Goal: Task Accomplishment & Management: Manage account settings

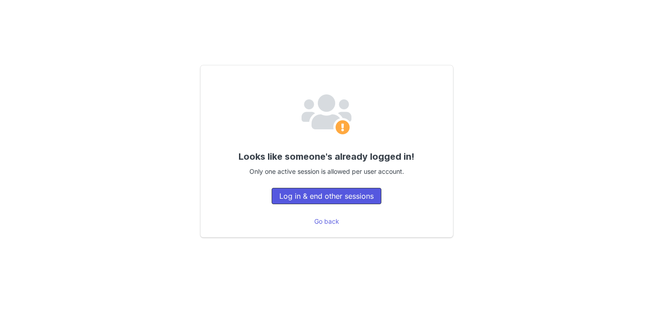
click at [282, 195] on button "Log in & end other sessions" at bounding box center [327, 196] width 110 height 16
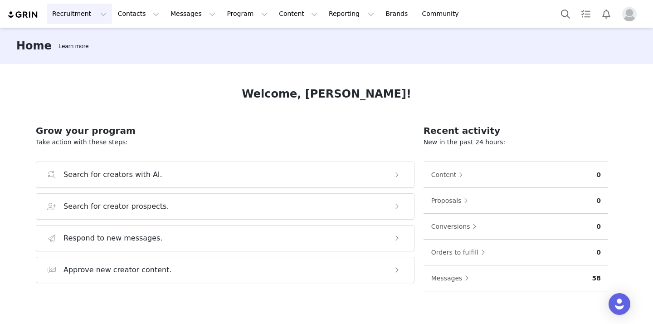
click at [87, 18] on button "Recruitment Recruitment" at bounding box center [79, 14] width 65 height 20
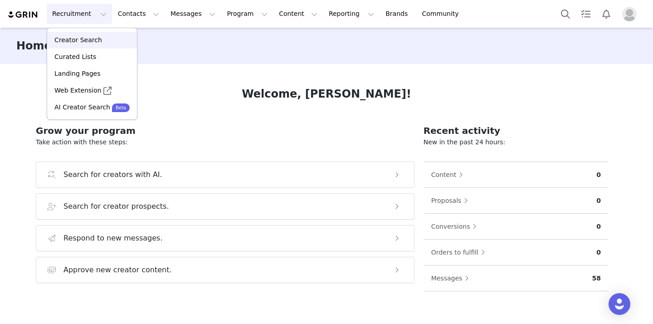
click at [81, 38] on p "Creator Search" at bounding box center [78, 40] width 48 height 10
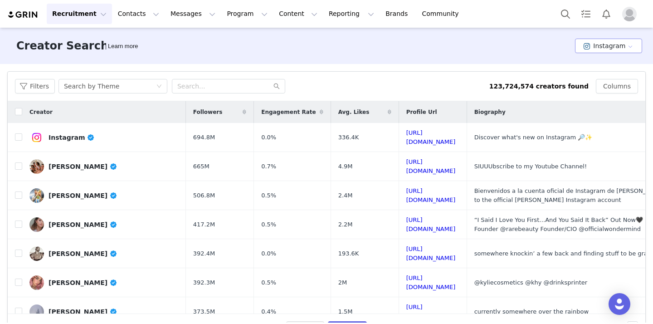
click at [590, 44] on button "Instagram" at bounding box center [608, 46] width 67 height 15
click at [590, 78] on span at bounding box center [588, 79] width 9 height 10
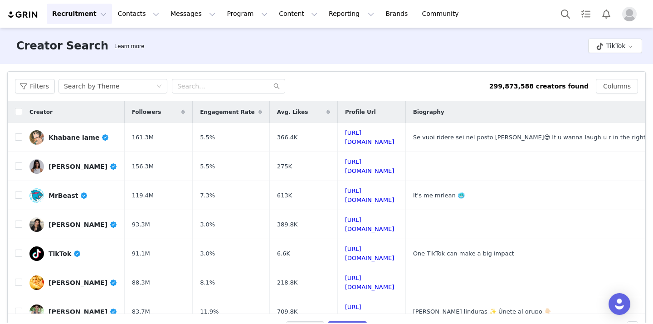
click at [406, 122] on th "Profile Url" at bounding box center [372, 112] width 68 height 22
click at [113, 88] on div "Search by Theme" at bounding box center [91, 86] width 55 height 14
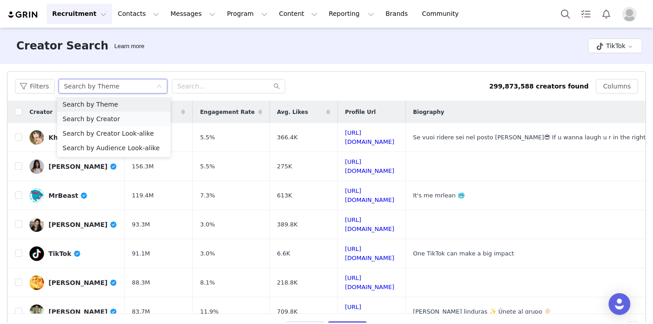
click at [117, 116] on li "Search by Creator" at bounding box center [113, 119] width 113 height 15
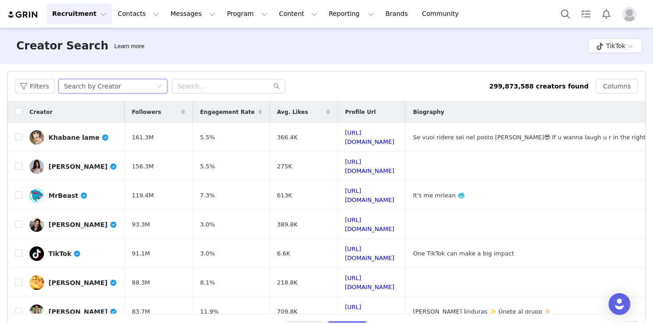
click at [177, 60] on div "Creator Search Learn more TikTok" at bounding box center [326, 46] width 653 height 36
click at [45, 89] on button "Filters" at bounding box center [35, 86] width 40 height 15
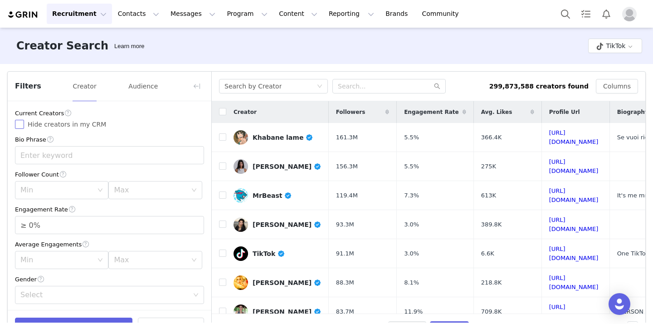
click at [54, 126] on span "Hide creators in my CRM" at bounding box center [67, 124] width 86 height 7
click at [24, 126] on input "Hide creators in my CRM" at bounding box center [19, 124] width 9 height 9
checkbox input "true"
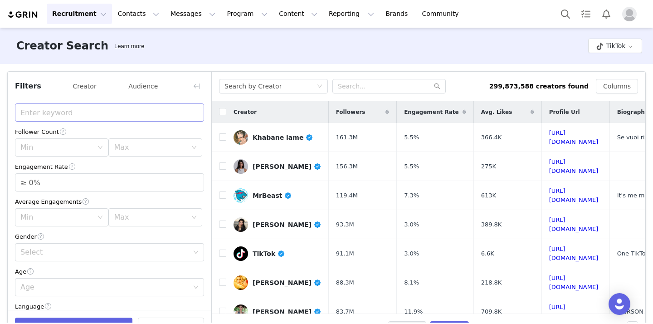
scroll to position [47, 0]
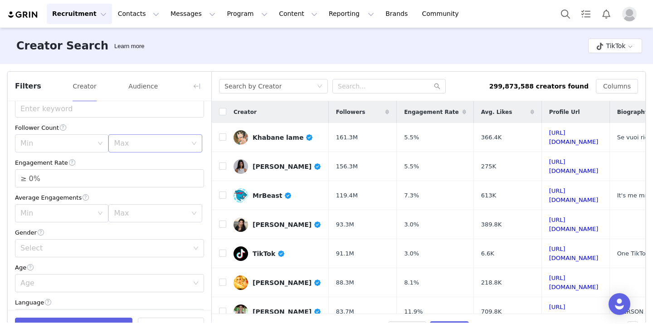
click at [144, 144] on div "Max" at bounding box center [150, 143] width 73 height 9
click at [142, 225] on li "50k" at bounding box center [154, 223] width 93 height 15
click at [198, 175] on icon "icon: up" at bounding box center [199, 175] width 3 height 3
click at [199, 175] on icon "icon: up" at bounding box center [199, 175] width 3 height 3
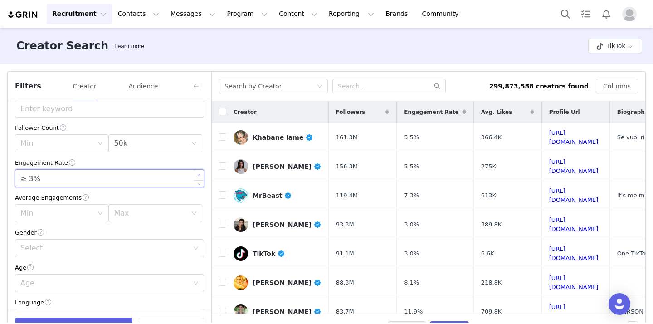
click at [199, 175] on icon "icon: up" at bounding box center [199, 175] width 3 height 3
type input "≥ 6%"
click at [199, 175] on icon "icon: up" at bounding box center [199, 175] width 3 height 3
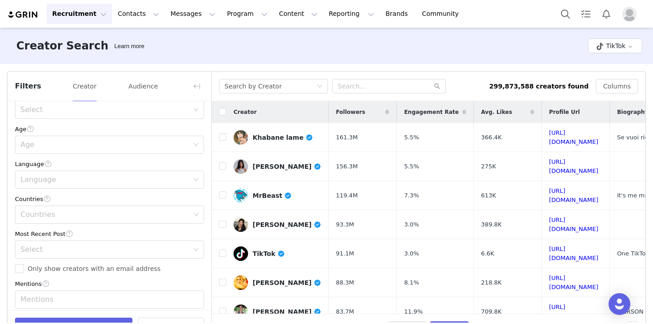
scroll to position [186, 0]
click at [169, 213] on div "Countries" at bounding box center [105, 213] width 170 height 9
type input "uni"
click at [161, 242] on li "United States" at bounding box center [109, 248] width 189 height 15
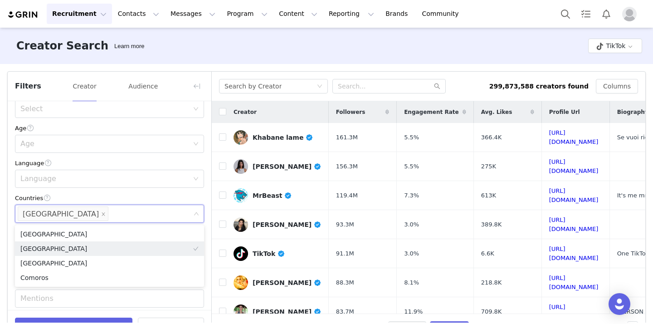
click at [196, 196] on div "Countries" at bounding box center [109, 198] width 189 height 10
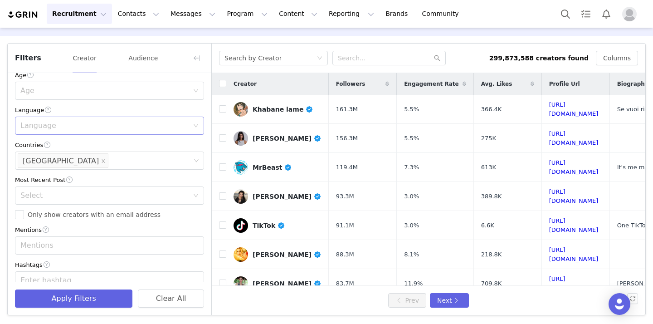
scroll to position [206, 0]
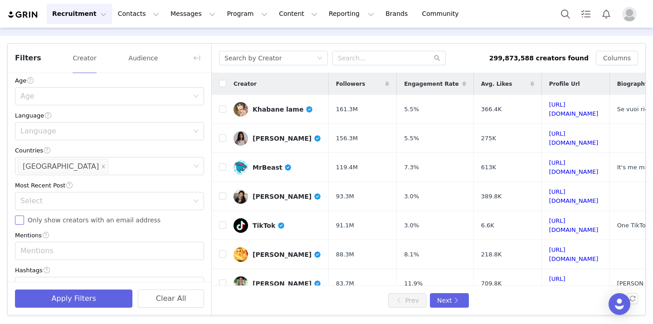
click at [125, 219] on span "Only show creators with an email address" at bounding box center [94, 219] width 140 height 7
click at [24, 219] on input "Only show creators with an email address" at bounding box center [19, 219] width 9 height 9
checkbox input "true"
click at [82, 298] on button "Apply Filters" at bounding box center [73, 298] width 117 height 18
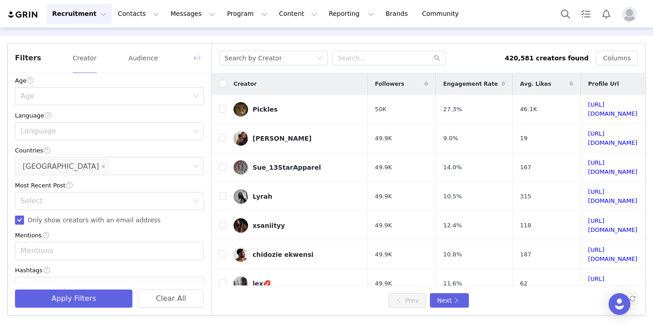
click at [198, 56] on button "button" at bounding box center [197, 58] width 15 height 15
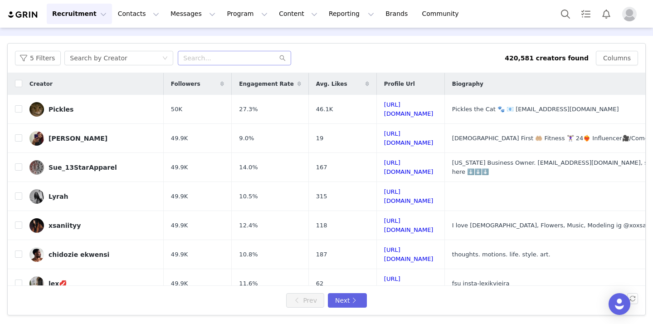
scroll to position [387, 0]
click at [222, 59] on input "text" at bounding box center [234, 58] width 113 height 15
type input "camping"
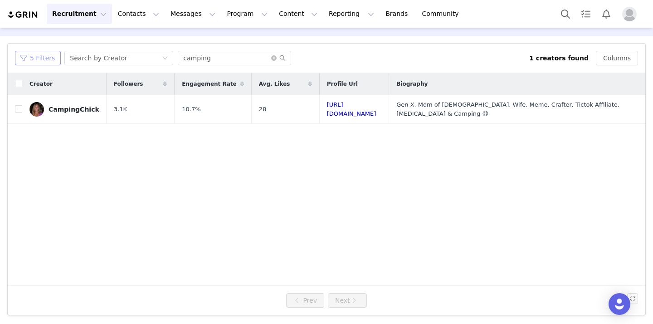
click at [48, 61] on button "5 Filters" at bounding box center [38, 58] width 46 height 15
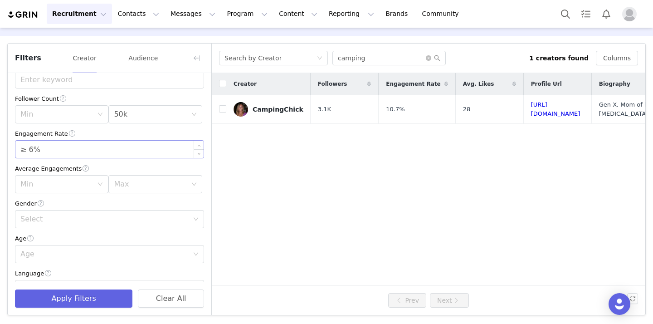
scroll to position [0, 0]
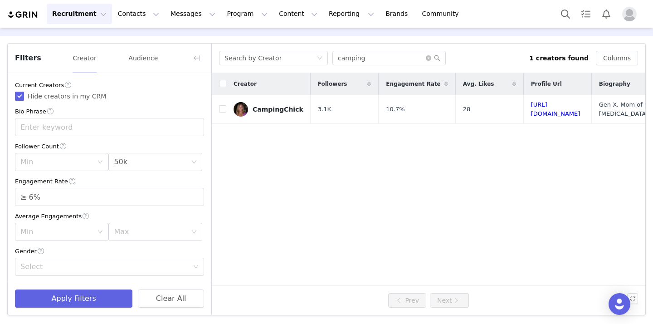
click at [240, 44] on div "Search by Creator camping 1 creators found Columns" at bounding box center [429, 58] width 434 height 29
click at [193, 59] on button "button" at bounding box center [197, 58] width 15 height 15
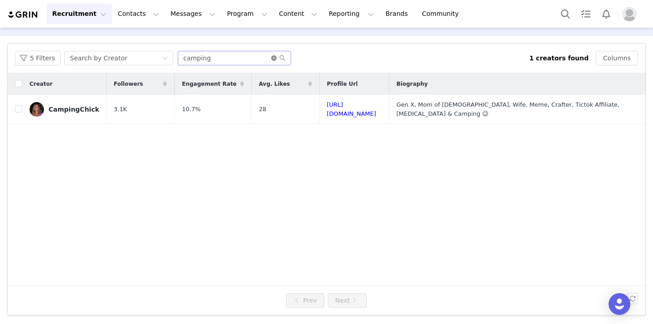
click at [271, 56] on icon "icon: close-circle" at bounding box center [273, 57] width 5 height 5
click at [247, 59] on input "text" at bounding box center [234, 58] width 113 height 15
type input "outdoors"
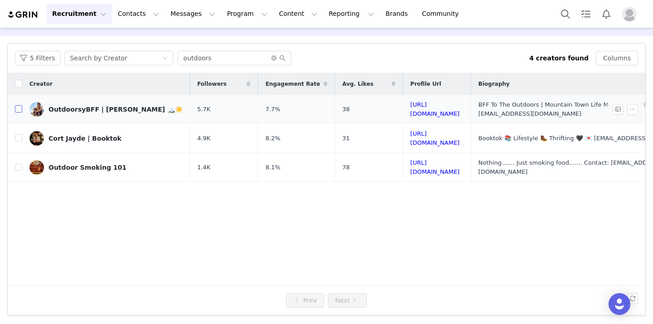
click at [17, 106] on input "checkbox" at bounding box center [18, 108] width 7 height 7
checkbox input "true"
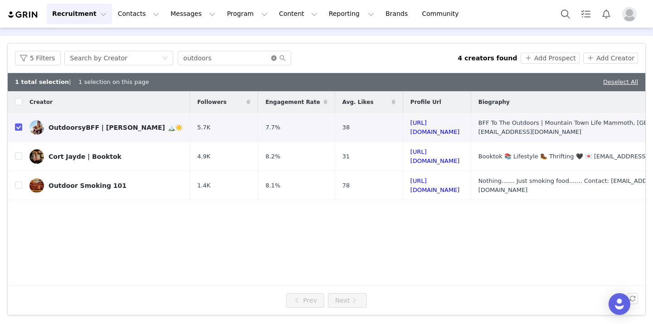
click at [271, 56] on icon "icon: close-circle" at bounding box center [273, 57] width 5 height 5
click at [245, 56] on input "text" at bounding box center [234, 58] width 113 height 15
type input "h"
click at [132, 58] on div "Search by Creator" at bounding box center [116, 58] width 92 height 14
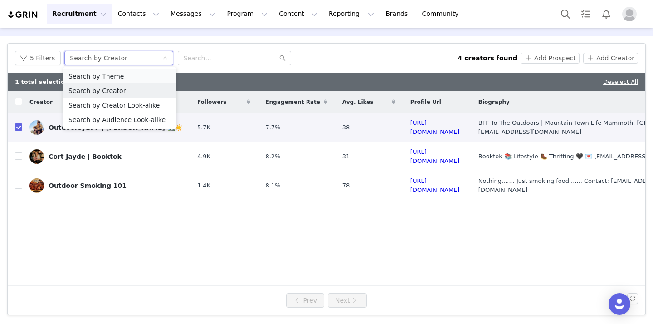
click at [132, 75] on li "Search by Theme" at bounding box center [119, 76] width 113 height 15
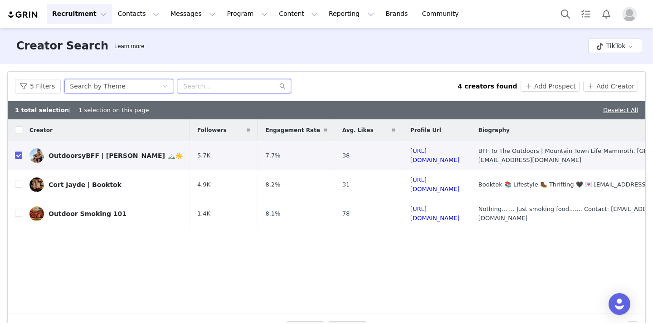
click at [211, 84] on input "text" at bounding box center [234, 86] width 113 height 15
type input "o"
type input "camping"
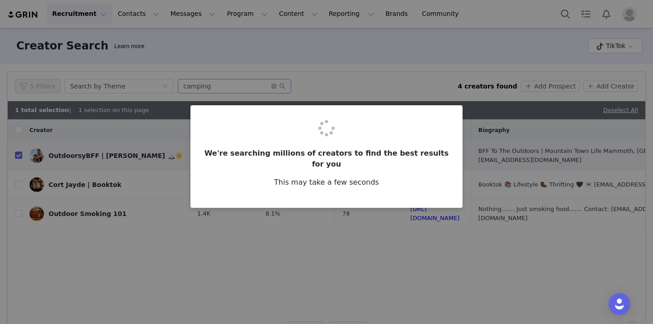
checkbox input "false"
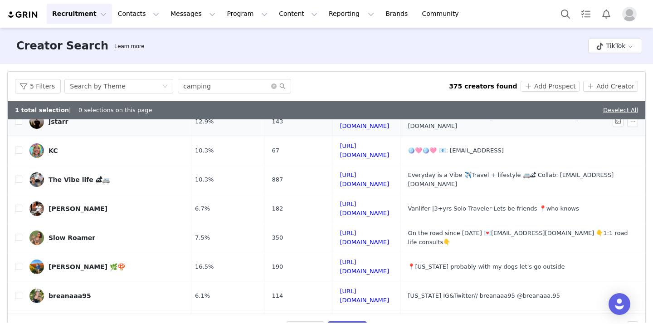
scroll to position [63, 144]
click at [17, 205] on input "checkbox" at bounding box center [18, 208] width 7 height 7
checkbox input "true"
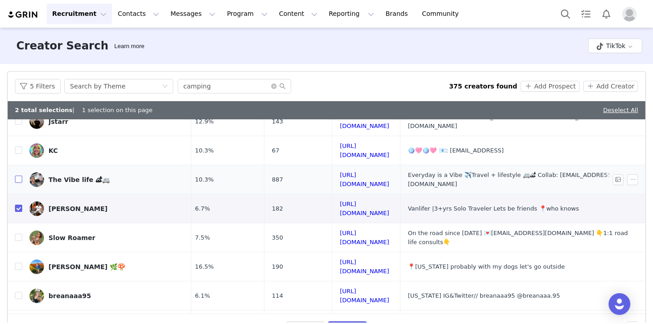
click at [17, 176] on input "checkbox" at bounding box center [18, 179] width 7 height 7
checkbox input "true"
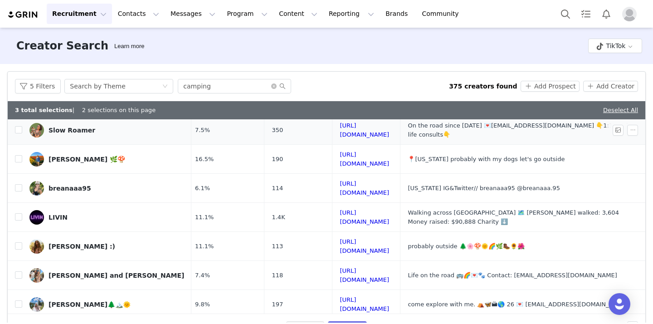
scroll to position [173, 144]
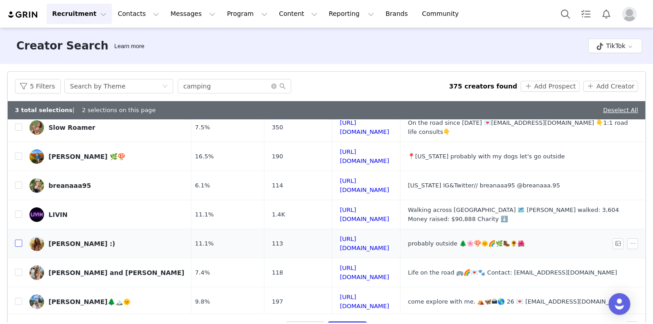
click at [18, 240] on input "checkbox" at bounding box center [18, 243] width 7 height 7
checkbox input "true"
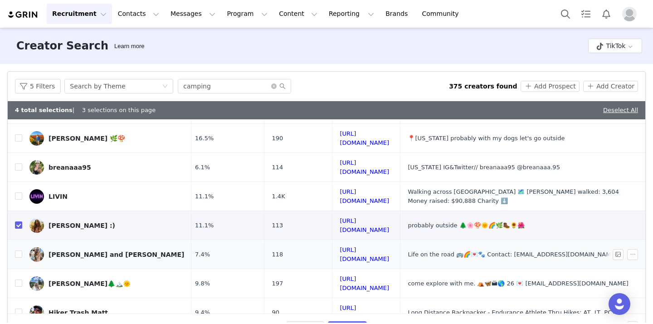
scroll to position [194, 144]
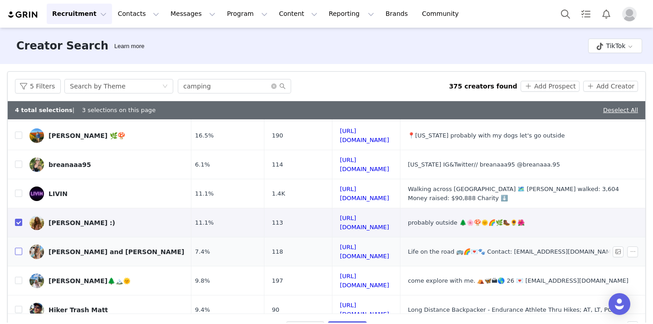
click at [17, 248] on input "checkbox" at bounding box center [18, 251] width 7 height 7
checkbox input "true"
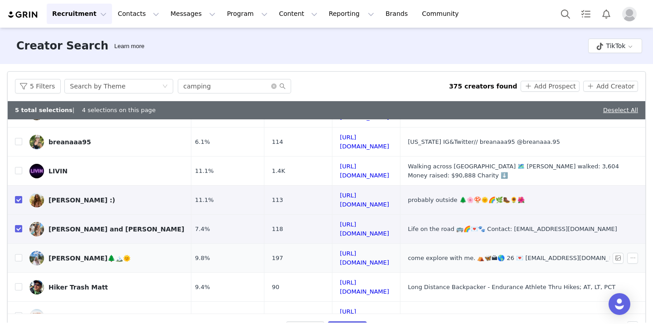
scroll to position [217, 144]
click at [20, 254] on input "checkbox" at bounding box center [18, 257] width 7 height 7
checkbox input "true"
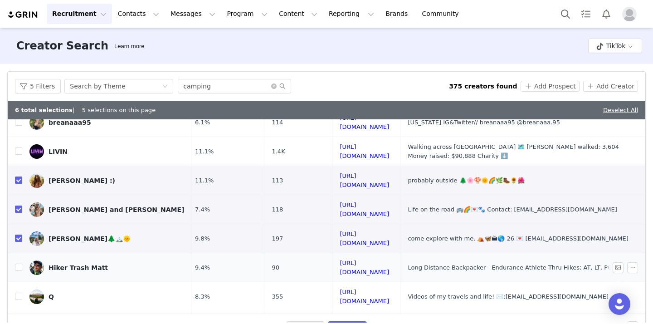
scroll to position [238, 144]
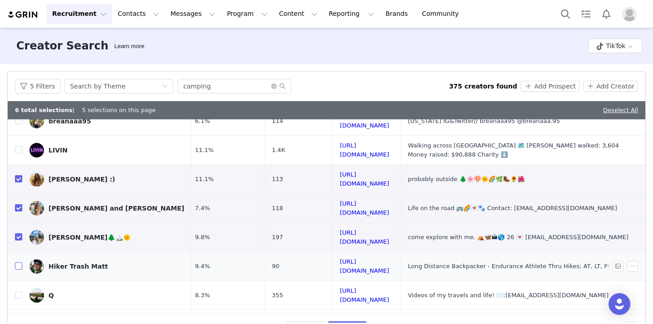
click at [20, 262] on input "checkbox" at bounding box center [18, 265] width 7 height 7
checkbox input "true"
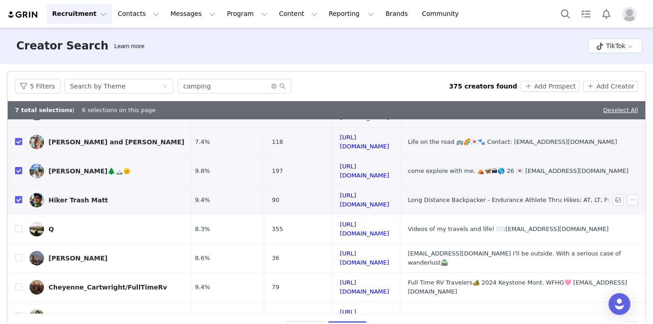
scroll to position [304, 144]
click at [17, 283] on input "checkbox" at bounding box center [18, 286] width 7 height 7
checkbox input "true"
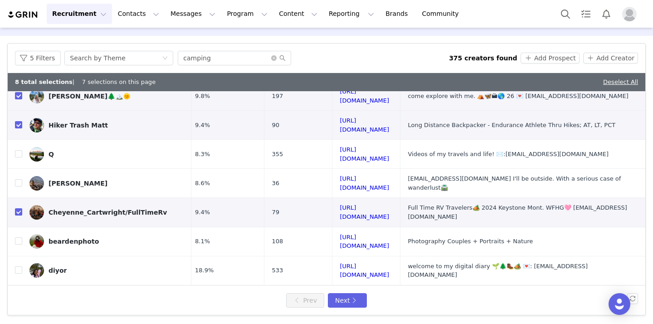
scroll to position [27, 0]
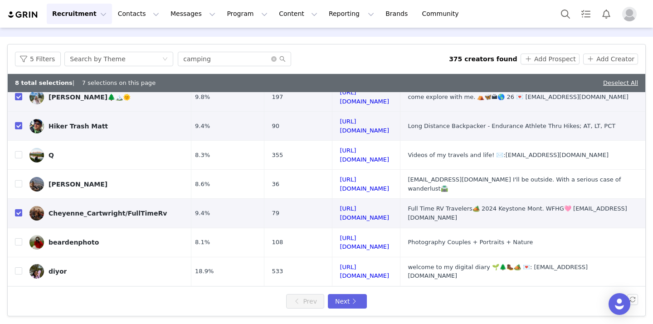
click at [21, 323] on input "checkbox" at bounding box center [18, 328] width 7 height 7
checkbox input "true"
click at [336, 301] on button "Next" at bounding box center [347, 301] width 39 height 15
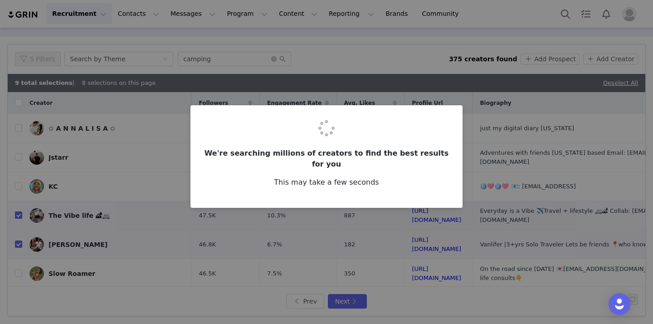
checkbox input "false"
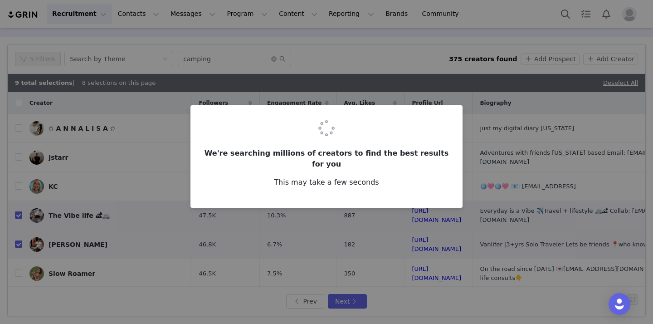
checkbox input "false"
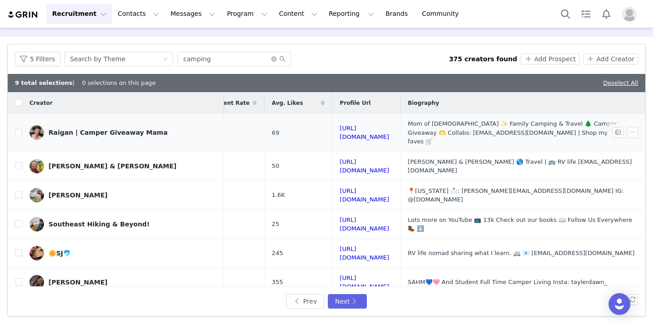
scroll to position [0, 143]
click at [18, 129] on input "checkbox" at bounding box center [18, 132] width 7 height 7
checkbox input "true"
click at [20, 162] on input "checkbox" at bounding box center [18, 165] width 7 height 7
checkbox input "true"
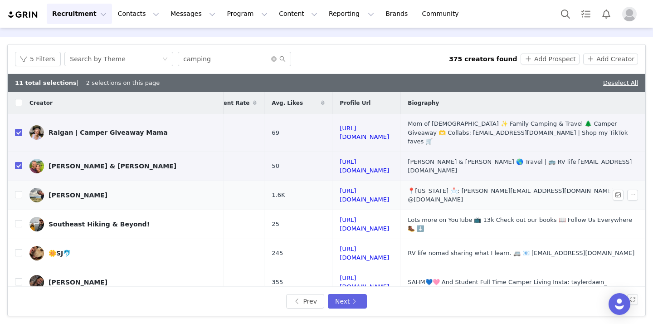
click at [20, 181] on td at bounding box center [15, 195] width 15 height 29
click at [20, 191] on input "checkbox" at bounding box center [18, 194] width 7 height 7
checkbox input "true"
click at [17, 220] on input "checkbox" at bounding box center [18, 223] width 7 height 7
checkbox input "true"
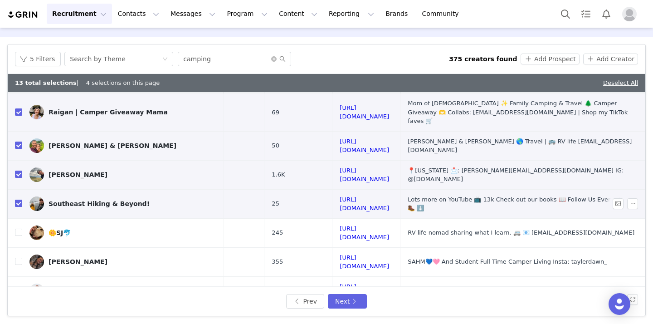
scroll to position [33, 143]
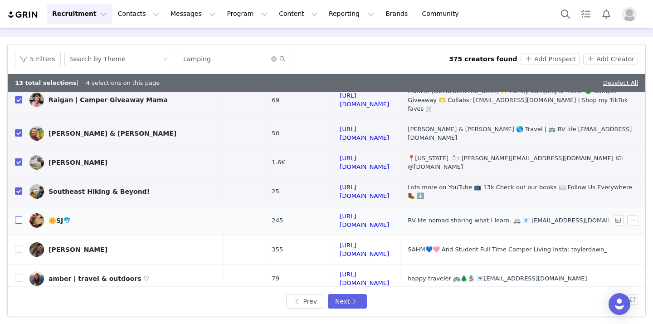
click at [18, 216] on input "checkbox" at bounding box center [18, 219] width 7 height 7
checkbox input "true"
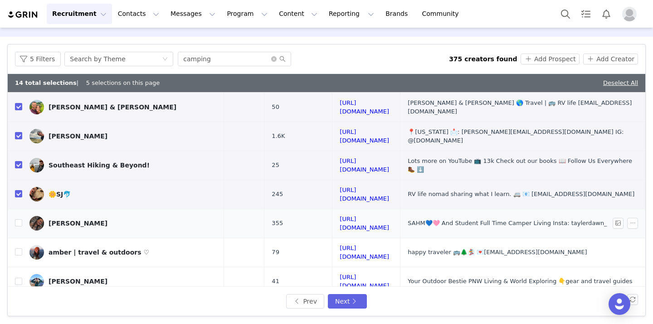
scroll to position [61, 137]
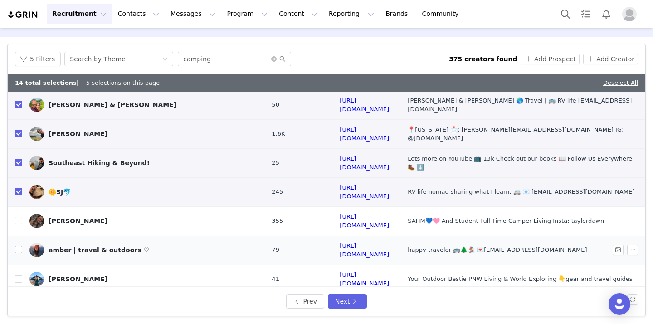
click at [19, 246] on input "checkbox" at bounding box center [18, 249] width 7 height 7
checkbox input "true"
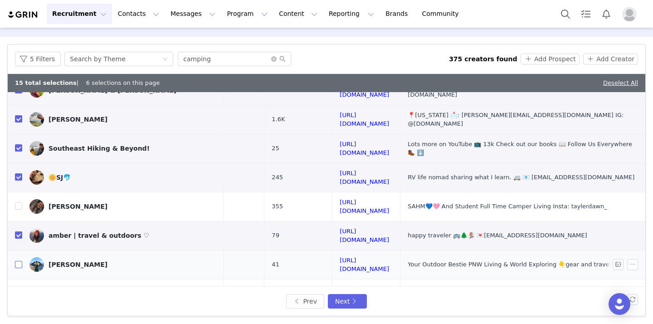
click at [19, 261] on input "checkbox" at bounding box center [18, 264] width 7 height 7
checkbox input "true"
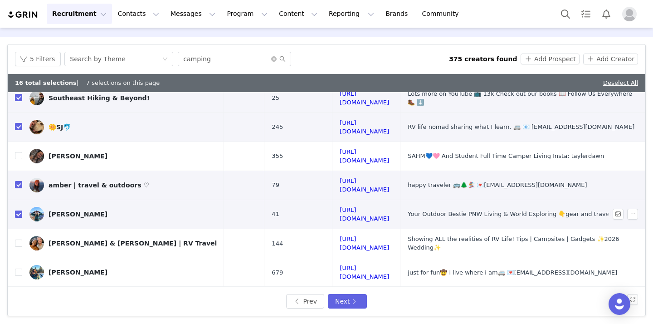
scroll to position [128, 137]
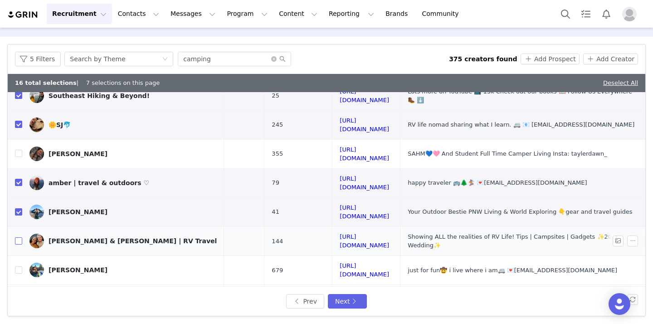
click at [21, 237] on input "checkbox" at bounding box center [18, 240] width 7 height 7
checkbox input "true"
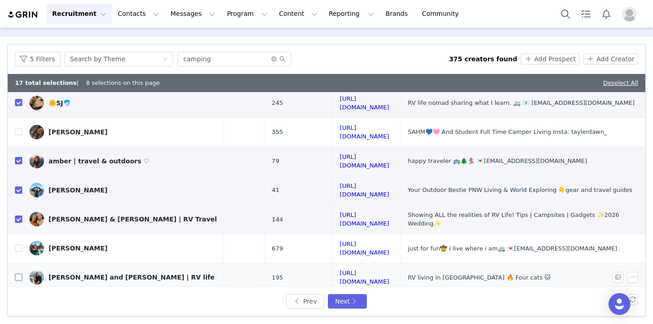
click at [20, 274] on input "checkbox" at bounding box center [18, 277] width 7 height 7
checkbox input "true"
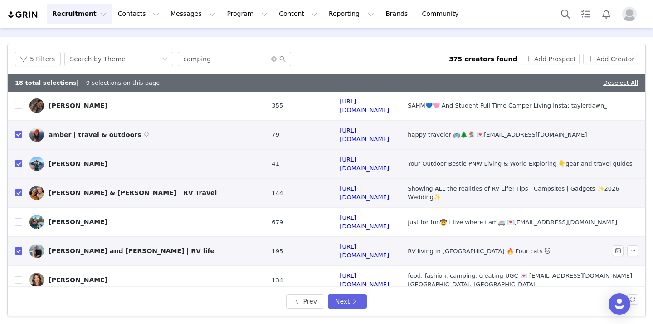
scroll to position [179, 137]
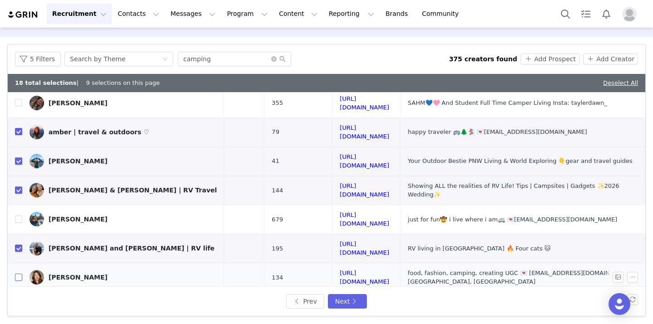
click at [19, 274] on input "checkbox" at bounding box center [18, 277] width 7 height 7
checkbox input "true"
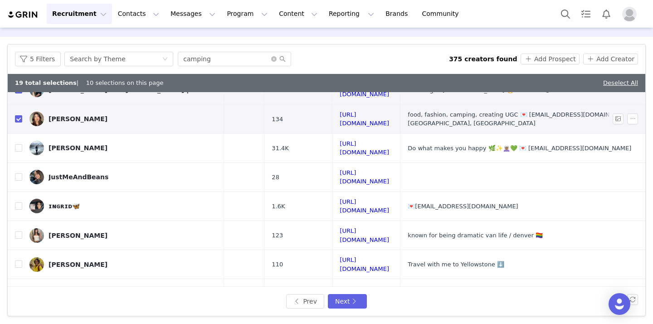
scroll to position [339, 137]
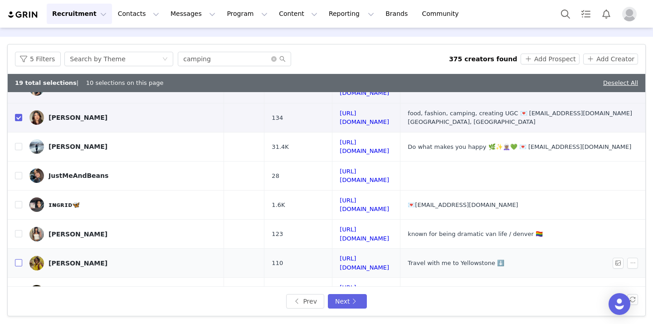
click at [20, 259] on input "checkbox" at bounding box center [18, 262] width 7 height 7
checkbox input "true"
click at [20, 288] on input "checkbox" at bounding box center [18, 291] width 7 height 7
checkbox input "true"
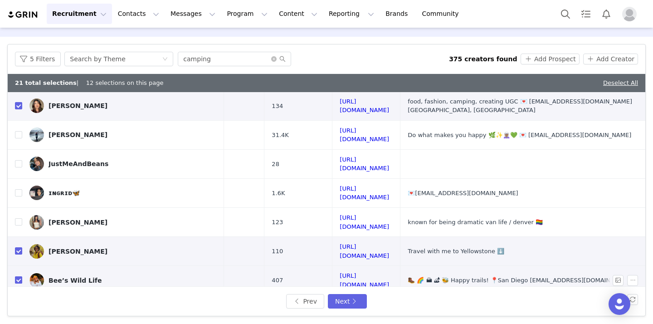
scroll to position [28, 0]
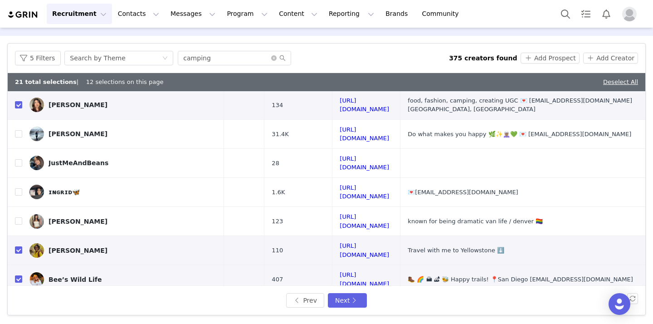
click at [18, 303] on label at bounding box center [18, 308] width 7 height 10
click at [18, 304] on input "checkbox" at bounding box center [18, 307] width 7 height 7
checkbox input "true"
click at [333, 298] on button "Next" at bounding box center [347, 300] width 39 height 15
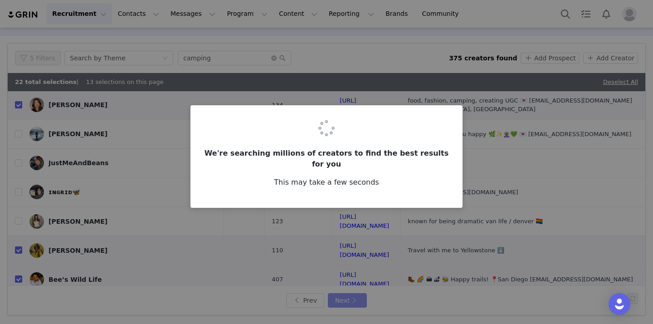
scroll to position [0, 0]
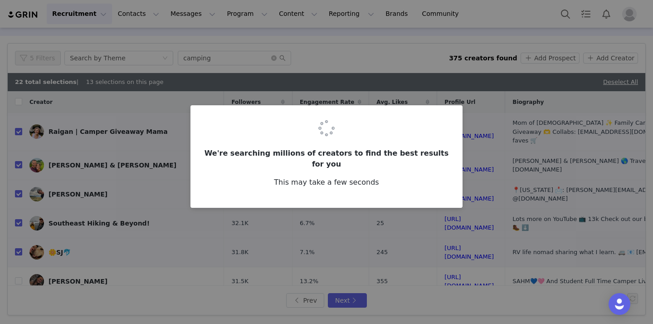
checkbox input "false"
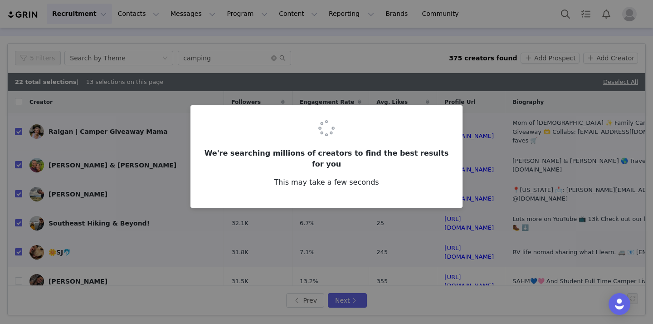
checkbox input "false"
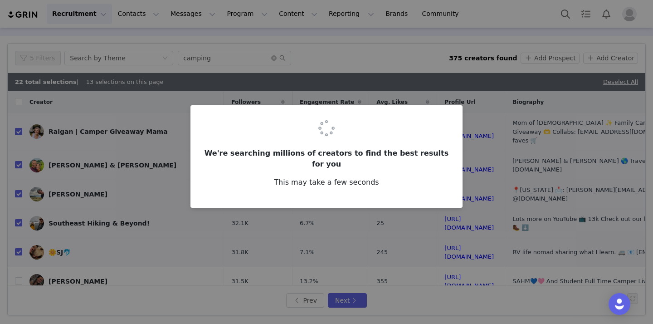
checkbox input "false"
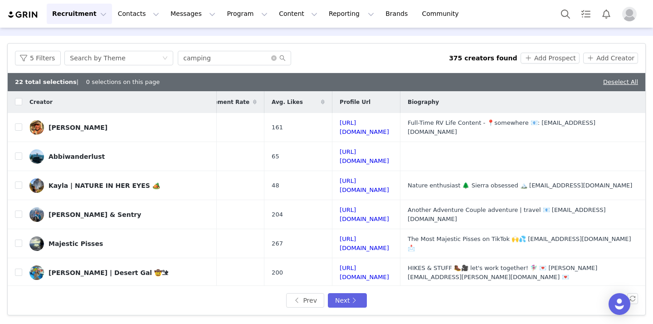
scroll to position [0, 138]
click at [18, 128] on input "checkbox" at bounding box center [18, 126] width 7 height 7
checkbox input "true"
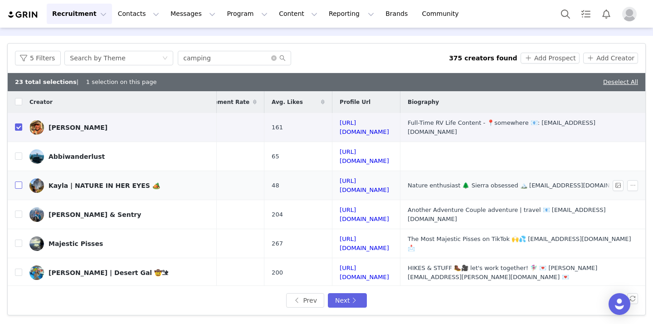
click at [18, 181] on input "checkbox" at bounding box center [18, 184] width 7 height 7
checkbox input "true"
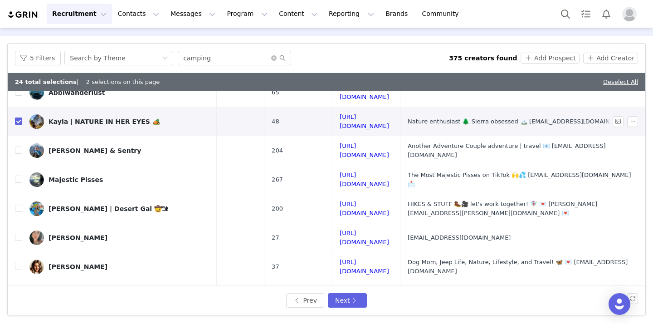
scroll to position [70, 138]
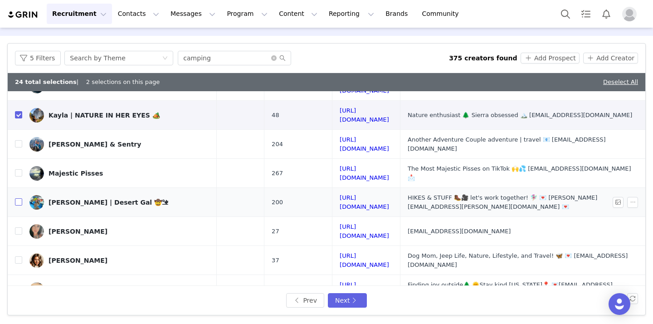
click at [19, 198] on input "checkbox" at bounding box center [18, 201] width 7 height 7
checkbox input "true"
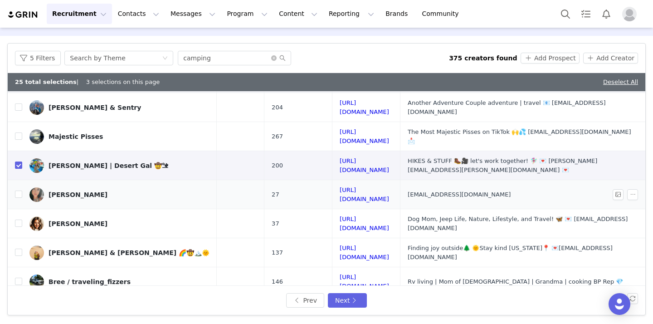
scroll to position [109, 138]
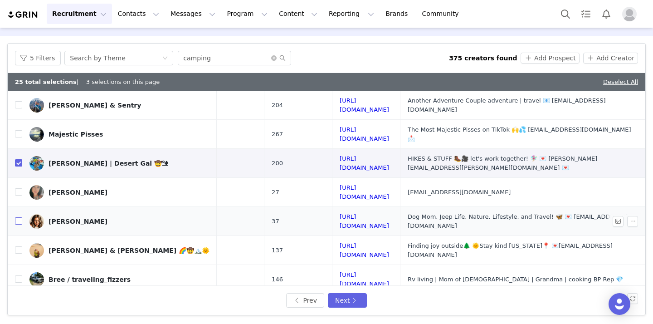
click at [20, 217] on input "checkbox" at bounding box center [18, 220] width 7 height 7
checkbox input "true"
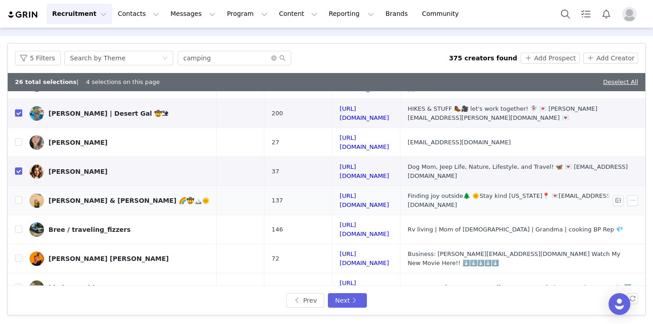
scroll to position [160, 138]
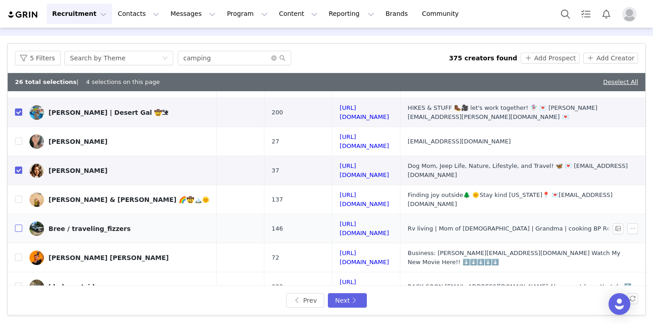
click at [18, 225] on input "checkbox" at bounding box center [18, 228] width 7 height 7
checkbox input "true"
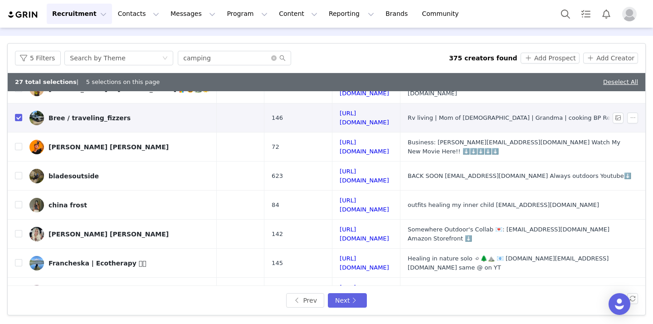
scroll to position [273, 137]
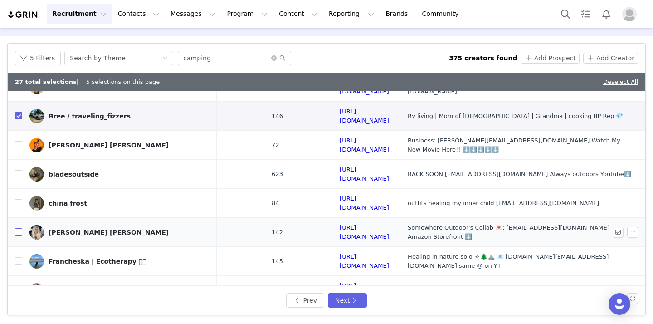
click at [19, 228] on input "checkbox" at bounding box center [18, 231] width 7 height 7
checkbox input "true"
click at [19, 257] on input "checkbox" at bounding box center [18, 260] width 7 height 7
checkbox input "true"
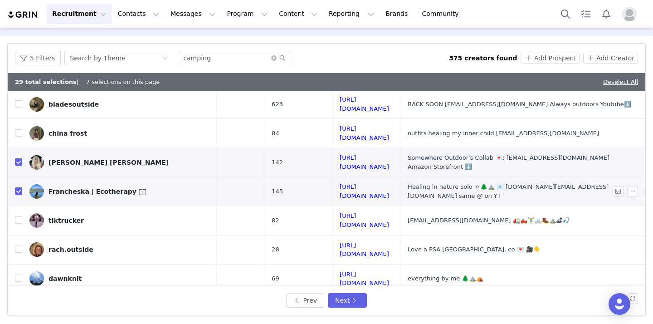
scroll to position [351, 123]
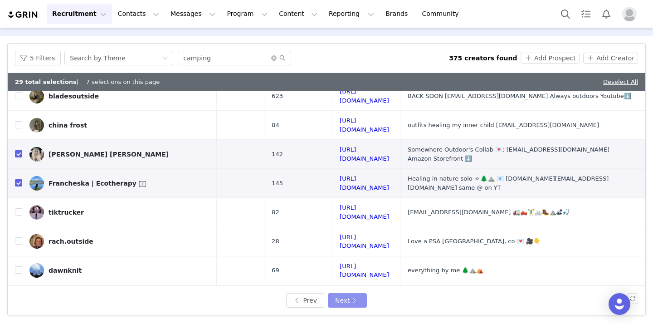
click at [349, 299] on button "Next" at bounding box center [347, 300] width 39 height 15
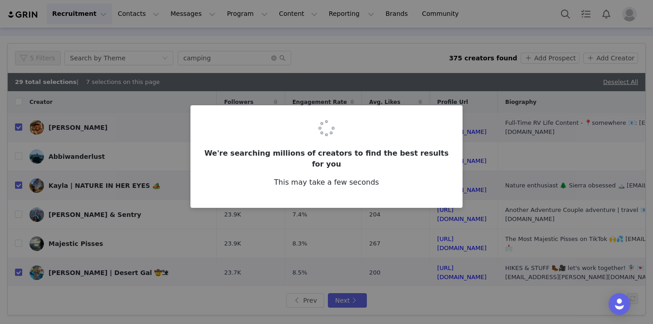
checkbox input "false"
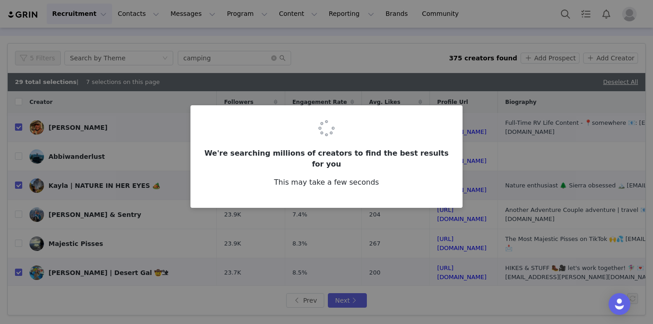
checkbox input "false"
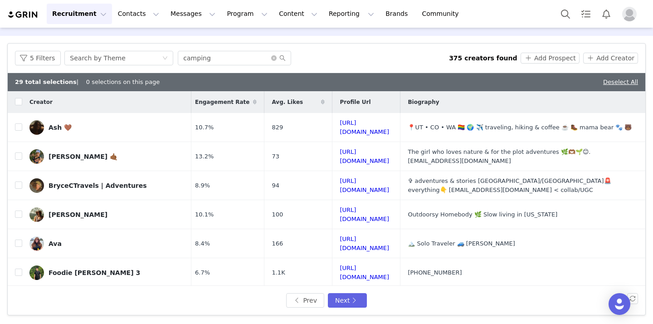
scroll to position [0, 140]
click at [18, 126] on input "checkbox" at bounding box center [18, 126] width 7 height 7
checkbox input "true"
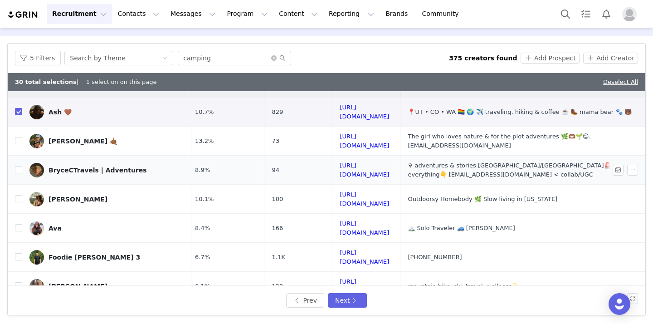
scroll to position [17, 140]
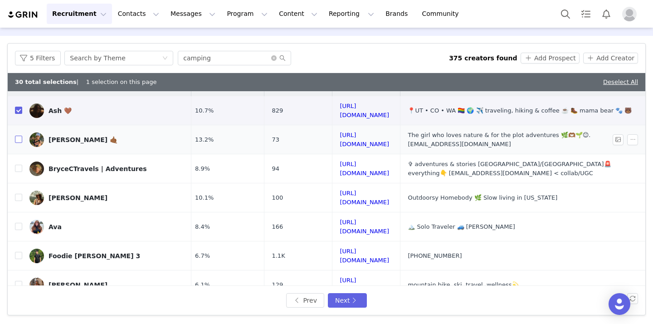
click at [19, 136] on input "checkbox" at bounding box center [18, 139] width 7 height 7
checkbox input "true"
click at [20, 165] on input "checkbox" at bounding box center [18, 168] width 7 height 7
checkbox input "true"
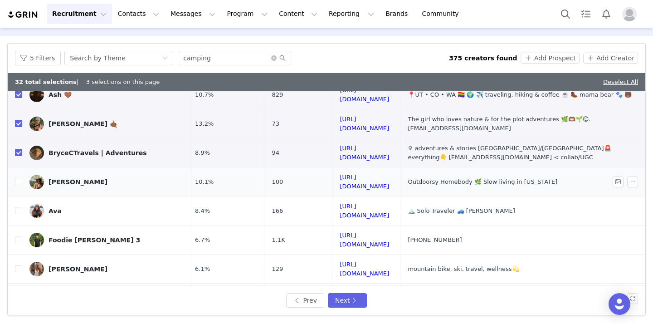
scroll to position [36, 140]
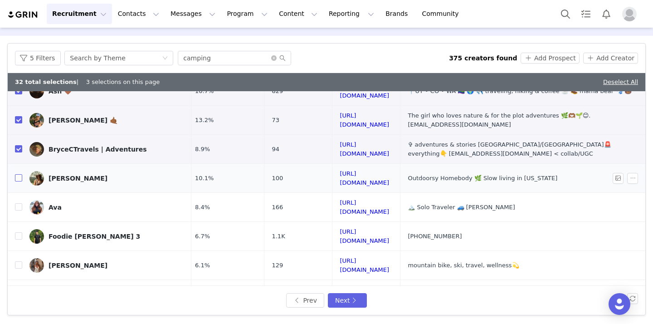
click at [20, 175] on input "checkbox" at bounding box center [18, 177] width 7 height 7
checkbox input "true"
click at [20, 203] on input "checkbox" at bounding box center [18, 206] width 7 height 7
checkbox input "true"
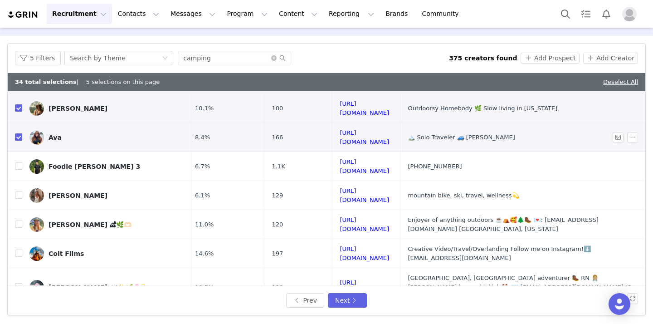
scroll to position [113, 140]
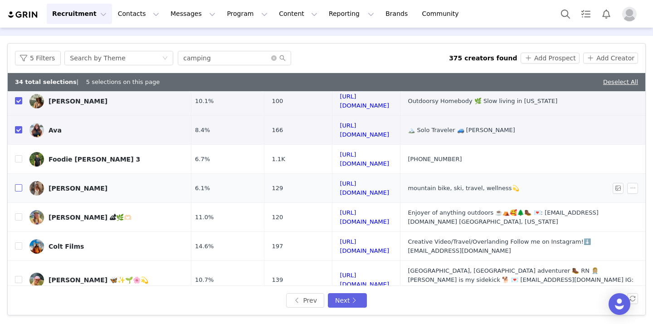
click at [19, 184] on input "checkbox" at bounding box center [18, 187] width 7 height 7
checkbox input "true"
click at [23, 207] on td "Madison 🏕🌿🫶🏻" at bounding box center [106, 217] width 169 height 29
click at [20, 213] on input "checkbox" at bounding box center [18, 216] width 7 height 7
checkbox input "true"
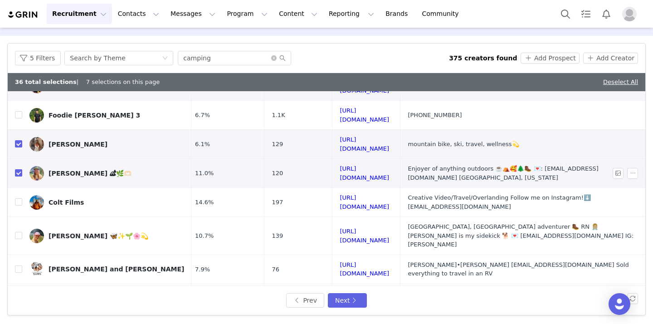
scroll to position [158, 140]
click at [21, 197] on label at bounding box center [18, 202] width 7 height 10
click at [21, 198] on input "checkbox" at bounding box center [18, 201] width 7 height 7
checkbox input "true"
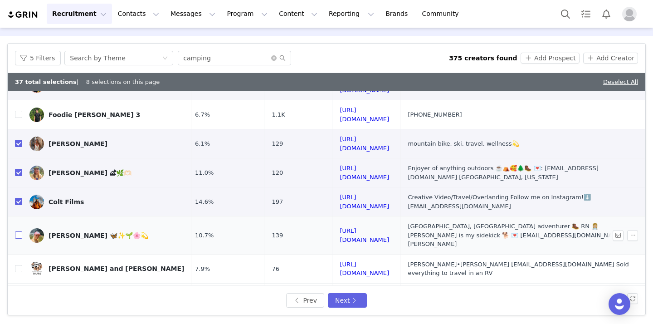
click at [20, 231] on input "checkbox" at bounding box center [18, 234] width 7 height 7
checkbox input "true"
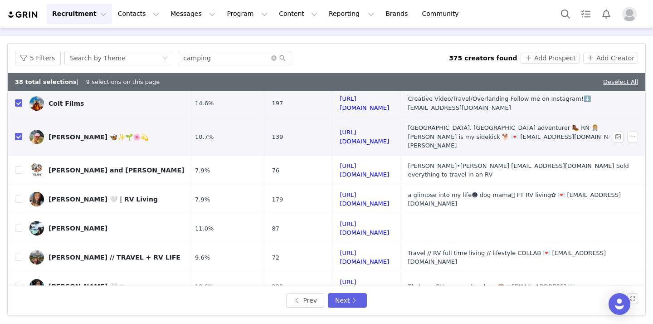
scroll to position [264, 140]
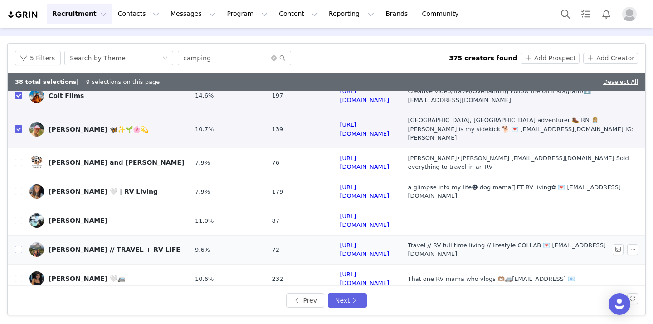
click at [20, 246] on input "checkbox" at bounding box center [18, 249] width 7 height 7
checkbox input "true"
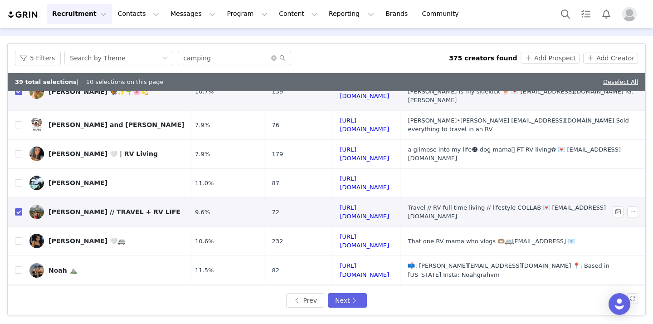
scroll to position [304, 140]
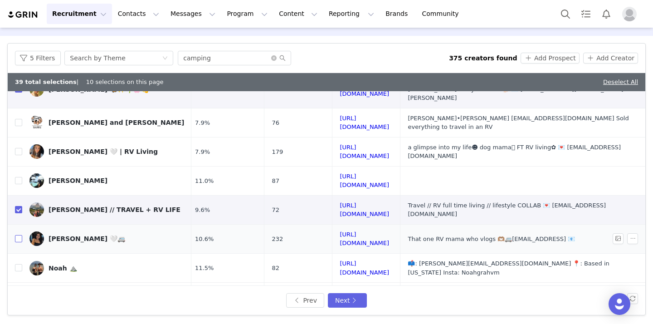
click at [21, 235] on input "checkbox" at bounding box center [18, 238] width 7 height 7
checkbox input "true"
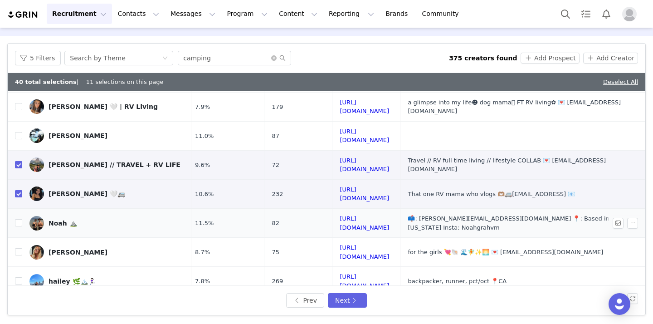
scroll to position [352, 140]
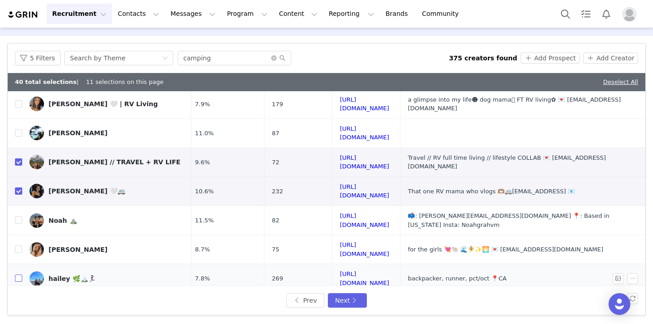
click at [21, 274] on input "checkbox" at bounding box center [18, 277] width 7 height 7
checkbox input "true"
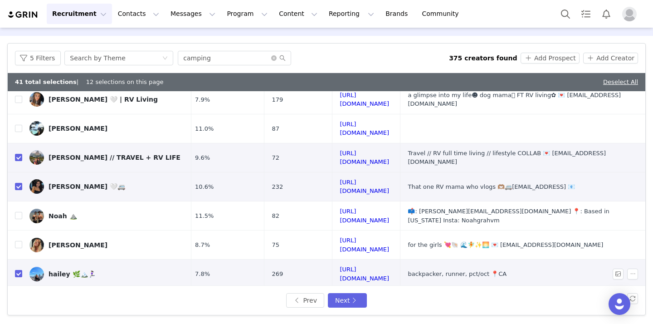
scroll to position [360, 140]
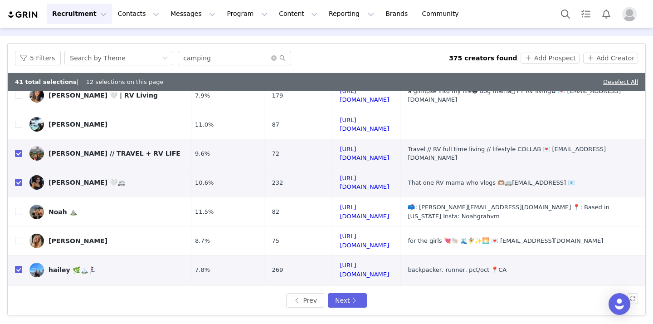
click at [20, 295] on input "checkbox" at bounding box center [18, 298] width 7 height 7
checkbox input "true"
click at [17, 323] on input "checkbox" at bounding box center [18, 327] width 7 height 7
checkbox input "true"
click at [357, 297] on button "Next" at bounding box center [347, 300] width 39 height 15
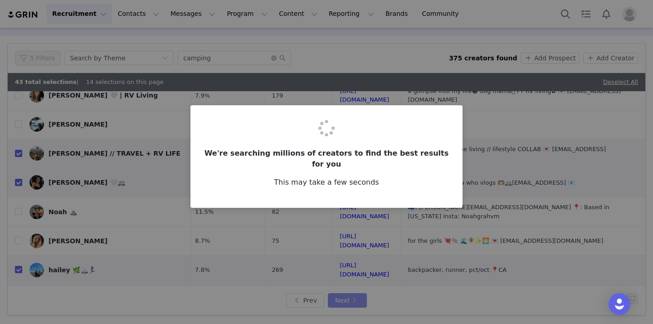
scroll to position [0, 0]
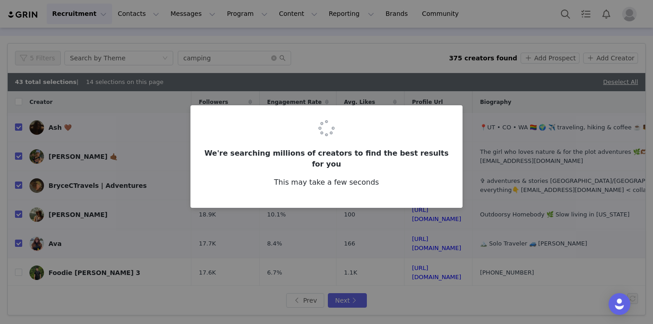
checkbox input "false"
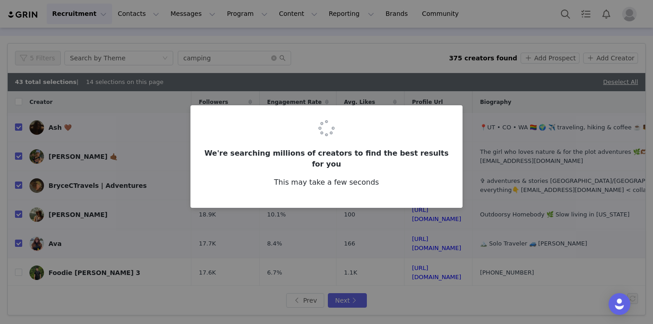
checkbox input "false"
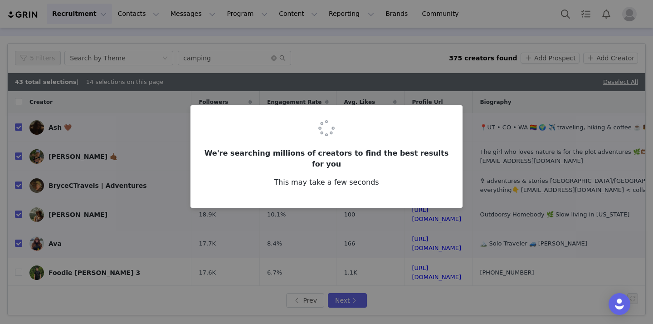
checkbox input "false"
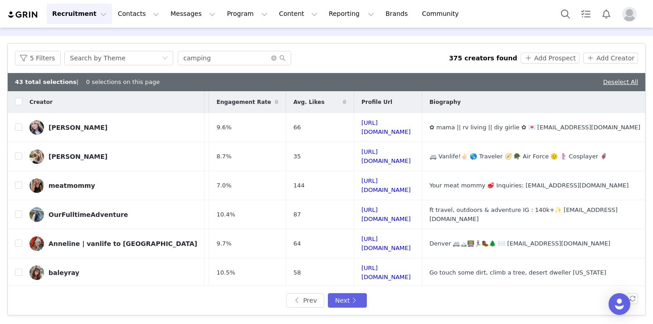
scroll to position [0, 139]
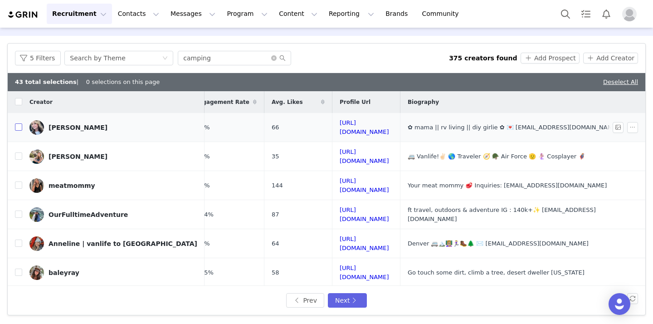
click at [18, 127] on input "checkbox" at bounding box center [18, 126] width 7 height 7
checkbox input "true"
click at [19, 152] on input "checkbox" at bounding box center [18, 155] width 7 height 7
checkbox input "true"
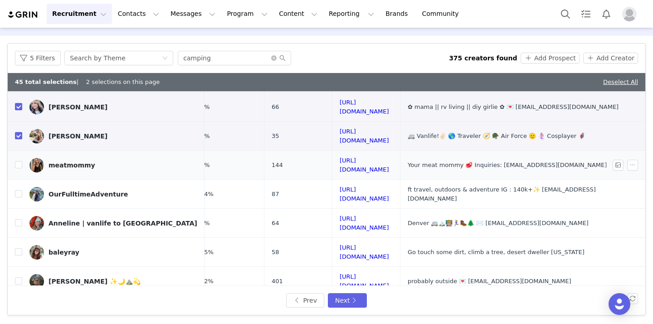
scroll to position [25, 139]
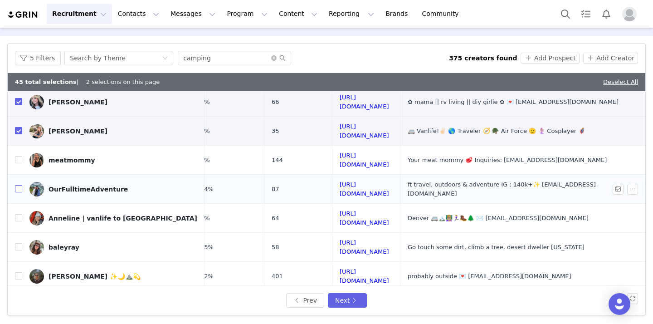
click at [18, 185] on input "checkbox" at bounding box center [18, 188] width 7 height 7
checkbox input "true"
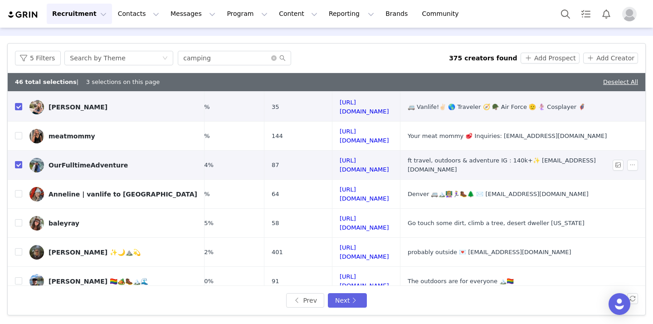
scroll to position [54, 139]
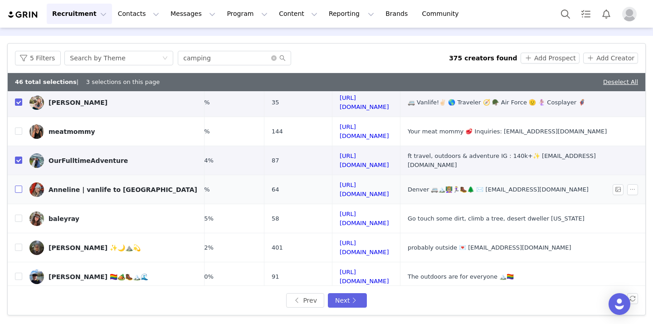
click at [20, 186] on input "checkbox" at bounding box center [18, 189] width 7 height 7
checkbox input "true"
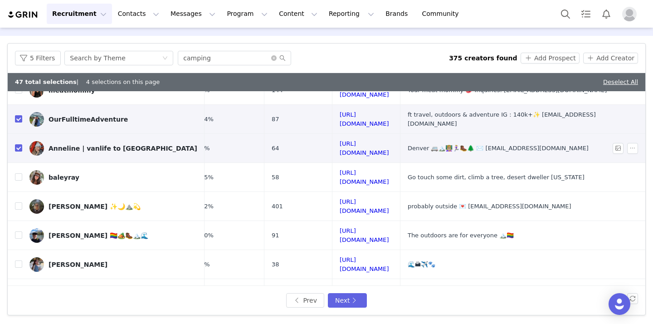
scroll to position [97, 139]
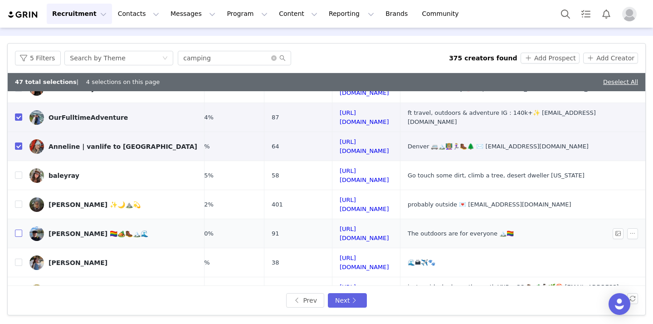
click at [20, 230] on input "checkbox" at bounding box center [18, 233] width 7 height 7
checkbox input "true"
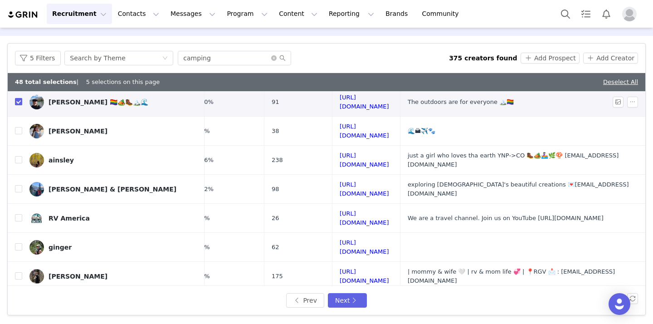
scroll to position [235, 139]
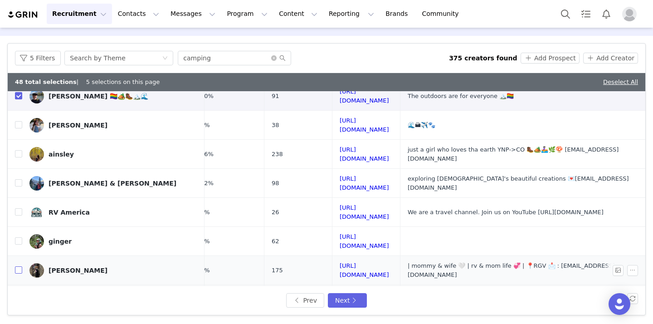
click at [20, 266] on input "checkbox" at bounding box center [18, 269] width 7 height 7
checkbox input "true"
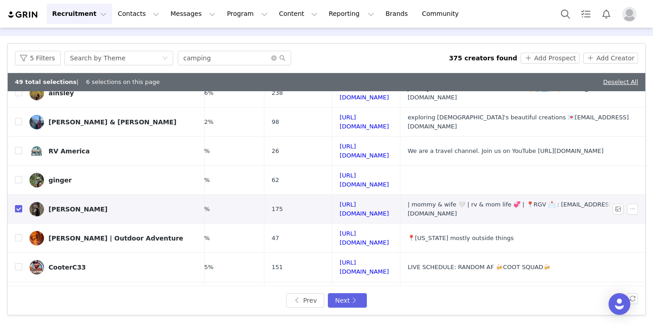
scroll to position [302, 139]
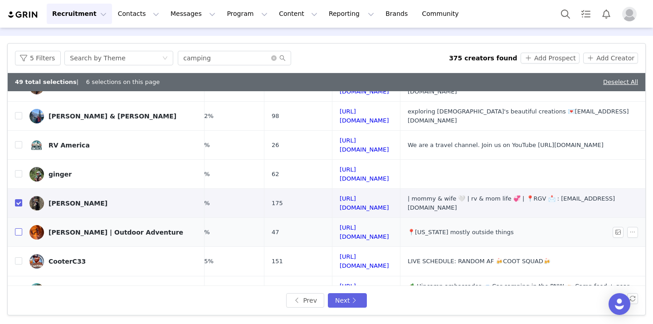
click at [16, 228] on input "checkbox" at bounding box center [18, 231] width 7 height 7
checkbox input "true"
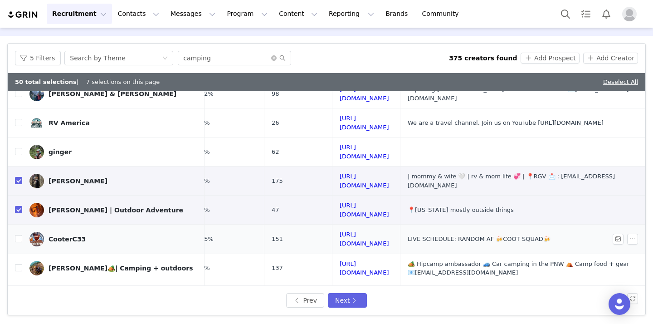
scroll to position [330, 139]
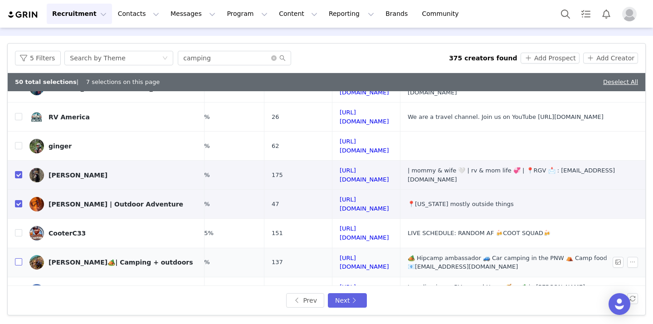
click at [20, 258] on input "checkbox" at bounding box center [18, 261] width 7 height 7
checkbox input "true"
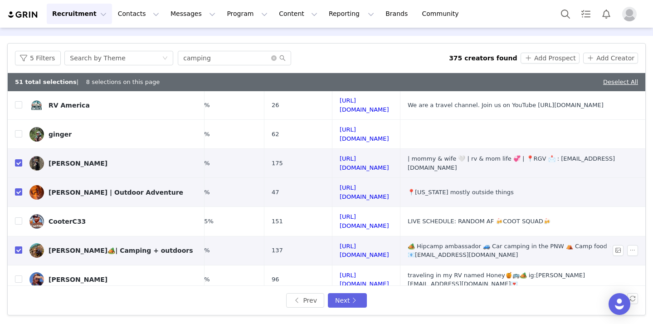
scroll to position [351, 139]
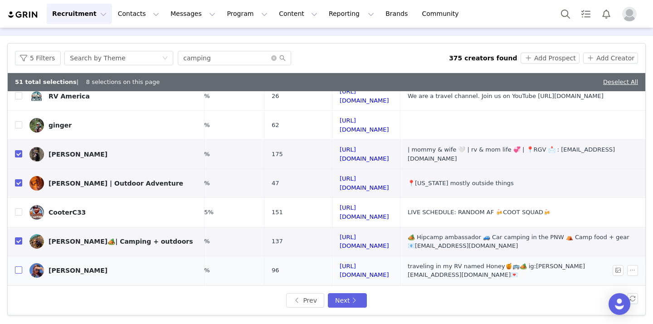
click at [19, 266] on input "checkbox" at bounding box center [18, 269] width 7 height 7
checkbox input "true"
click at [349, 295] on button "Next" at bounding box center [347, 300] width 39 height 15
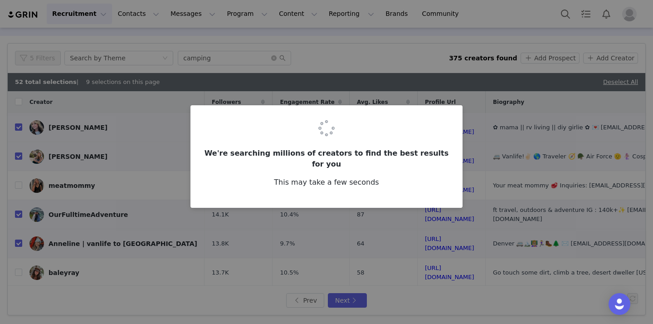
checkbox input "false"
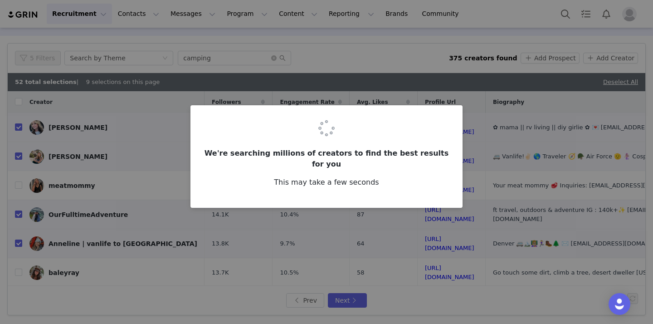
checkbox input "false"
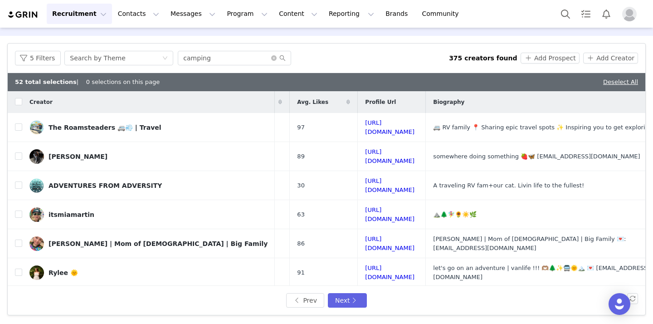
scroll to position [0, 135]
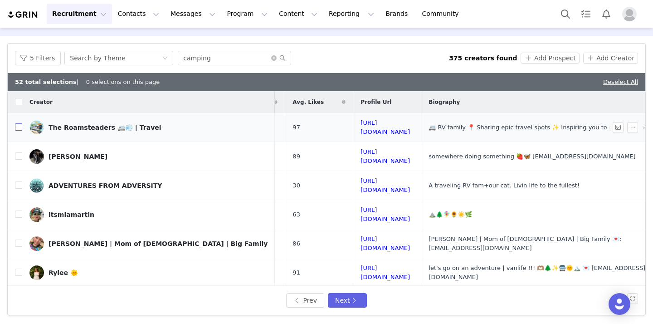
click at [16, 126] on input "checkbox" at bounding box center [18, 126] width 7 height 7
checkbox input "true"
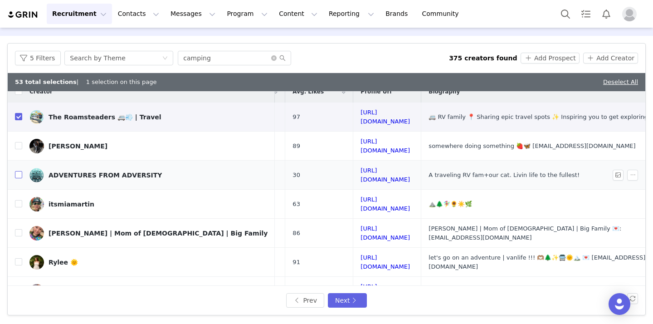
scroll to position [14, 135]
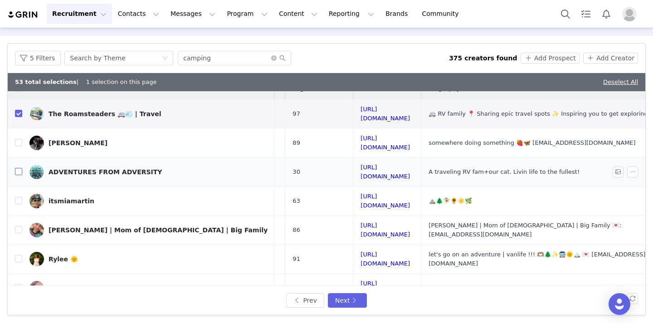
click at [18, 168] on input "checkbox" at bounding box center [18, 171] width 7 height 7
checkbox input "true"
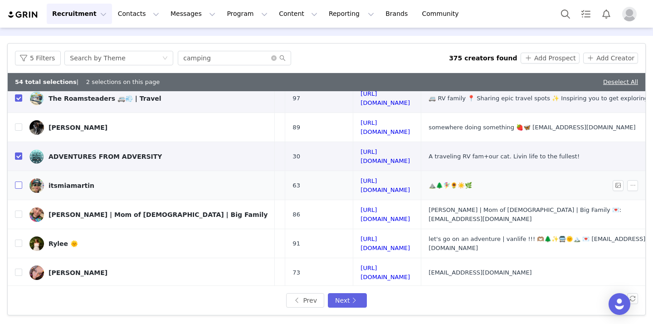
scroll to position [33, 135]
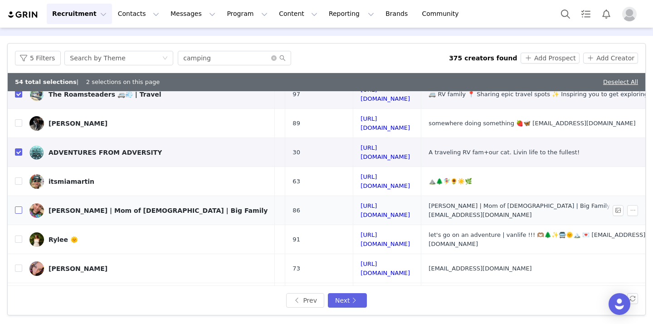
click at [17, 206] on input "checkbox" at bounding box center [18, 209] width 7 height 7
checkbox input "true"
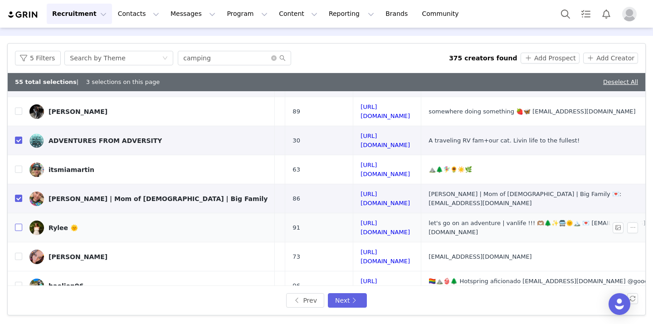
click at [19, 224] on input "checkbox" at bounding box center [18, 227] width 7 height 7
checkbox input "true"
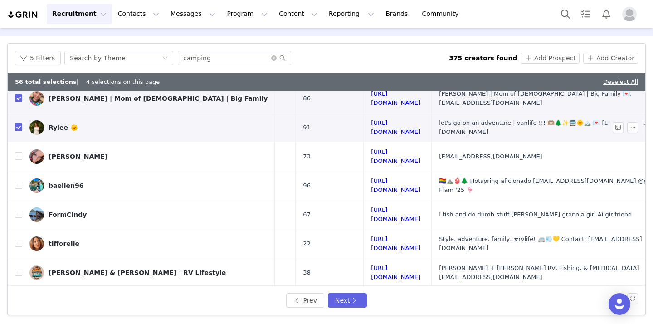
scroll to position [147, 124]
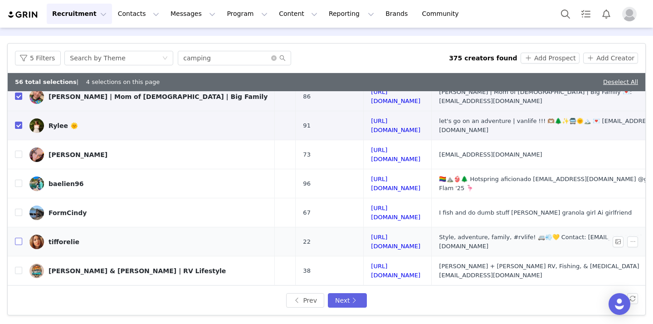
click at [18, 238] on input "checkbox" at bounding box center [18, 241] width 7 height 7
checkbox input "true"
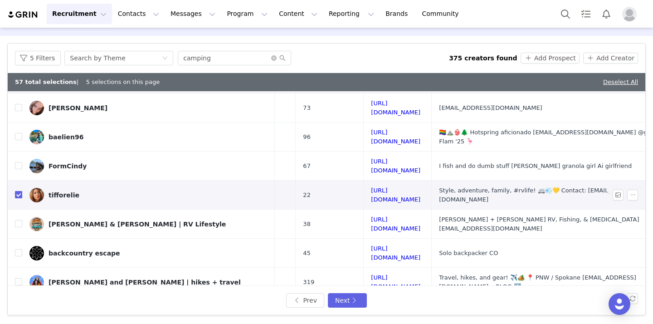
scroll to position [198, 124]
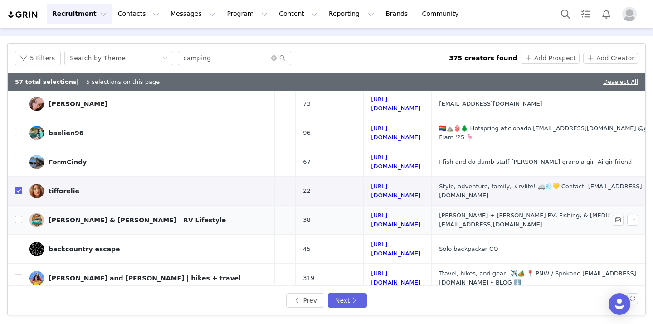
click at [19, 216] on input "checkbox" at bounding box center [18, 219] width 7 height 7
checkbox input "true"
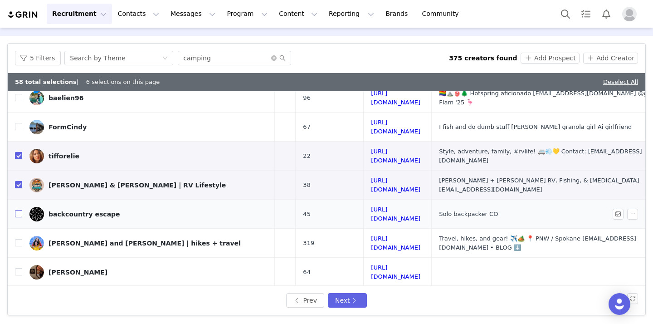
scroll to position [234, 124]
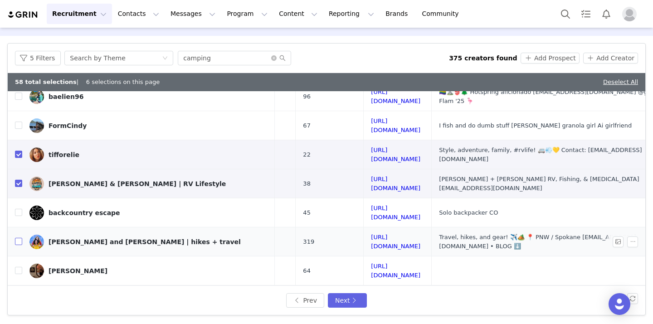
click at [20, 238] on input "checkbox" at bounding box center [18, 241] width 7 height 7
checkbox input "true"
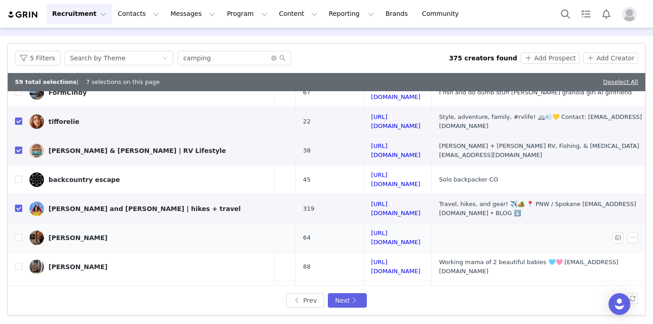
scroll to position [269, 124]
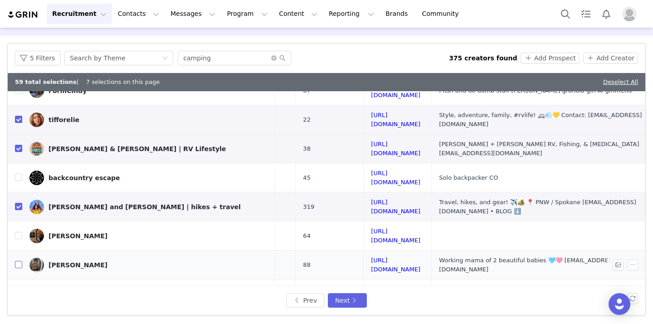
click at [19, 261] on input "checkbox" at bounding box center [18, 264] width 7 height 7
checkbox input "true"
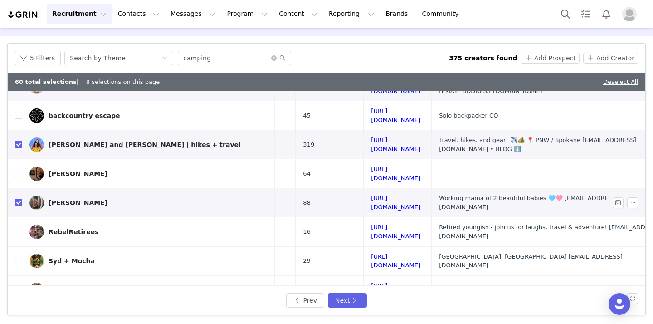
scroll to position [348, 124]
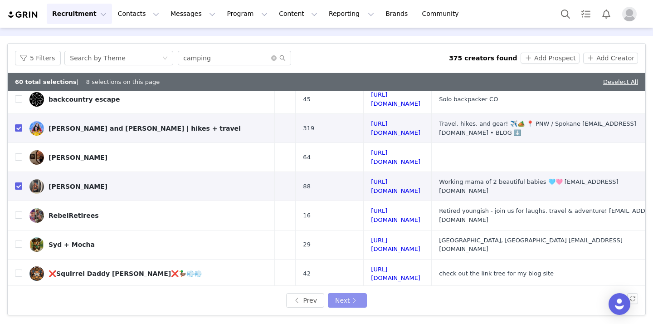
click at [356, 299] on button "Next" at bounding box center [347, 300] width 39 height 15
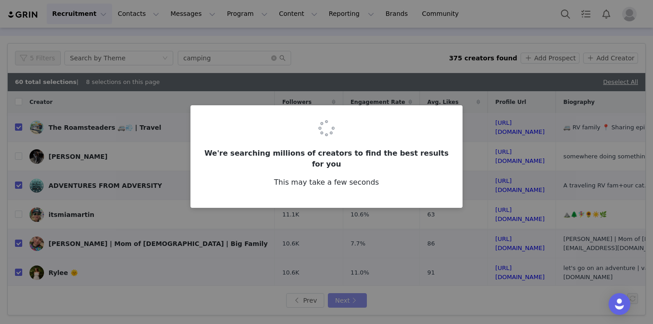
checkbox input "false"
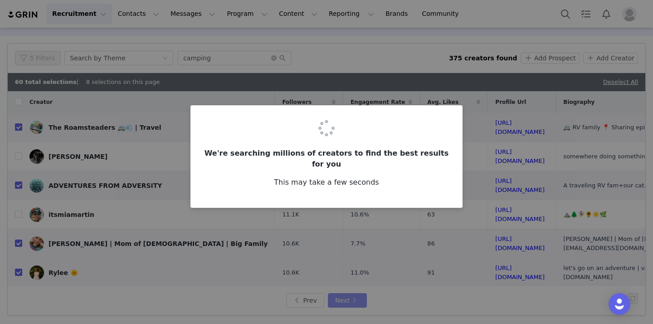
checkbox input "false"
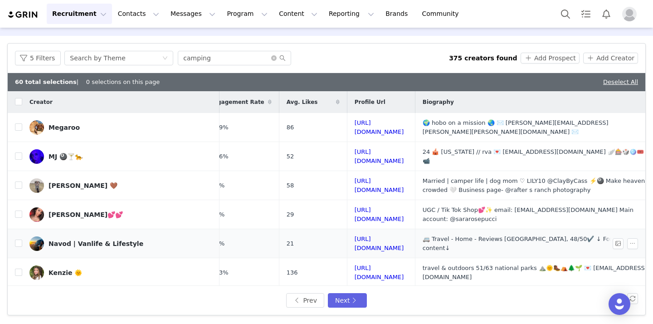
scroll to position [0, 135]
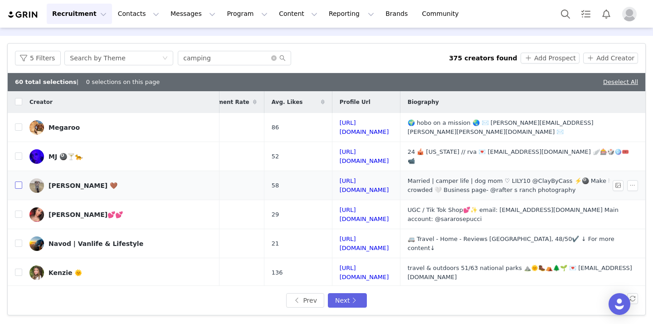
click at [19, 181] on input "checkbox" at bounding box center [18, 184] width 7 height 7
checkbox input "true"
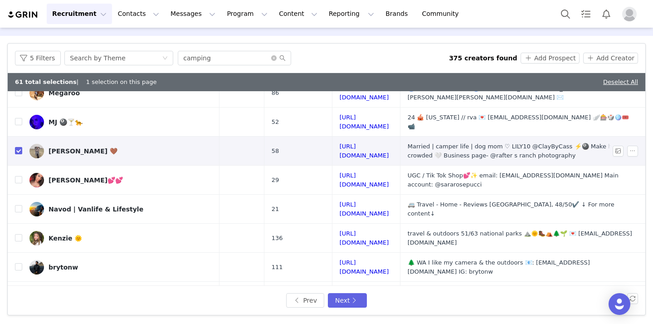
scroll to position [36, 135]
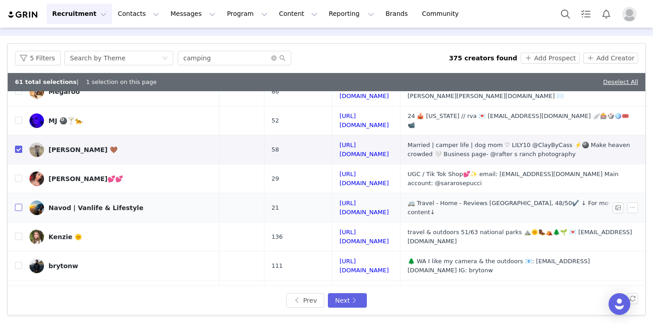
click at [22, 204] on input "checkbox" at bounding box center [18, 207] width 7 height 7
checkbox input "true"
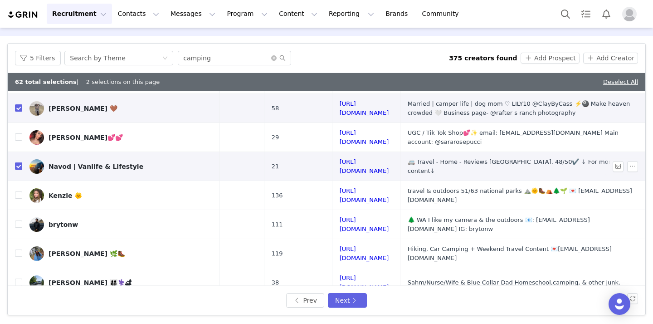
scroll to position [78, 135]
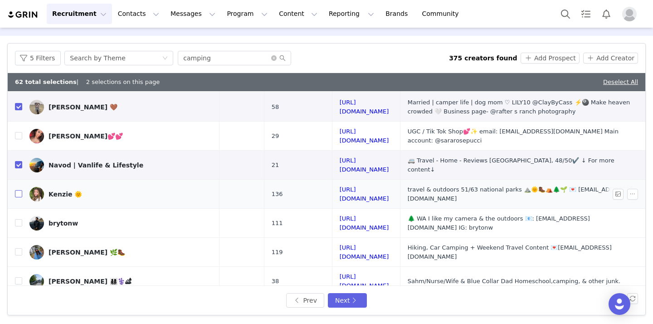
click at [18, 190] on input "checkbox" at bounding box center [18, 193] width 7 height 7
checkbox input "true"
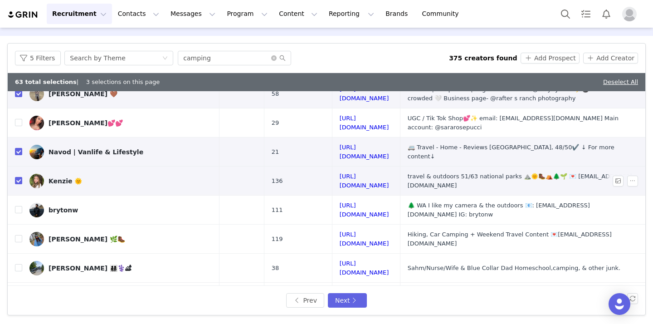
scroll to position [93, 135]
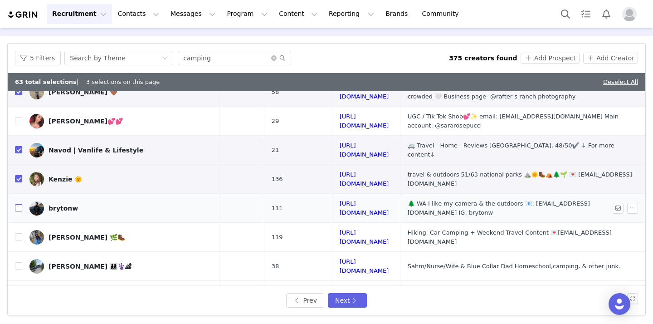
click at [19, 204] on input "checkbox" at bounding box center [18, 207] width 7 height 7
checkbox input "true"
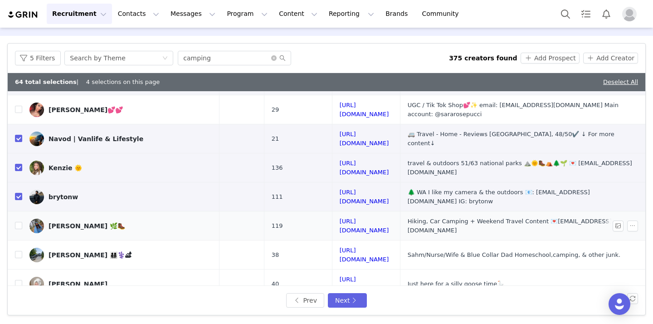
scroll to position [107, 135]
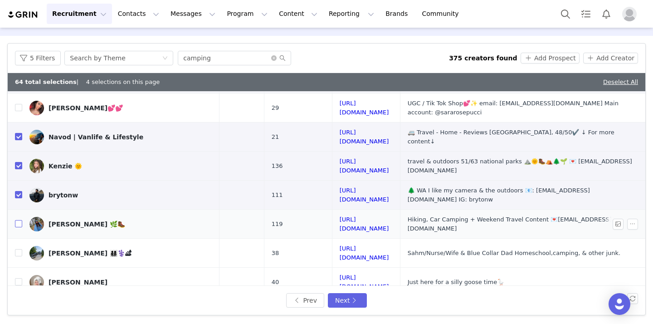
click at [20, 220] on input "checkbox" at bounding box center [18, 223] width 7 height 7
checkbox input "true"
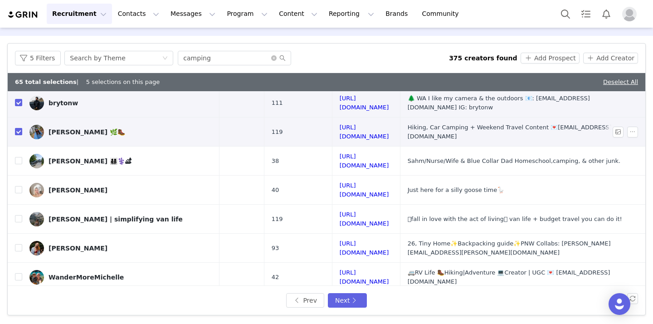
scroll to position [201, 135]
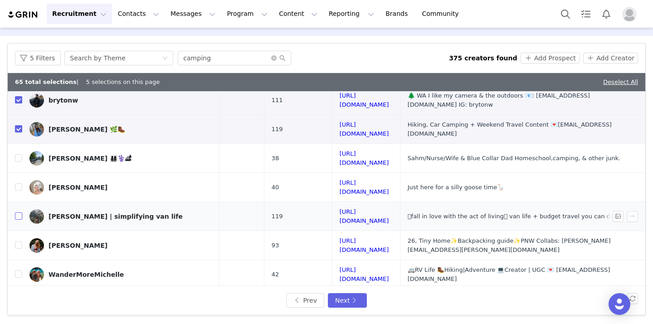
click at [19, 212] on input "checkbox" at bounding box center [18, 215] width 7 height 7
checkbox input "true"
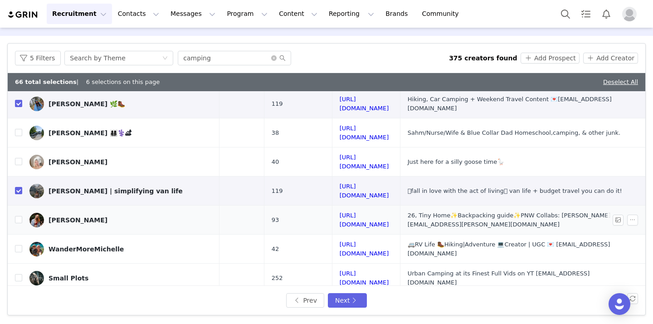
scroll to position [228, 134]
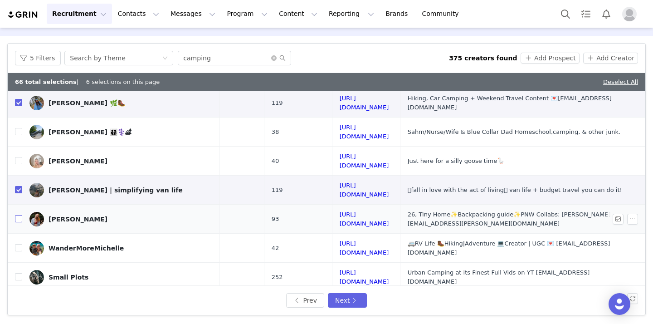
click at [20, 215] on input "checkbox" at bounding box center [18, 218] width 7 height 7
checkbox input "true"
click at [20, 244] on input "checkbox" at bounding box center [18, 247] width 7 height 7
checkbox input "true"
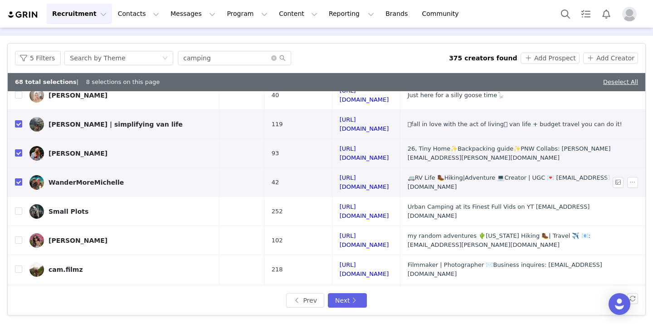
scroll to position [294, 134]
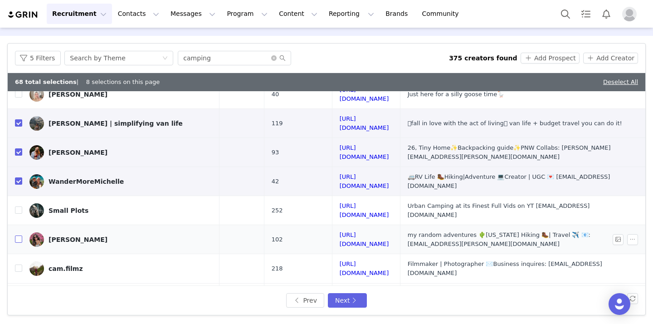
click at [20, 235] on input "checkbox" at bounding box center [18, 238] width 7 height 7
checkbox input "true"
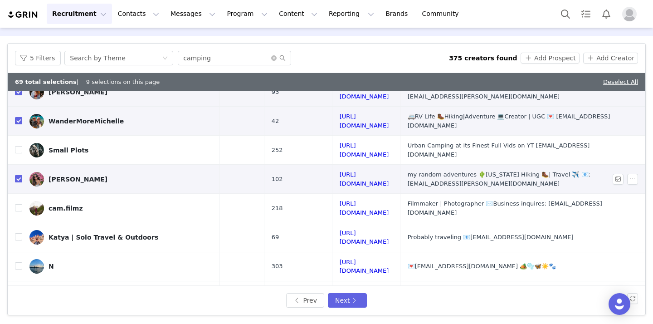
scroll to position [363, 134]
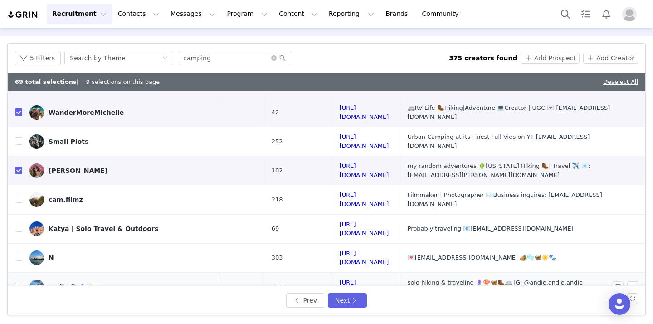
click at [18, 283] on input "checkbox" at bounding box center [18, 286] width 7 height 7
checkbox input "true"
click at [19, 312] on input "checkbox" at bounding box center [18, 315] width 7 height 7
checkbox input "true"
click at [348, 298] on button "Next" at bounding box center [347, 300] width 39 height 15
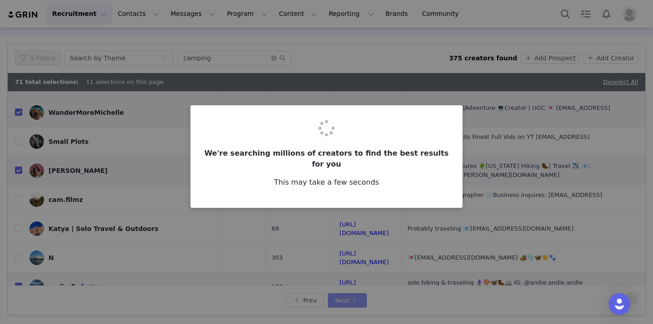
scroll to position [0, 0]
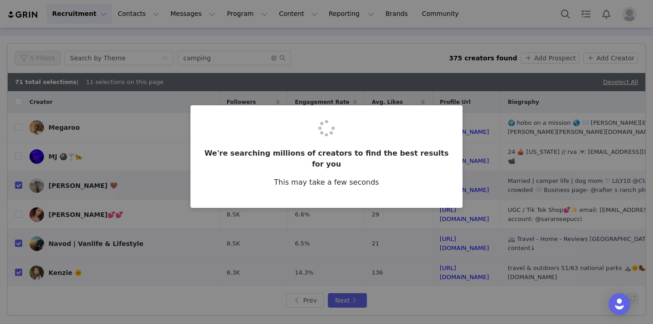
checkbox input "false"
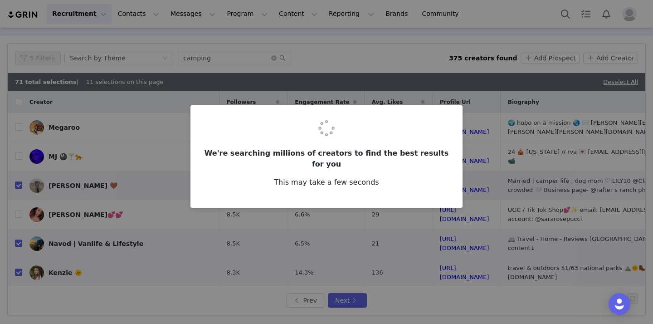
checkbox input "false"
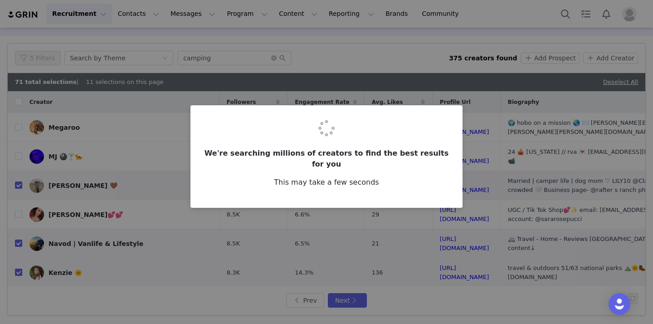
checkbox input "false"
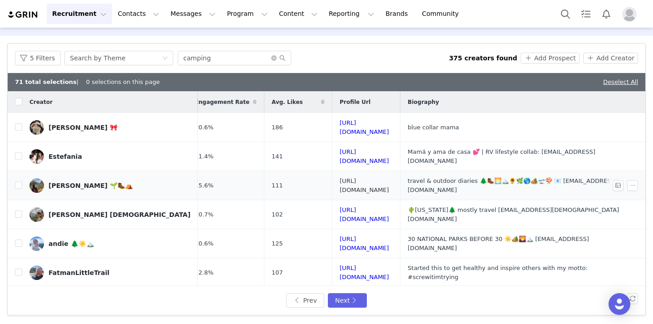
scroll to position [0, 129]
click at [20, 152] on input "checkbox" at bounding box center [18, 155] width 7 height 7
checkbox input "true"
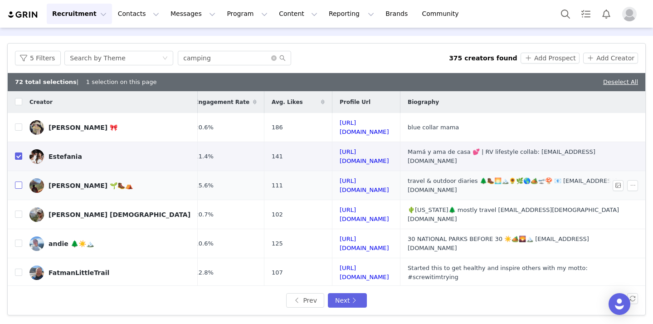
click at [20, 181] on input "checkbox" at bounding box center [18, 184] width 7 height 7
checkbox input "true"
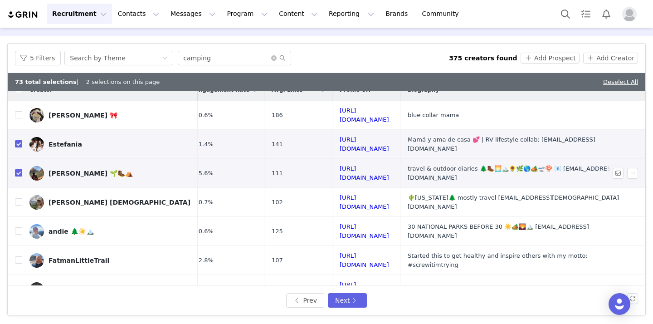
scroll to position [15, 129]
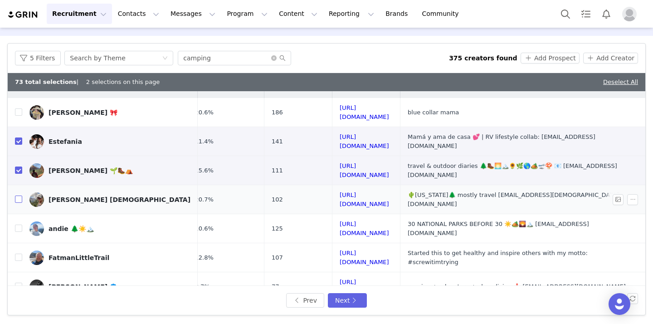
click at [20, 196] on input "checkbox" at bounding box center [18, 199] width 7 height 7
checkbox input "true"
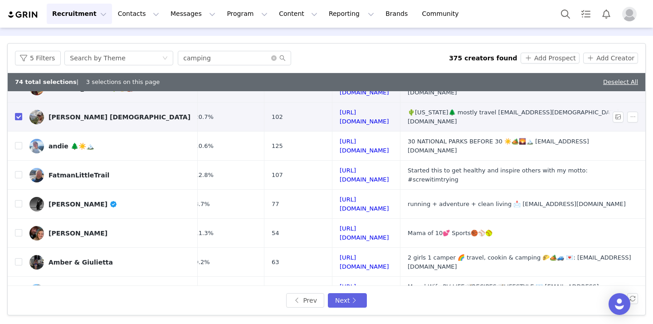
scroll to position [100, 129]
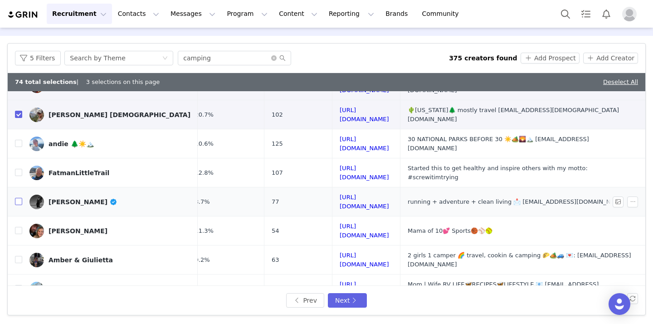
click at [21, 198] on input "checkbox" at bounding box center [18, 201] width 7 height 7
checkbox input "true"
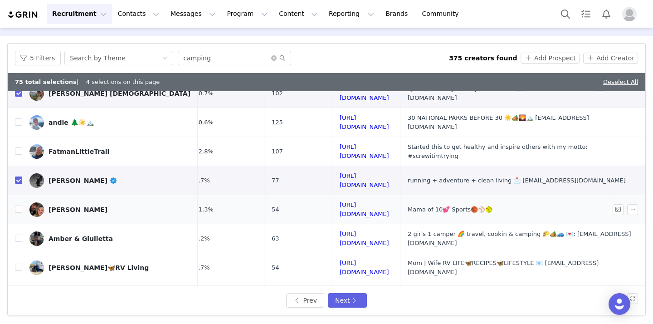
scroll to position [124, 121]
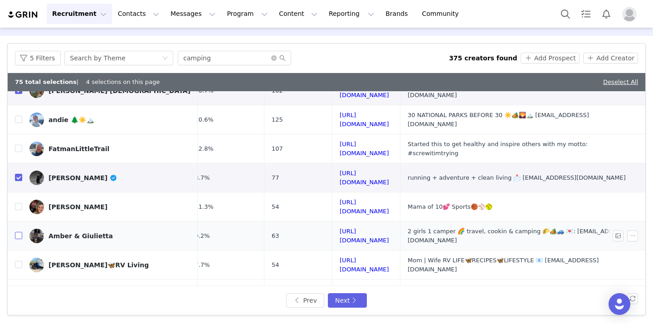
click at [20, 232] on input "checkbox" at bounding box center [18, 235] width 7 height 7
checkbox input "true"
click at [20, 261] on input "checkbox" at bounding box center [18, 264] width 7 height 7
checkbox input "true"
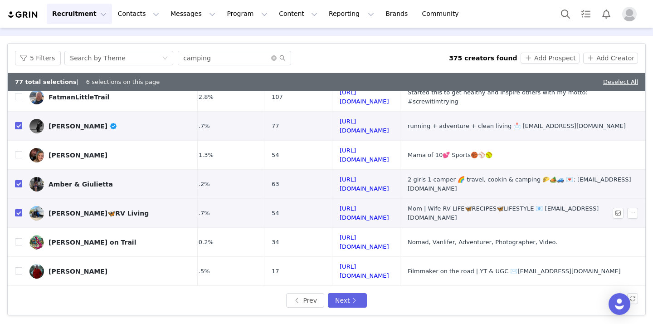
scroll to position [178, 121]
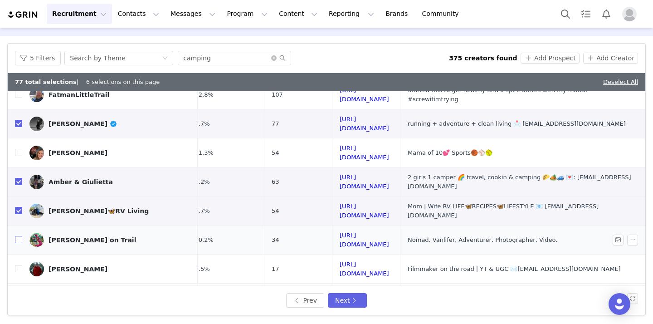
click at [20, 236] on input "checkbox" at bounding box center [18, 239] width 7 height 7
checkbox input "true"
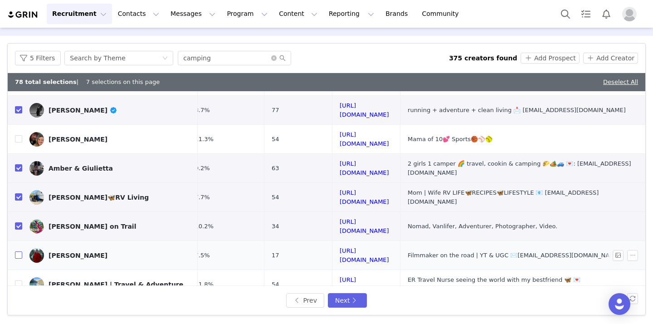
scroll to position [195, 121]
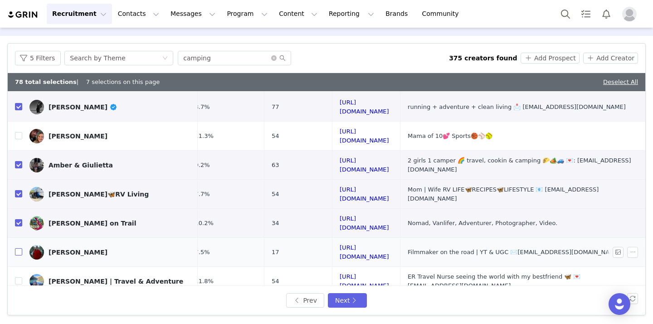
click at [20, 248] on input "checkbox" at bounding box center [18, 251] width 7 height 7
checkbox input "true"
click at [20, 277] on input "checkbox" at bounding box center [18, 280] width 7 height 7
checkbox input "true"
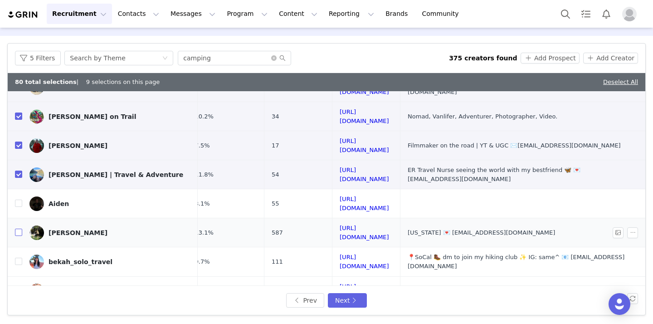
scroll to position [302, 121]
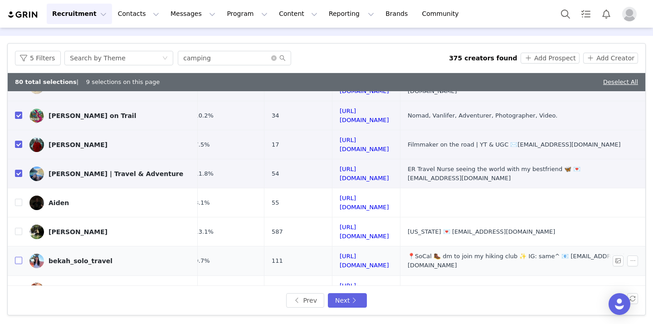
click at [20, 257] on input "checkbox" at bounding box center [18, 260] width 7 height 7
checkbox input "true"
click at [18, 286] on input "checkbox" at bounding box center [18, 289] width 7 height 7
checkbox input "true"
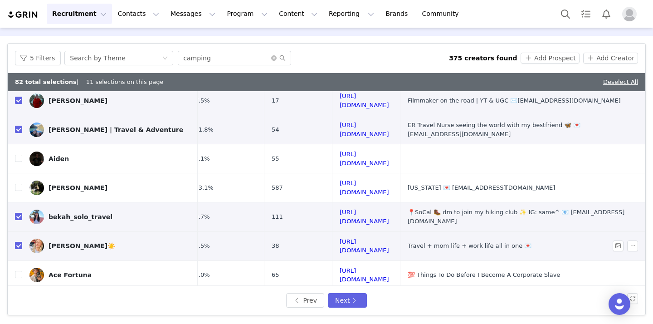
scroll to position [348, 121]
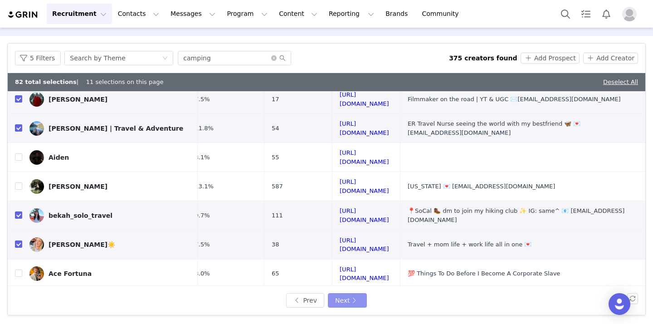
click at [350, 296] on button "Next" at bounding box center [347, 300] width 39 height 15
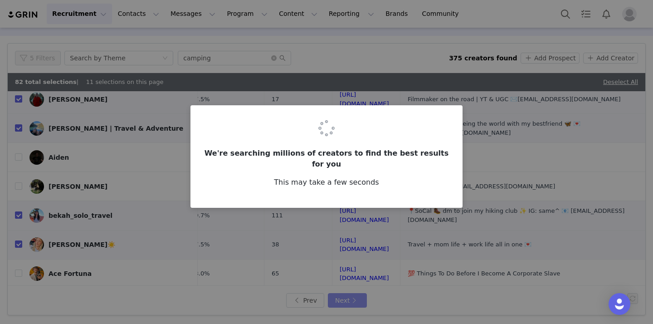
scroll to position [0, 0]
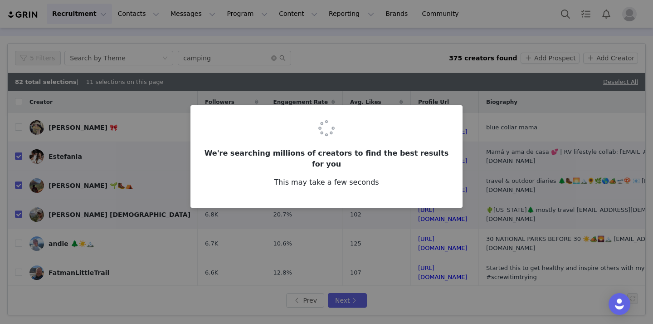
checkbox input "false"
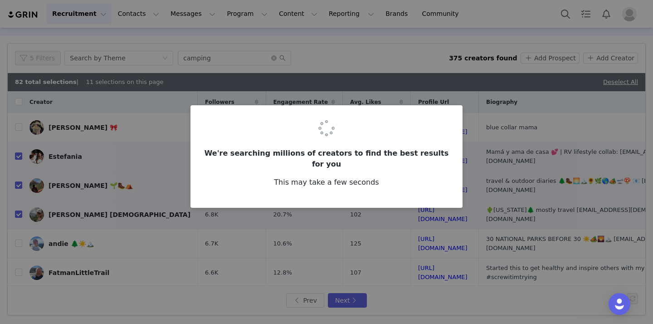
checkbox input "false"
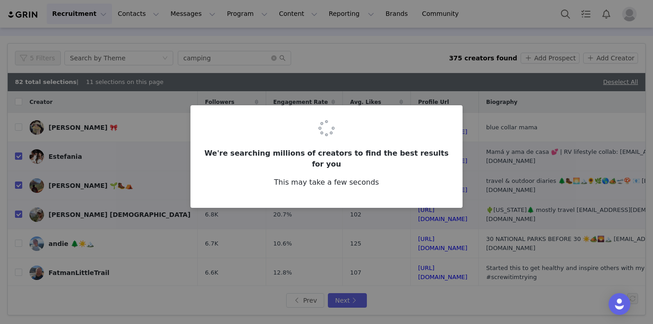
checkbox input "false"
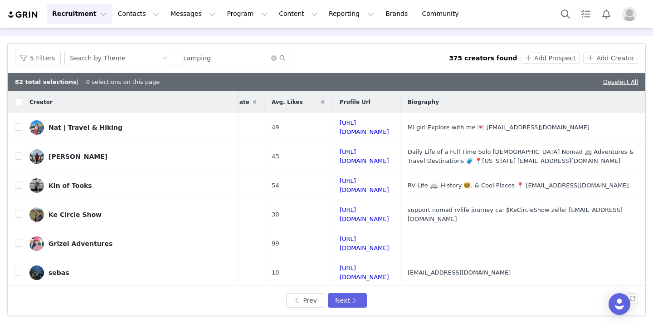
scroll to position [0, 131]
click at [20, 153] on input "checkbox" at bounding box center [18, 155] width 7 height 7
checkbox input "true"
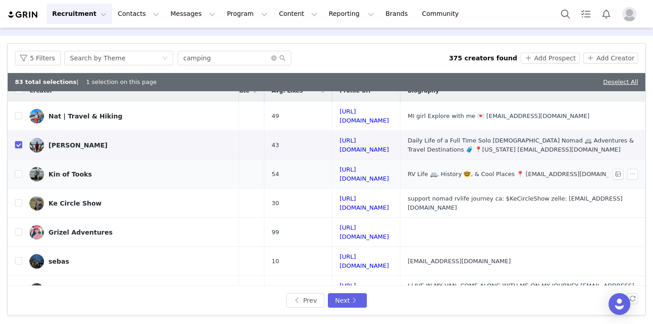
scroll to position [12, 131]
click at [20, 170] on input "checkbox" at bounding box center [18, 173] width 7 height 7
checkbox input "true"
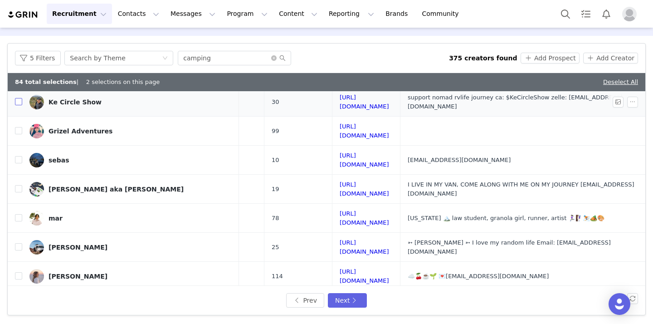
scroll to position [120, 131]
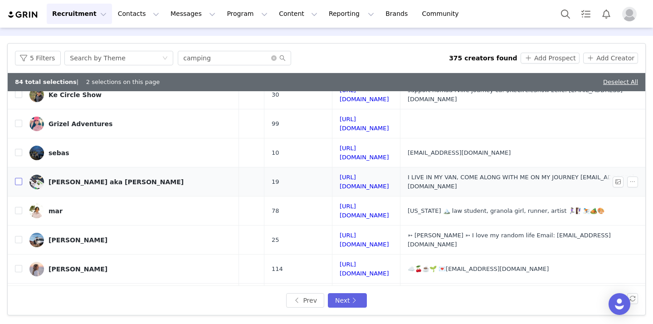
click at [20, 178] on input "checkbox" at bounding box center [18, 181] width 7 height 7
checkbox input "true"
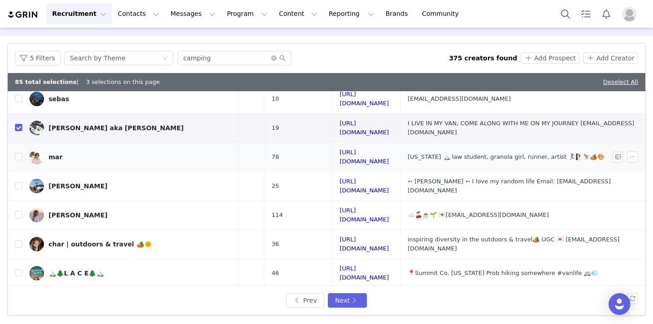
scroll to position [175, 131]
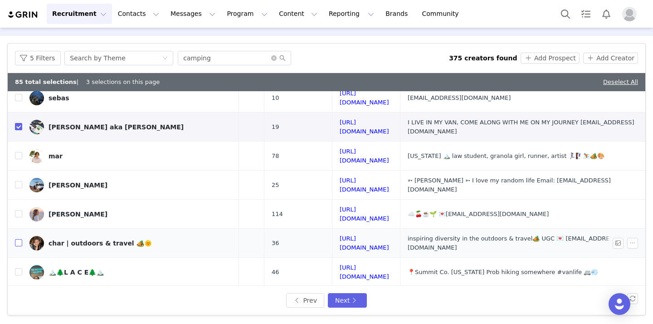
click at [18, 239] on input "checkbox" at bounding box center [18, 242] width 7 height 7
checkbox input "true"
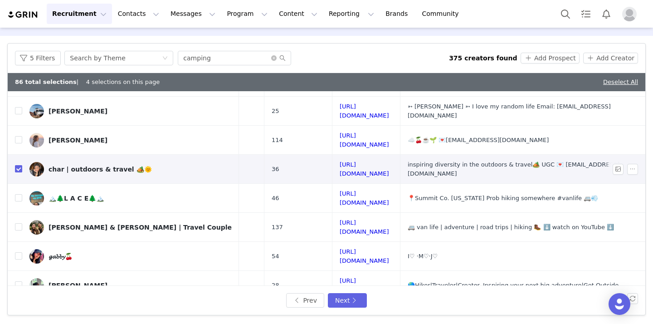
scroll to position [255, 131]
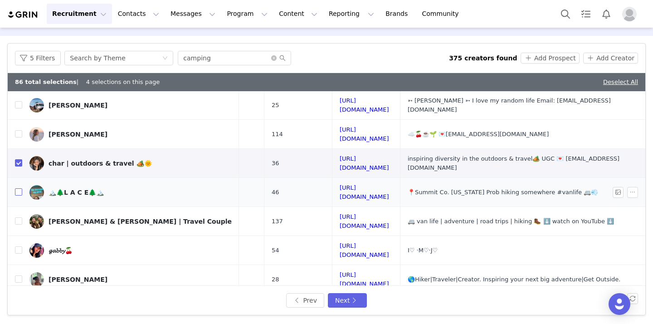
click at [19, 188] on input "checkbox" at bounding box center [18, 191] width 7 height 7
checkbox input "true"
click at [19, 217] on input "checkbox" at bounding box center [18, 220] width 7 height 7
checkbox input "true"
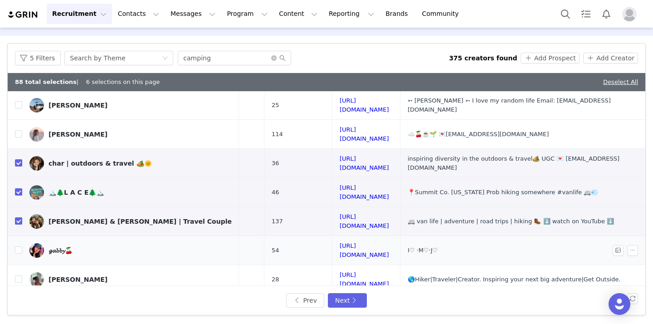
scroll to position [265, 131]
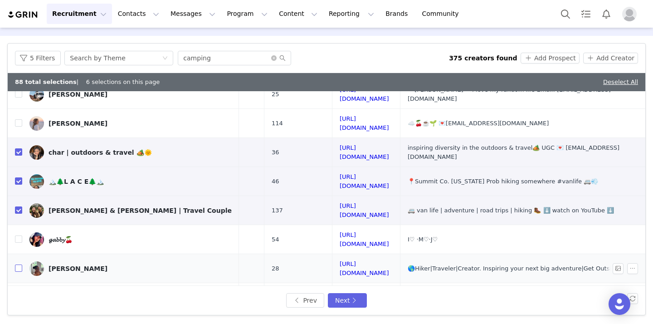
click at [19, 264] on input "checkbox" at bounding box center [18, 267] width 7 height 7
checkbox input "true"
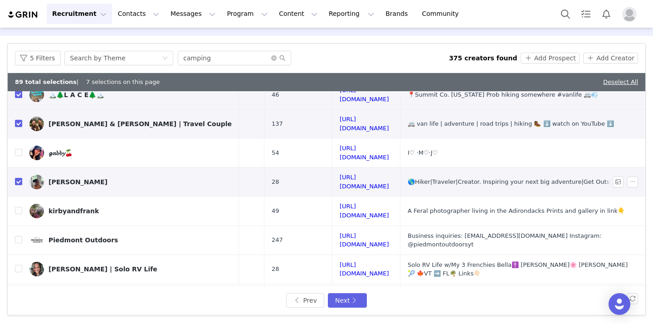
scroll to position [354, 131]
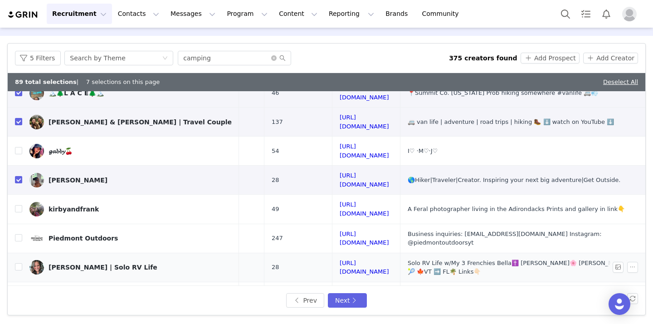
click at [27, 253] on td "Amy | Solo RV Life" at bounding box center [130, 267] width 217 height 29
click at [19, 263] on input "checkbox" at bounding box center [18, 266] width 7 height 7
checkbox input "true"
click at [342, 295] on button "Next" at bounding box center [347, 300] width 39 height 15
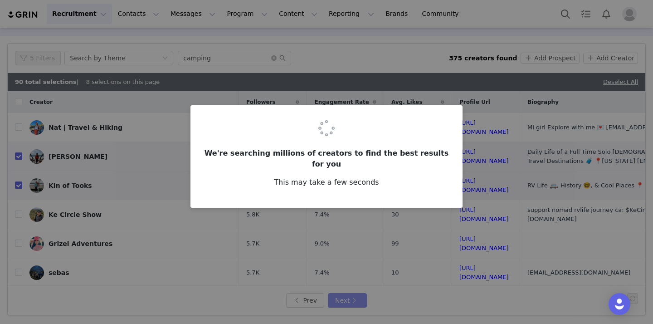
checkbox input "false"
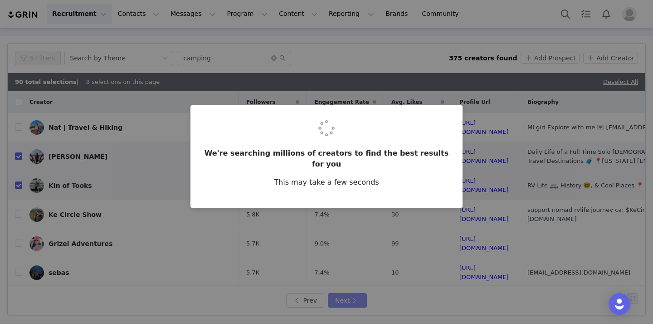
checkbox input "false"
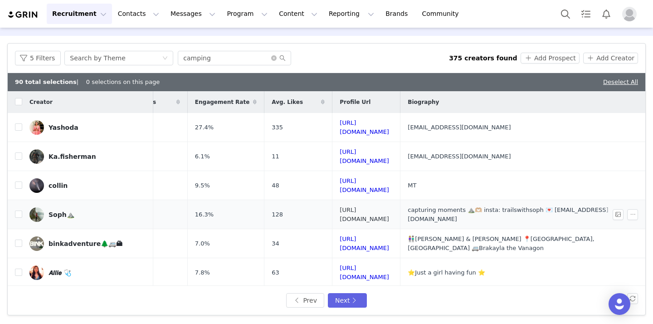
scroll to position [0, 120]
click at [20, 210] on input "checkbox" at bounding box center [18, 213] width 7 height 7
checkbox input "true"
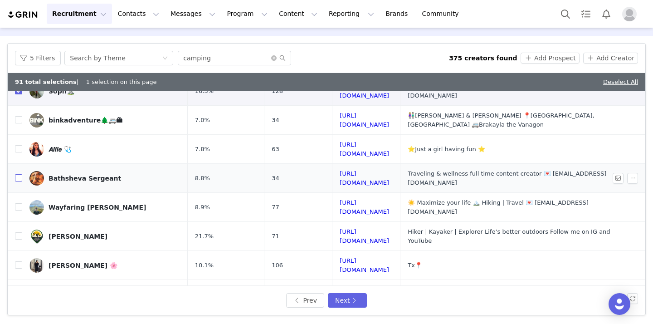
scroll to position [128, 107]
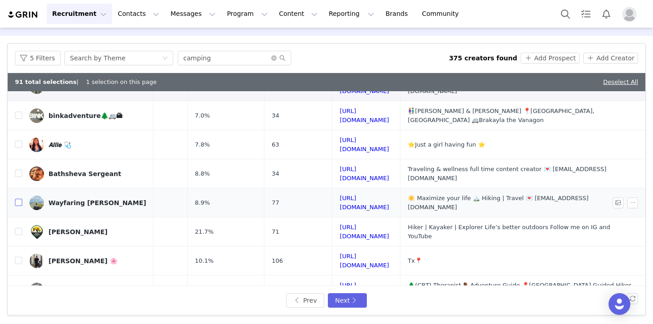
click at [17, 199] on input "checkbox" at bounding box center [18, 202] width 7 height 7
checkbox input "true"
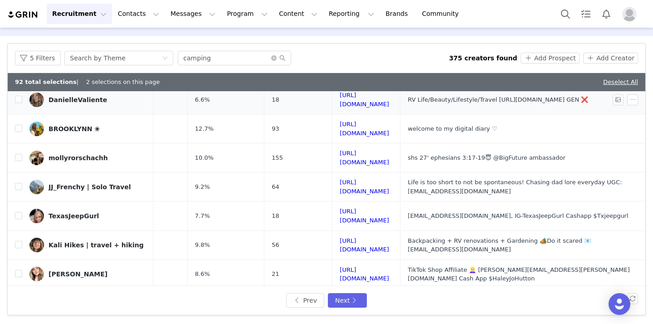
scroll to position [348, 106]
click at [20, 240] on input "checkbox" at bounding box center [18, 243] width 7 height 7
checkbox input "true"
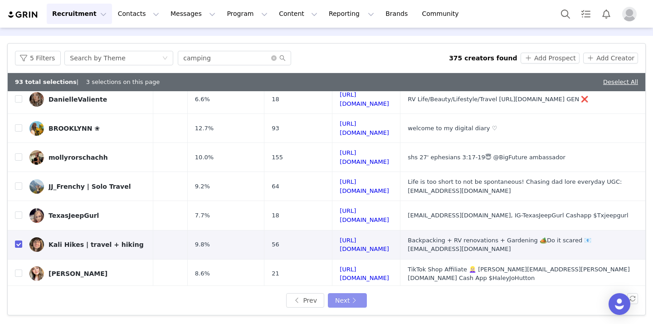
click at [348, 298] on button "Next" at bounding box center [347, 300] width 39 height 15
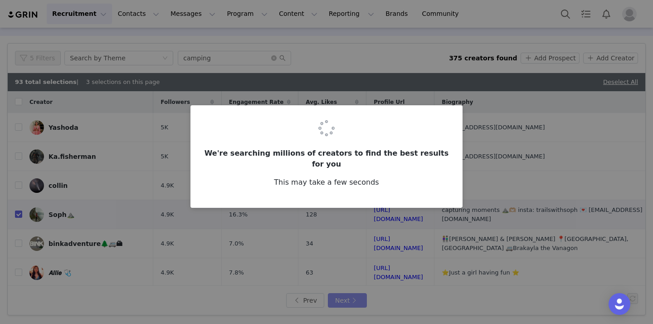
checkbox input "false"
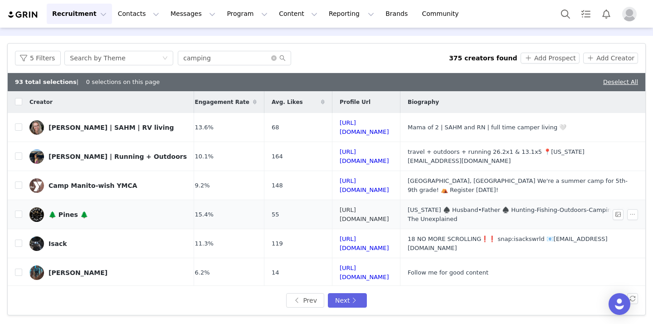
scroll to position [0, 127]
click at [18, 152] on input "checkbox" at bounding box center [18, 155] width 7 height 7
checkbox input "true"
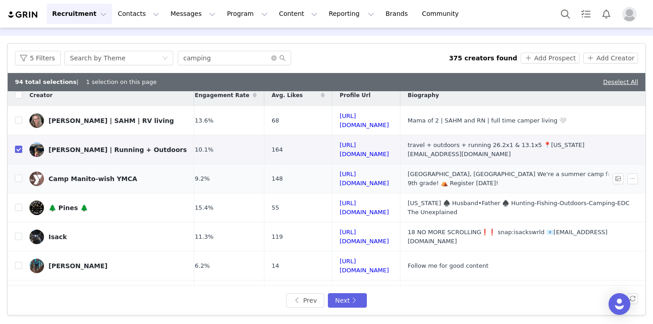
scroll to position [4, 127]
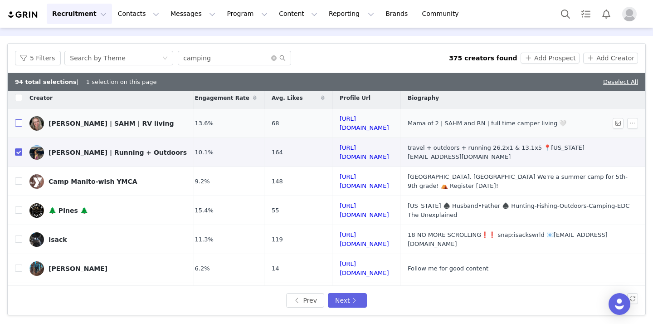
click at [18, 120] on input "checkbox" at bounding box center [18, 122] width 7 height 7
checkbox input "true"
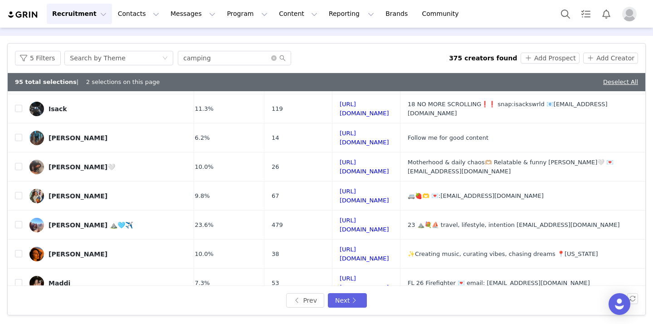
scroll to position [135, 127]
click at [18, 220] on input "checkbox" at bounding box center [18, 223] width 7 height 7
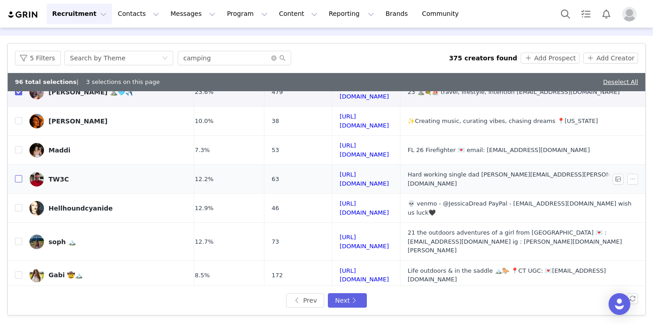
scroll to position [274, 127]
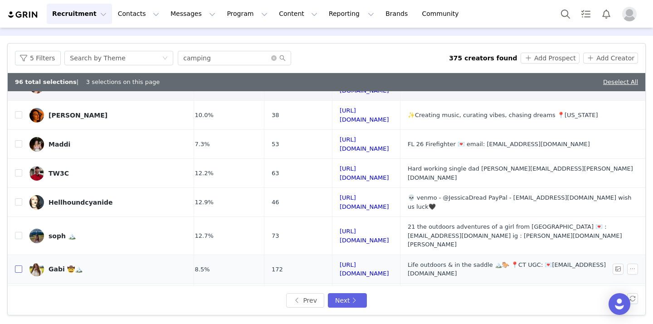
click at [19, 265] on input "checkbox" at bounding box center [18, 268] width 7 height 7
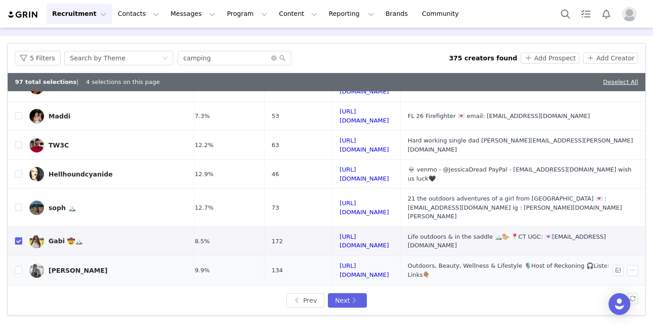
scroll to position [304, 127]
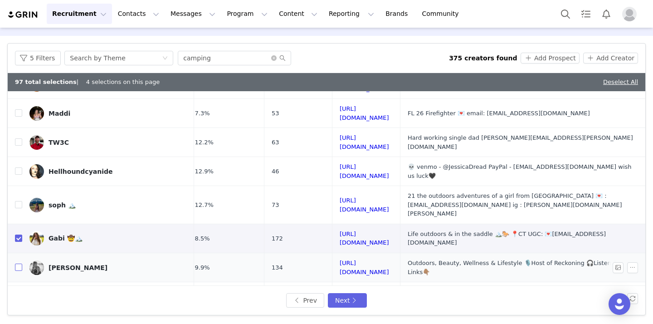
click at [18, 264] on input "checkbox" at bounding box center [18, 267] width 7 height 7
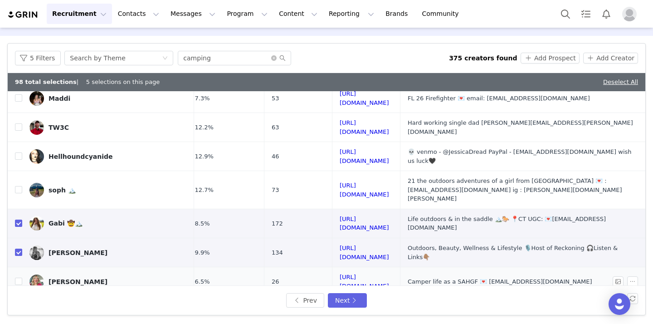
scroll to position [324, 127]
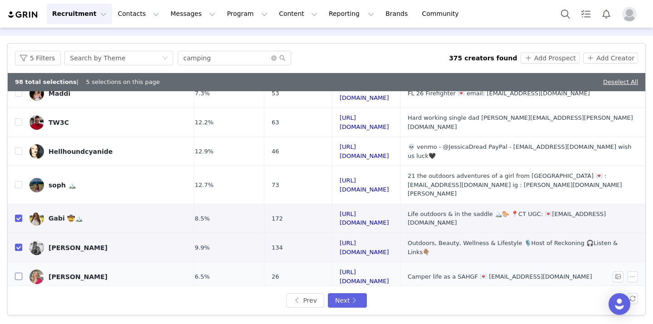
click at [17, 273] on input "checkbox" at bounding box center [18, 276] width 7 height 7
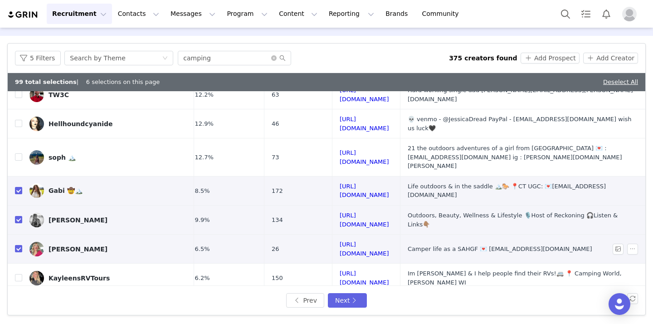
scroll to position [354, 127]
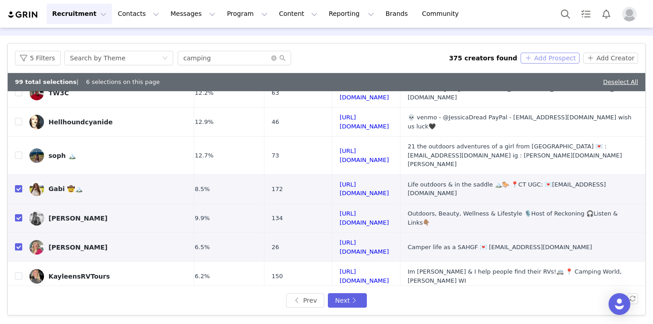
click at [554, 60] on button "Add Prospect" at bounding box center [550, 58] width 59 height 11
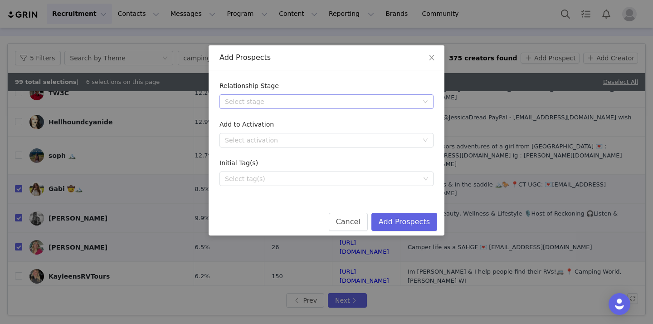
click at [399, 105] on div "Select stage" at bounding box center [321, 101] width 193 height 9
click at [387, 118] on li "Needs Outreach" at bounding box center [327, 120] width 214 height 15
click at [328, 181] on div "Select tag(s)" at bounding box center [322, 178] width 195 height 9
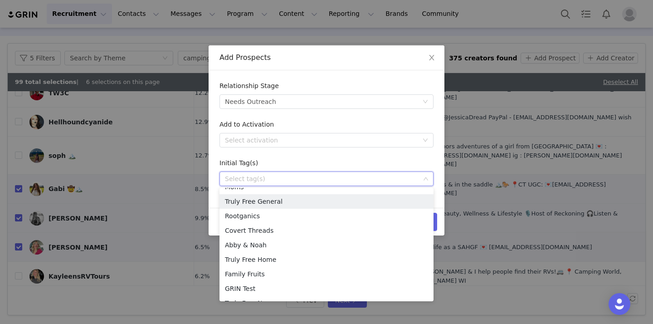
scroll to position [273, 0]
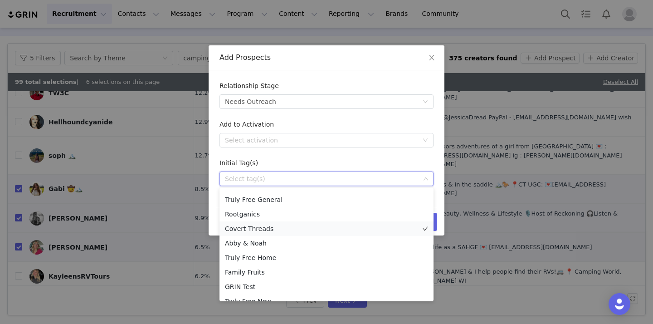
click at [311, 225] on li "Covert Threads" at bounding box center [327, 228] width 214 height 15
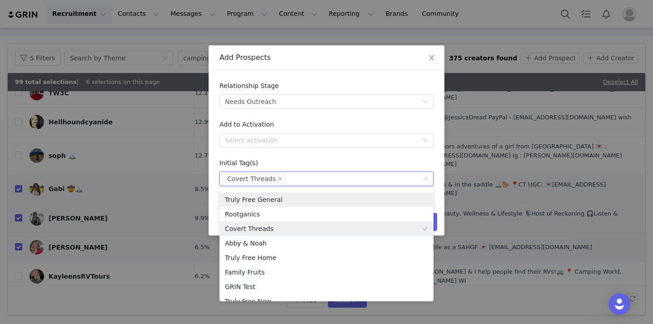
scroll to position [263, 0]
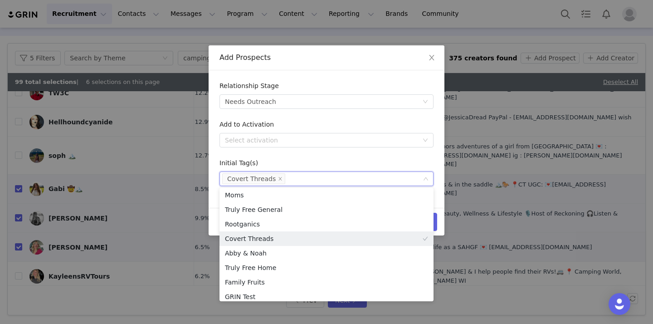
click at [422, 160] on div "Initial Tag(s)" at bounding box center [327, 164] width 214 height 13
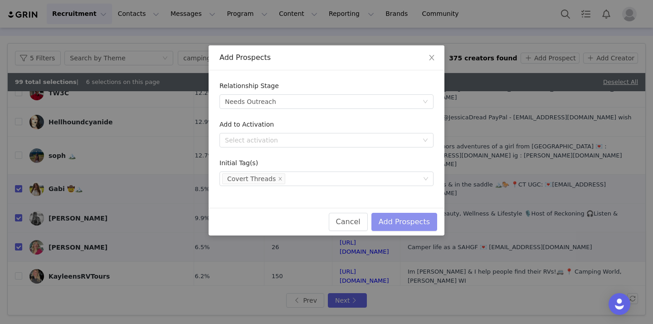
click at [419, 225] on button "Add Prospects" at bounding box center [405, 222] width 66 height 18
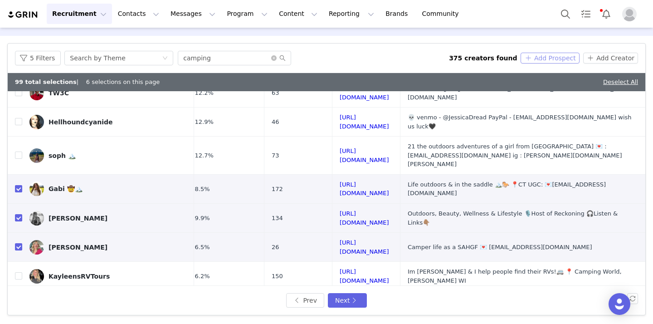
click at [541, 58] on button "Add Prospect" at bounding box center [550, 58] width 59 height 11
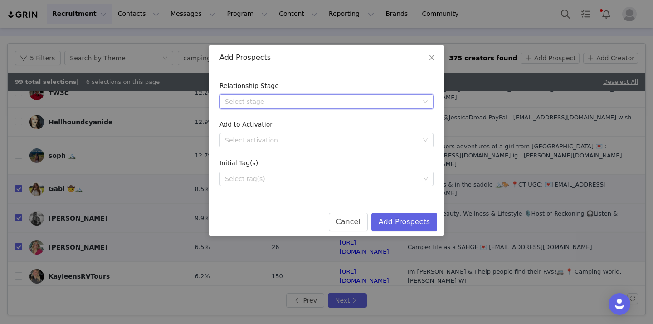
click at [324, 106] on div "Select stage" at bounding box center [323, 102] width 197 height 14
click at [318, 118] on li "Needs Outreach" at bounding box center [327, 120] width 214 height 15
click at [277, 180] on div "Select tag(s)" at bounding box center [322, 178] width 195 height 9
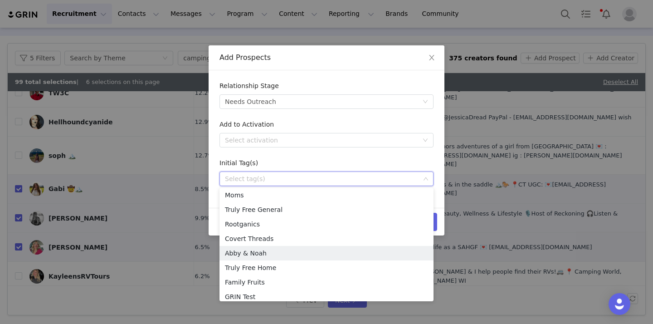
scroll to position [267, 0]
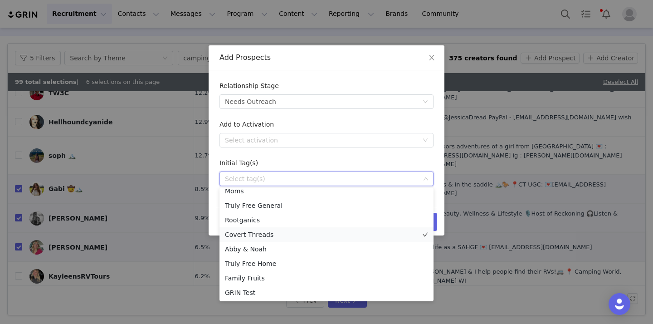
click at [275, 236] on li "Covert Threads" at bounding box center [327, 234] width 214 height 15
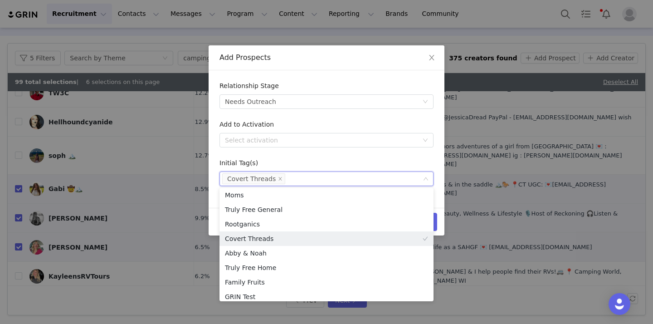
click at [366, 154] on form "Relationship Stage Select stage Needs Outreach Add to Activation Select activat…" at bounding box center [327, 133] width 214 height 105
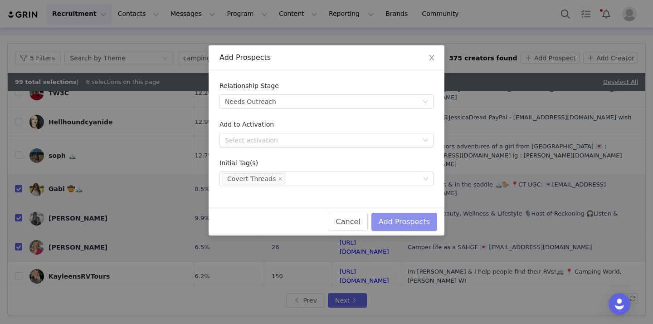
click at [398, 222] on button "Add Prospects" at bounding box center [405, 222] width 66 height 18
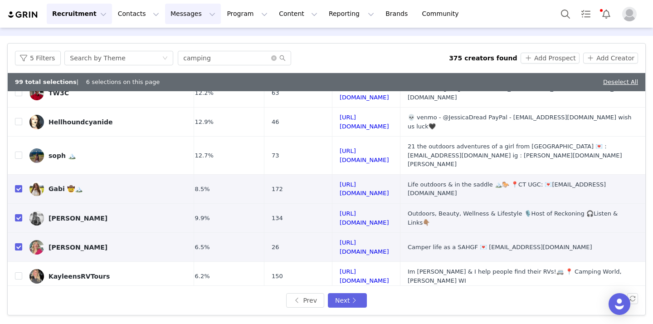
click at [177, 15] on button "Messages Messages" at bounding box center [193, 14] width 56 height 20
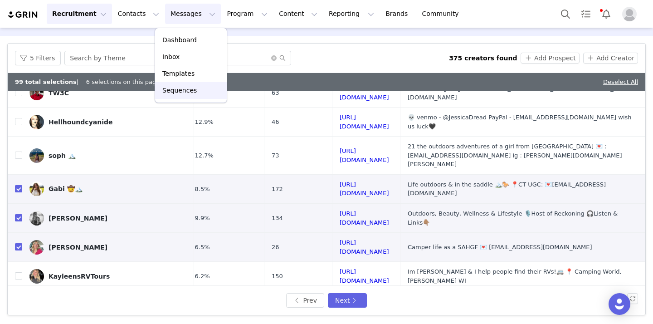
click at [172, 88] on p "Sequences" at bounding box center [179, 91] width 34 height 10
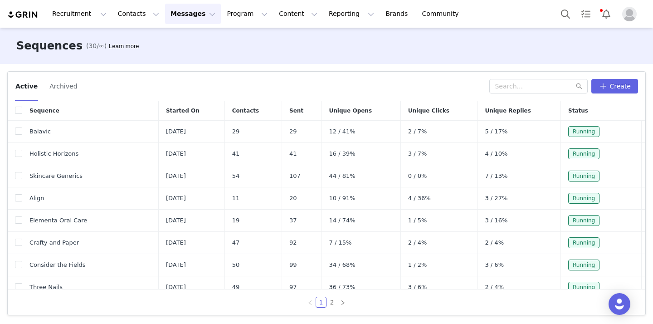
click at [191, 18] on button "Messages Messages" at bounding box center [193, 14] width 56 height 20
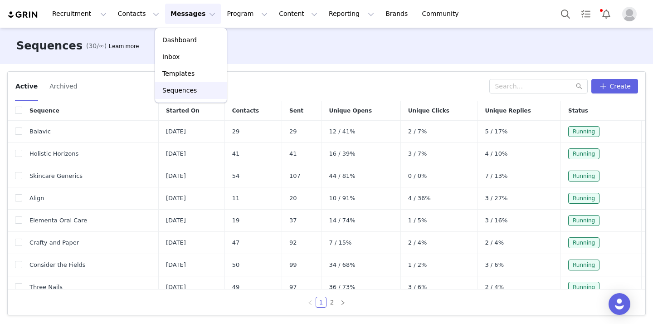
click at [179, 87] on p "Sequences" at bounding box center [179, 91] width 34 height 10
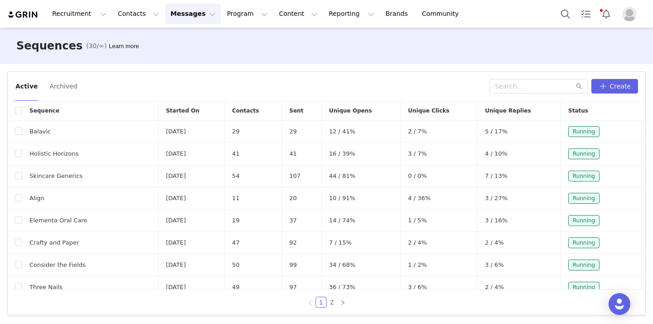
click at [173, 13] on button "Messages Messages" at bounding box center [193, 14] width 56 height 20
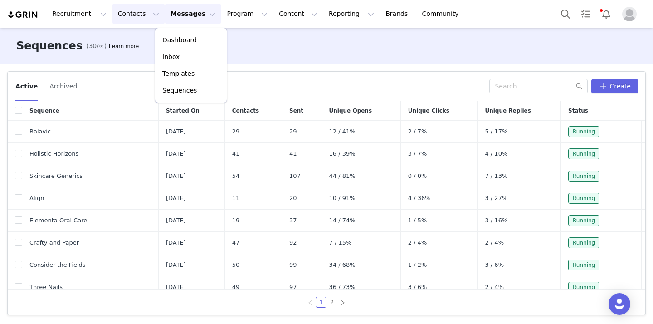
click at [123, 18] on button "Contacts Contacts" at bounding box center [139, 14] width 52 height 20
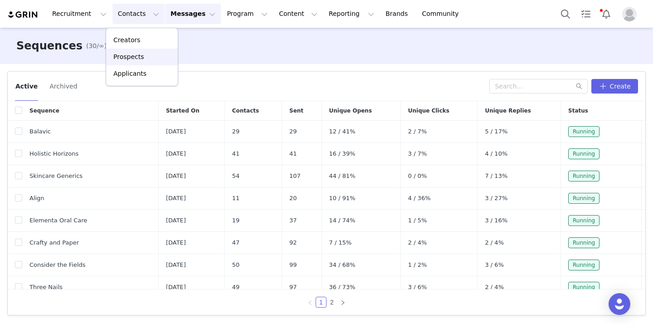
click at [142, 58] on p "Prospects" at bounding box center [128, 57] width 30 height 10
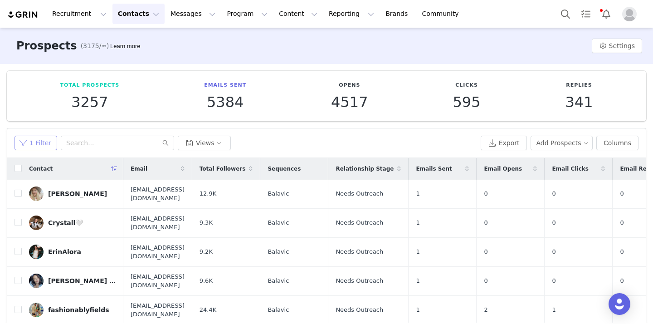
click at [41, 143] on button "1 Filter" at bounding box center [36, 143] width 43 height 15
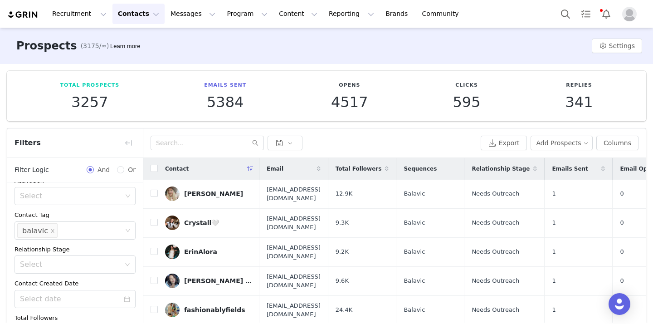
scroll to position [93, 0]
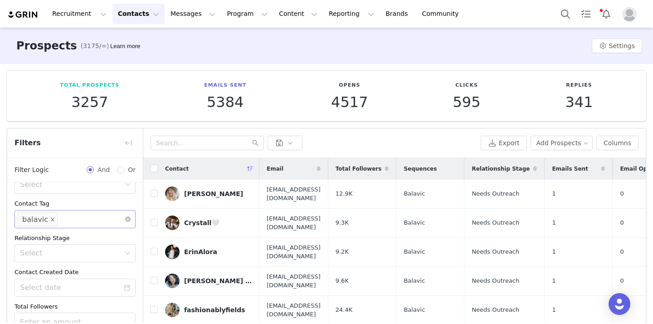
click at [50, 220] on icon "icon: close" at bounding box center [52, 219] width 5 height 5
click at [58, 222] on div "Select" at bounding box center [71, 219] width 102 height 9
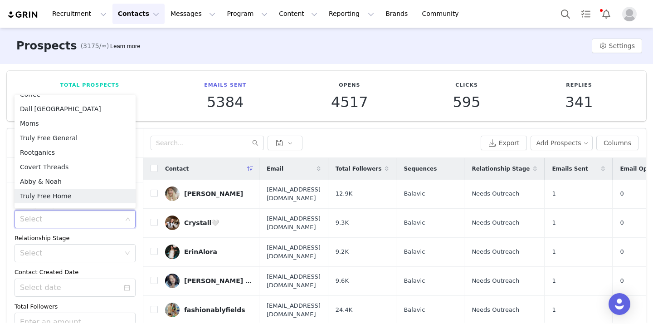
scroll to position [241, 0]
click at [77, 163] on li "Covert Threads" at bounding box center [75, 167] width 121 height 15
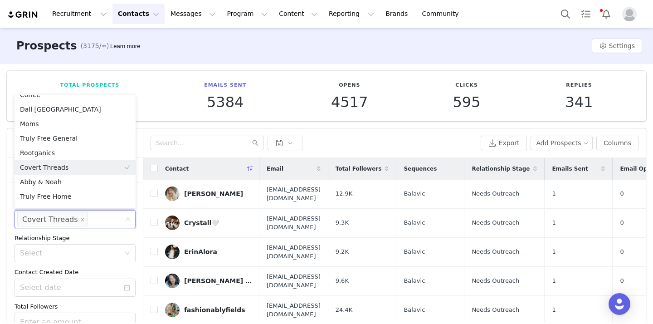
click at [139, 139] on div "Filters" at bounding box center [75, 142] width 136 height 29
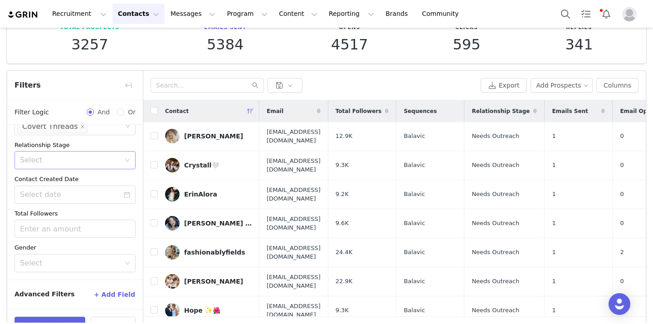
scroll to position [84, 0]
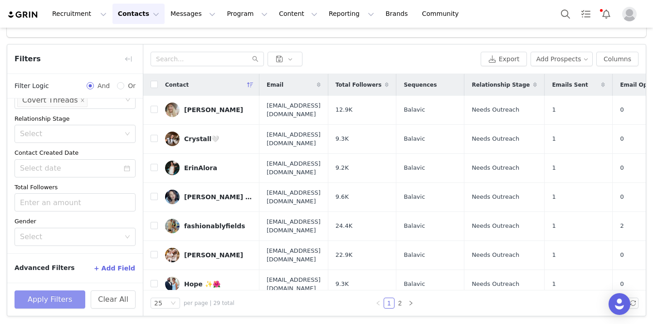
click at [36, 295] on button "Apply Filters" at bounding box center [50, 299] width 71 height 18
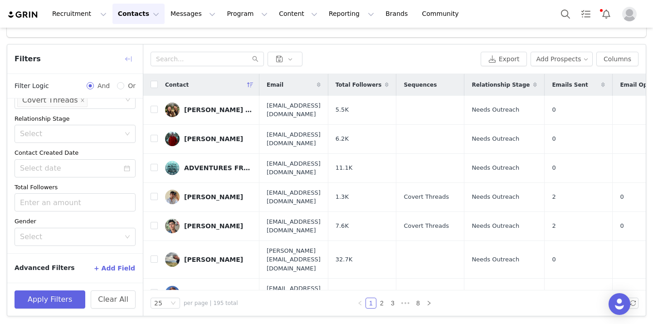
click at [129, 56] on button "button" at bounding box center [128, 59] width 15 height 15
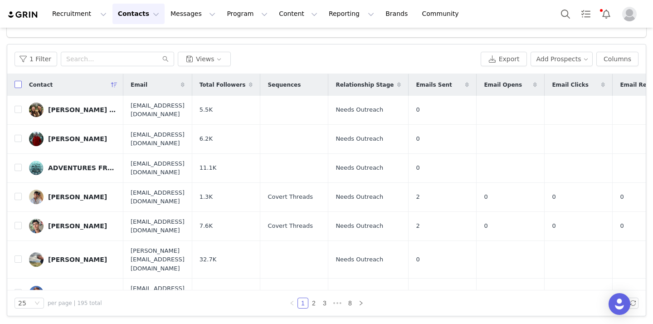
click at [17, 85] on input "checkbox" at bounding box center [18, 84] width 7 height 7
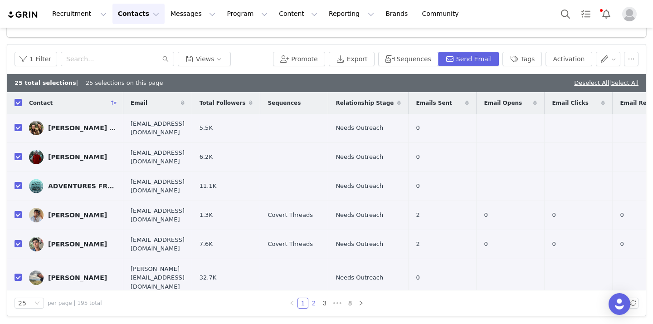
click at [316, 300] on link "2" at bounding box center [314, 303] width 10 height 10
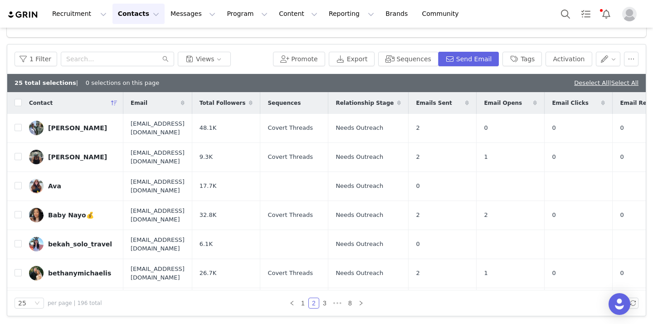
click at [22, 101] on div "Contact" at bounding box center [73, 103] width 102 height 22
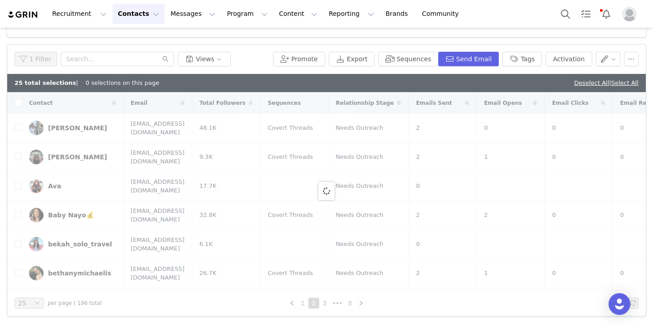
click at [48, 124] on div at bounding box center [326, 191] width 639 height 198
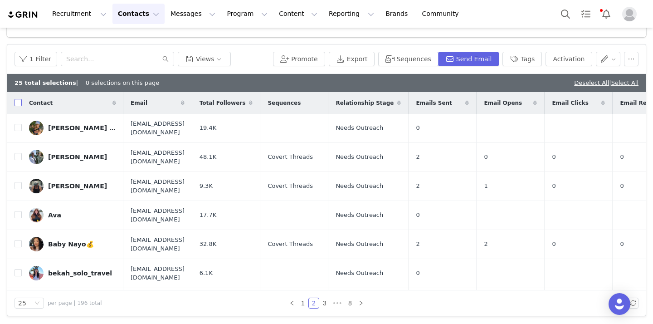
click at [17, 103] on input "checkbox" at bounding box center [18, 102] width 7 height 7
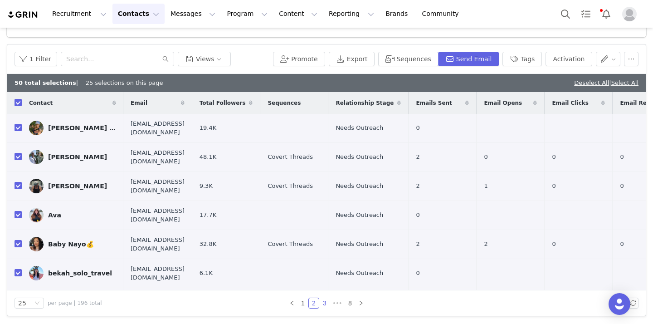
click at [327, 301] on link "3" at bounding box center [325, 303] width 10 height 10
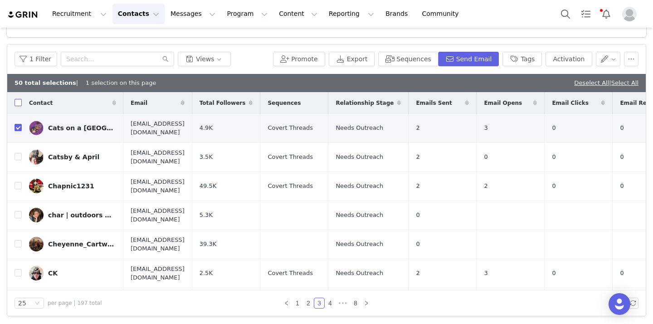
click at [19, 103] on input "checkbox" at bounding box center [18, 102] width 7 height 7
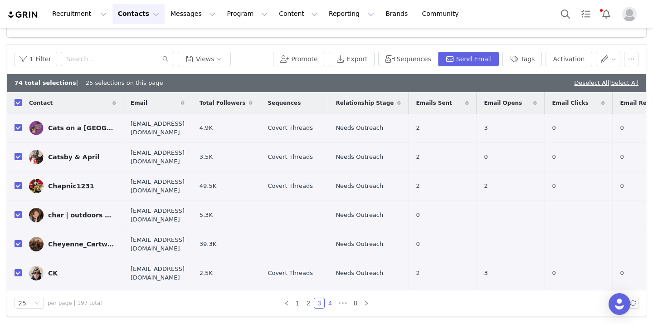
click at [328, 303] on link "4" at bounding box center [330, 303] width 10 height 10
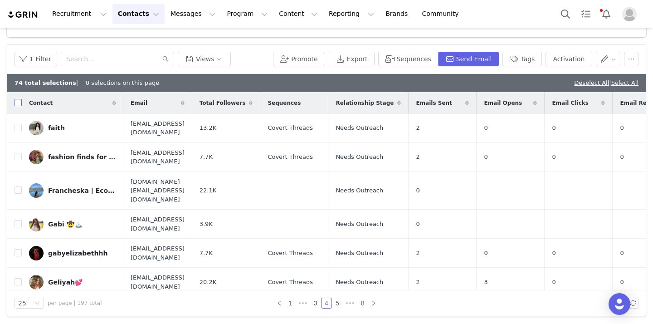
click at [19, 100] on input "checkbox" at bounding box center [18, 102] width 7 height 7
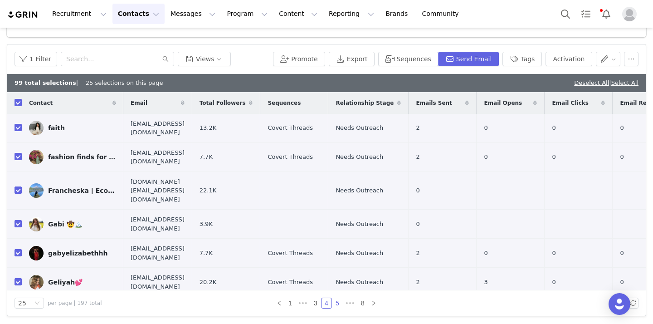
click at [340, 300] on link "5" at bounding box center [338, 303] width 10 height 10
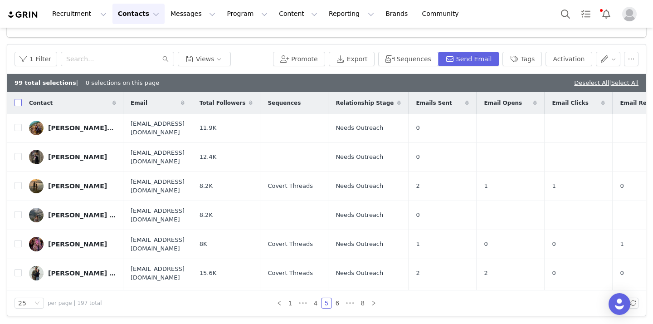
click at [19, 102] on input "checkbox" at bounding box center [18, 102] width 7 height 7
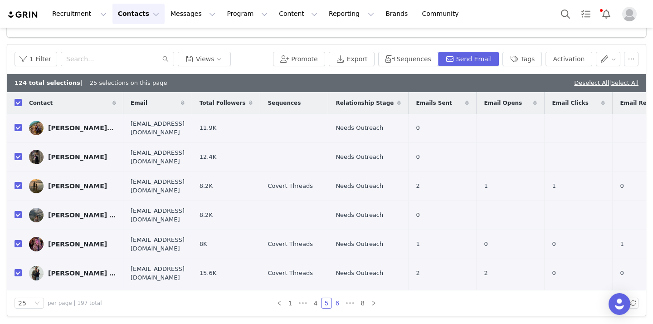
click at [336, 300] on link "6" at bounding box center [338, 303] width 10 height 10
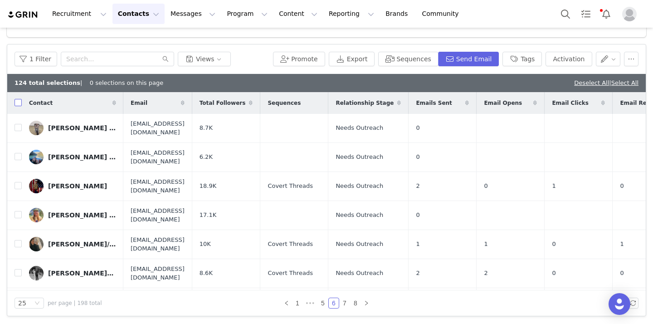
click at [21, 101] on input "checkbox" at bounding box center [18, 102] width 7 height 7
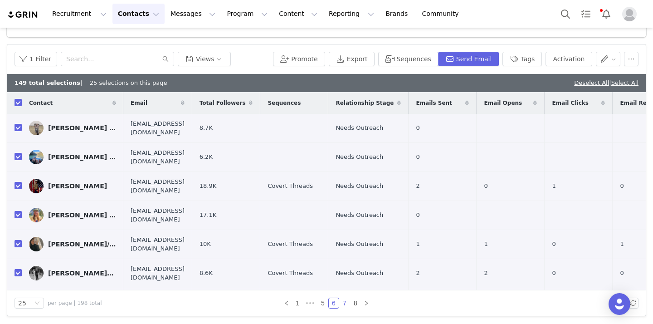
click at [346, 303] on link "7" at bounding box center [345, 303] width 10 height 10
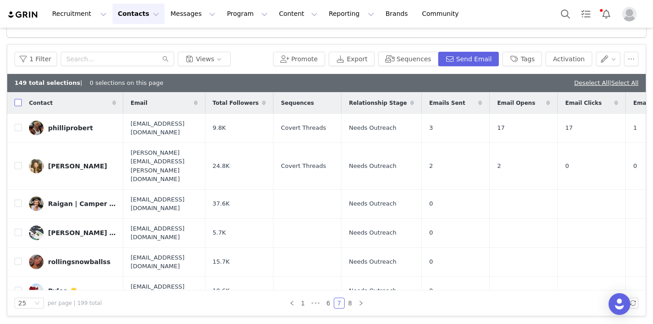
click at [19, 103] on input "checkbox" at bounding box center [18, 102] width 7 height 7
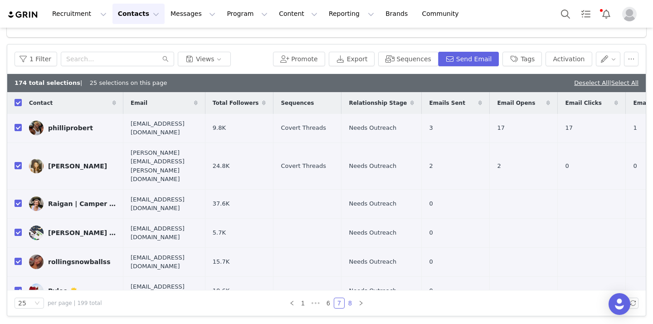
click at [351, 302] on link "8" at bounding box center [350, 303] width 10 height 10
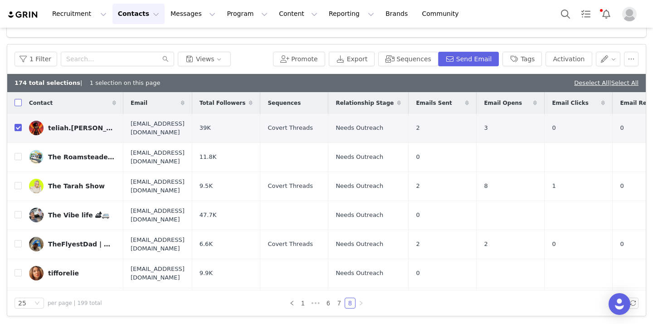
click at [16, 103] on input "checkbox" at bounding box center [18, 102] width 7 height 7
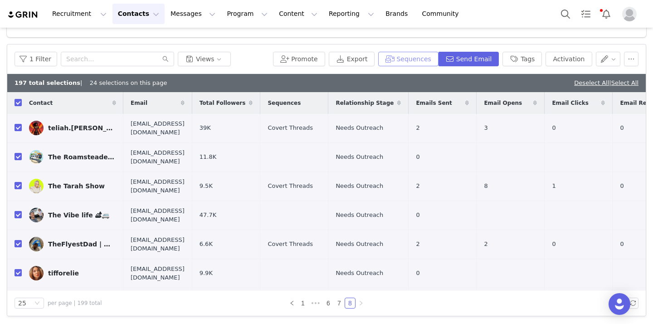
click at [421, 59] on button "Sequences" at bounding box center [408, 59] width 60 height 15
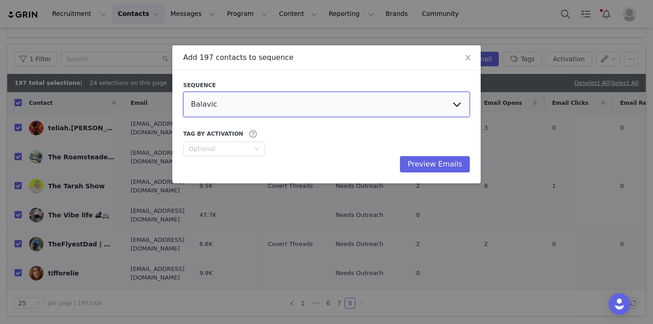
click at [330, 105] on select "Balavic Holistic Horizons Skincare Generics Align Elementa Oral Care Crafty and…" at bounding box center [326, 104] width 287 height 25
click at [183, 92] on select "Balavic Holistic Horizons Skincare Generics Align Elementa Oral Care Crafty and…" at bounding box center [326, 104] width 287 height 25
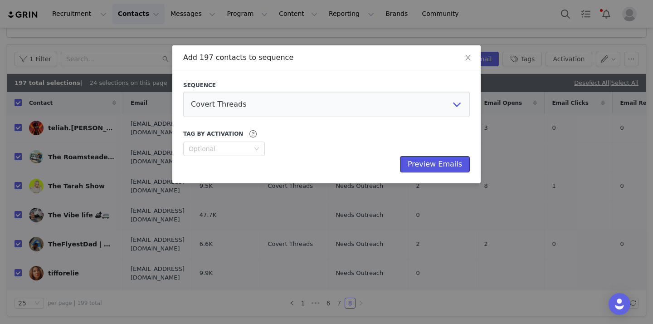
click at [413, 169] on button "Preview Emails" at bounding box center [435, 164] width 70 height 16
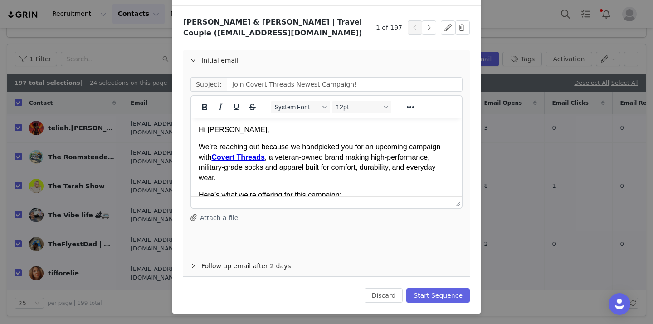
scroll to position [65, 0]
click at [423, 295] on button "Start Sequence" at bounding box center [438, 295] width 64 height 15
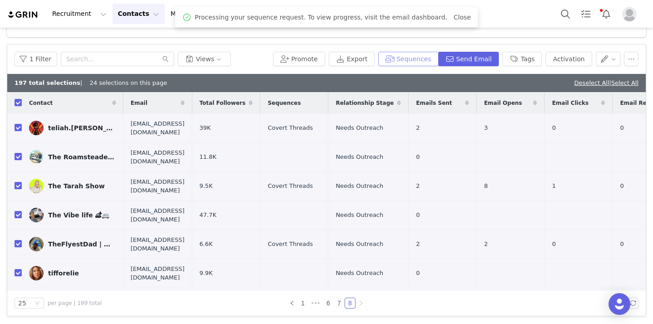
scroll to position [0, 0]
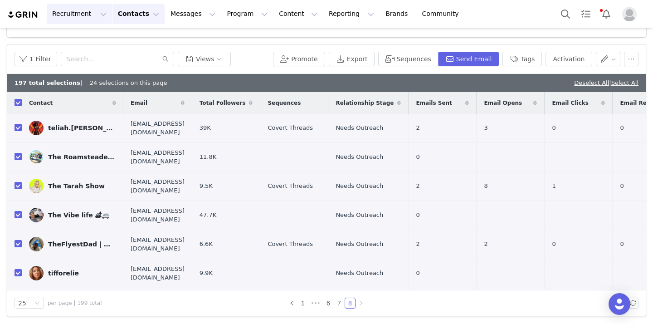
click at [85, 15] on button "Recruitment Recruitment" at bounding box center [79, 14] width 65 height 20
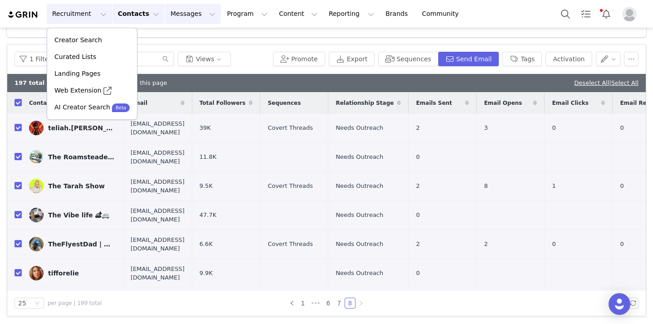
click at [181, 9] on button "Messages Messages" at bounding box center [193, 14] width 56 height 20
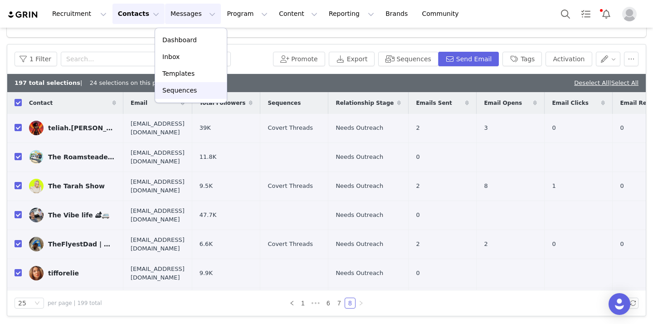
click at [171, 88] on p "Sequences" at bounding box center [179, 91] width 34 height 10
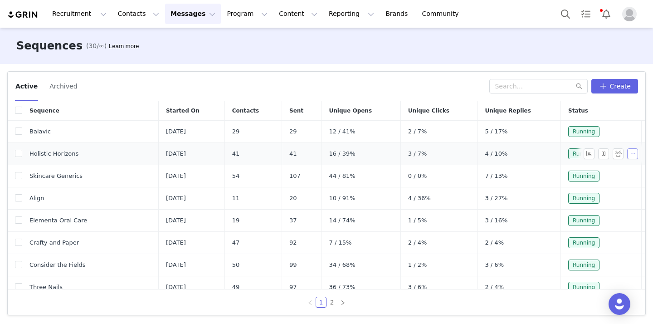
click at [635, 152] on button "button" at bounding box center [632, 153] width 11 height 11
click at [618, 170] on link "Edit" at bounding box center [615, 170] width 52 height 15
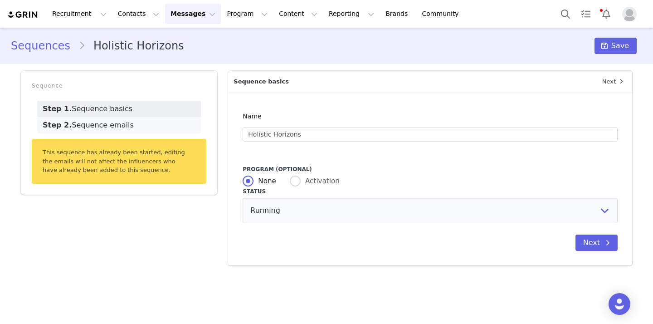
click at [159, 129] on link "Step 2. Sequence emails" at bounding box center [119, 125] width 164 height 16
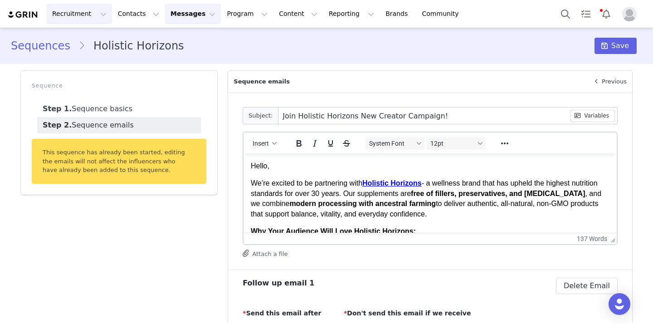
click at [68, 19] on button "Recruitment Recruitment" at bounding box center [79, 14] width 65 height 20
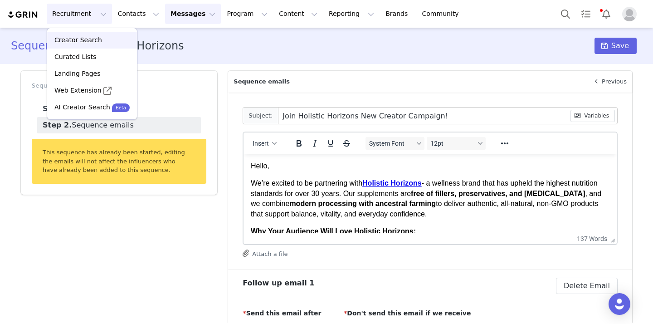
click at [92, 45] on link "Creator Search" at bounding box center [92, 40] width 90 height 17
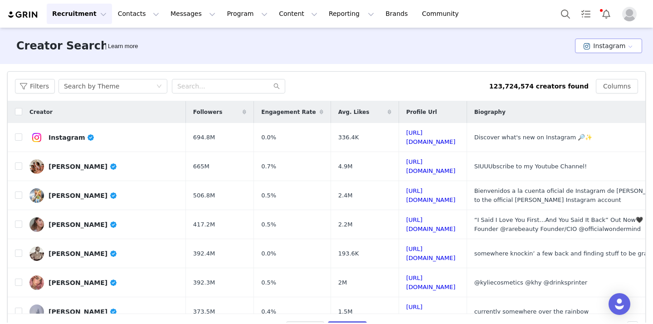
click at [608, 49] on button "Instagram" at bounding box center [608, 46] width 67 height 15
click at [601, 76] on li "TikTok" at bounding box center [610, 79] width 64 height 15
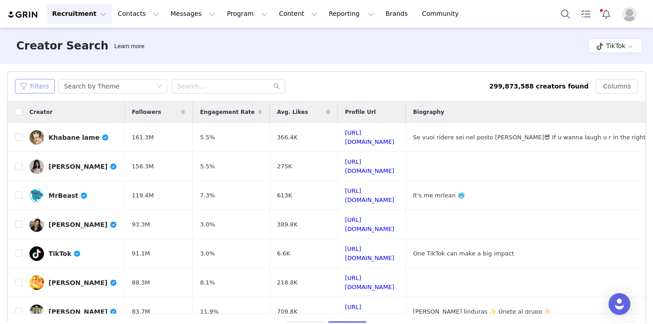
click at [46, 86] on button "Filters" at bounding box center [35, 86] width 40 height 15
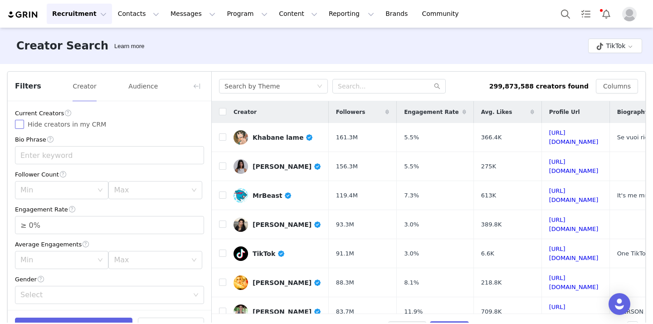
click at [53, 121] on span "Hide creators in my CRM" at bounding box center [67, 124] width 86 height 7
click at [24, 121] on input "Hide creators in my CRM" at bounding box center [19, 124] width 9 height 9
click at [170, 189] on div "Max" at bounding box center [150, 190] width 73 height 9
click at [159, 242] on li "50k" at bounding box center [154, 242] width 93 height 15
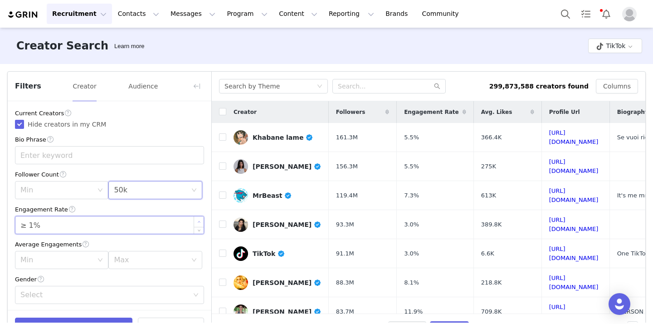
click at [198, 223] on icon "icon: up" at bounding box center [199, 221] width 3 height 3
click at [199, 223] on icon "icon: up" at bounding box center [199, 221] width 3 height 3
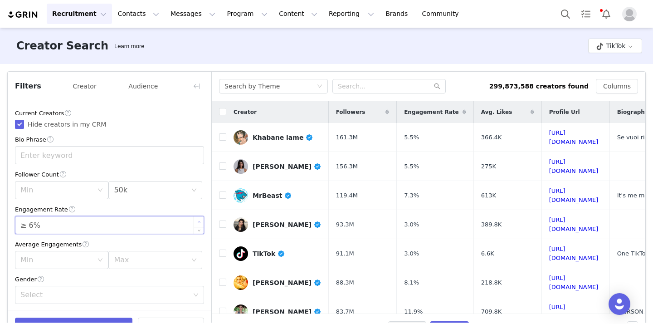
click at [199, 223] on icon "icon: up" at bounding box center [199, 221] width 3 height 3
click at [169, 246] on div "Average Engagements" at bounding box center [109, 245] width 189 height 10
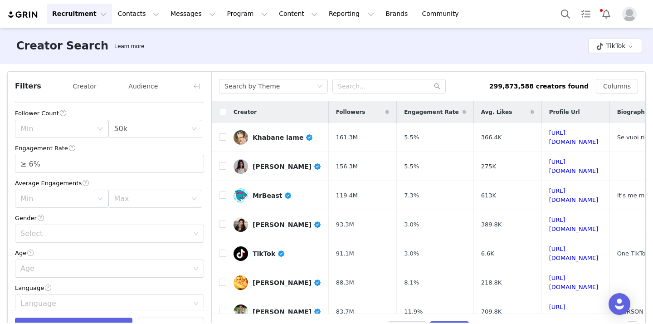
scroll to position [65, 0]
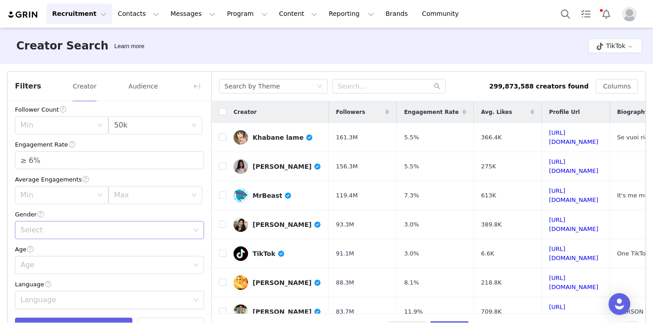
click at [171, 235] on div "Select" at bounding box center [106, 229] width 172 height 17
click at [166, 256] on li "Any" at bounding box center [109, 250] width 189 height 15
click at [175, 241] on div "Current Creators Hide creators in my CRM Bio Phrase Follower Count Min Max 50k …" at bounding box center [110, 253] width 204 height 435
click at [175, 238] on div "Select Any" at bounding box center [106, 229] width 172 height 17
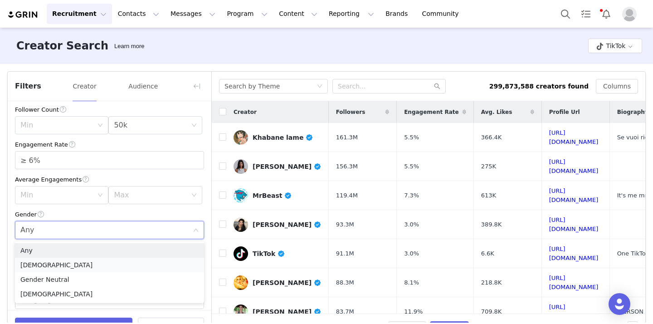
click at [166, 262] on li "Female" at bounding box center [109, 265] width 189 height 15
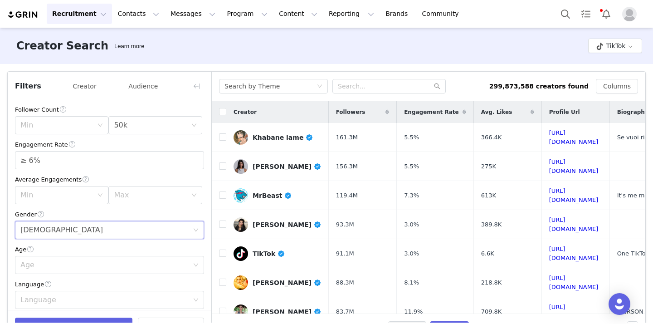
click at [178, 249] on div "Age" at bounding box center [109, 250] width 189 height 10
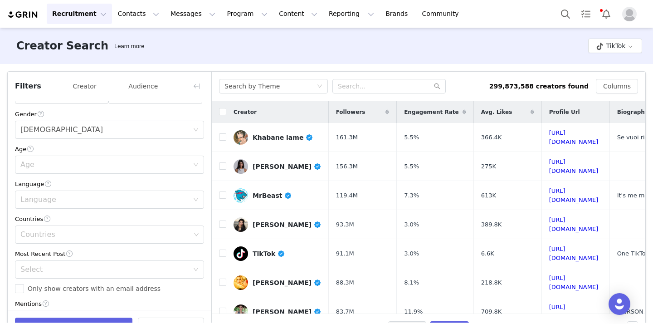
scroll to position [181, 0]
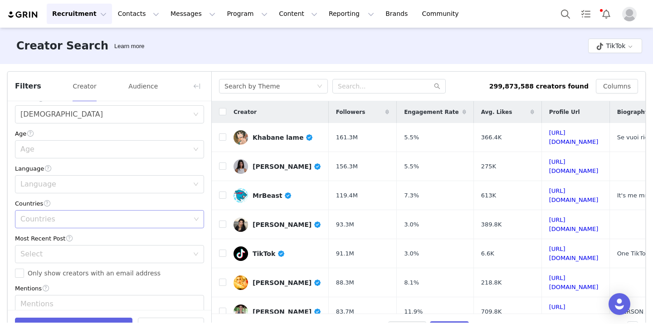
click at [177, 219] on div "Countries" at bounding box center [105, 219] width 170 height 9
click at [162, 253] on li "United States" at bounding box center [109, 254] width 189 height 15
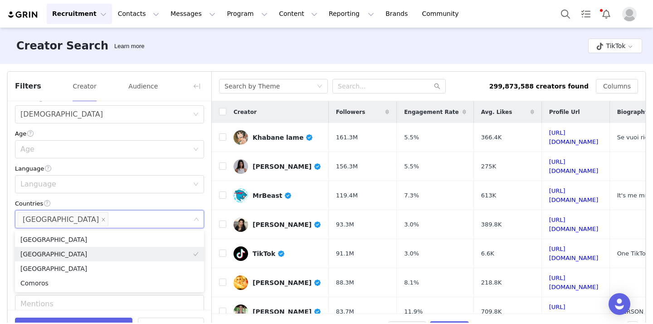
click at [209, 243] on div "Current Creators Hide creators in my CRM Bio Phrase Follower Count Min Max 50k …" at bounding box center [110, 138] width 204 height 435
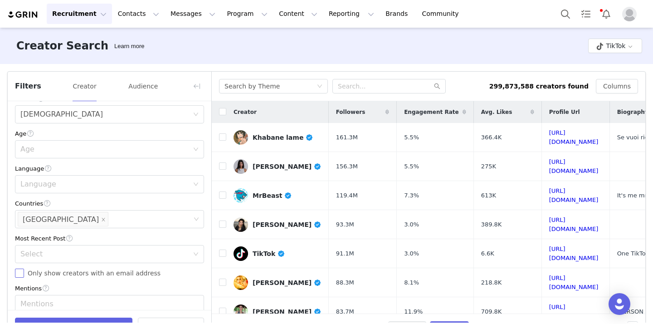
click at [138, 274] on span "Only show creators with an email address" at bounding box center [94, 272] width 140 height 7
click at [24, 274] on input "Only show creators with an email address" at bounding box center [19, 273] width 9 height 9
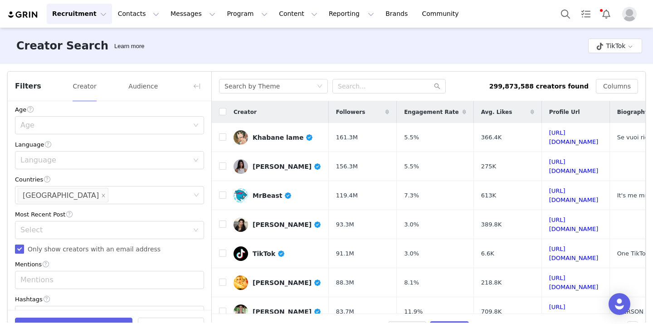
scroll to position [226, 0]
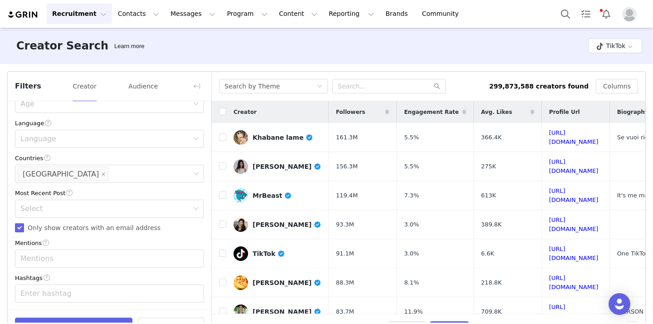
click at [138, 274] on div "Hashtags" at bounding box center [109, 278] width 189 height 10
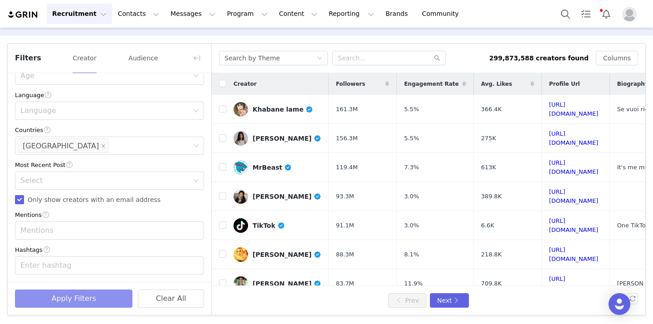
click at [115, 296] on button "Apply Filters" at bounding box center [73, 298] width 117 height 18
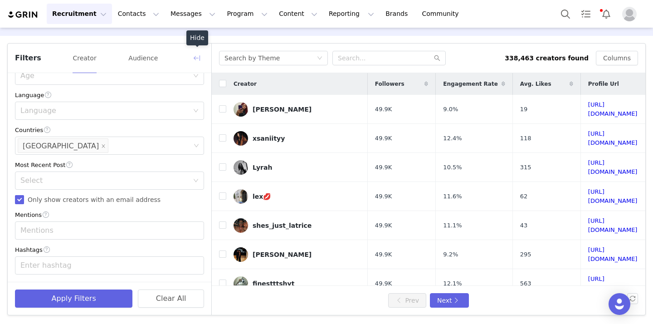
click at [197, 59] on button "button" at bounding box center [197, 58] width 15 height 15
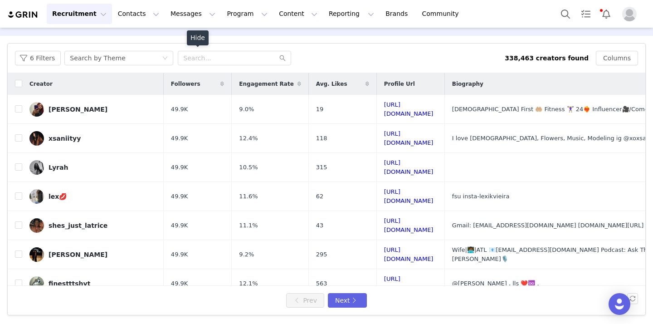
scroll to position [407, 0]
click at [204, 54] on input "text" at bounding box center [234, 58] width 113 height 15
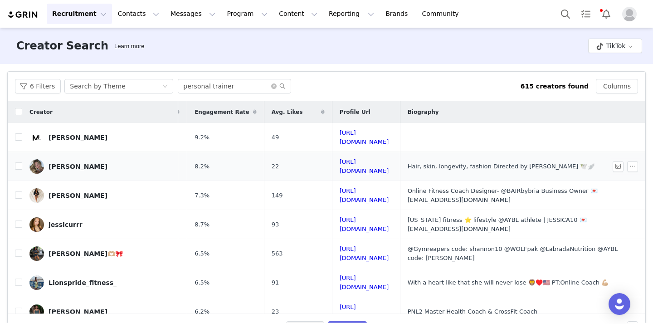
scroll to position [0, 128]
click at [19, 162] on input "checkbox" at bounding box center [18, 165] width 7 height 7
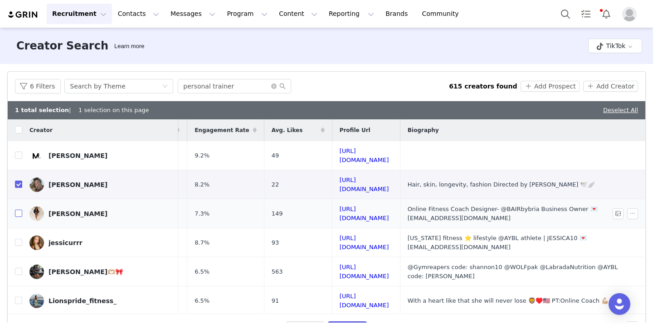
click at [21, 210] on input "checkbox" at bounding box center [18, 213] width 7 height 7
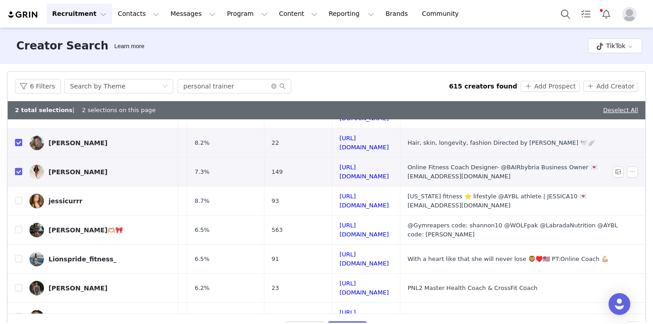
scroll to position [44, 128]
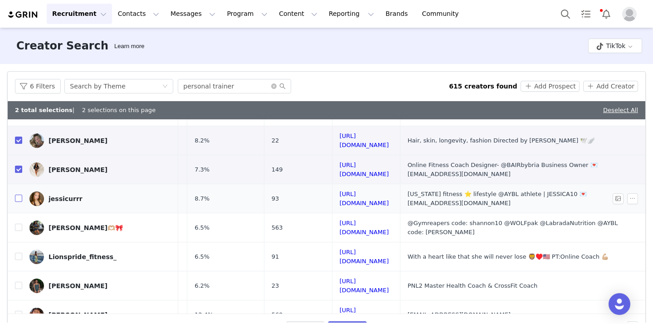
click at [20, 195] on input "checkbox" at bounding box center [18, 198] width 7 height 7
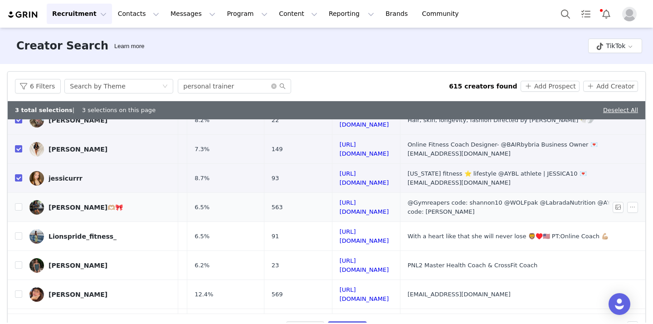
scroll to position [66, 128]
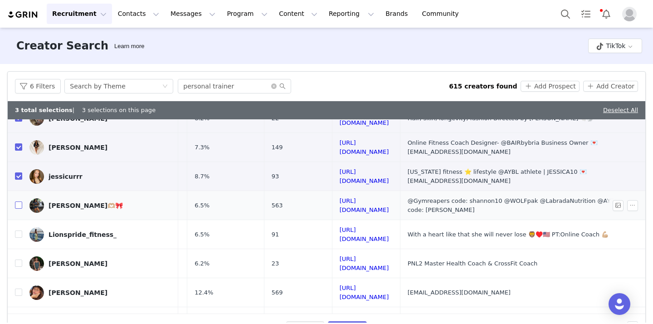
click at [20, 201] on input "checkbox" at bounding box center [18, 204] width 7 height 7
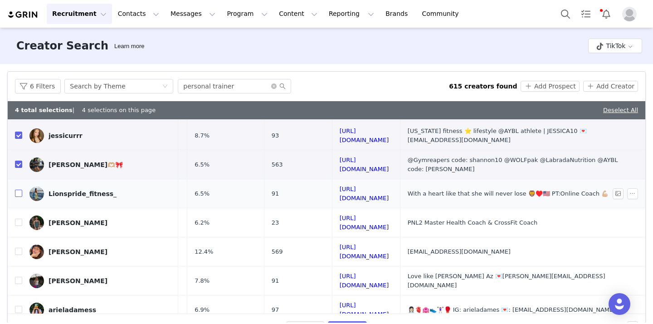
scroll to position [109, 128]
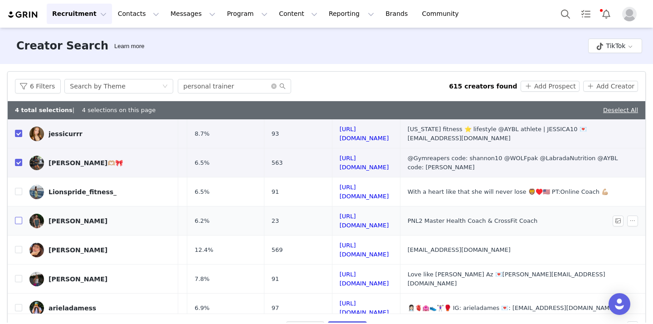
click at [20, 217] on input "checkbox" at bounding box center [18, 220] width 7 height 7
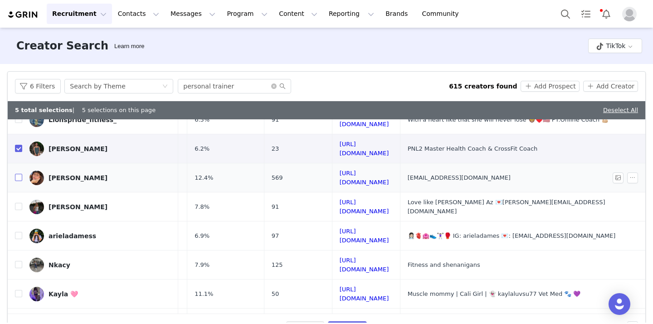
scroll to position [183, 124]
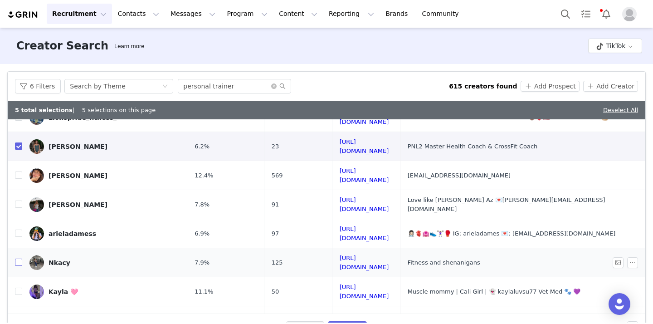
click at [20, 259] on input "checkbox" at bounding box center [18, 262] width 7 height 7
click at [20, 288] on input "checkbox" at bounding box center [18, 291] width 7 height 7
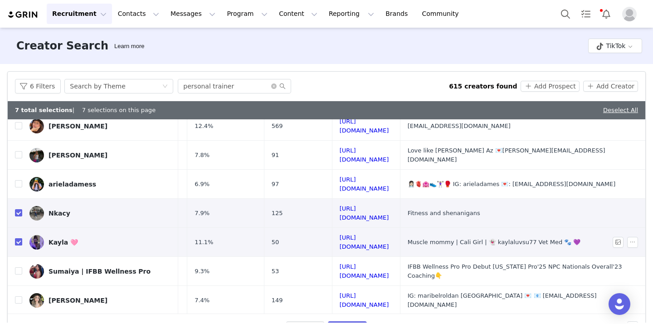
scroll to position [247, 124]
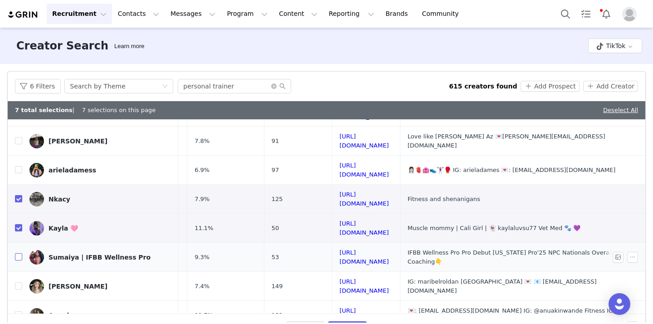
click at [21, 253] on input "checkbox" at bounding box center [18, 256] width 7 height 7
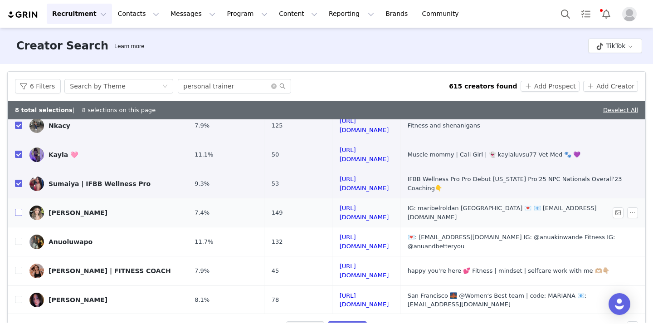
scroll to position [328, 124]
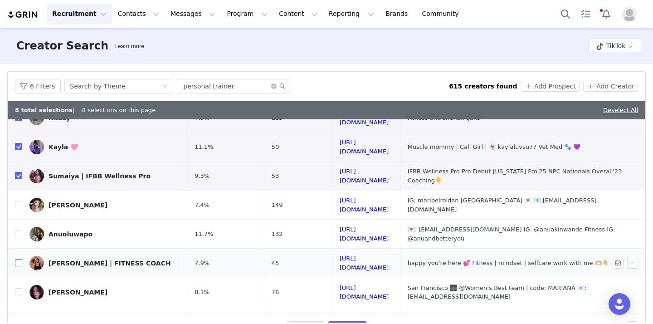
click at [16, 259] on input "checkbox" at bounding box center [18, 262] width 7 height 7
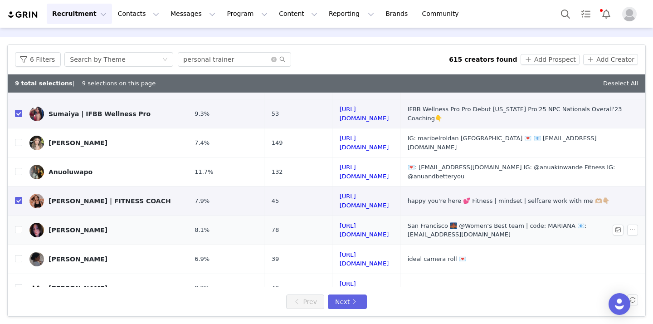
scroll to position [28, 0]
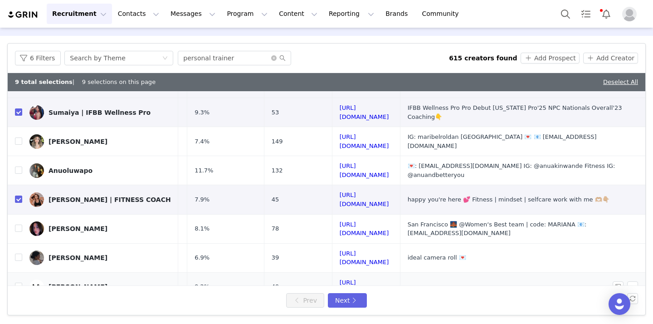
click at [264, 272] on td "49" at bounding box center [298, 286] width 68 height 29
click at [20, 312] on input "checkbox" at bounding box center [18, 315] width 7 height 7
click at [344, 299] on button "Next" at bounding box center [347, 300] width 39 height 15
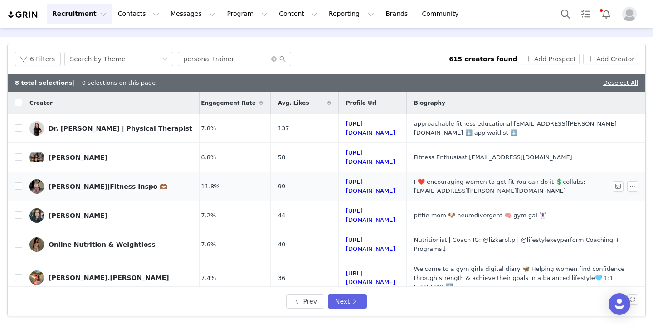
scroll to position [0, 133]
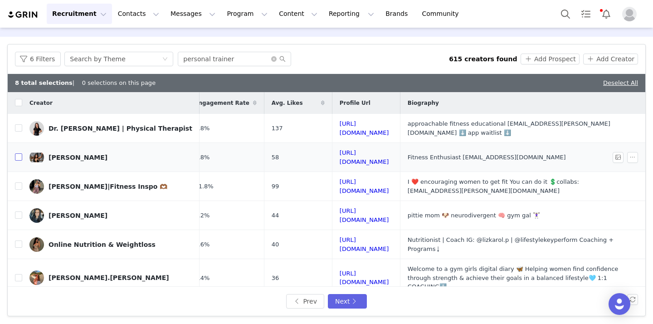
click at [17, 153] on input "checkbox" at bounding box center [18, 156] width 7 height 7
click at [17, 182] on input "checkbox" at bounding box center [18, 185] width 7 height 7
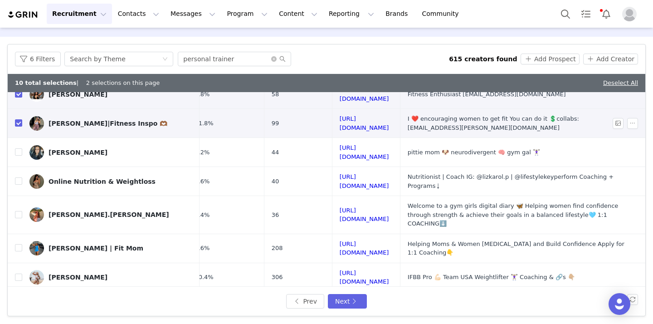
scroll to position [67, 133]
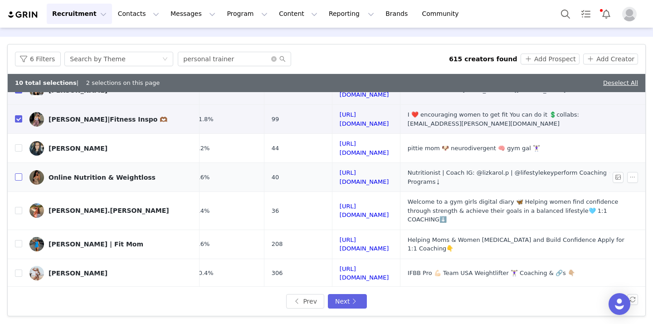
click at [20, 173] on input "checkbox" at bounding box center [18, 176] width 7 height 7
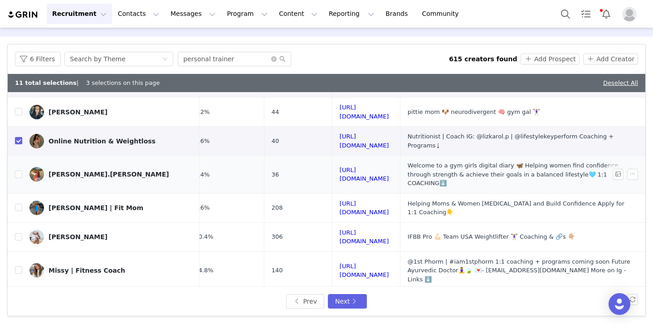
scroll to position [105, 133]
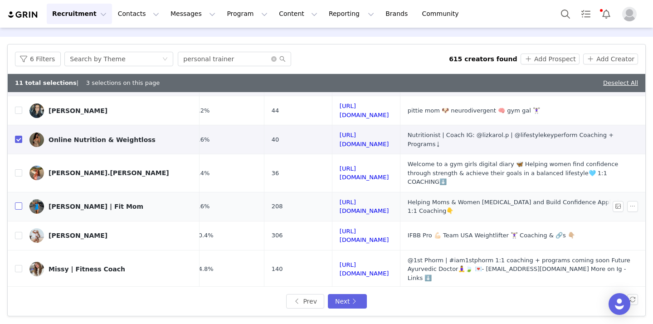
click at [17, 202] on input "checkbox" at bounding box center [18, 205] width 7 height 7
click at [20, 232] on input "checkbox" at bounding box center [18, 235] width 7 height 7
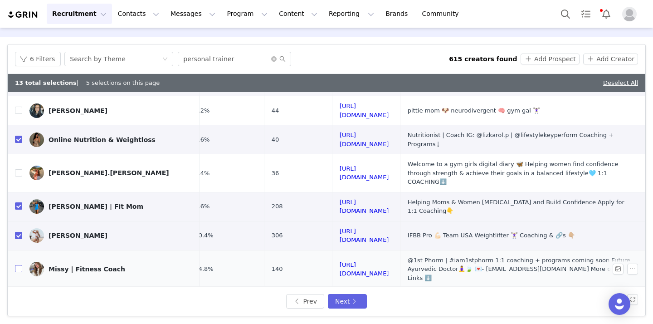
click at [18, 265] on input "checkbox" at bounding box center [18, 268] width 7 height 7
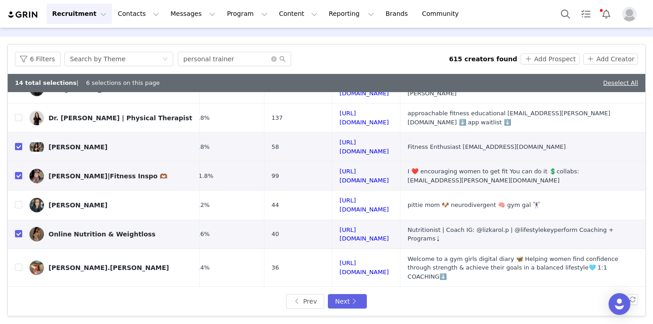
scroll to position [363, 127]
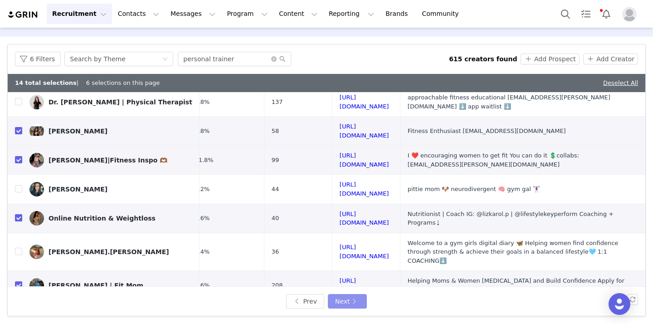
click at [335, 300] on button "Next" at bounding box center [347, 301] width 39 height 15
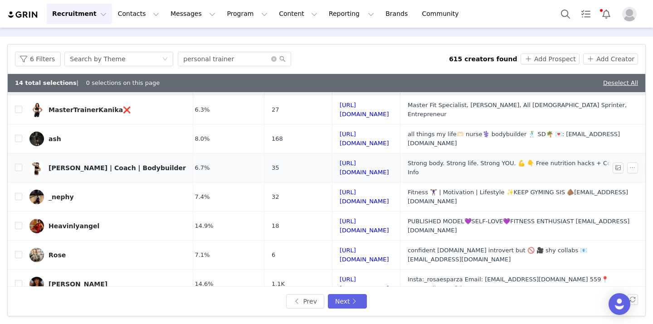
scroll to position [22, 132]
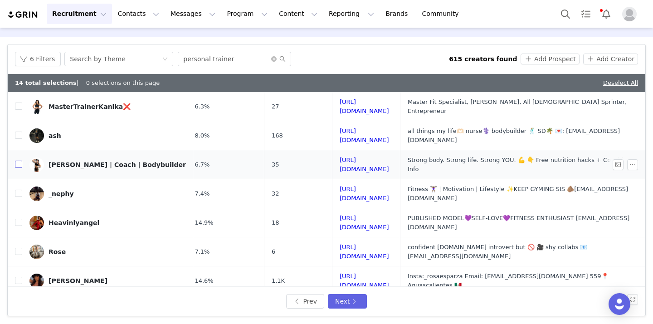
click at [19, 161] on input "checkbox" at bounding box center [18, 164] width 7 height 7
click at [18, 190] on input "checkbox" at bounding box center [18, 193] width 7 height 7
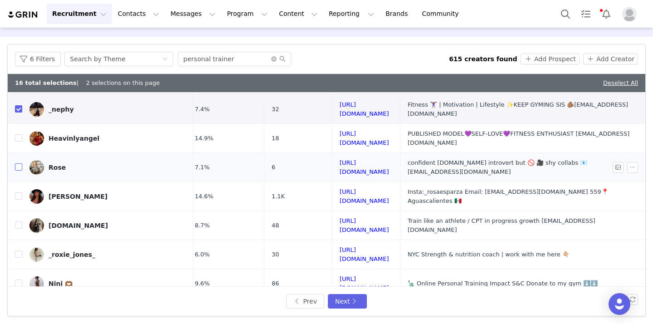
scroll to position [109, 132]
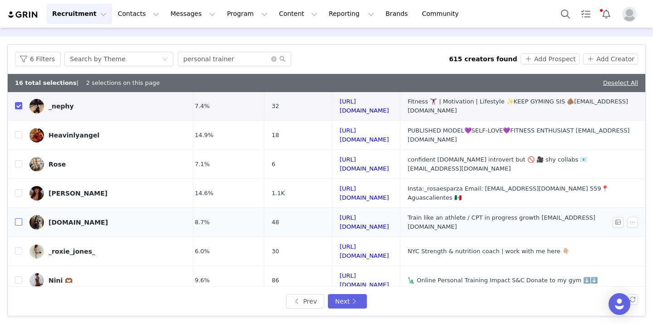
click at [20, 218] on input "checkbox" at bounding box center [18, 221] width 7 height 7
click at [19, 247] on input "checkbox" at bounding box center [18, 250] width 7 height 7
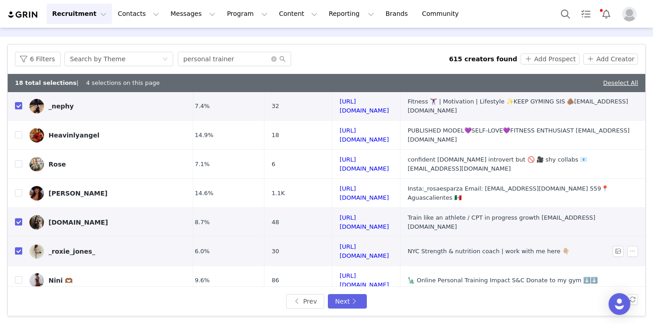
scroll to position [119, 132]
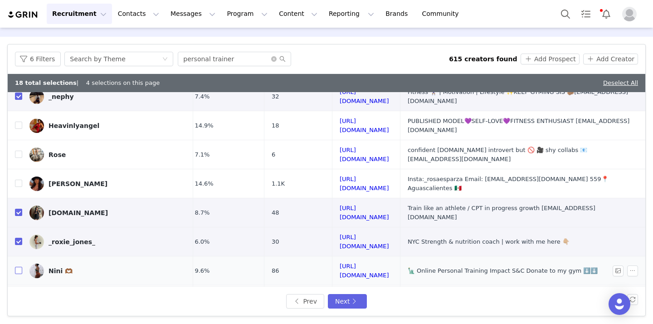
click at [19, 267] on input "checkbox" at bounding box center [18, 270] width 7 height 7
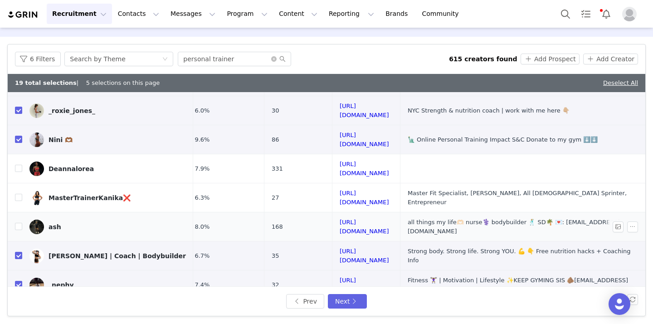
scroll to position [255, 132]
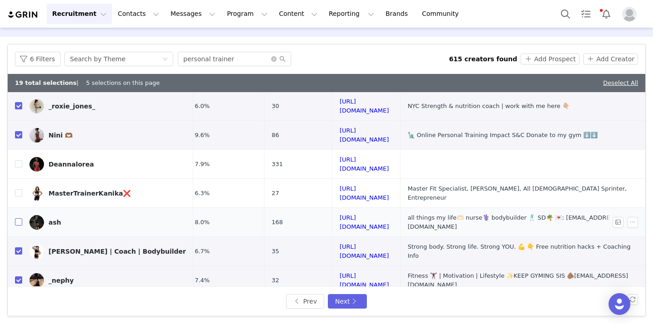
click at [19, 218] on input "checkbox" at bounding box center [18, 221] width 7 height 7
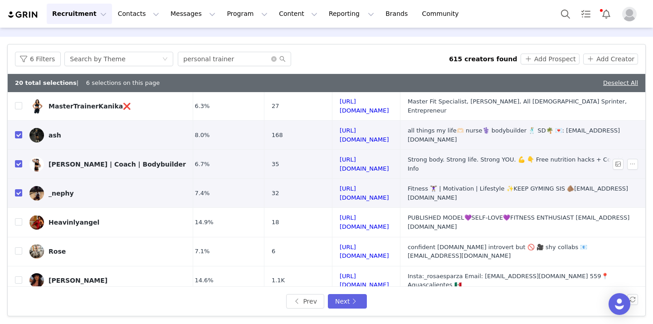
scroll to position [351, 132]
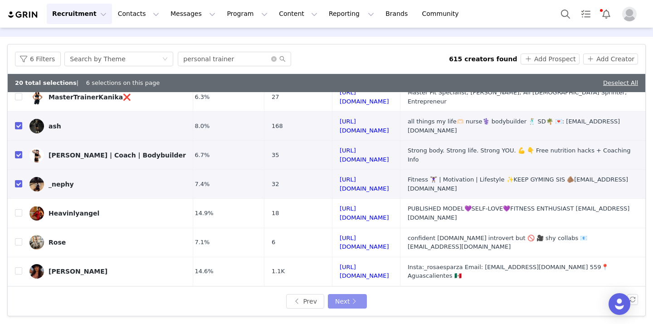
click at [343, 298] on button "Next" at bounding box center [347, 301] width 39 height 15
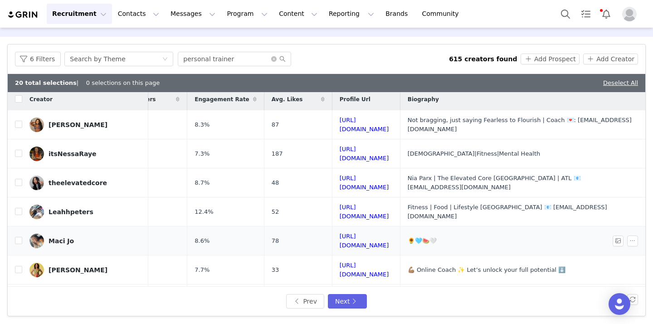
scroll to position [6, 92]
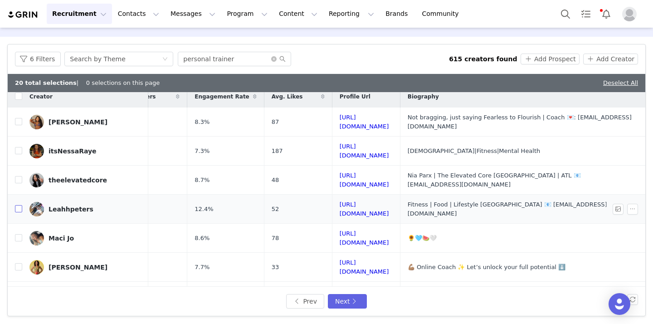
click at [18, 205] on input "checkbox" at bounding box center [18, 208] width 7 height 7
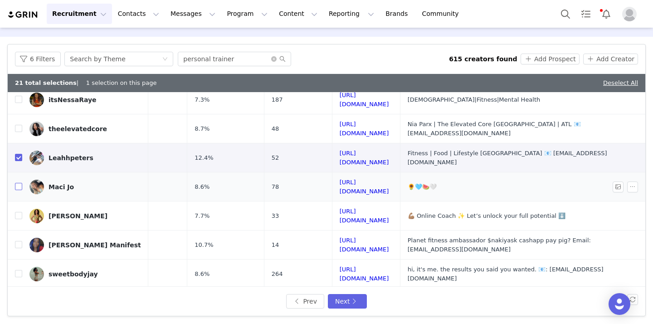
scroll to position [60, 91]
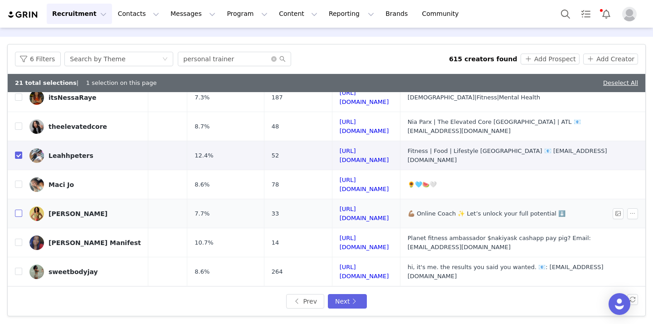
click at [20, 210] on input "checkbox" at bounding box center [18, 213] width 7 height 7
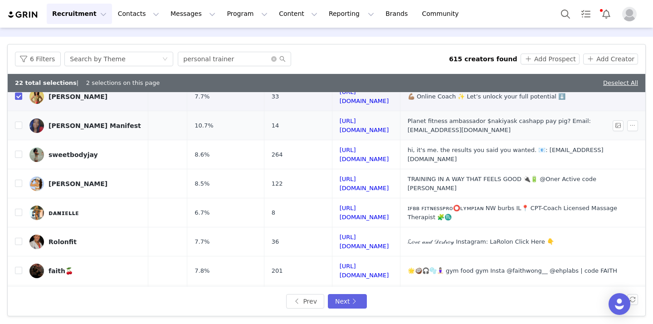
scroll to position [178, 91]
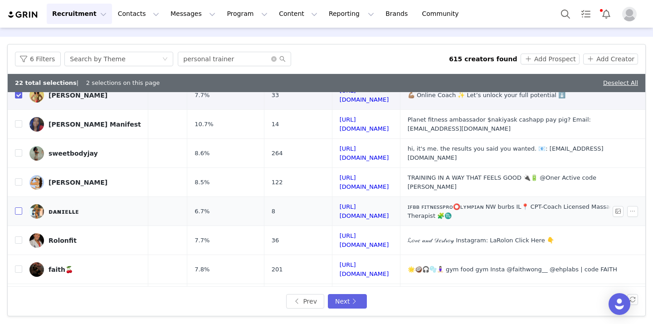
click at [20, 207] on input "checkbox" at bounding box center [18, 210] width 7 height 7
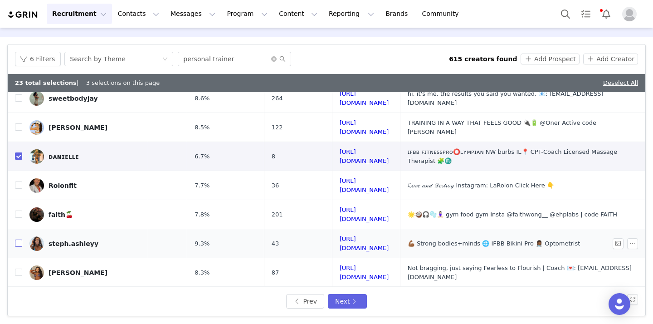
scroll to position [234, 91]
click at [20, 239] on input "checkbox" at bounding box center [18, 242] width 7 height 7
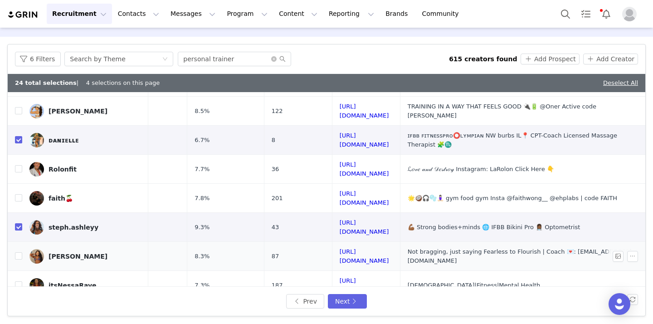
scroll to position [251, 90]
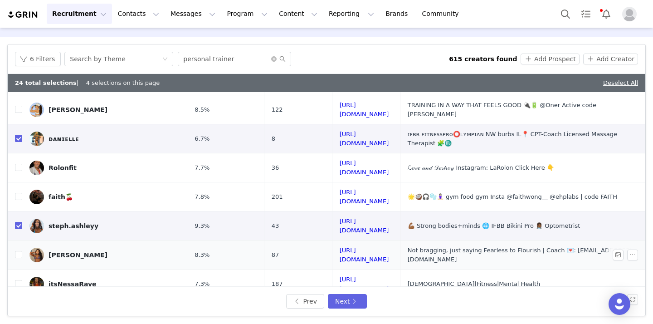
click at [22, 240] on td "marissa" at bounding box center [85, 254] width 126 height 29
click at [20, 251] on input "checkbox" at bounding box center [18, 254] width 7 height 7
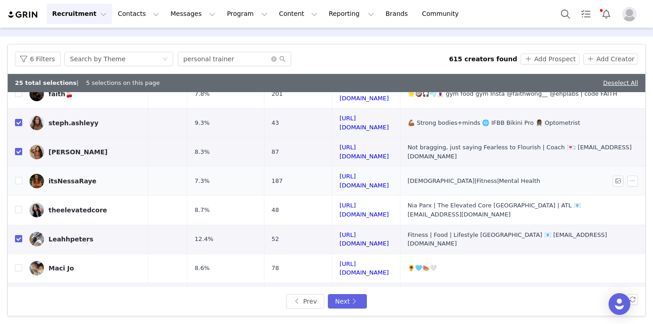
scroll to position [28, 0]
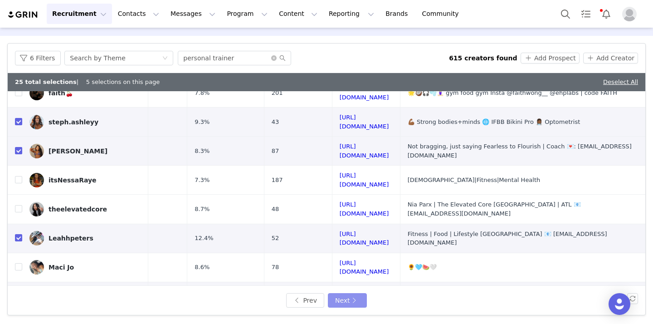
click at [343, 300] on button "Next" at bounding box center [347, 300] width 39 height 15
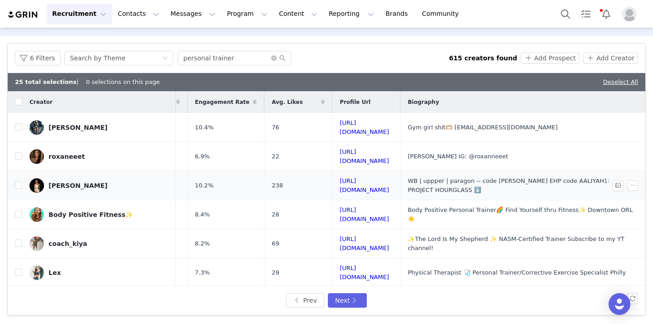
scroll to position [0, 118]
click at [19, 125] on input "checkbox" at bounding box center [18, 126] width 7 height 7
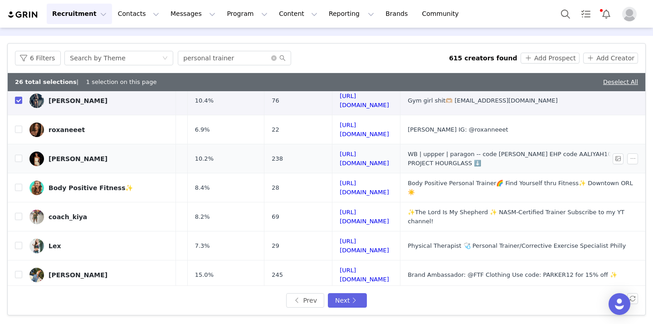
scroll to position [27, 118]
click at [19, 183] on input "checkbox" at bounding box center [18, 186] width 7 height 7
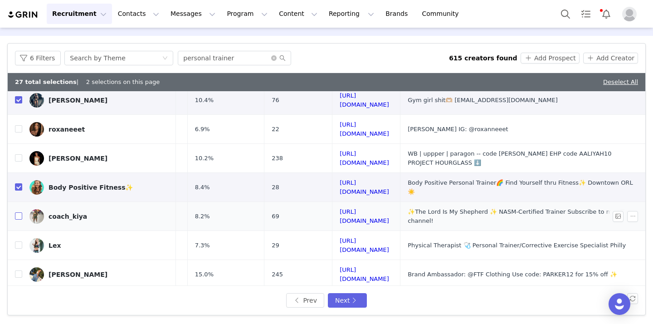
click at [19, 212] on input "checkbox" at bounding box center [18, 215] width 7 height 7
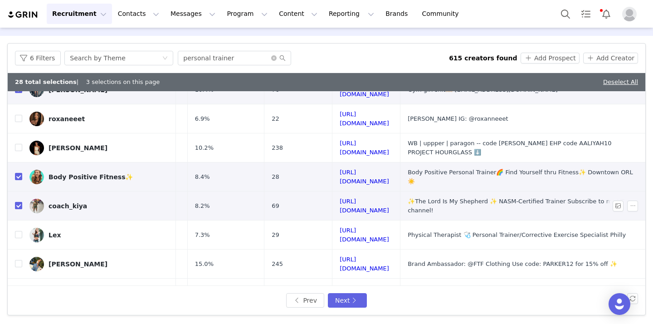
scroll to position [39, 118]
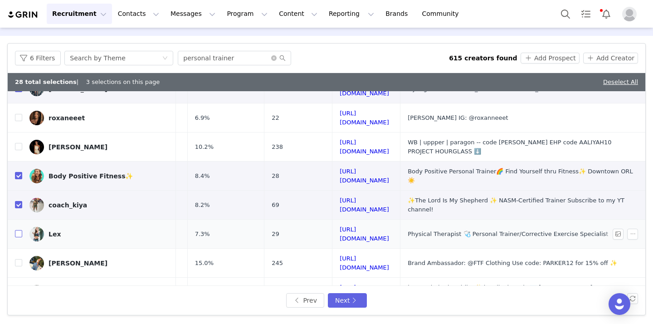
click at [20, 230] on input "checkbox" at bounding box center [18, 233] width 7 height 7
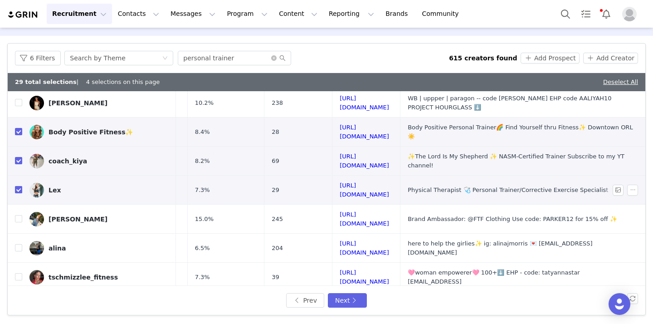
scroll to position [90, 118]
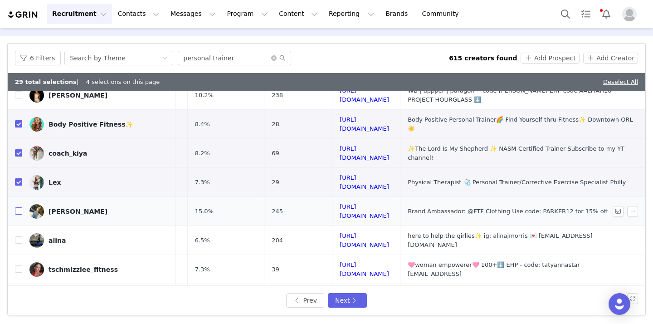
click at [18, 207] on input "checkbox" at bounding box center [18, 210] width 7 height 7
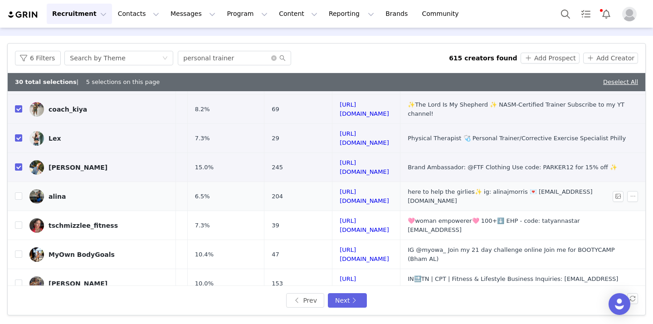
scroll to position [137, 118]
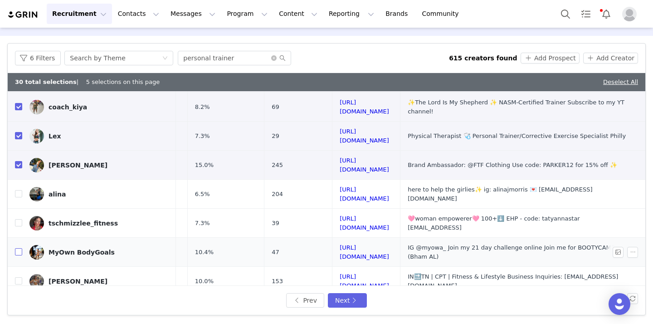
click at [21, 248] on input "checkbox" at bounding box center [18, 251] width 7 height 7
click at [19, 277] on input "checkbox" at bounding box center [18, 280] width 7 height 7
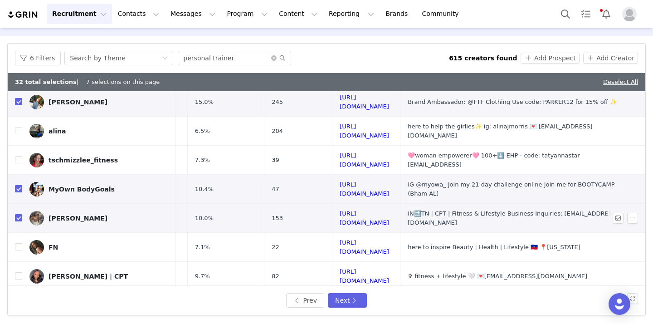
scroll to position [203, 118]
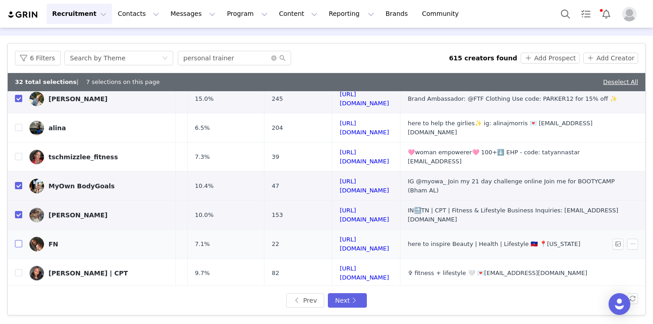
click at [20, 240] on input "checkbox" at bounding box center [18, 243] width 7 height 7
click at [21, 269] on input "checkbox" at bounding box center [18, 272] width 7 height 7
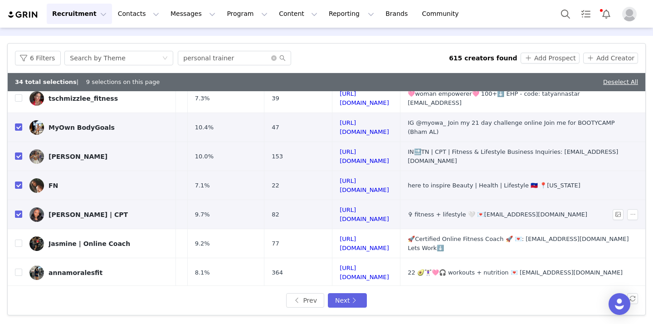
scroll to position [262, 118]
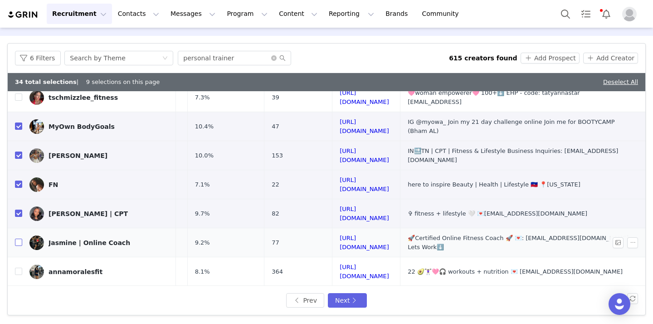
click at [20, 239] on input "checkbox" at bounding box center [18, 242] width 7 height 7
click at [19, 268] on input "checkbox" at bounding box center [18, 271] width 7 height 7
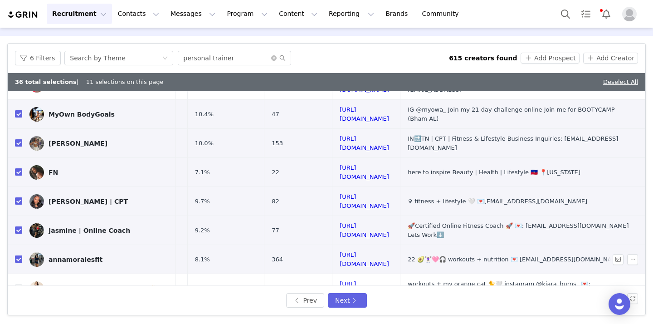
scroll to position [282, 118]
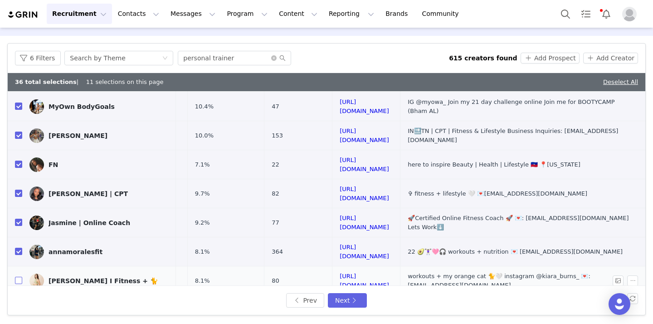
click at [17, 276] on label at bounding box center [18, 281] width 7 height 10
click at [17, 277] on input "checkbox" at bounding box center [18, 280] width 7 height 7
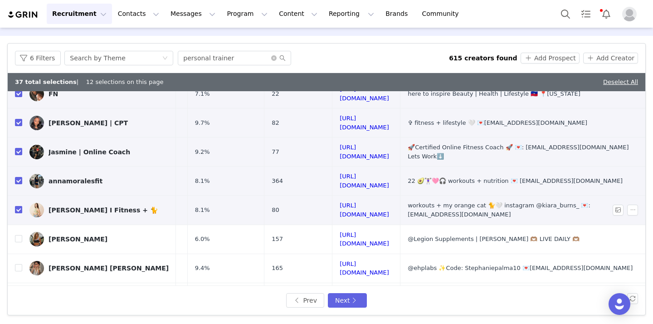
scroll to position [357, 118]
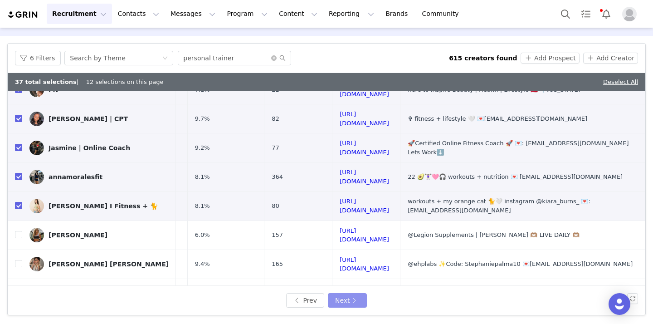
click at [337, 300] on button "Next" at bounding box center [347, 300] width 39 height 15
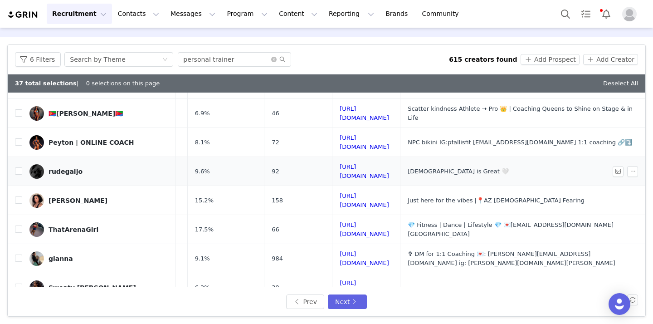
scroll to position [74, 129]
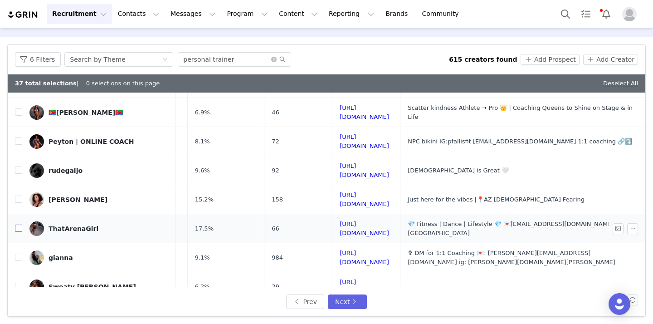
click at [21, 225] on input "checkbox" at bounding box center [18, 228] width 7 height 7
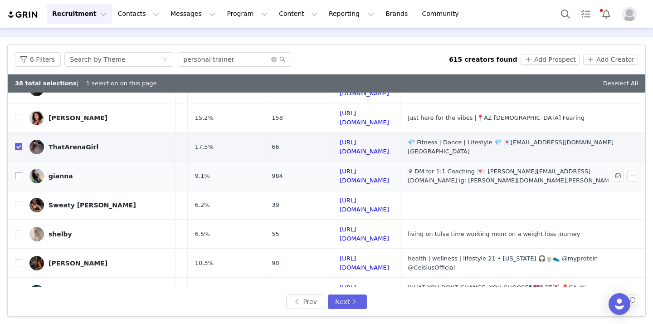
scroll to position [161, 129]
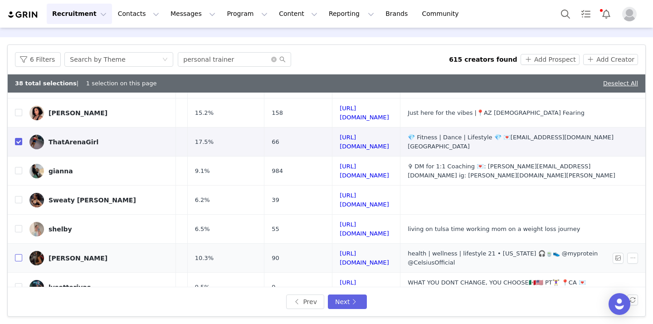
click at [20, 254] on input "checkbox" at bounding box center [18, 257] width 7 height 7
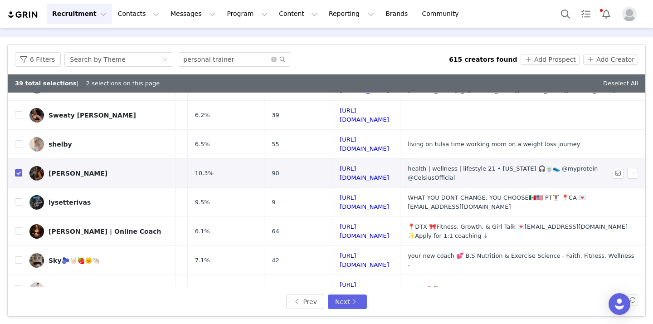
scroll to position [249, 129]
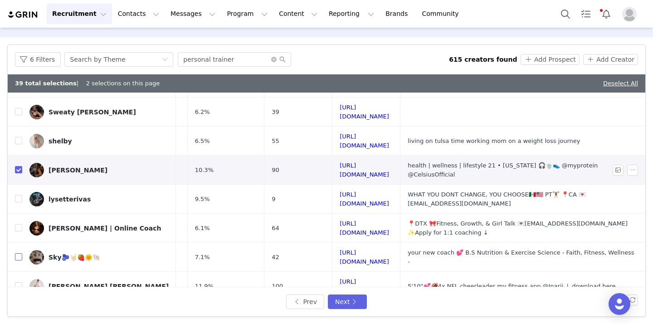
click at [20, 253] on input "checkbox" at bounding box center [18, 256] width 7 height 7
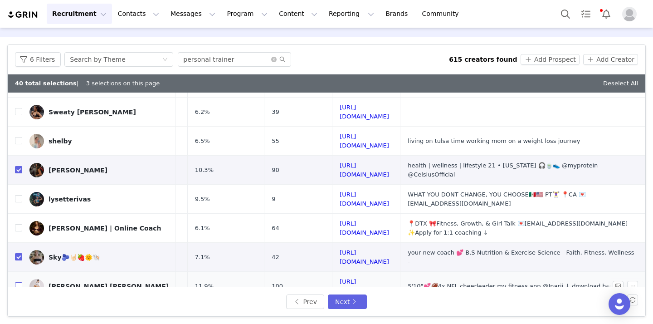
click at [19, 282] on input "checkbox" at bounding box center [18, 285] width 7 height 7
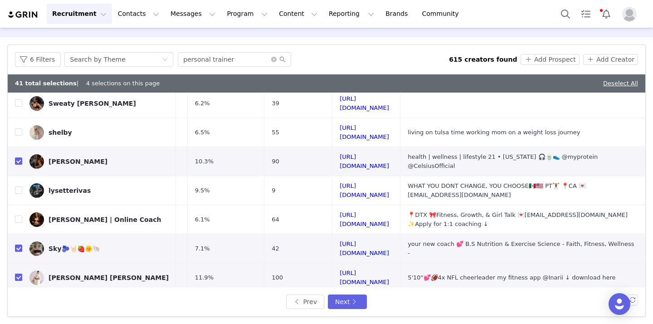
click at [17, 303] on input "checkbox" at bounding box center [18, 306] width 7 height 7
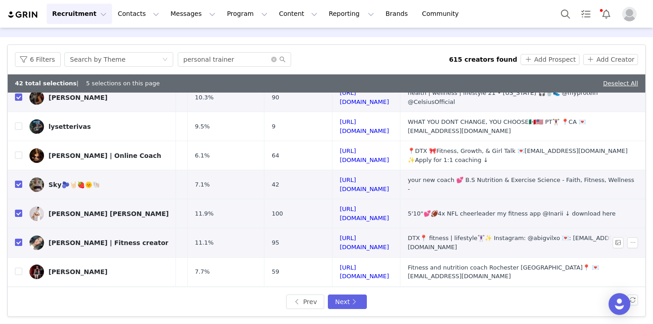
scroll to position [357, 129]
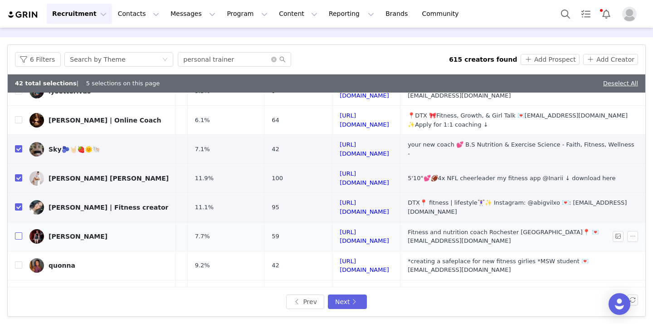
click at [17, 232] on input "checkbox" at bounding box center [18, 235] width 7 height 7
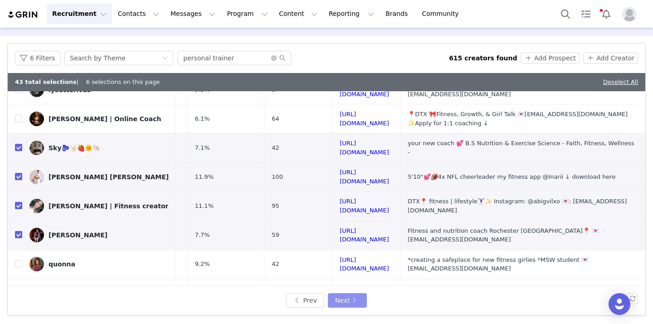
click at [339, 298] on button "Next" at bounding box center [347, 300] width 39 height 15
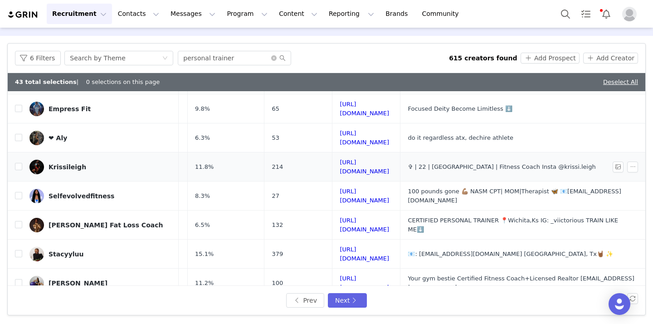
scroll to position [77, 135]
click at [19, 279] on input "checkbox" at bounding box center [18, 282] width 7 height 7
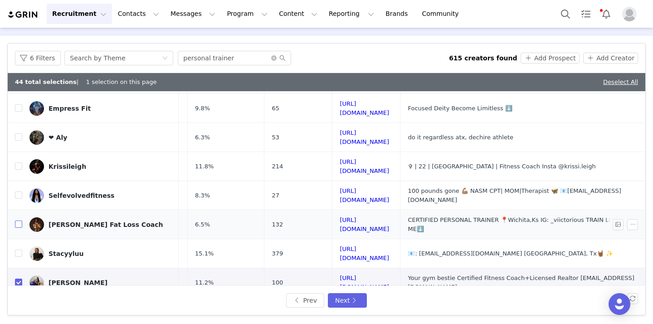
click at [19, 220] on input "checkbox" at bounding box center [18, 223] width 7 height 7
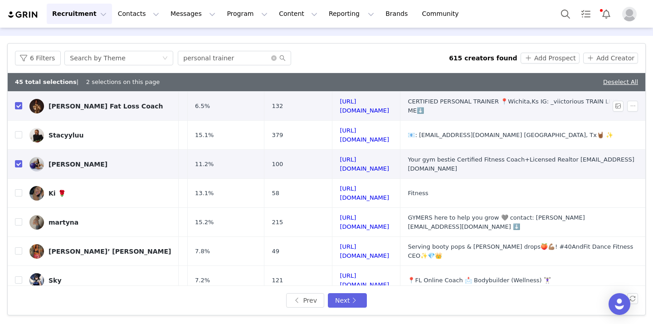
scroll to position [198, 135]
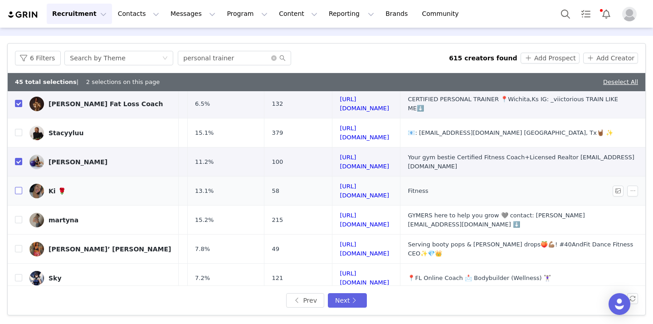
click at [18, 187] on input "checkbox" at bounding box center [18, 190] width 7 height 7
click at [19, 274] on input "checkbox" at bounding box center [18, 277] width 7 height 7
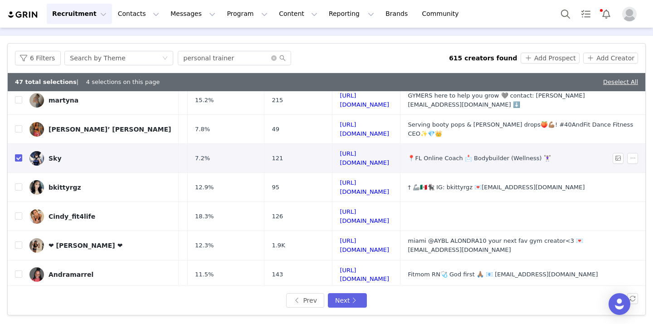
scroll to position [328, 132]
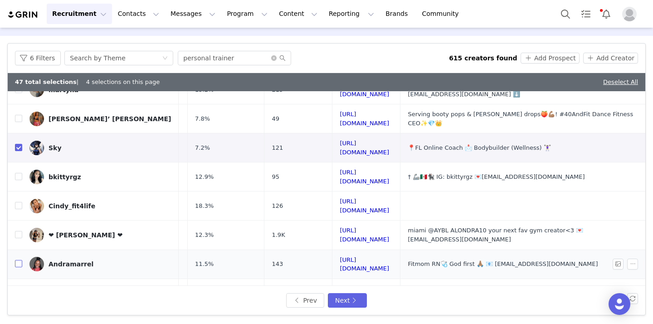
click at [18, 260] on input "checkbox" at bounding box center [18, 263] width 7 height 7
click at [18, 289] on input "checkbox" at bounding box center [18, 292] width 7 height 7
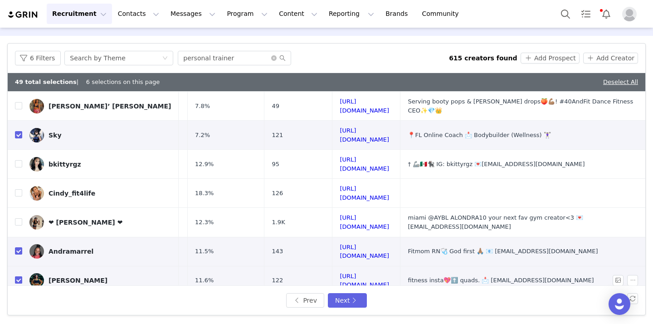
scroll to position [354, 132]
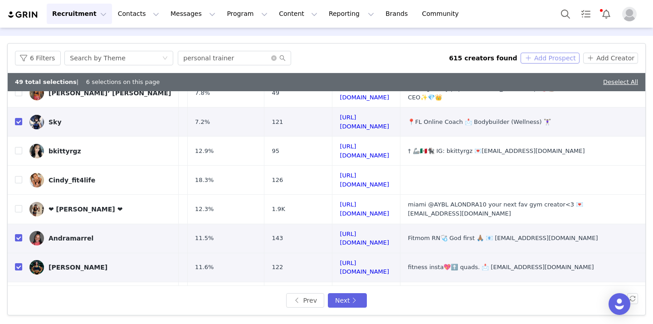
click at [558, 59] on button "Add Prospect" at bounding box center [550, 58] width 59 height 11
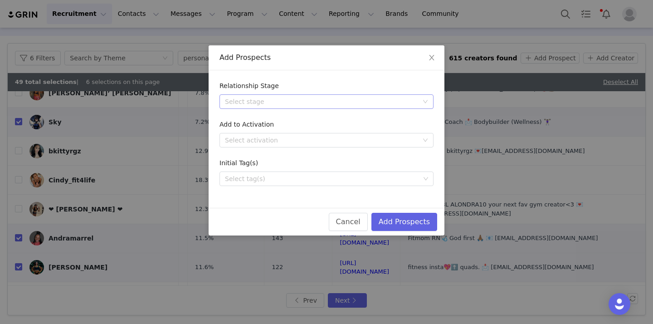
click at [411, 100] on div "Select stage" at bounding box center [321, 101] width 193 height 9
click at [387, 123] on li "Needs Outreach" at bounding box center [327, 120] width 214 height 15
click at [346, 178] on div "Select tag(s)" at bounding box center [322, 178] width 195 height 9
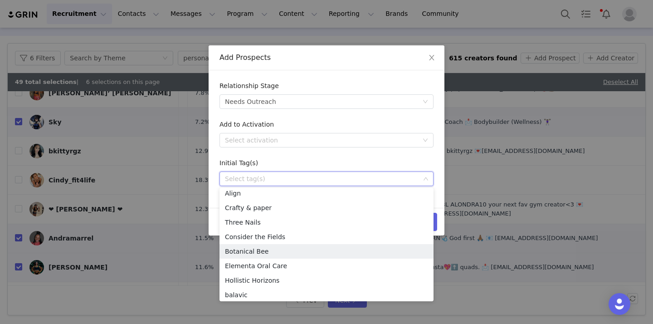
scroll to position [413, 0]
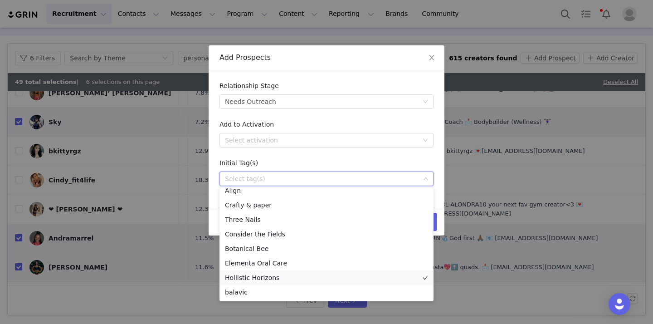
click at [308, 278] on li "Hollistic Horizons" at bounding box center [327, 277] width 214 height 15
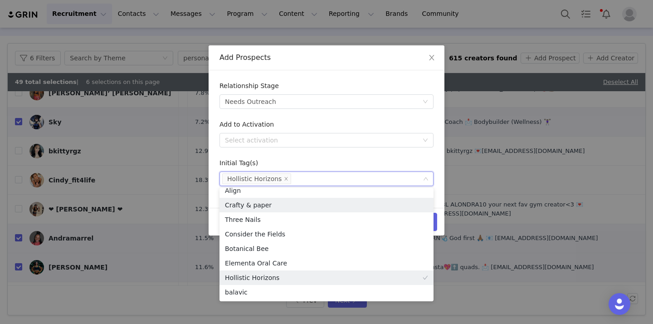
scroll to position [408, 0]
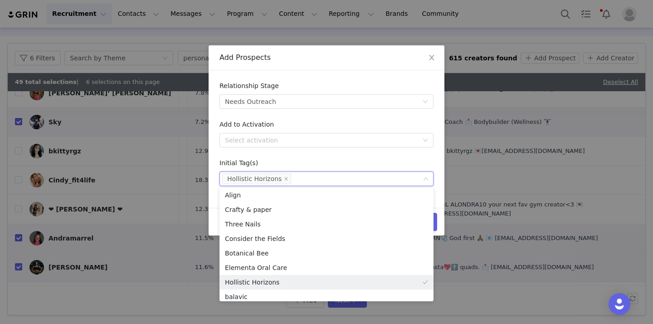
click at [437, 192] on div "Relationship Stage Select stage Needs Outreach Add to Activation Select activat…" at bounding box center [327, 138] width 236 height 137
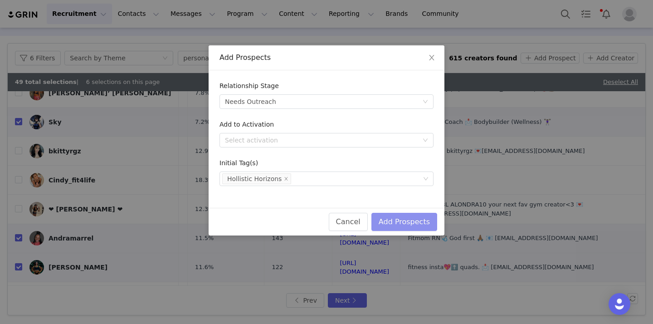
click at [401, 221] on button "Add Prospects" at bounding box center [405, 222] width 66 height 18
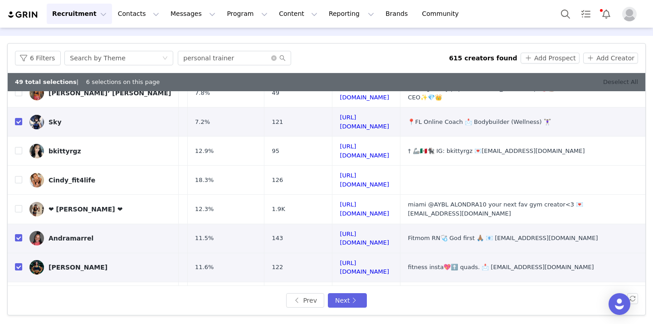
click at [627, 81] on link "Deselect All" at bounding box center [620, 81] width 35 height 7
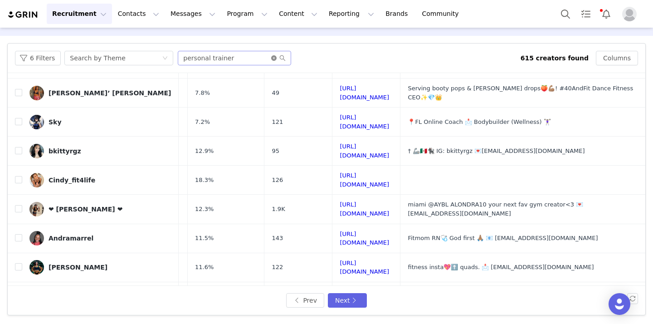
click at [272, 60] on icon "icon: close-circle" at bounding box center [273, 57] width 5 height 5
click at [218, 62] on input "text" at bounding box center [234, 58] width 113 height 15
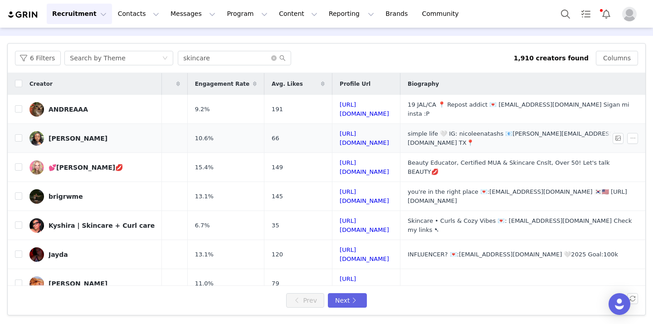
scroll to position [0, 132]
click at [19, 163] on input "checkbox" at bounding box center [18, 166] width 7 height 7
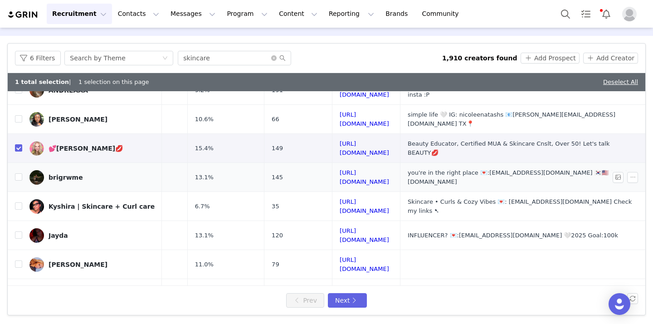
scroll to position [39, 132]
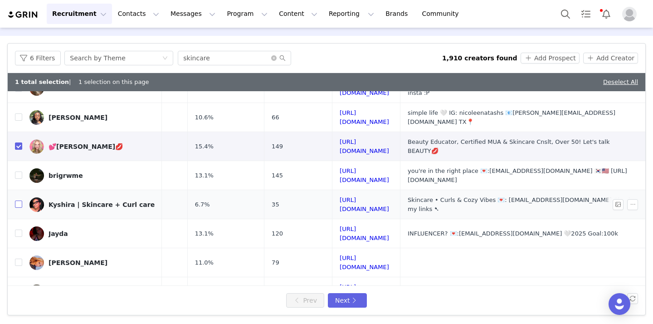
click at [18, 201] on input "checkbox" at bounding box center [18, 204] width 7 height 7
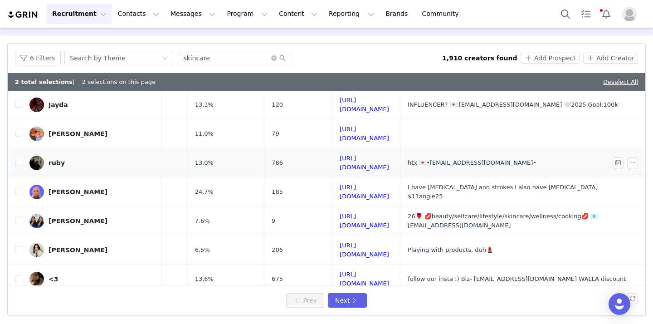
scroll to position [171, 132]
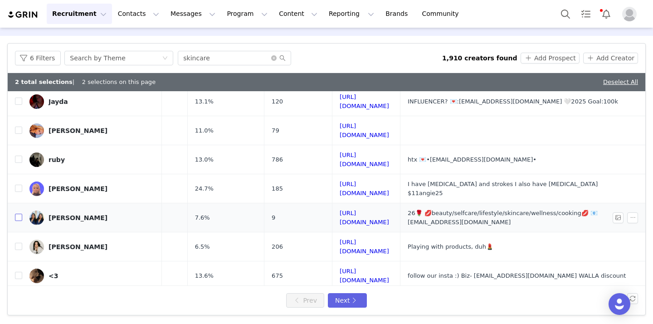
click at [19, 214] on input "checkbox" at bounding box center [18, 217] width 7 height 7
click at [16, 243] on input "checkbox" at bounding box center [18, 246] width 7 height 7
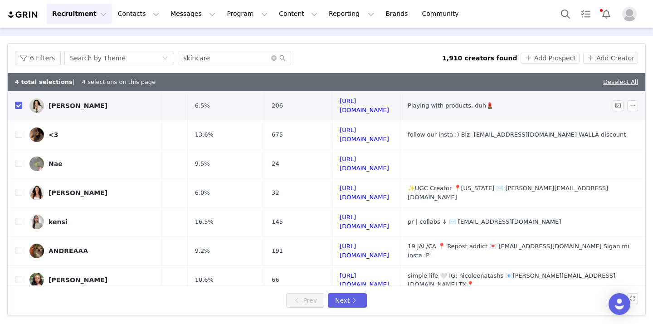
scroll to position [314, 132]
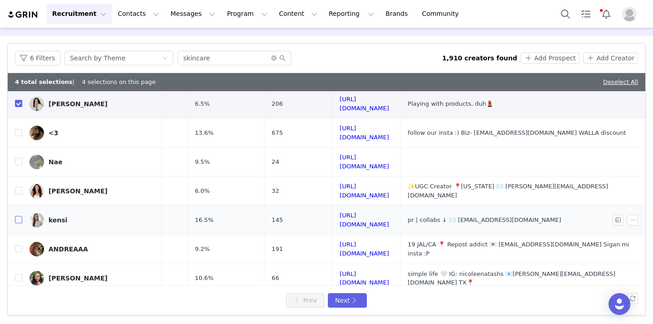
click at [22, 216] on input "checkbox" at bounding box center [18, 219] width 7 height 7
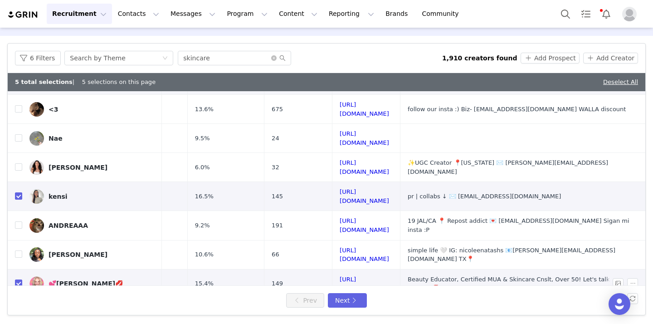
scroll to position [348, 132]
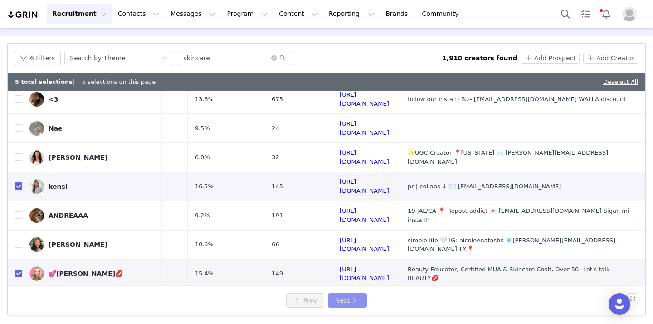
click at [339, 301] on button "Next" at bounding box center [347, 300] width 39 height 15
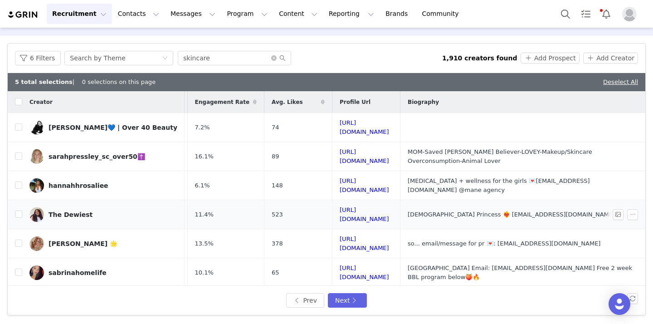
scroll to position [0, 127]
click at [19, 181] on input "checkbox" at bounding box center [18, 184] width 7 height 7
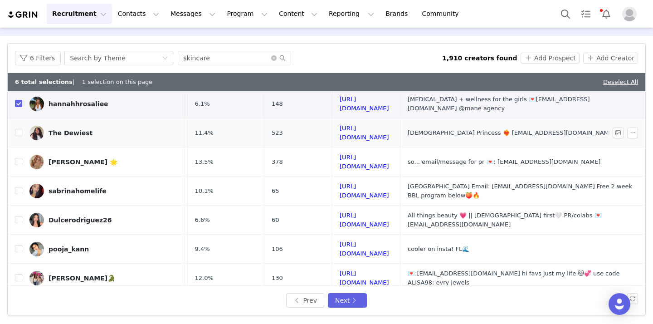
scroll to position [83, 127]
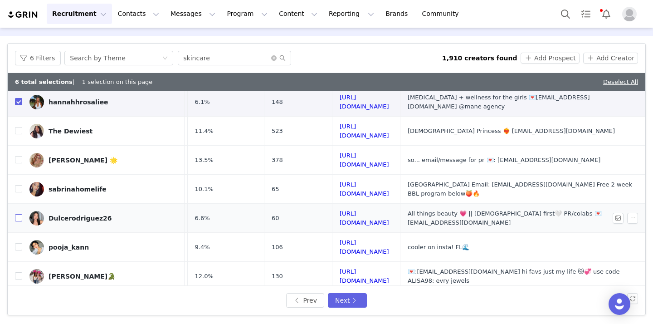
click at [20, 214] on input "checkbox" at bounding box center [18, 217] width 7 height 7
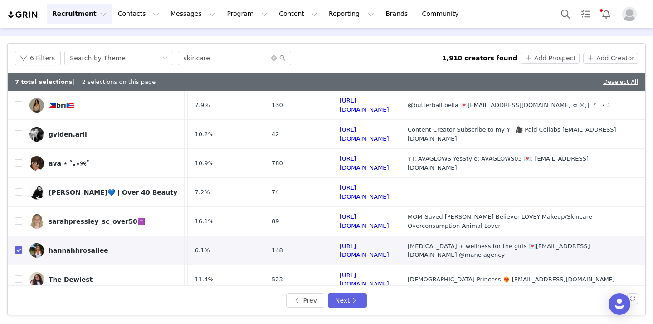
scroll to position [354, 113]
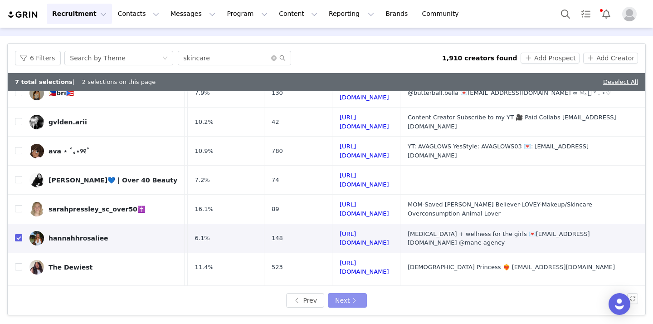
click at [342, 302] on button "Next" at bounding box center [347, 300] width 39 height 15
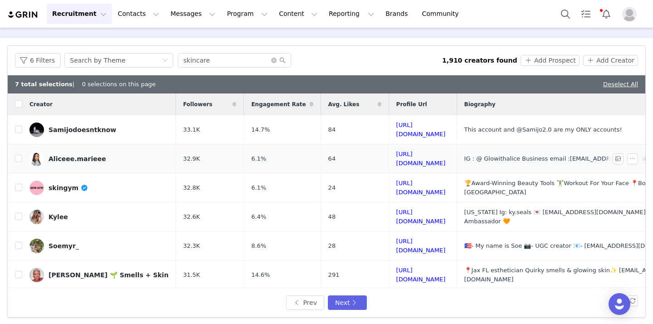
scroll to position [0, 118]
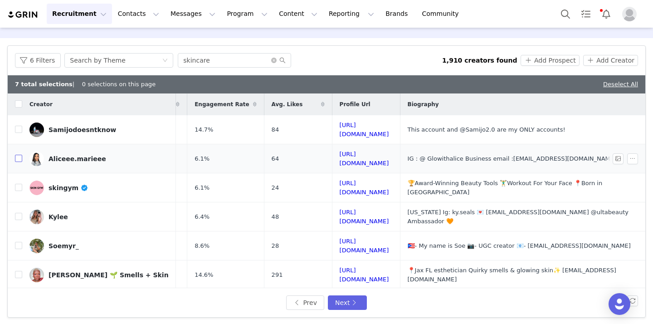
click at [18, 155] on input "checkbox" at bounding box center [18, 158] width 7 height 7
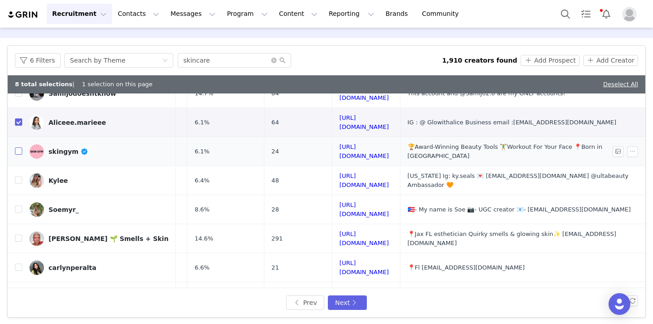
scroll to position [36, 117]
click at [21, 176] on input "checkbox" at bounding box center [18, 179] width 7 height 7
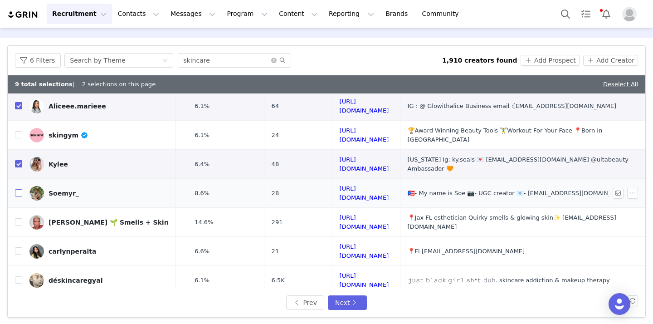
scroll to position [61, 117]
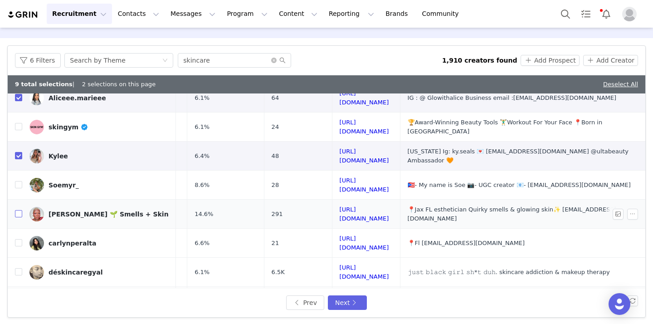
click at [20, 210] on input "checkbox" at bounding box center [18, 213] width 7 height 7
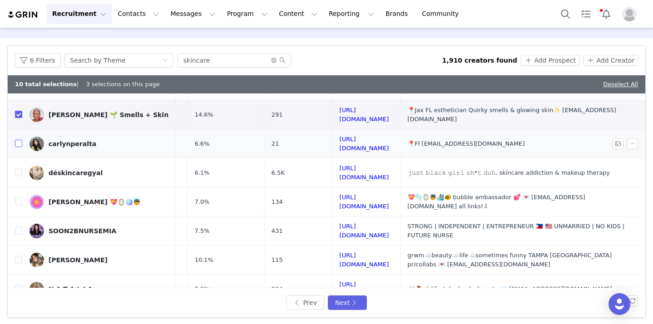
scroll to position [164, 117]
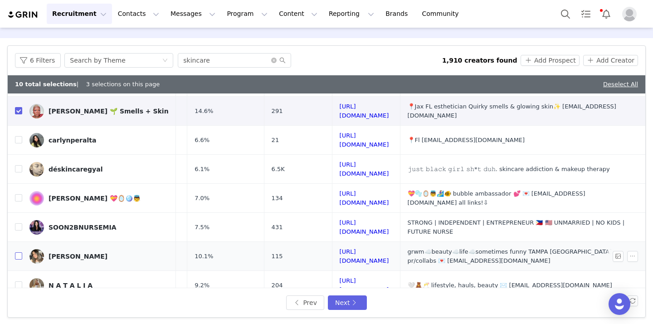
click at [20, 252] on input "checkbox" at bounding box center [18, 255] width 7 height 7
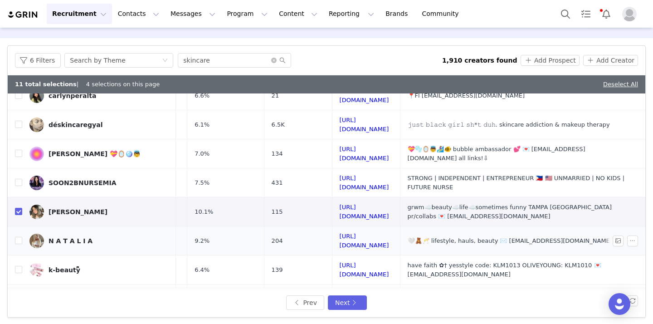
scroll to position [211, 117]
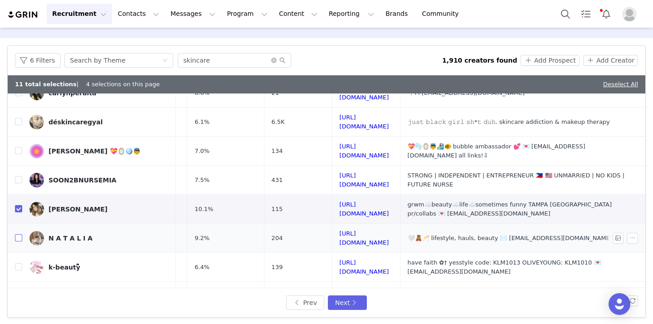
click at [19, 234] on input "checkbox" at bounding box center [18, 237] width 7 height 7
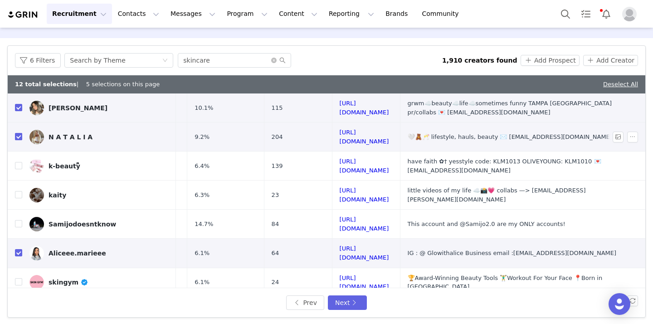
scroll to position [354, 117]
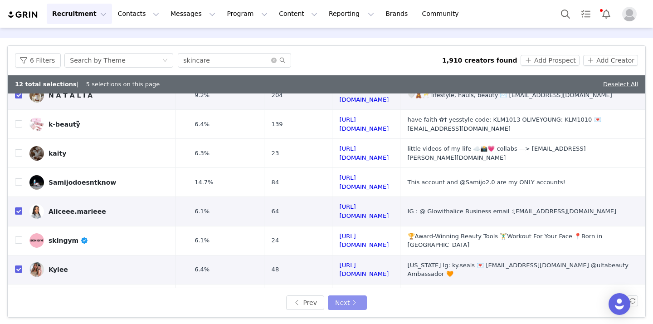
click at [353, 304] on button "Next" at bounding box center [347, 302] width 39 height 15
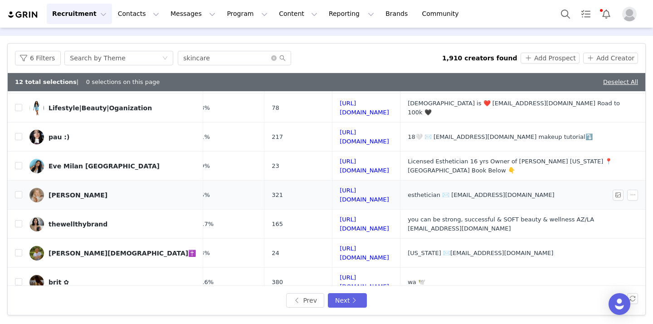
scroll to position [111, 128]
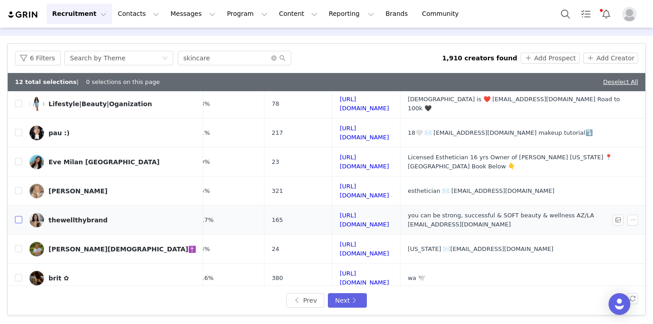
click at [18, 216] on input "checkbox" at bounding box center [18, 219] width 7 height 7
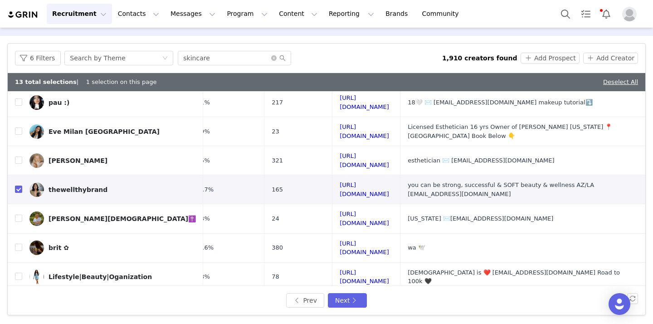
scroll to position [354, 127]
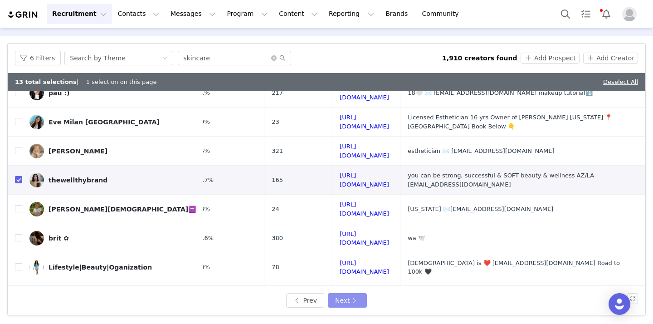
click at [344, 294] on button "Next" at bounding box center [347, 300] width 39 height 15
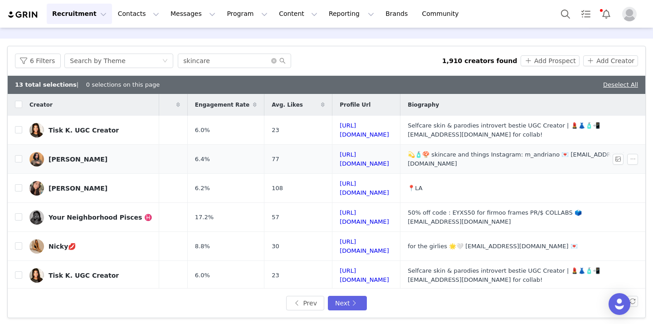
scroll to position [0, 131]
click at [19, 130] on input "checkbox" at bounding box center [18, 129] width 7 height 7
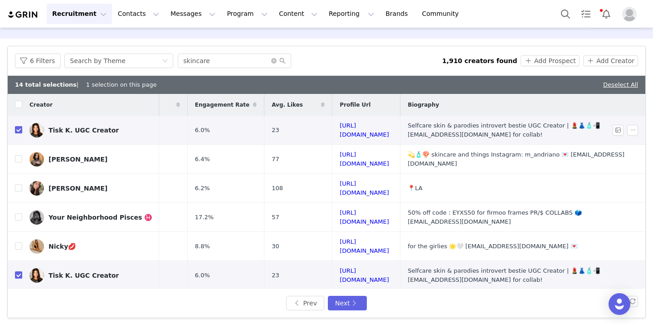
click at [19, 130] on input "checkbox" at bounding box center [18, 129] width 7 height 7
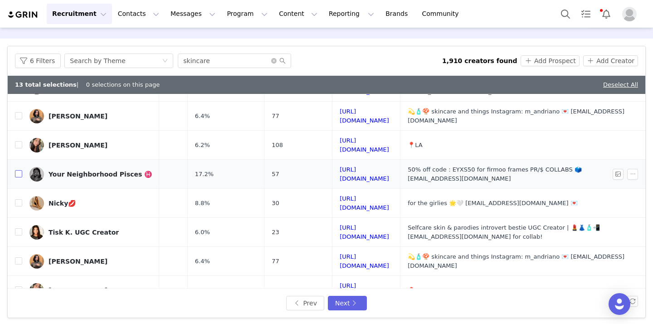
scroll to position [52, 131]
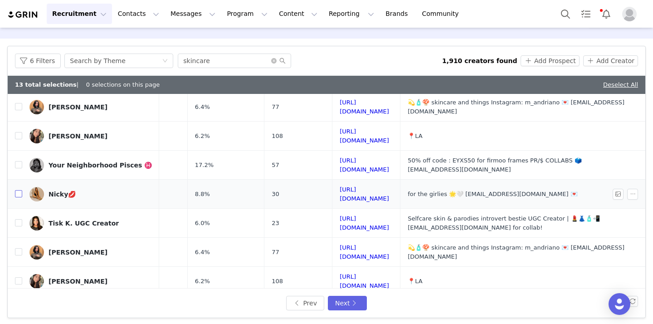
click at [20, 190] on input "checkbox" at bounding box center [18, 193] width 7 height 7
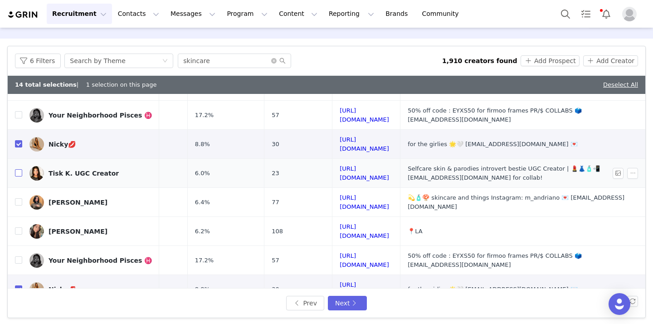
scroll to position [103, 131]
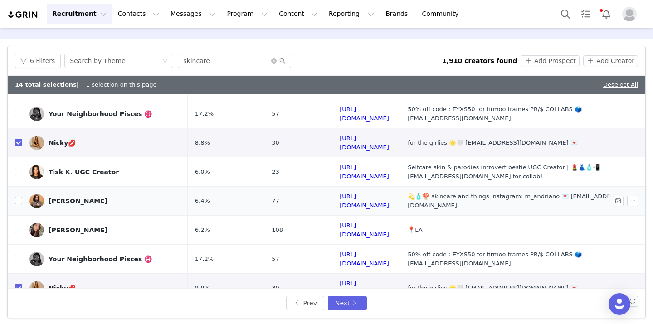
click at [19, 197] on input "checkbox" at bounding box center [18, 200] width 7 height 7
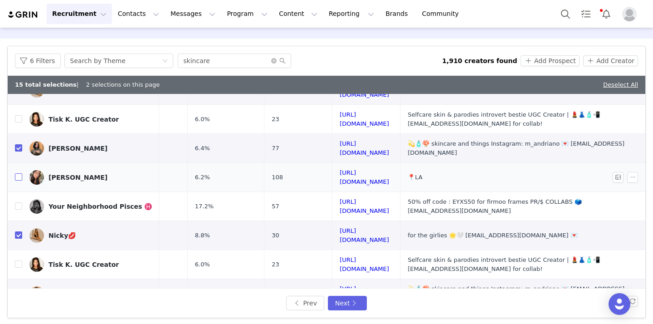
scroll to position [161, 131]
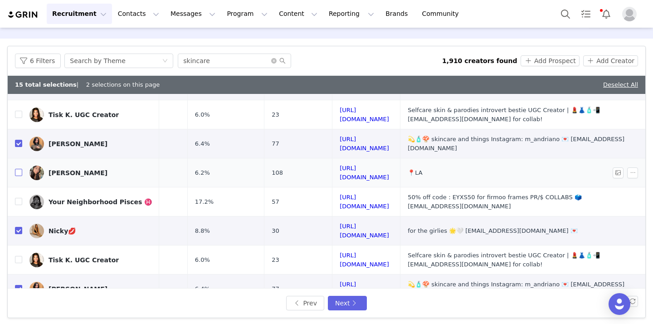
click at [18, 169] on input "checkbox" at bounding box center [18, 172] width 7 height 7
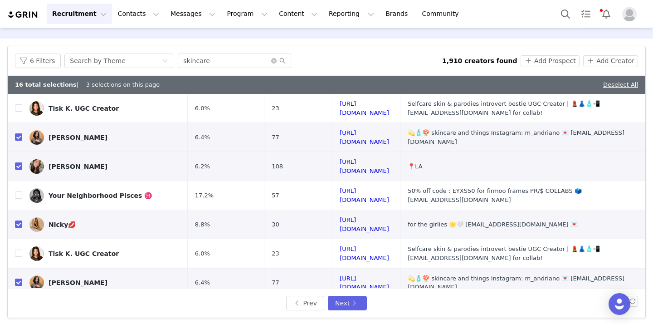
scroll to position [319, 131]
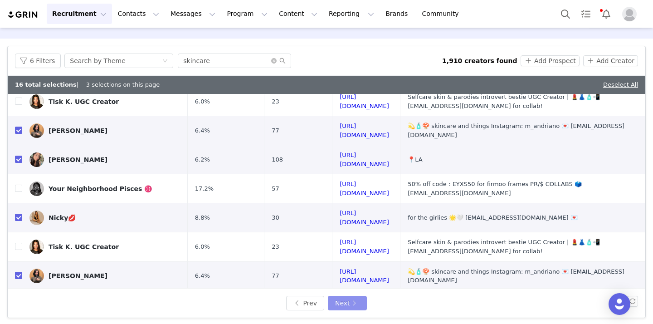
click at [343, 299] on button "Next" at bounding box center [347, 303] width 39 height 15
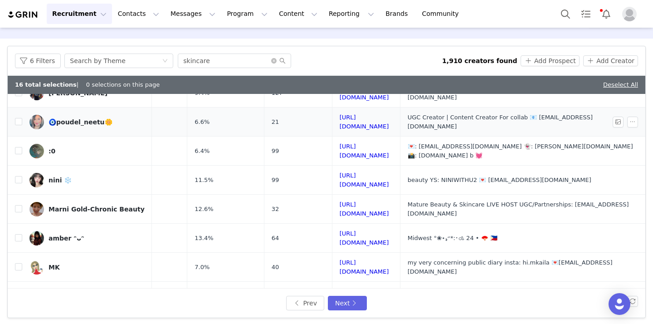
scroll to position [67, 124]
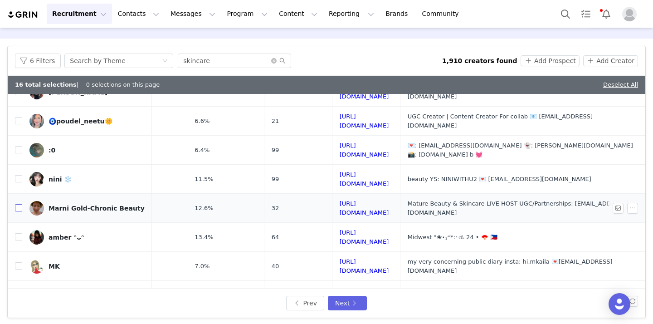
click at [17, 204] on input "checkbox" at bounding box center [18, 207] width 7 height 7
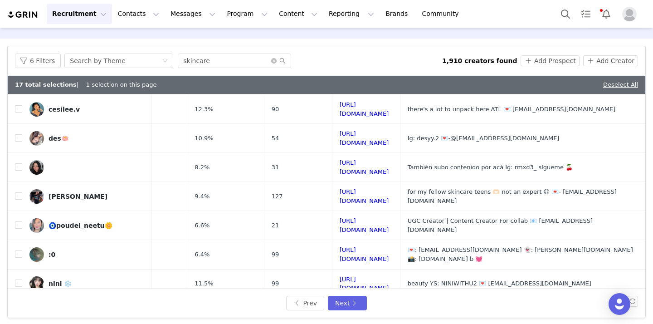
scroll to position [348, 125]
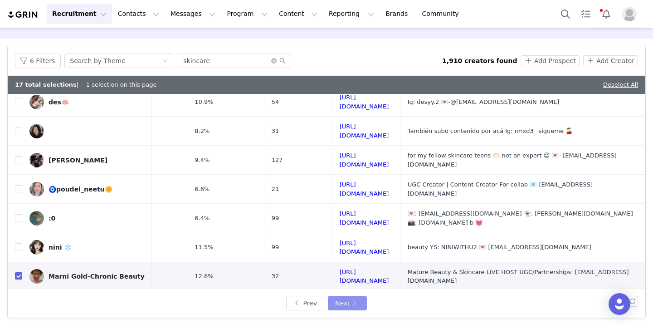
click at [331, 300] on button "Next" at bounding box center [347, 303] width 39 height 15
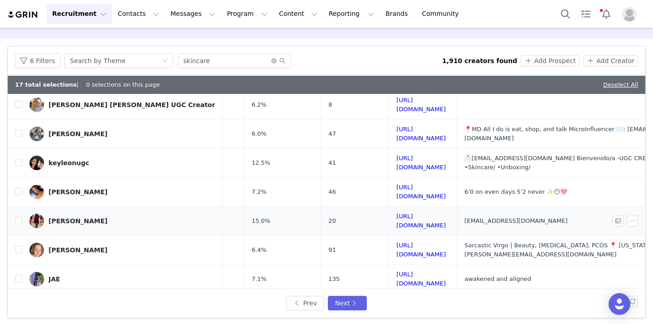
scroll to position [171, 124]
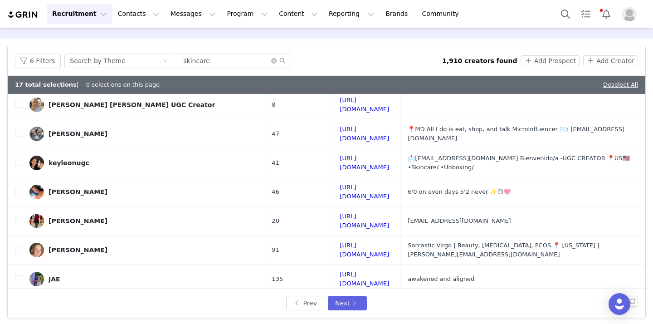
click at [51, 304] on div "taylor nicole 🎀" at bounding box center [83, 307] width 69 height 7
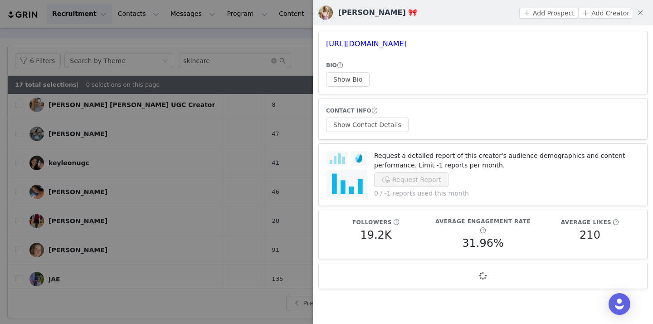
click at [299, 64] on div at bounding box center [326, 162] width 653 height 324
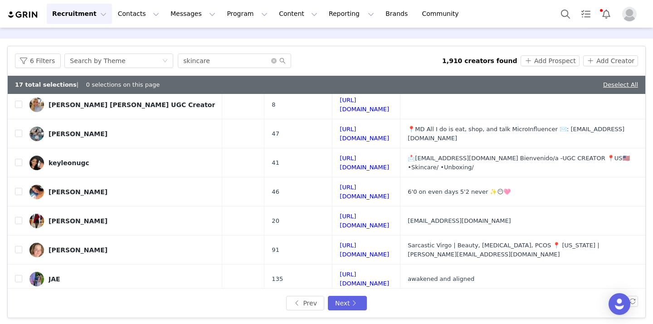
click at [18, 304] on input "checkbox" at bounding box center [18, 307] width 7 height 7
click at [348, 300] on button "Next" at bounding box center [347, 303] width 39 height 15
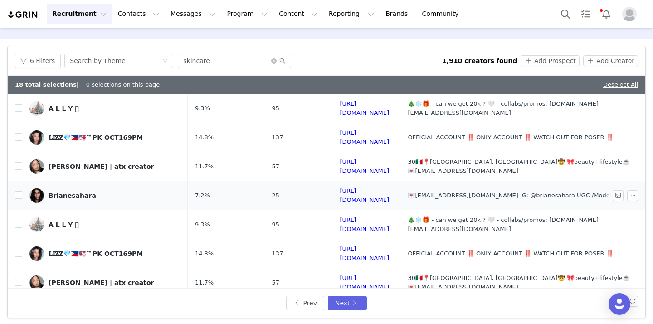
scroll to position [27, 127]
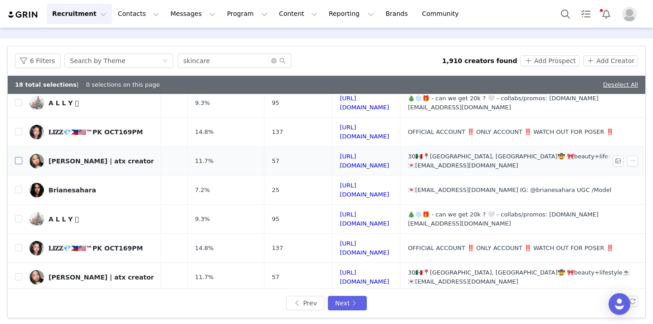
click at [18, 157] on input "checkbox" at bounding box center [18, 160] width 7 height 7
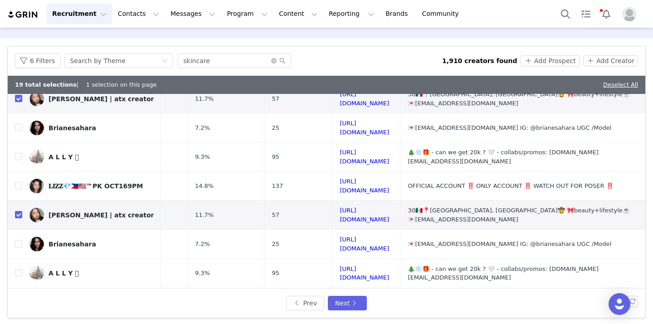
scroll to position [344, 127]
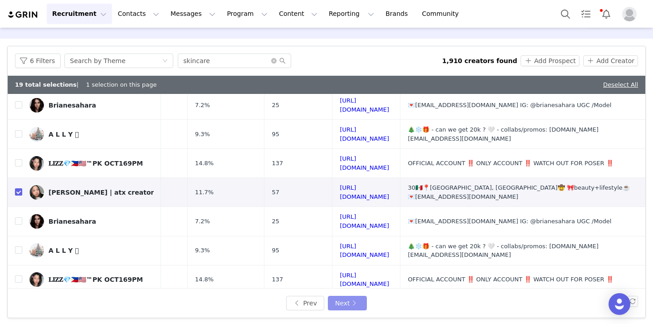
click at [334, 301] on button "Next" at bounding box center [347, 303] width 39 height 15
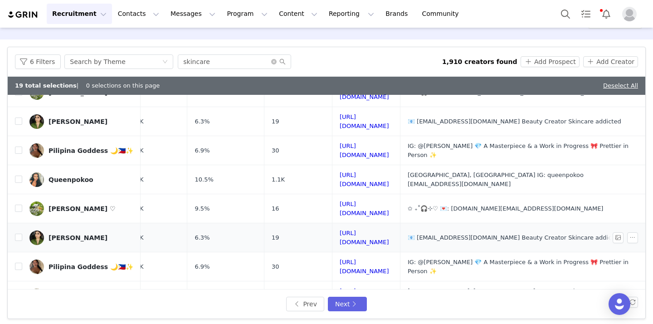
scroll to position [70, 112]
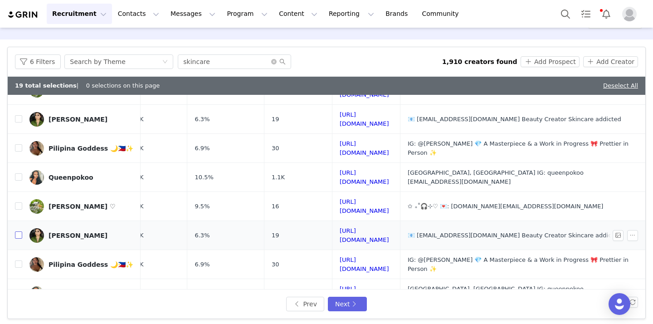
click at [20, 231] on input "checkbox" at bounding box center [18, 234] width 7 height 7
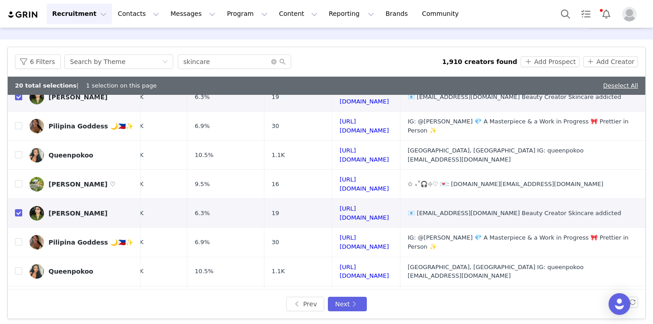
scroll to position [344, 112]
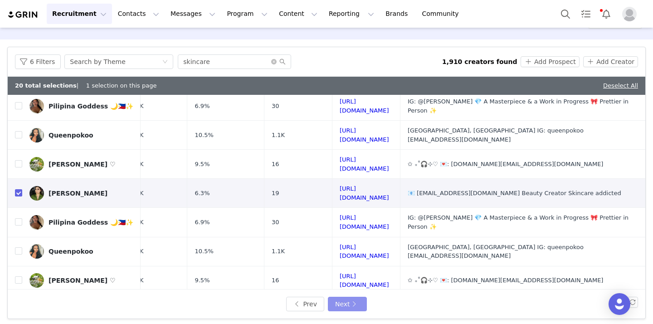
click at [335, 300] on button "Next" at bounding box center [347, 304] width 39 height 15
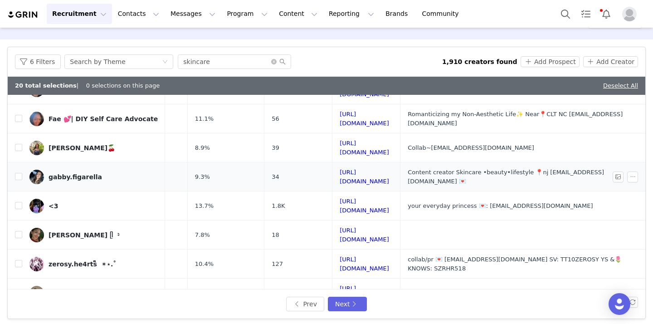
scroll to position [42, 129]
click at [21, 172] on input "checkbox" at bounding box center [18, 175] width 7 height 7
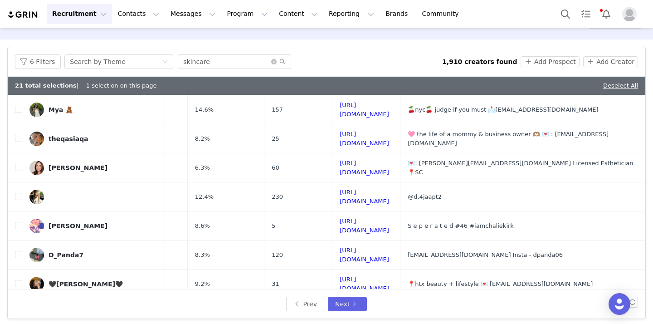
scroll to position [263, 129]
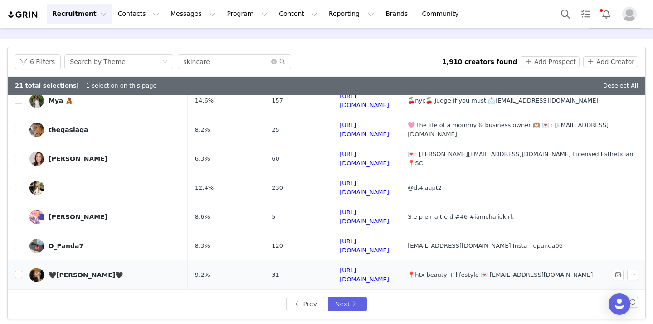
click at [17, 271] on input "checkbox" at bounding box center [18, 274] width 7 height 7
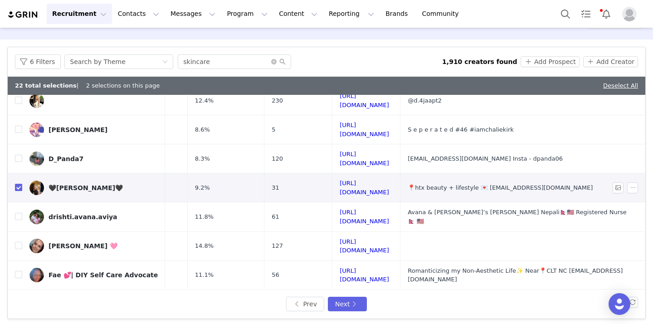
scroll to position [350, 129]
click at [273, 61] on icon "icon: close-circle" at bounding box center [273, 61] width 5 height 5
click at [245, 61] on input "text" at bounding box center [234, 61] width 113 height 15
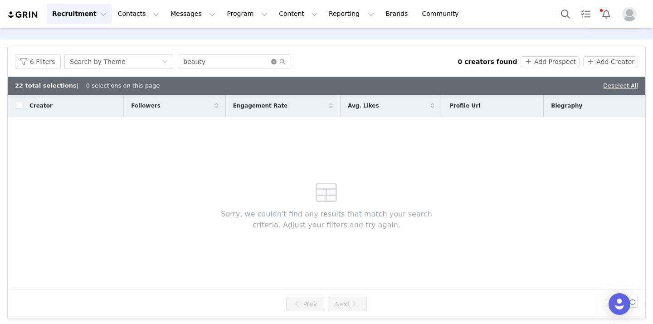
click at [274, 60] on icon "icon: close-circle" at bounding box center [273, 61] width 5 height 5
click at [210, 63] on input "text" at bounding box center [234, 61] width 113 height 15
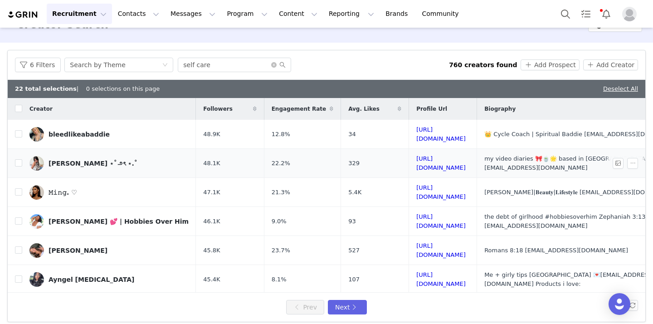
scroll to position [0, 127]
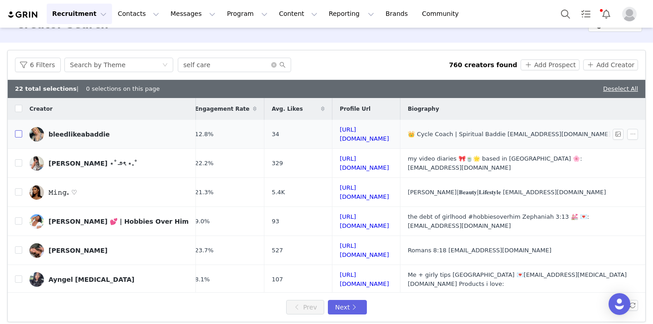
click at [19, 132] on input "checkbox" at bounding box center [18, 133] width 7 height 7
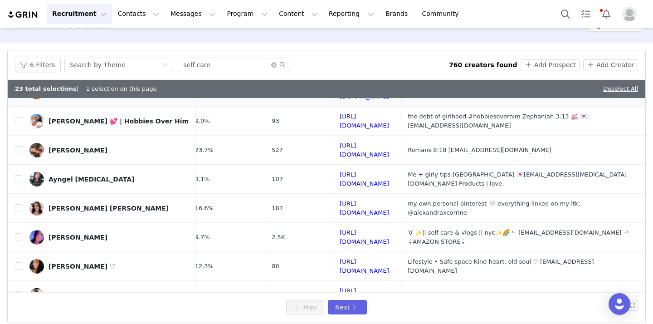
scroll to position [104, 127]
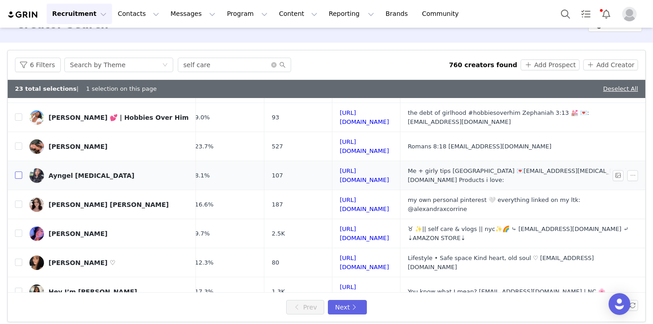
click at [21, 171] on input "checkbox" at bounding box center [18, 174] width 7 height 7
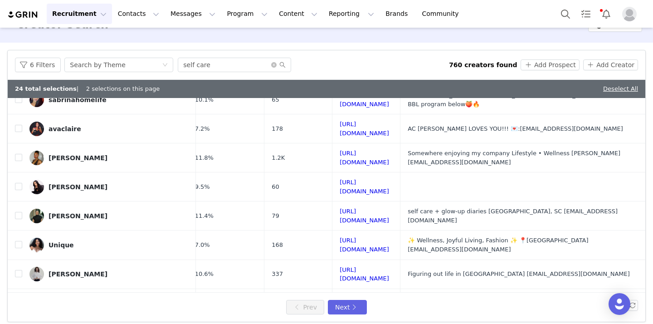
scroll to position [330, 127]
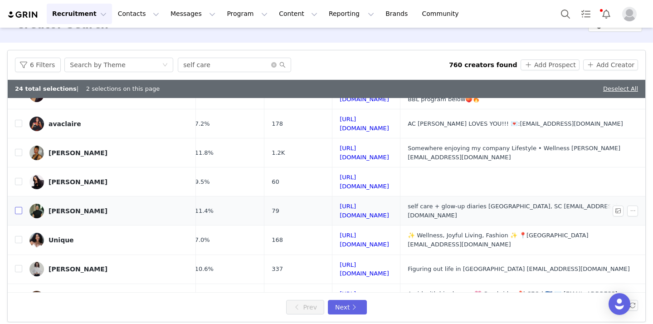
click at [18, 207] on input "checkbox" at bounding box center [18, 210] width 7 height 7
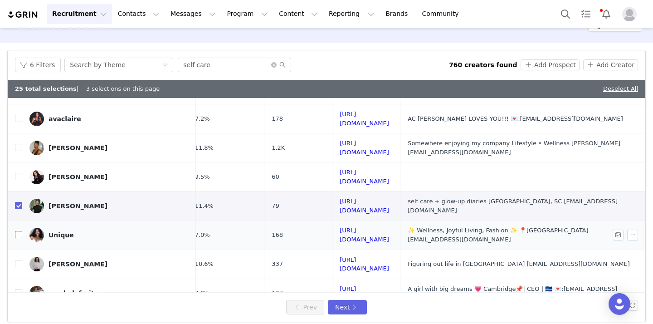
click at [18, 231] on input "checkbox" at bounding box center [18, 234] width 7 height 7
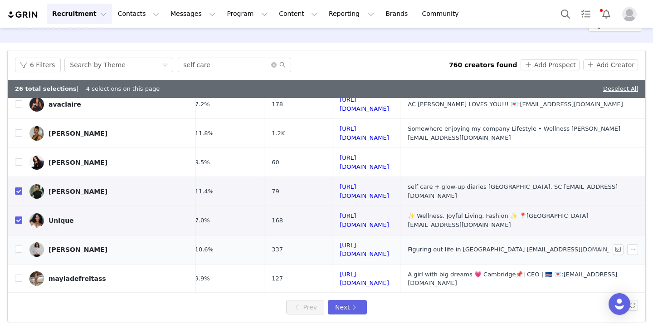
scroll to position [351, 127]
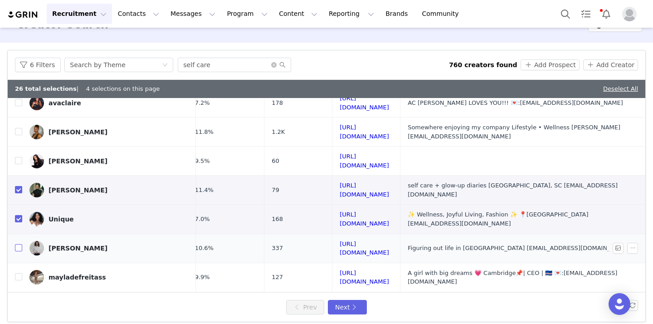
click at [20, 244] on input "checkbox" at bounding box center [18, 247] width 7 height 7
click at [20, 273] on input "checkbox" at bounding box center [18, 276] width 7 height 7
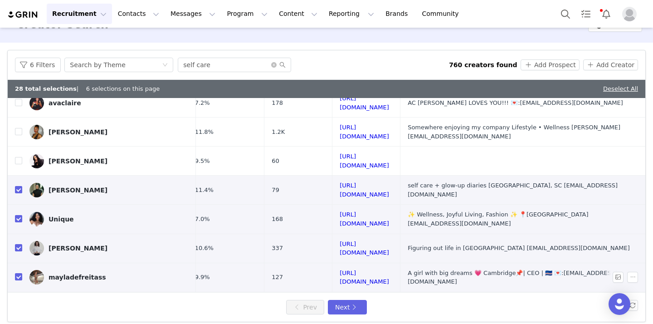
scroll to position [28, 0]
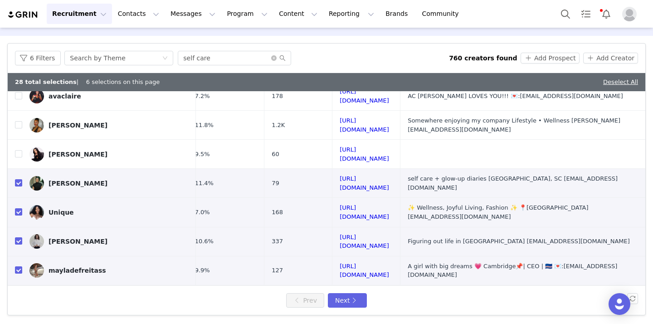
click at [20, 295] on input "checkbox" at bounding box center [18, 298] width 7 height 7
click at [345, 299] on button "Next" at bounding box center [347, 300] width 39 height 15
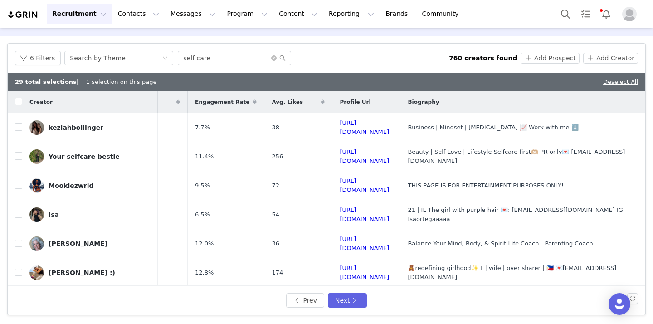
scroll to position [0, 130]
click at [18, 152] on input "checkbox" at bounding box center [18, 155] width 7 height 7
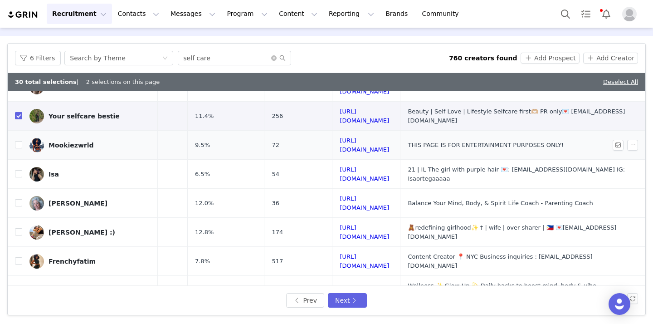
scroll to position [43, 130]
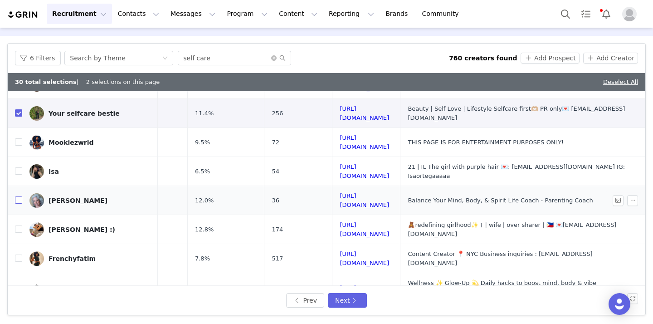
click at [20, 196] on input "checkbox" at bounding box center [18, 199] width 7 height 7
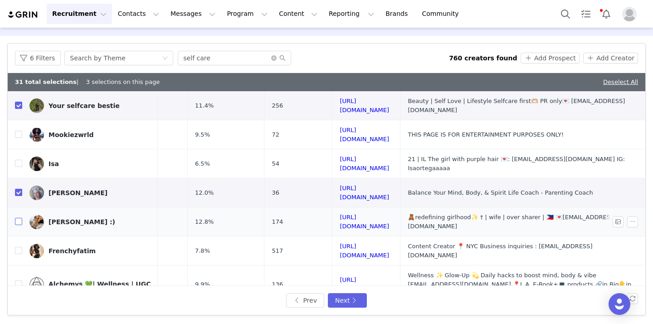
click at [20, 218] on input "checkbox" at bounding box center [18, 221] width 7 height 7
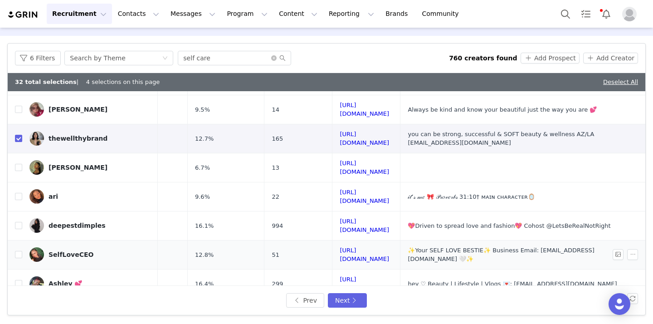
scroll to position [259, 125]
click at [18, 250] on label at bounding box center [18, 255] width 7 height 10
click at [18, 250] on input "checkbox" at bounding box center [18, 253] width 7 height 7
click at [17, 279] on input "checkbox" at bounding box center [18, 282] width 7 height 7
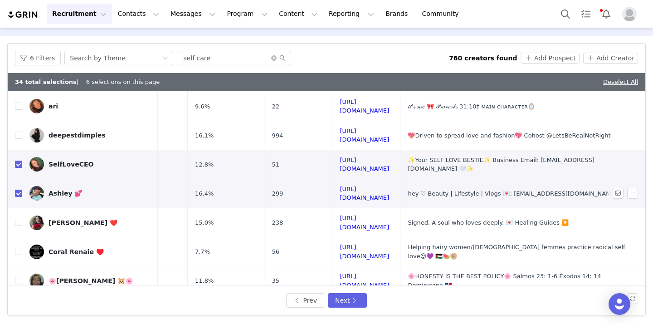
scroll to position [350, 125]
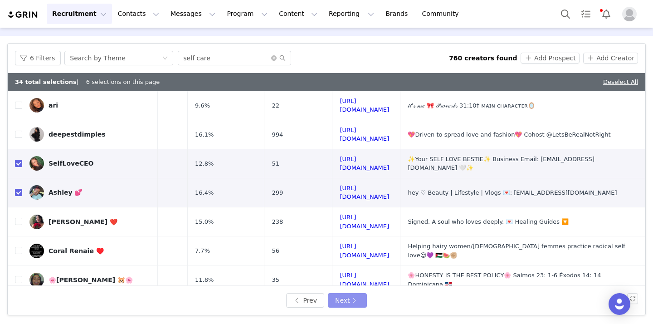
click at [348, 297] on button "Next" at bounding box center [347, 300] width 39 height 15
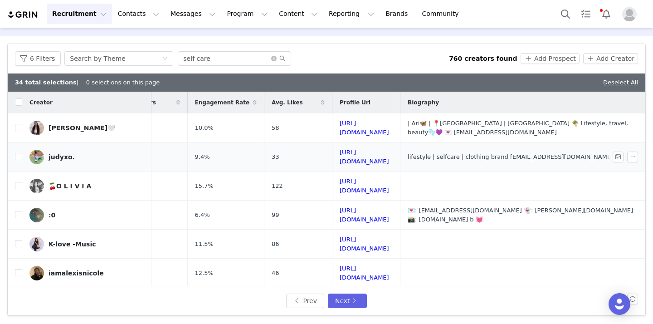
scroll to position [0, 125]
click at [17, 125] on input "checkbox" at bounding box center [18, 127] width 7 height 7
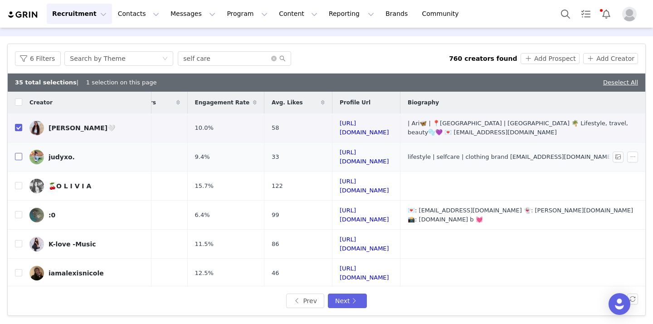
click at [18, 153] on input "checkbox" at bounding box center [18, 156] width 7 height 7
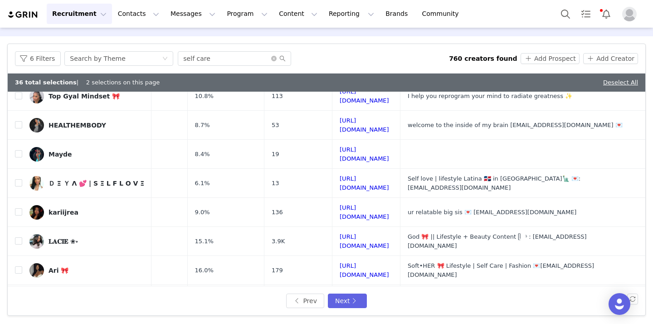
scroll to position [209, 125]
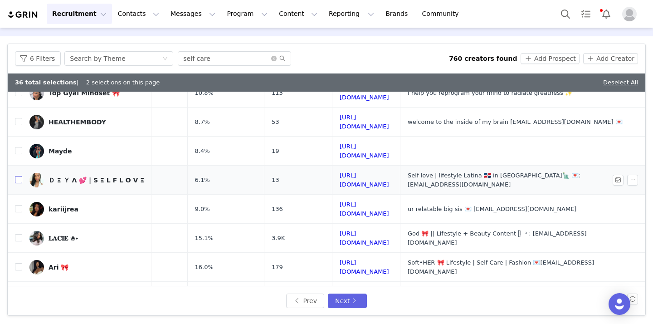
click at [18, 176] on input "checkbox" at bounding box center [18, 179] width 7 height 7
click at [19, 205] on input "checkbox" at bounding box center [18, 208] width 7 height 7
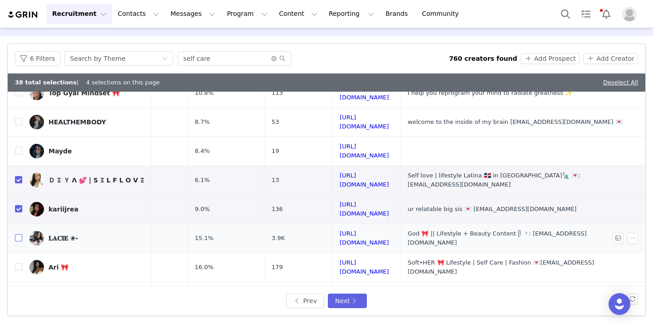
click at [19, 234] on input "checkbox" at bounding box center [18, 237] width 7 height 7
click at [19, 263] on input "checkbox" at bounding box center [18, 266] width 7 height 7
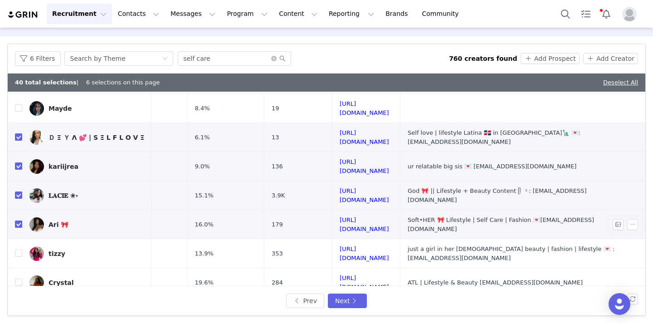
scroll to position [255, 125]
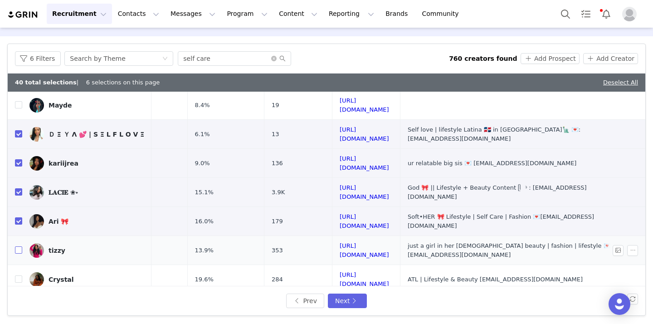
click at [19, 246] on input "checkbox" at bounding box center [18, 249] width 7 height 7
click at [18, 275] on input "checkbox" at bounding box center [18, 278] width 7 height 7
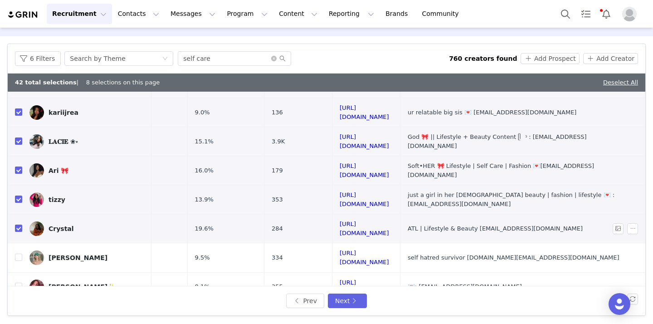
click at [25, 272] on td "Camila Aguayo✨" at bounding box center [86, 286] width 129 height 29
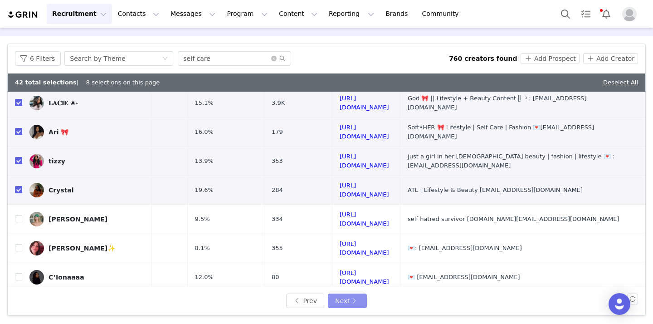
click at [340, 296] on button "Next" at bounding box center [347, 301] width 39 height 15
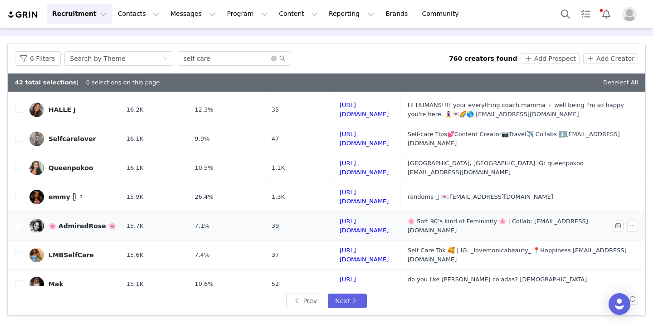
scroll to position [140, 101]
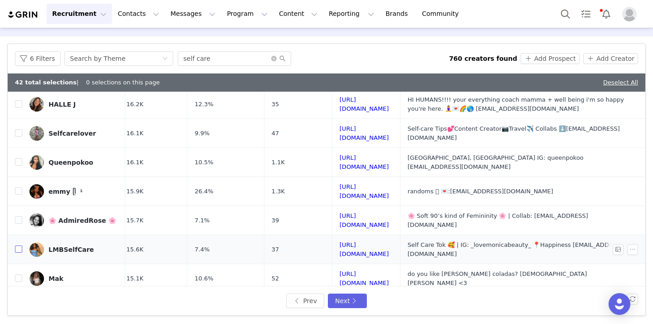
click at [19, 245] on input "checkbox" at bounding box center [18, 248] width 7 height 7
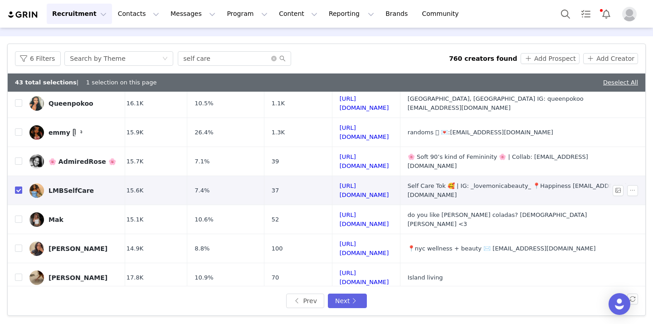
scroll to position [200, 101]
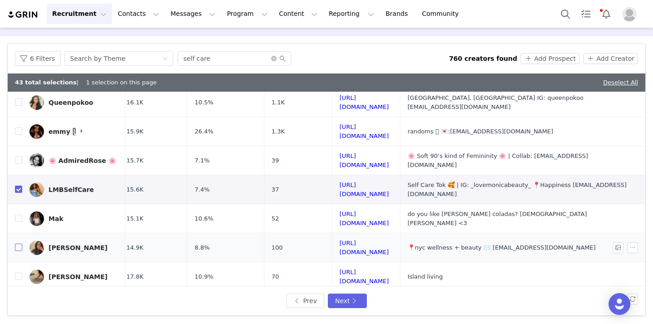
click at [20, 244] on input "checkbox" at bounding box center [18, 247] width 7 height 7
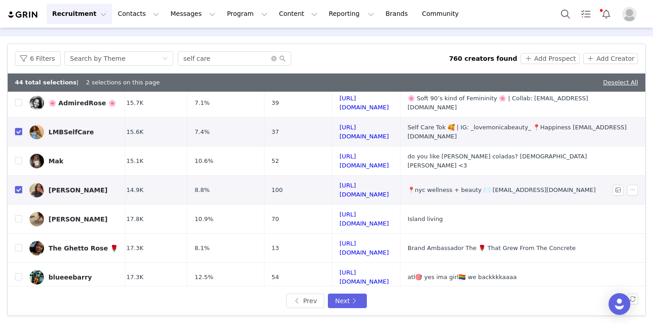
scroll to position [259, 101]
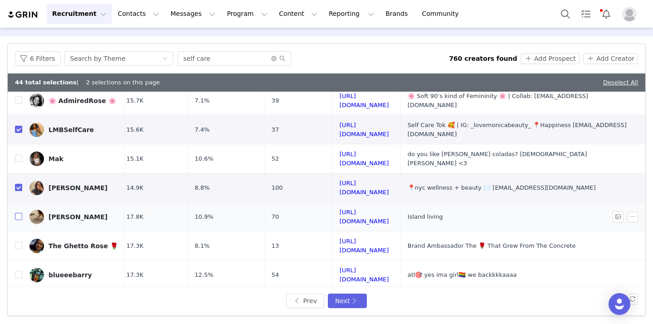
click at [19, 213] on input "checkbox" at bounding box center [18, 216] width 7 height 7
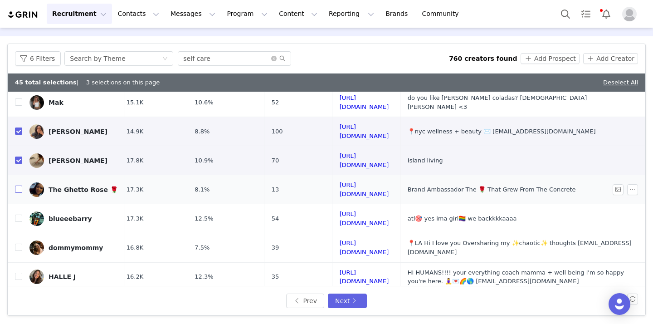
scroll to position [319, 101]
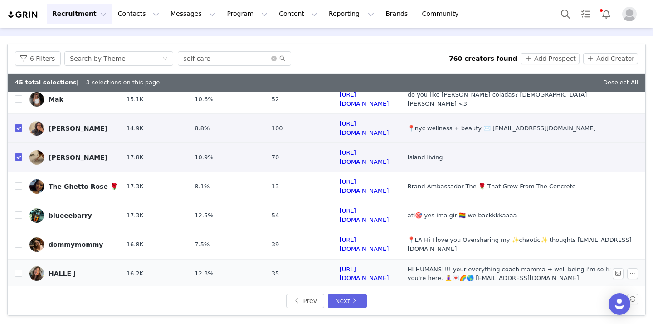
click at [23, 259] on td "HALLE J" at bounding box center [73, 273] width 103 height 29
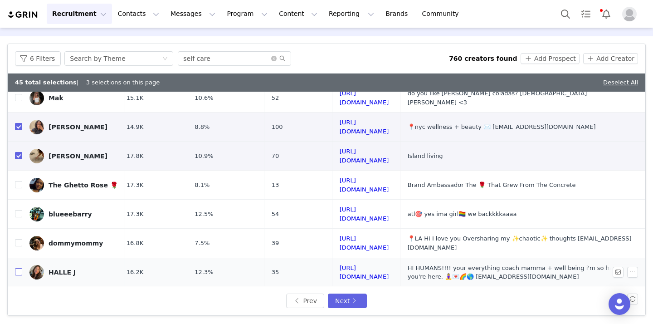
click at [20, 268] on input "checkbox" at bounding box center [18, 271] width 7 height 7
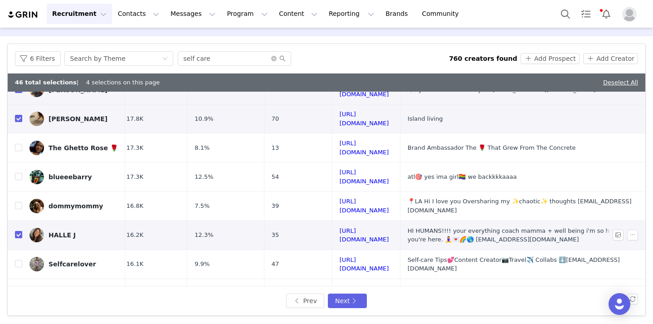
scroll to position [360, 101]
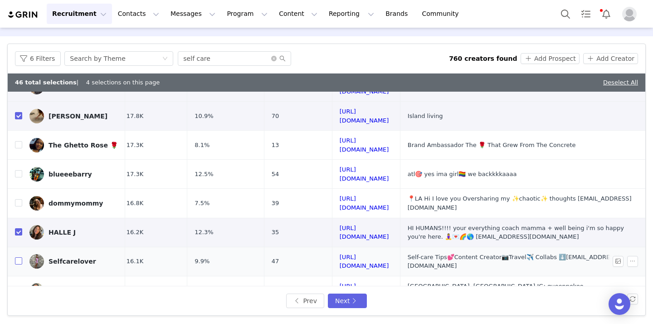
click at [22, 257] on input "checkbox" at bounding box center [18, 260] width 7 height 7
click at [21, 257] on input "checkbox" at bounding box center [18, 260] width 7 height 7
click at [341, 298] on button "Next" at bounding box center [347, 301] width 39 height 15
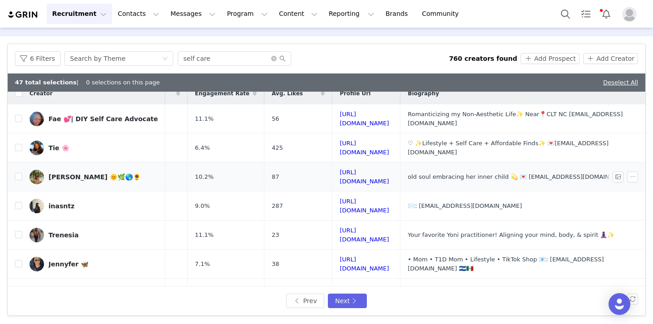
scroll to position [12, 135]
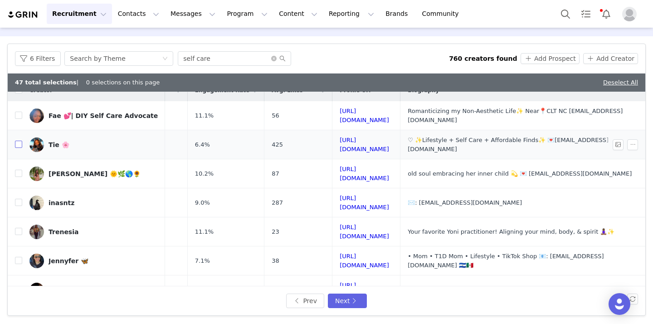
click at [20, 143] on input "checkbox" at bounding box center [18, 144] width 7 height 7
click at [18, 171] on input "checkbox" at bounding box center [18, 173] width 7 height 7
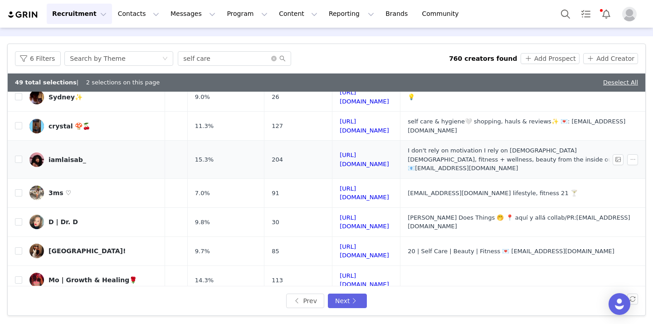
scroll to position [206, 135]
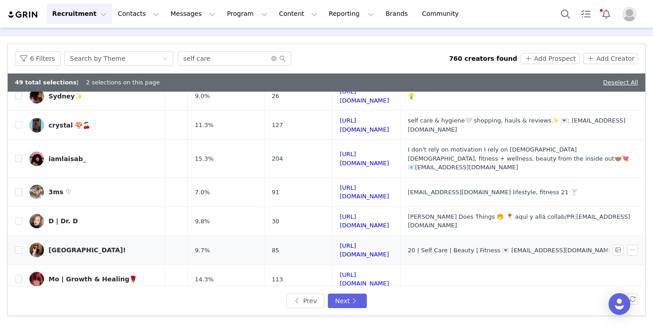
click at [22, 235] on td "India!" at bounding box center [93, 249] width 143 height 29
click at [16, 246] on input "checkbox" at bounding box center [18, 249] width 7 height 7
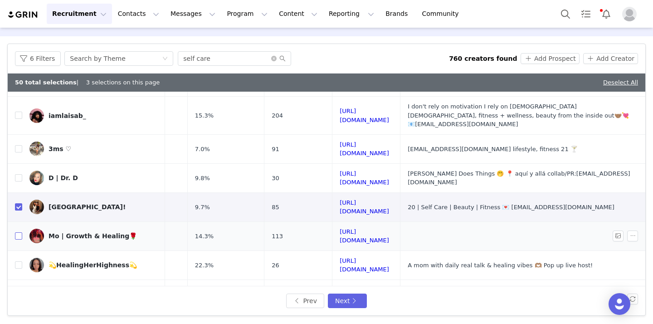
scroll to position [251, 135]
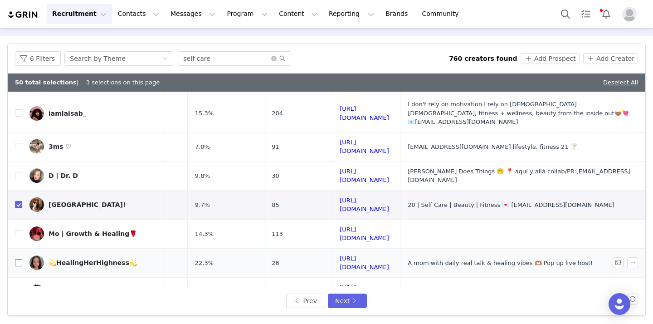
click at [19, 259] on input "checkbox" at bounding box center [18, 262] width 7 height 7
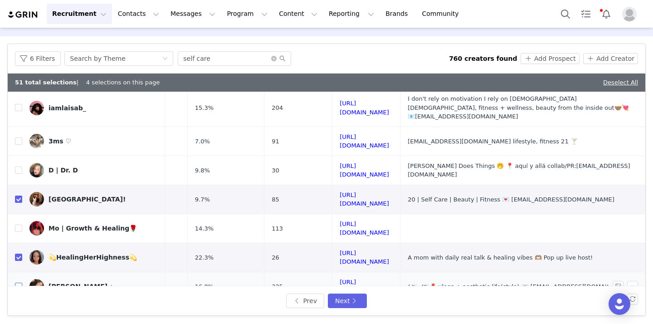
scroll to position [259, 135]
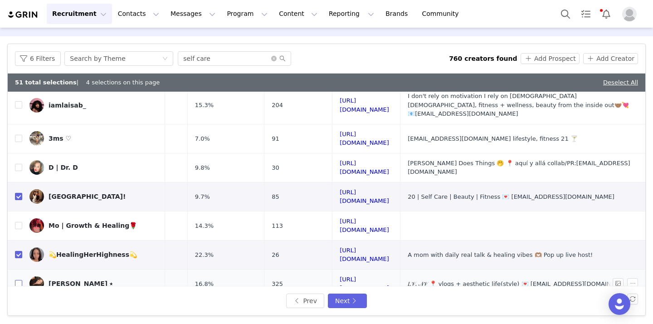
click at [20, 280] on input "checkbox" at bounding box center [18, 283] width 7 height 7
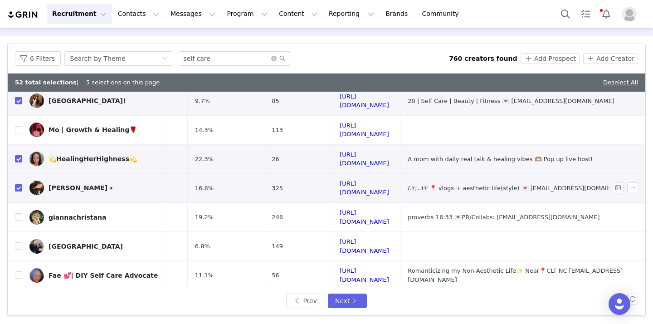
scroll to position [357, 135]
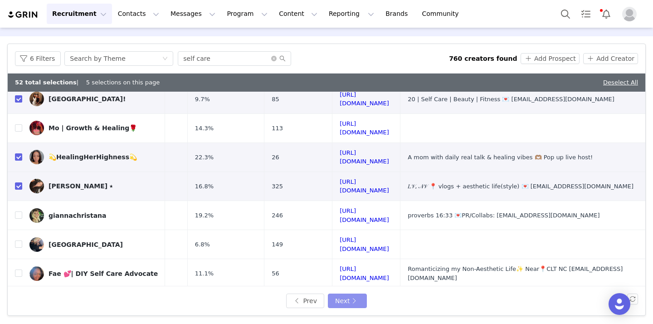
click at [335, 299] on button "Next" at bounding box center [347, 301] width 39 height 15
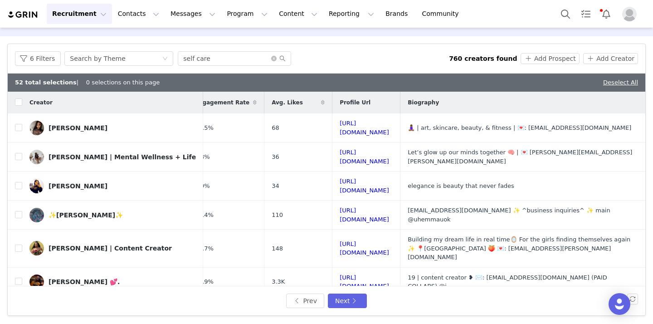
scroll to position [0, 137]
click at [20, 124] on input "checkbox" at bounding box center [18, 127] width 7 height 7
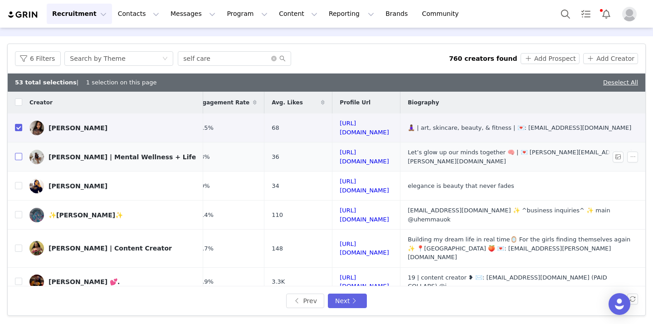
click at [19, 153] on input "checkbox" at bounding box center [18, 156] width 7 height 7
click at [16, 182] on input "checkbox" at bounding box center [18, 185] width 7 height 7
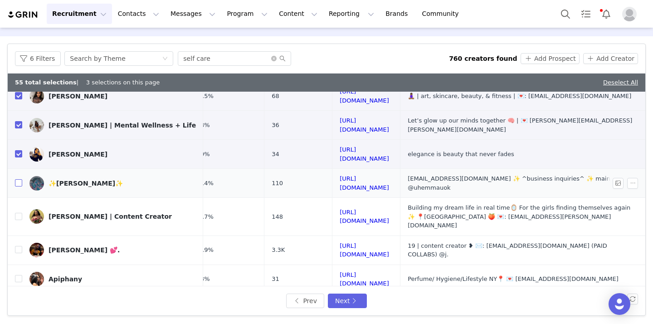
scroll to position [33, 137]
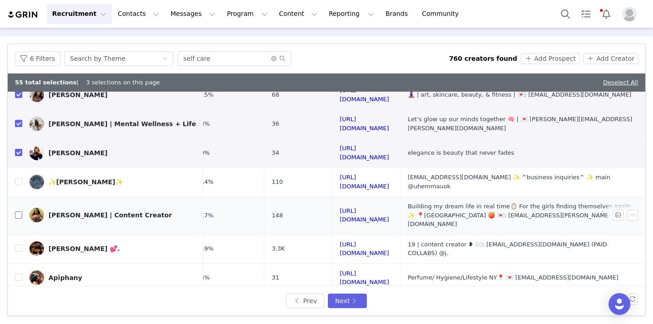
click at [18, 211] on input "checkbox" at bounding box center [18, 214] width 7 height 7
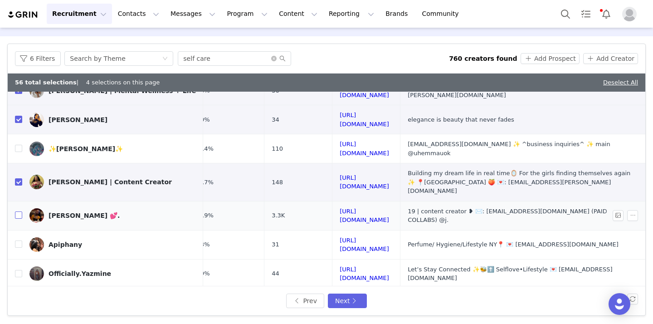
scroll to position [67, 137]
click at [20, 210] on input "checkbox" at bounding box center [18, 213] width 7 height 7
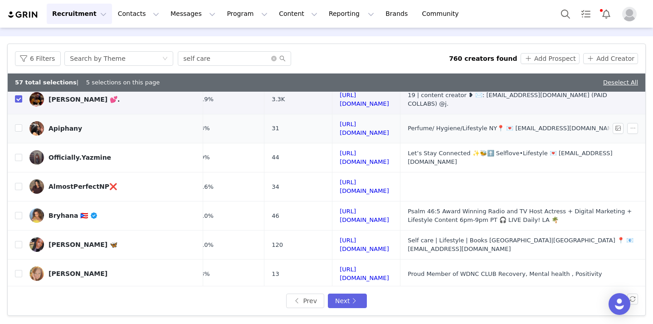
scroll to position [185, 137]
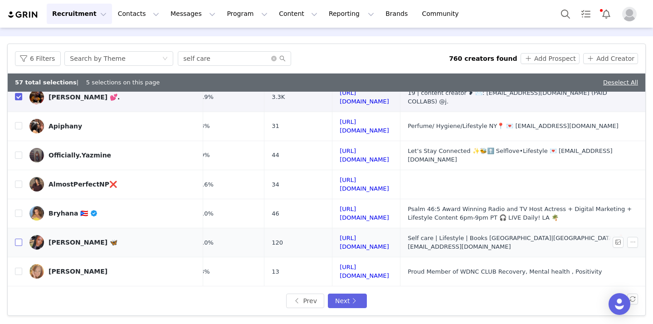
click at [19, 239] on input "checkbox" at bounding box center [18, 242] width 7 height 7
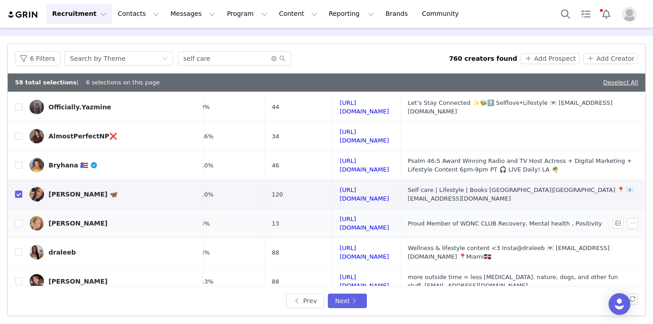
scroll to position [234, 137]
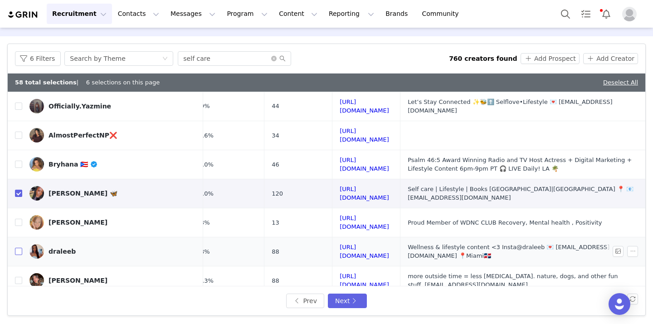
click at [18, 248] on input "checkbox" at bounding box center [18, 251] width 7 height 7
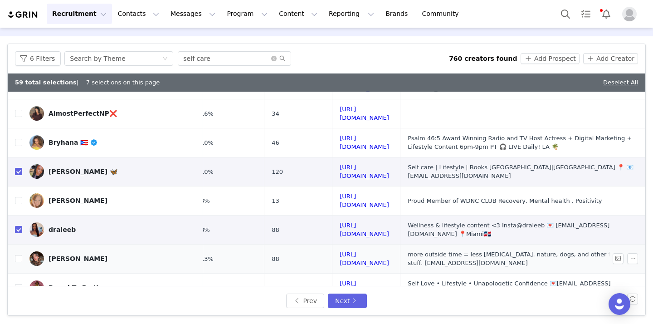
scroll to position [257, 137]
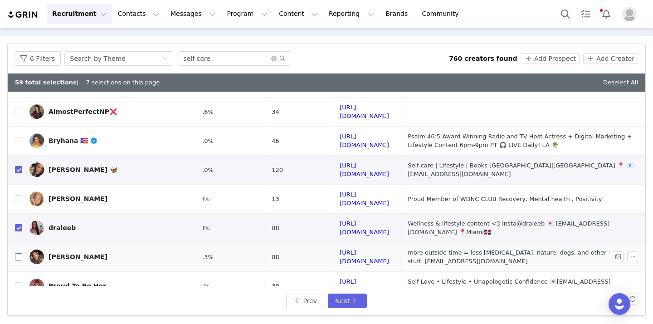
click at [19, 253] on input "checkbox" at bounding box center [18, 256] width 7 height 7
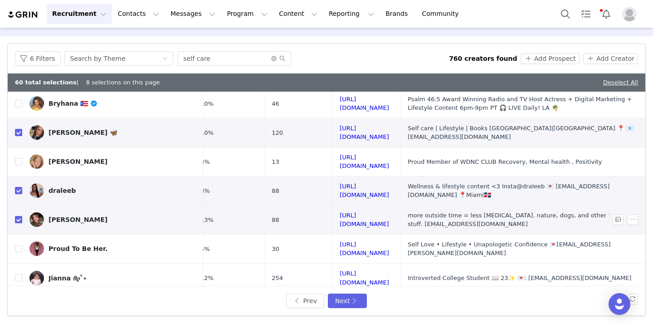
scroll to position [297, 137]
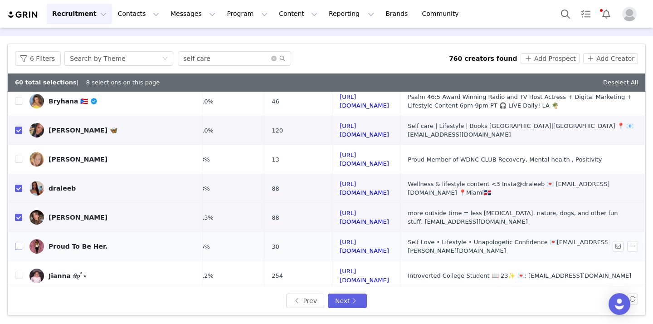
click at [16, 243] on input "checkbox" at bounding box center [18, 246] width 7 height 7
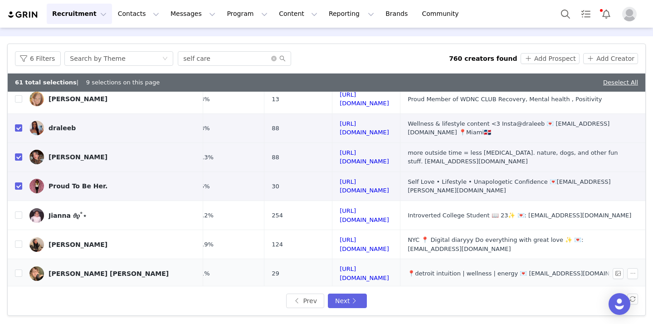
scroll to position [28, 0]
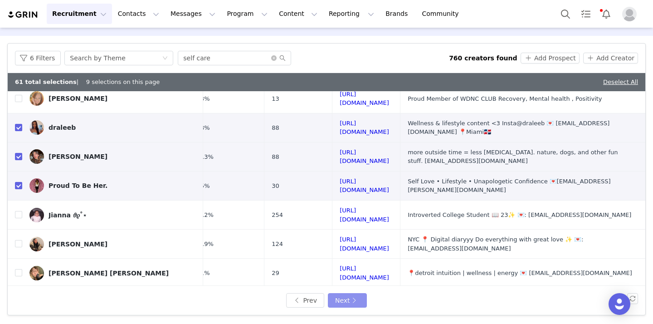
click at [342, 297] on button "Next" at bounding box center [347, 300] width 39 height 15
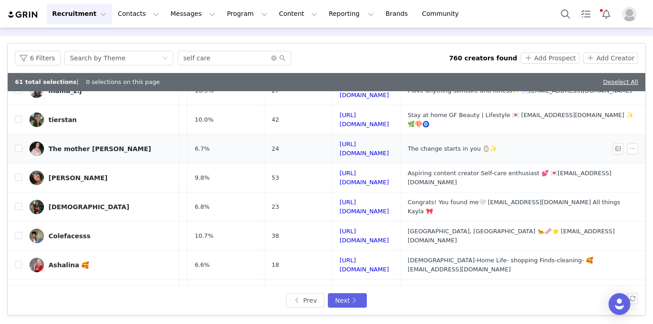
scroll to position [69, 140]
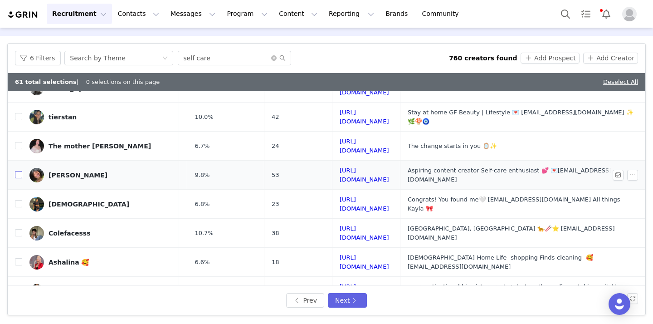
click at [18, 171] on input "checkbox" at bounding box center [18, 174] width 7 height 7
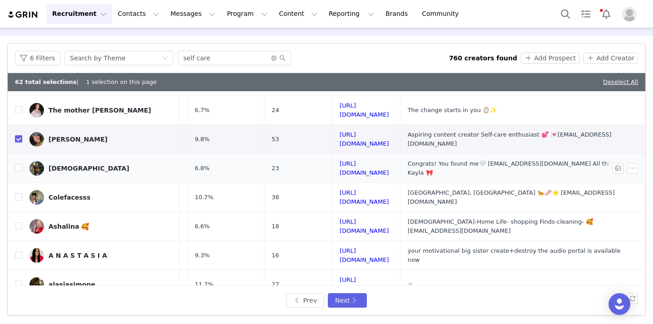
scroll to position [113, 140]
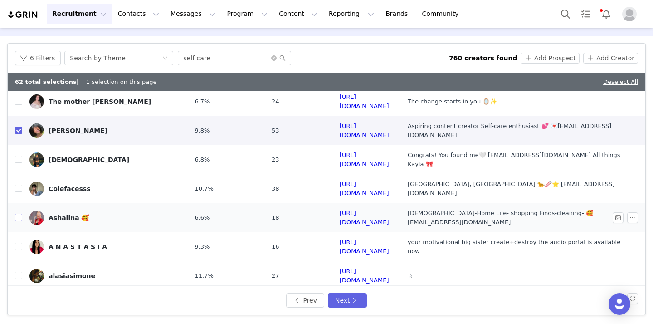
click at [17, 214] on input "checkbox" at bounding box center [18, 217] width 7 height 7
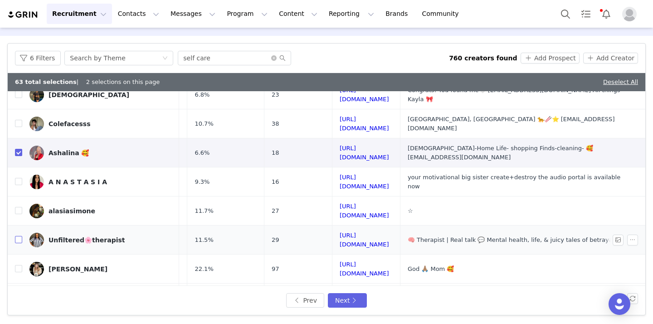
scroll to position [184, 140]
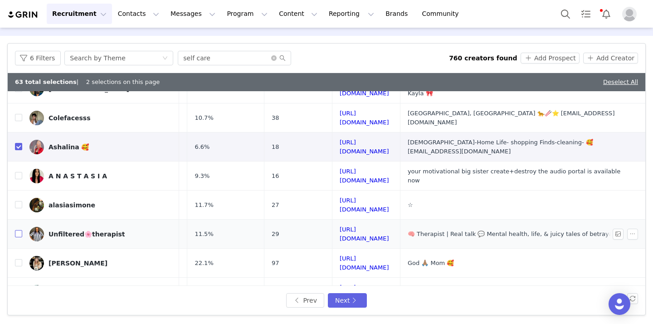
click at [19, 230] on input "checkbox" at bounding box center [18, 233] width 7 height 7
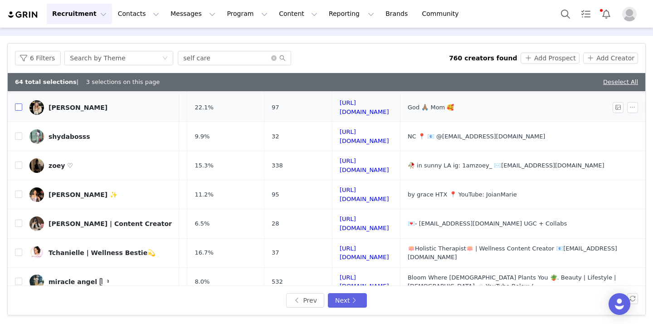
scroll to position [340, 140]
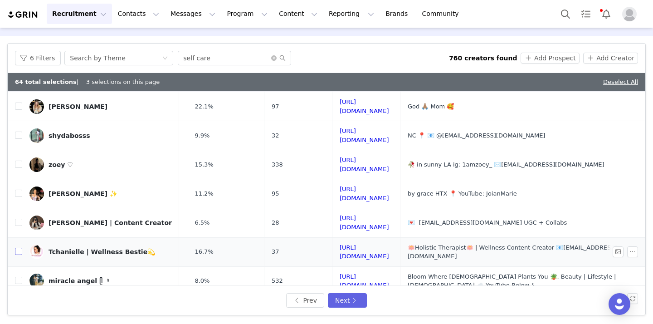
click at [20, 248] on input "checkbox" at bounding box center [18, 251] width 7 height 7
click at [549, 58] on button "Add Prospect" at bounding box center [550, 58] width 59 height 11
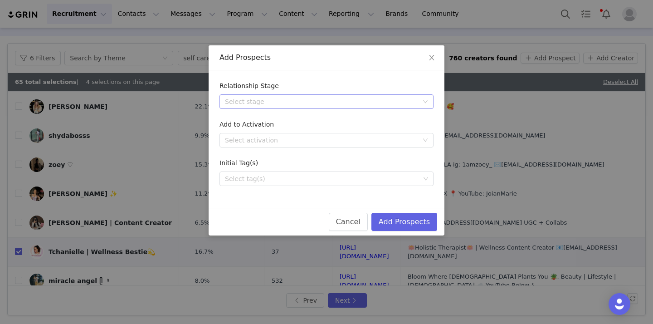
click at [394, 102] on div "Select stage" at bounding box center [321, 101] width 193 height 9
click at [369, 117] on li "Needs Outreach" at bounding box center [327, 120] width 214 height 15
click at [347, 181] on div "Select tag(s)" at bounding box center [322, 178] width 195 height 9
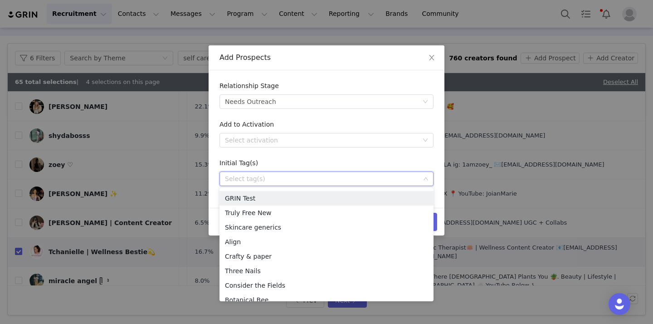
scroll to position [365, 0]
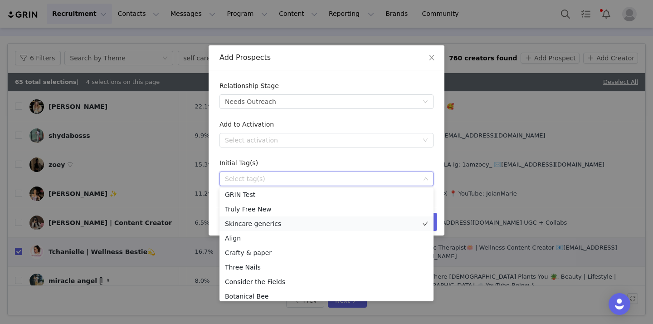
click at [332, 226] on li "Skincare generics" at bounding box center [327, 223] width 214 height 15
click at [435, 191] on div "Relationship Stage Select stage Needs Outreach Add to Activation Select activat…" at bounding box center [327, 138] width 236 height 137
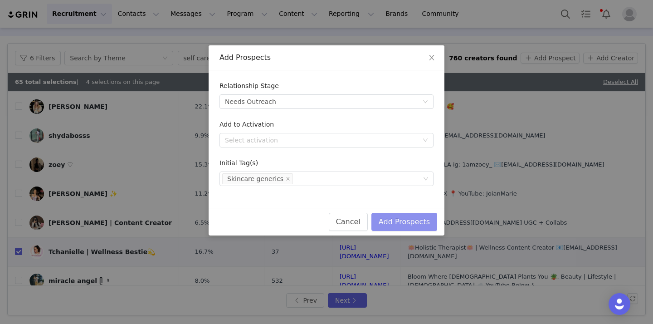
click at [409, 219] on button "Add Prospects" at bounding box center [405, 222] width 66 height 18
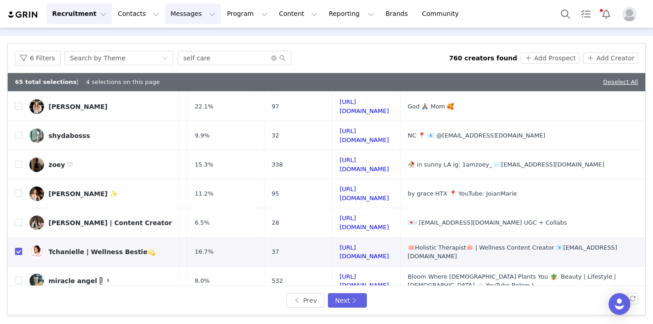
click at [184, 16] on button "Messages Messages" at bounding box center [193, 14] width 56 height 20
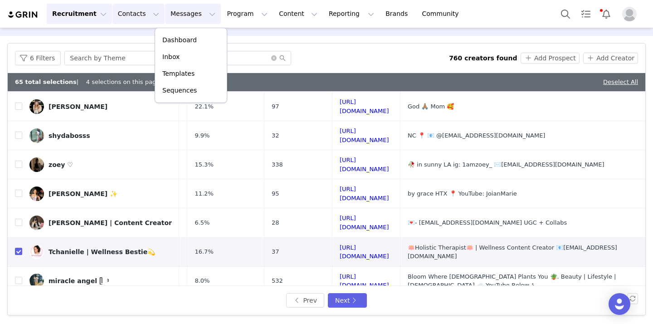
click at [139, 11] on button "Contacts Contacts" at bounding box center [139, 14] width 52 height 20
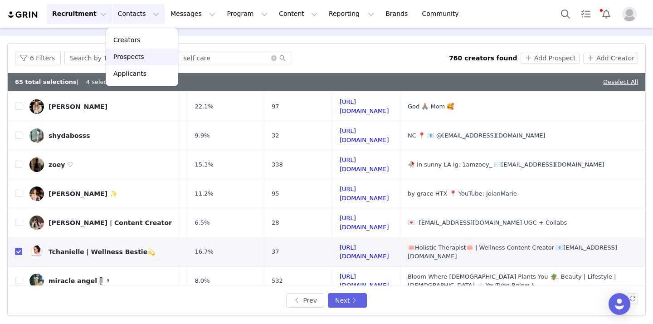
click at [129, 56] on p "Prospects" at bounding box center [128, 57] width 30 height 10
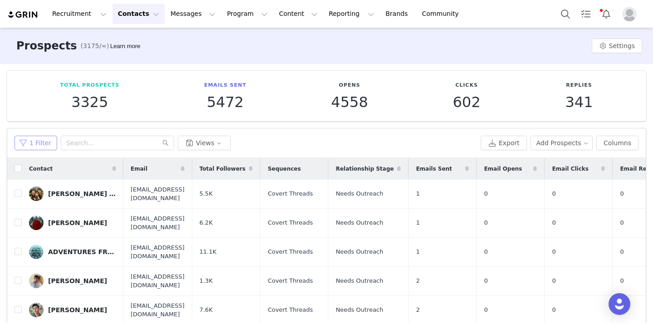
click at [42, 142] on button "1 Filter" at bounding box center [36, 143] width 43 height 15
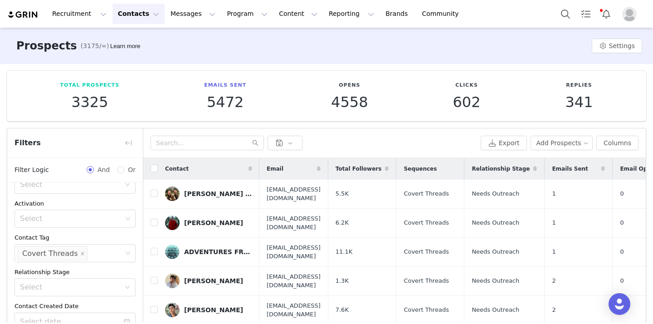
scroll to position [73, 0]
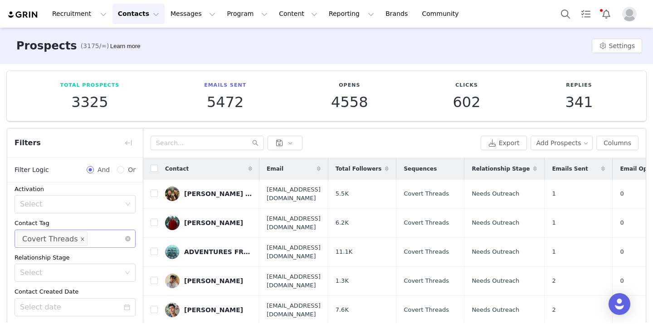
click at [80, 237] on icon "icon: close" at bounding box center [82, 238] width 5 height 5
click at [86, 240] on div "Select" at bounding box center [71, 238] width 102 height 9
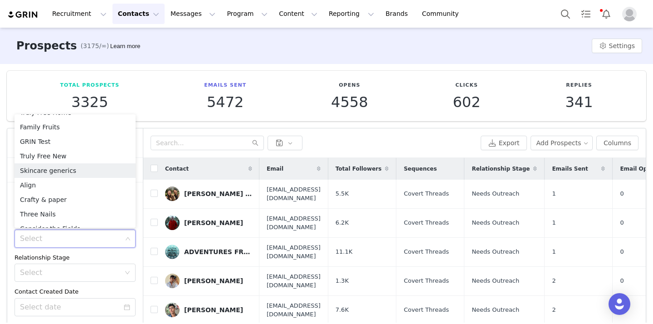
scroll to position [356, 0]
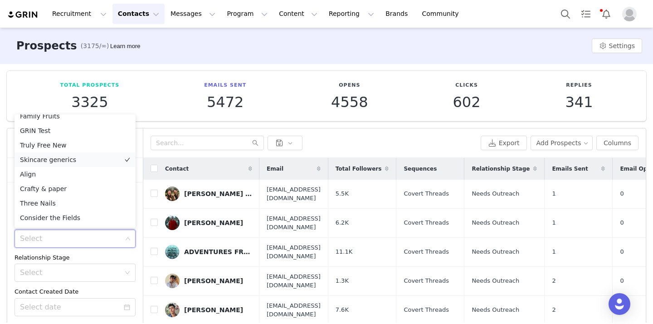
click at [85, 159] on li "Skincare generics" at bounding box center [75, 159] width 121 height 15
click at [142, 132] on div "Filters" at bounding box center [75, 142] width 136 height 29
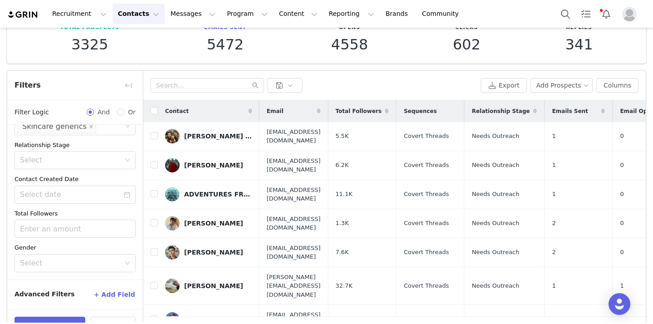
scroll to position [84, 0]
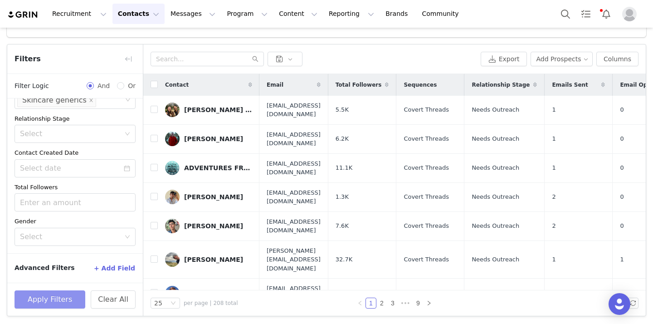
click at [36, 298] on button "Apply Filters" at bounding box center [50, 299] width 71 height 18
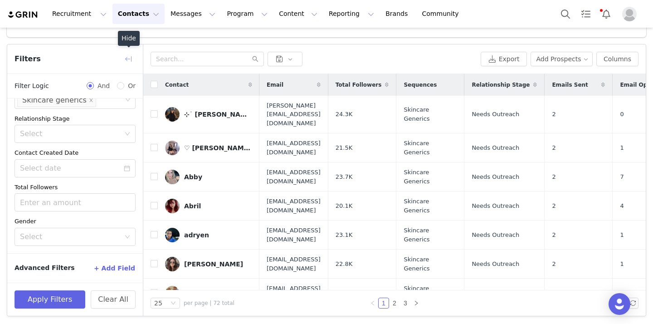
click at [125, 58] on button "button" at bounding box center [128, 59] width 15 height 15
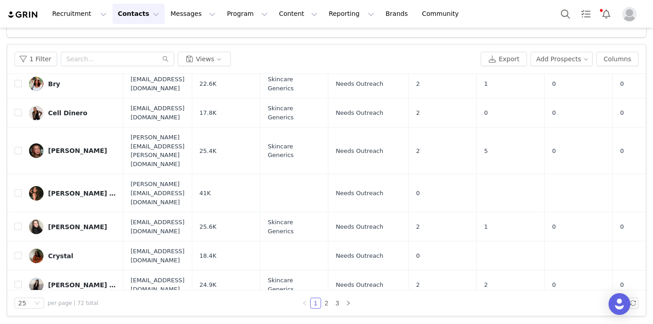
scroll to position [348, 0]
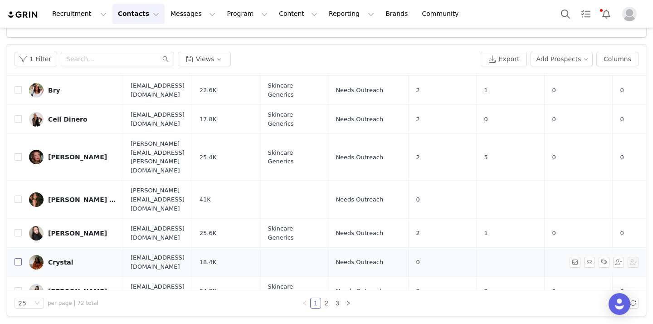
click at [18, 258] on input "checkbox" at bounding box center [18, 261] width 7 height 7
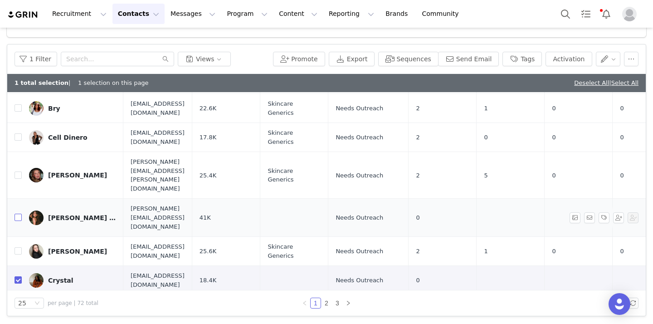
click at [21, 214] on input "checkbox" at bounding box center [18, 217] width 7 height 7
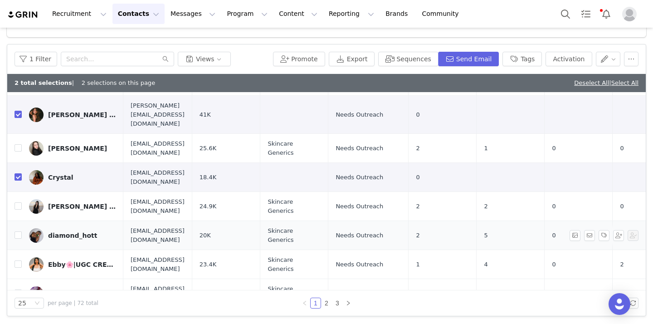
scroll to position [470, 0]
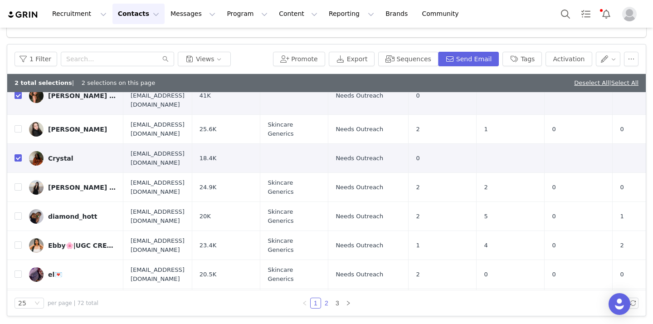
click at [328, 301] on link "2" at bounding box center [327, 303] width 10 height 10
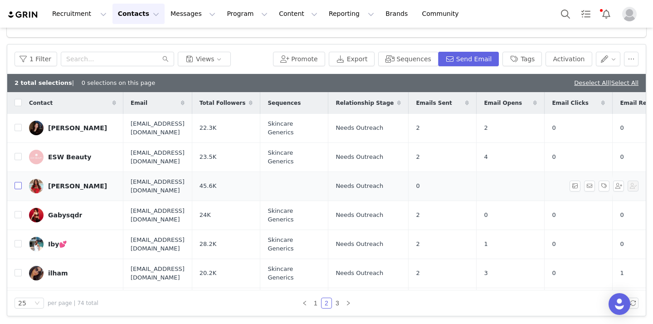
click at [20, 182] on input "checkbox" at bounding box center [18, 185] width 7 height 7
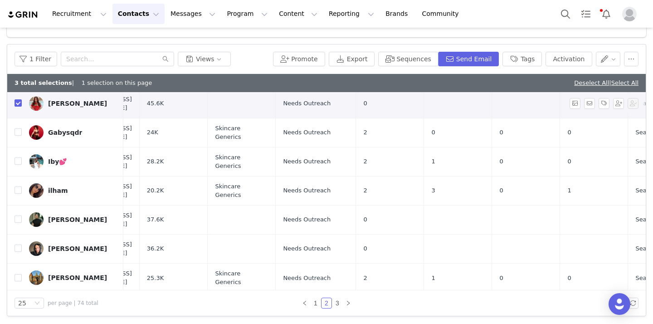
scroll to position [100, 53]
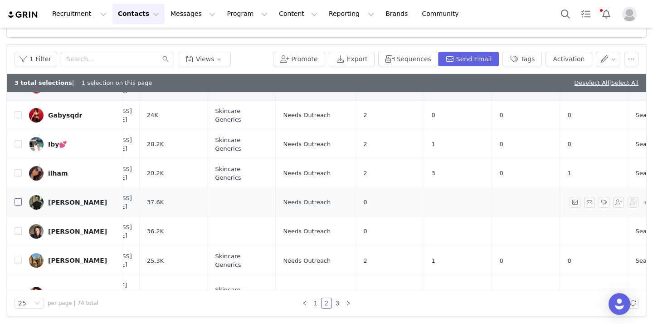
click at [17, 198] on input "checkbox" at bounding box center [18, 201] width 7 height 7
click at [18, 227] on input "checkbox" at bounding box center [18, 230] width 7 height 7
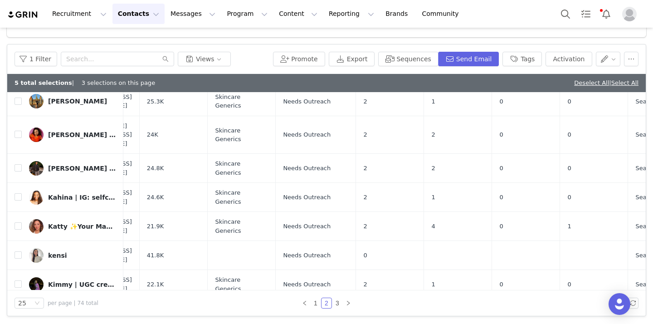
scroll to position [263, 53]
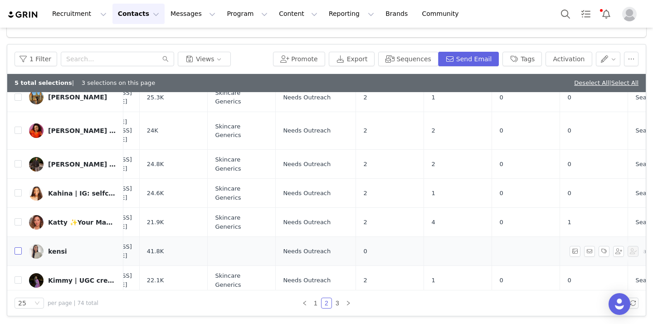
click at [15, 247] on input "checkbox" at bounding box center [18, 250] width 7 height 7
click at [16, 305] on input "checkbox" at bounding box center [18, 308] width 7 height 7
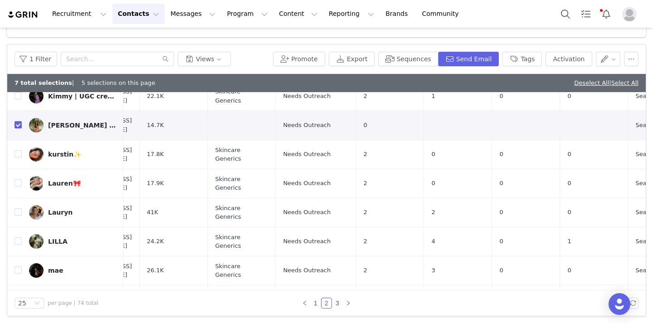
scroll to position [470, 53]
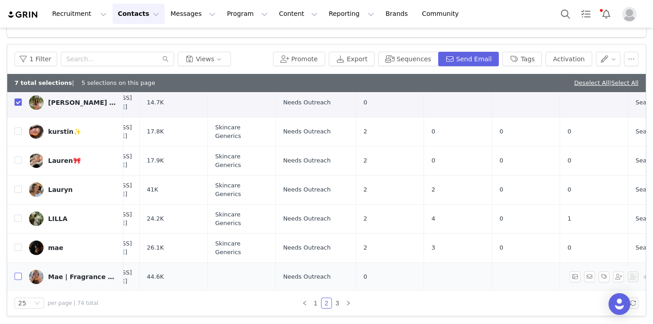
click at [17, 273] on input "checkbox" at bounding box center [18, 276] width 7 height 7
click at [340, 301] on link "3" at bounding box center [338, 303] width 10 height 10
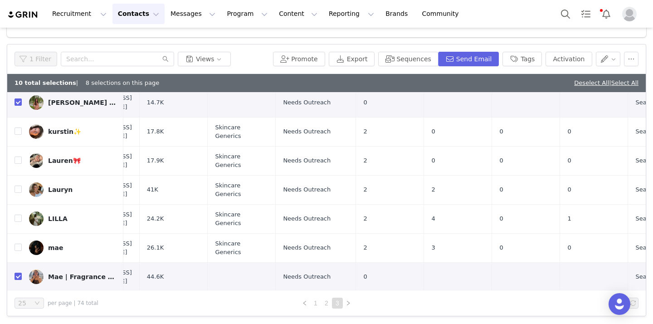
scroll to position [0, 0]
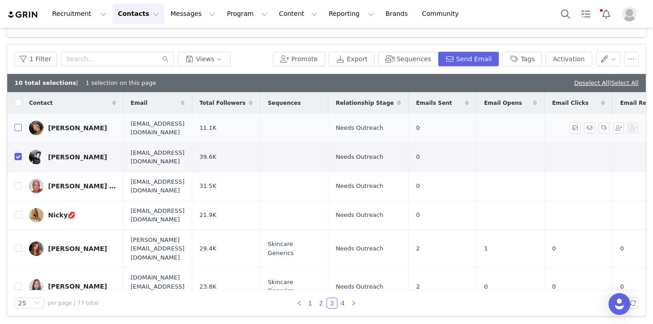
click at [17, 127] on input "checkbox" at bounding box center [18, 127] width 7 height 7
click at [21, 182] on input "checkbox" at bounding box center [18, 185] width 7 height 7
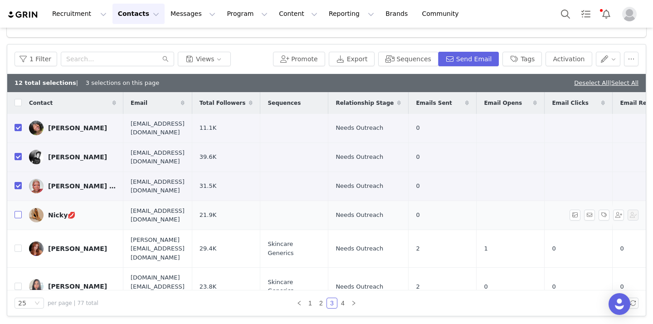
click at [18, 211] on input "checkbox" at bounding box center [18, 214] width 7 height 7
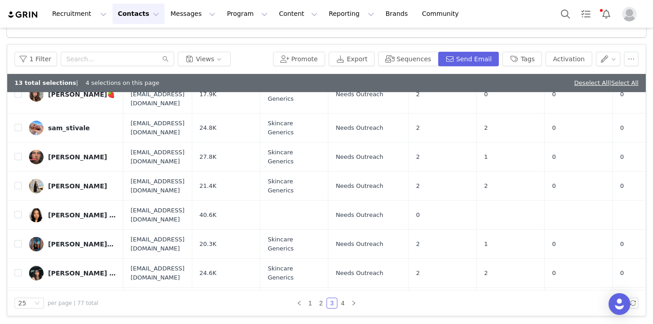
scroll to position [232, 0]
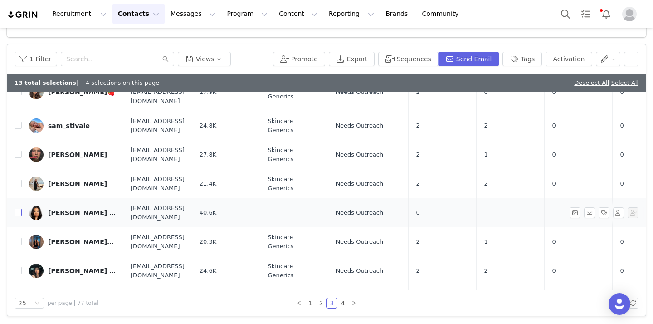
click at [20, 209] on input "checkbox" at bounding box center [18, 212] width 7 height 7
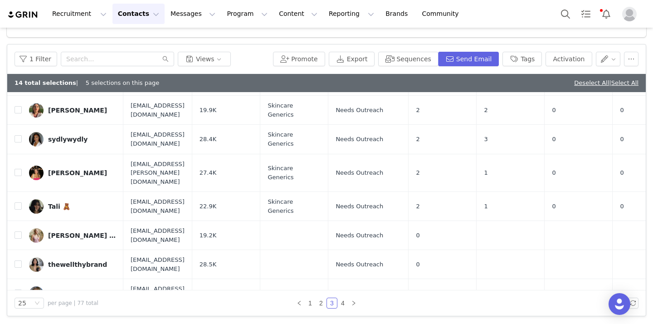
scroll to position [410, 0]
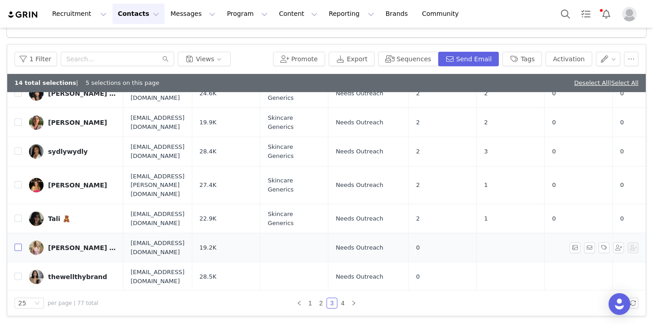
click at [20, 244] on input "checkbox" at bounding box center [18, 247] width 7 height 7
click at [22, 262] on td "thewellthybrand" at bounding box center [73, 276] width 102 height 29
click at [20, 302] on input "checkbox" at bounding box center [18, 305] width 7 height 7
click at [18, 262] on td at bounding box center [14, 276] width 15 height 29
click at [18, 273] on input "checkbox" at bounding box center [18, 276] width 7 height 7
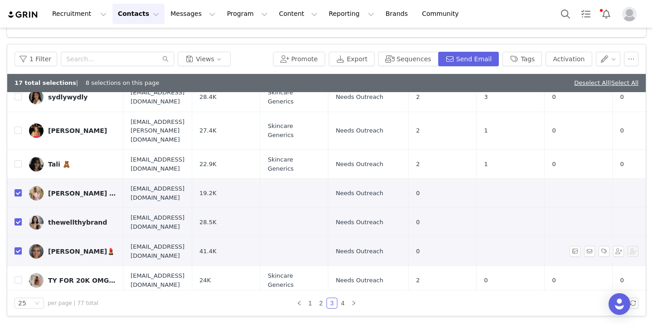
scroll to position [470, 0]
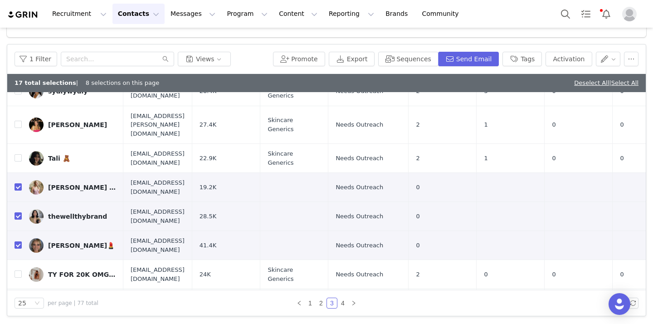
click at [16, 299] on input "checkbox" at bounding box center [18, 302] width 7 height 7
click at [342, 299] on link "4" at bounding box center [343, 303] width 10 height 10
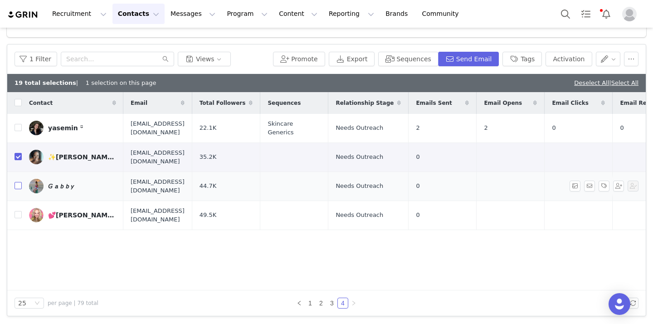
click at [20, 182] on input "checkbox" at bounding box center [18, 185] width 7 height 7
click at [20, 211] on input "checkbox" at bounding box center [18, 214] width 7 height 7
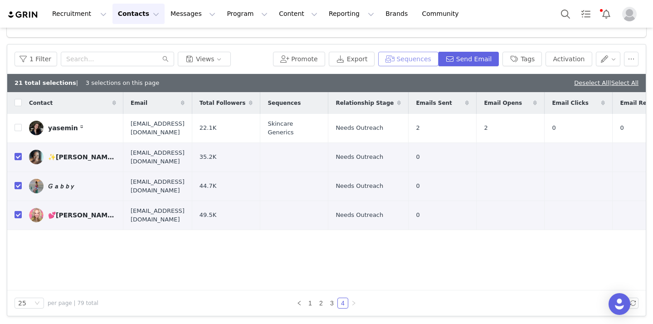
click at [427, 56] on button "Sequences" at bounding box center [408, 59] width 60 height 15
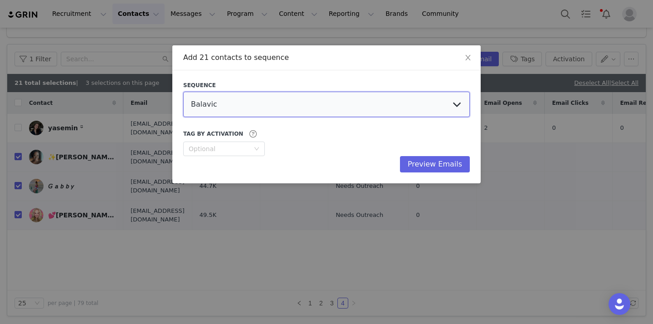
click at [373, 100] on select "Balavic Holistic Horizons Skincare Generics Align Elementa Oral Care Crafty and…" at bounding box center [326, 104] width 287 height 25
click at [183, 92] on select "Balavic Holistic Horizons Skincare Generics Align Elementa Oral Care Crafty and…" at bounding box center [326, 104] width 287 height 25
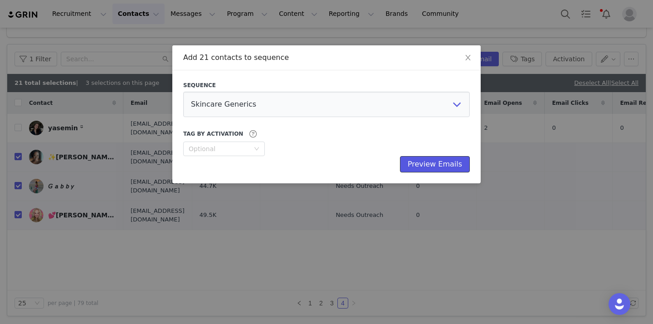
click at [413, 164] on button "Preview Emails" at bounding box center [435, 164] width 70 height 16
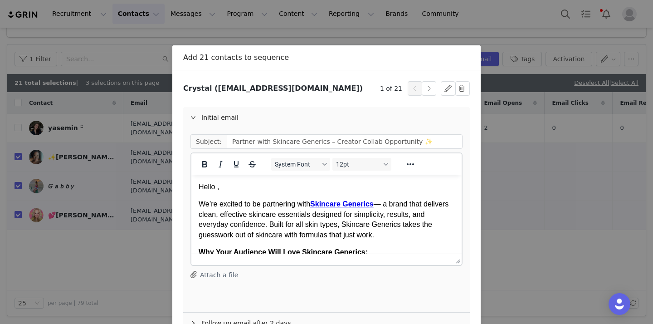
scroll to position [58, 0]
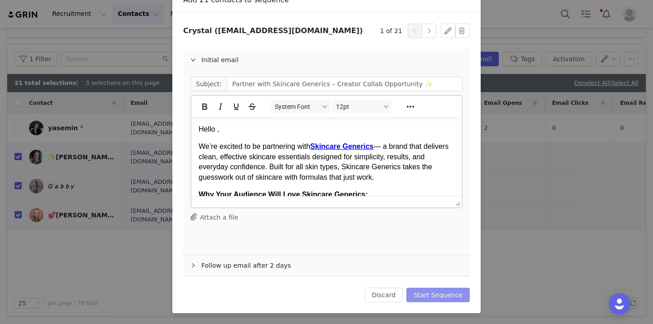
click at [426, 296] on button "Start Sequence" at bounding box center [438, 295] width 64 height 15
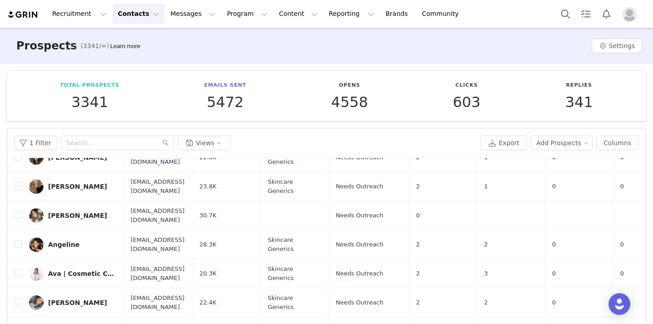
scroll to position [187, 0]
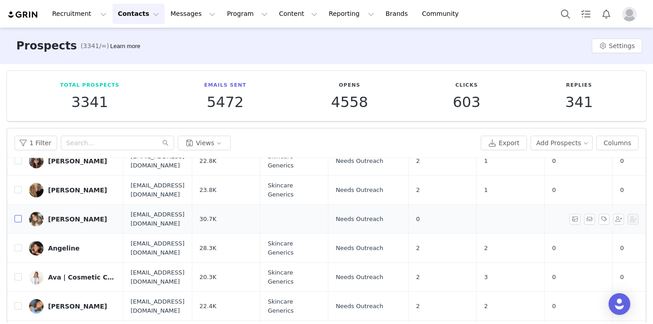
click at [18, 215] on input "checkbox" at bounding box center [18, 218] width 7 height 7
checkbox input "true"
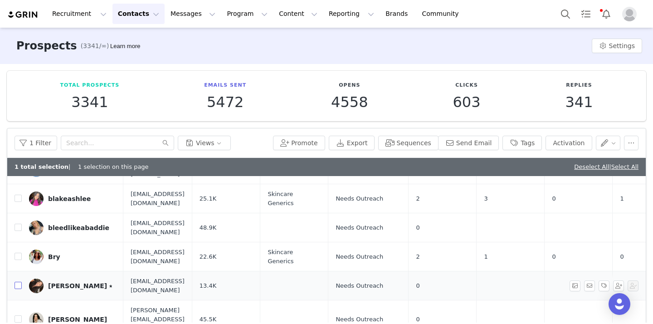
scroll to position [328, 0]
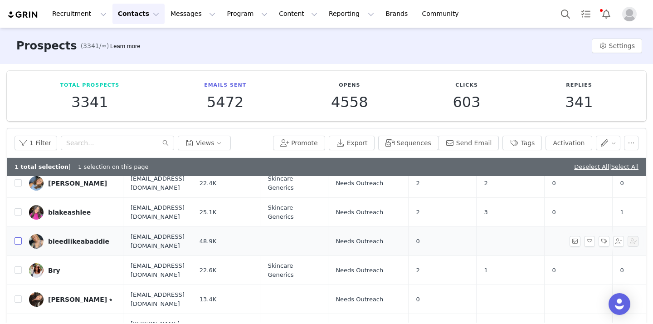
click at [17, 237] on input "checkbox" at bounding box center [18, 240] width 7 height 7
checkbox input "true"
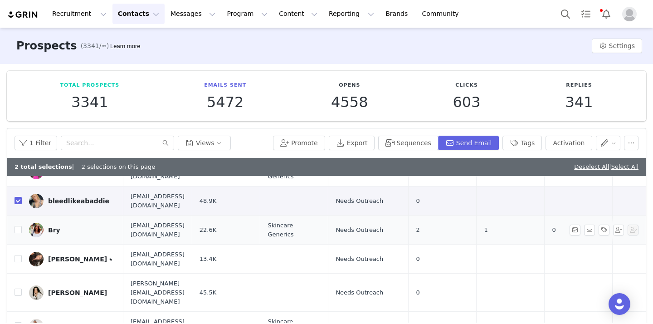
scroll to position [391, 0]
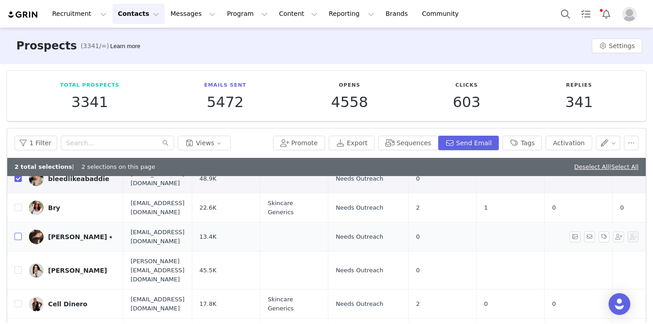
click at [19, 233] on input "checkbox" at bounding box center [18, 236] width 7 height 7
checkbox input "true"
click at [18, 266] on input "checkbox" at bounding box center [18, 269] width 7 height 7
checkbox input "true"
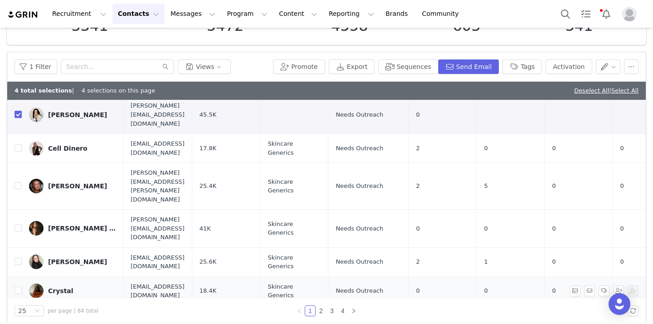
scroll to position [84, 0]
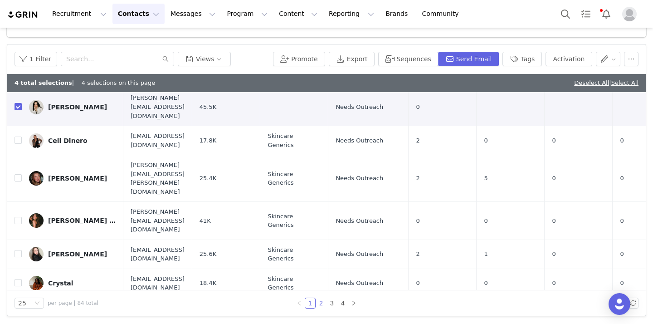
click at [323, 302] on link "2" at bounding box center [321, 303] width 10 height 10
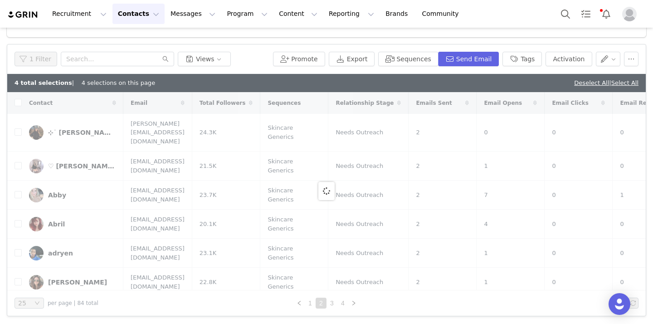
checkbox input "false"
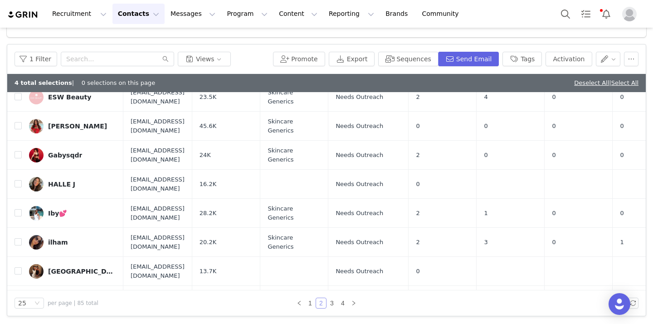
scroll to position [188, 0]
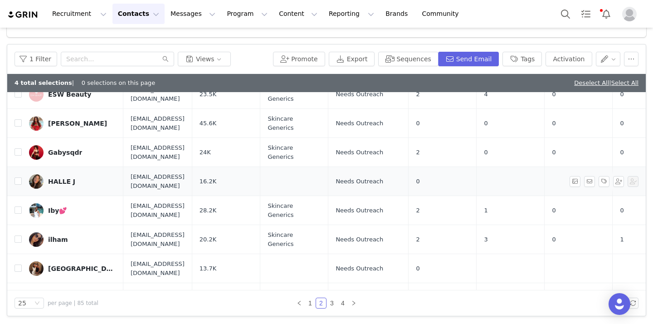
click at [22, 167] on td "HALLE J" at bounding box center [73, 181] width 102 height 29
click at [19, 177] on input "checkbox" at bounding box center [18, 180] width 7 height 7
checkbox input "true"
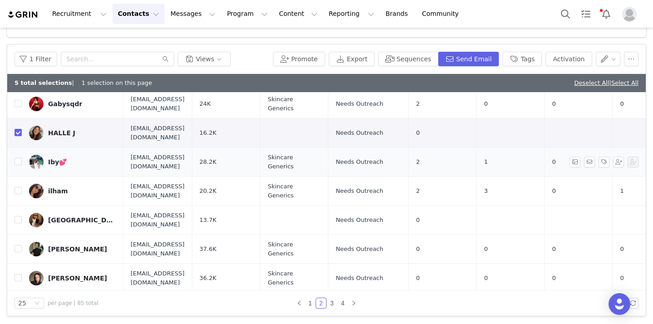
scroll to position [265, 0]
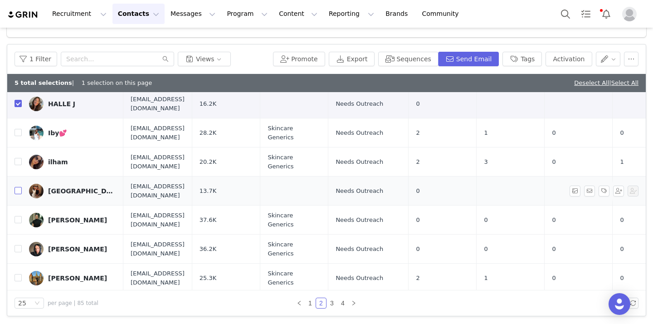
click at [17, 187] on input "checkbox" at bounding box center [18, 190] width 7 height 7
checkbox input "true"
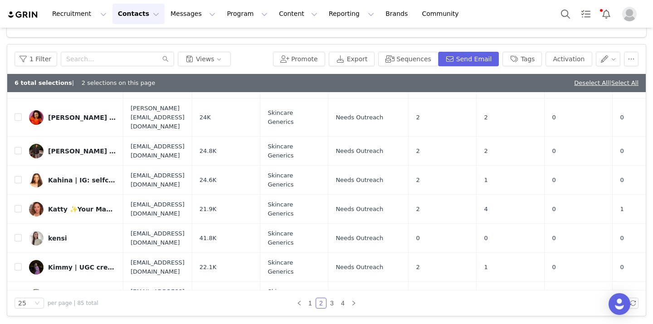
scroll to position [470, 0]
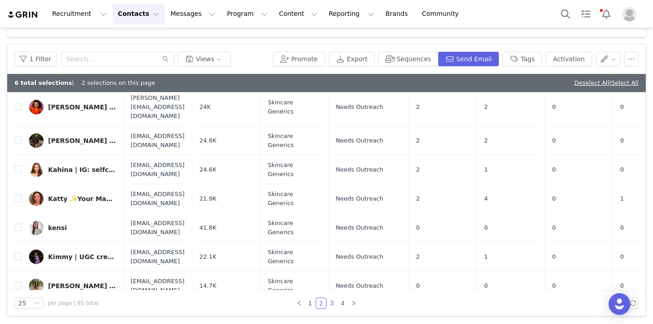
click at [334, 302] on link "3" at bounding box center [332, 303] width 10 height 10
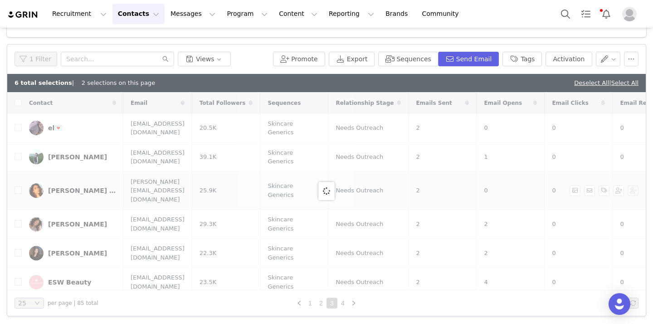
checkbox input "false"
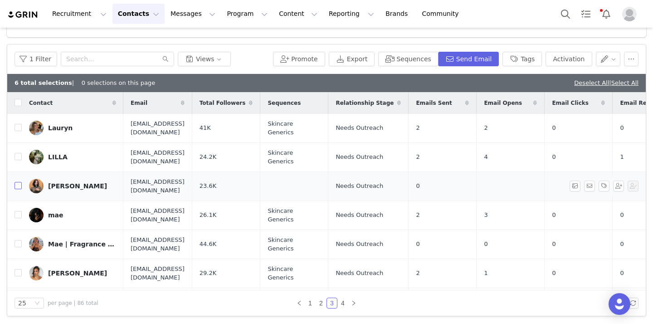
click at [21, 182] on input "checkbox" at bounding box center [18, 185] width 7 height 7
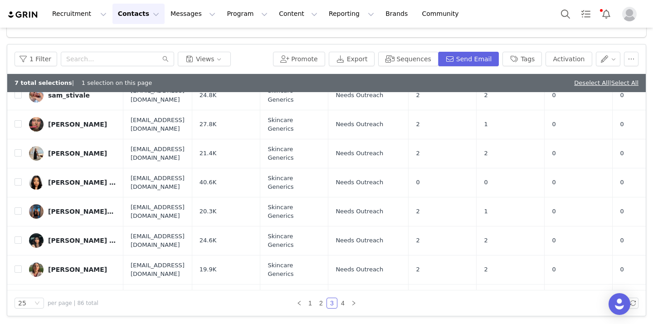
scroll to position [470, 0]
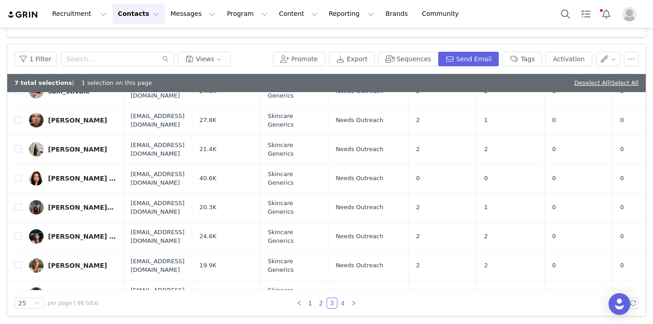
click at [345, 302] on link "4" at bounding box center [343, 303] width 10 height 10
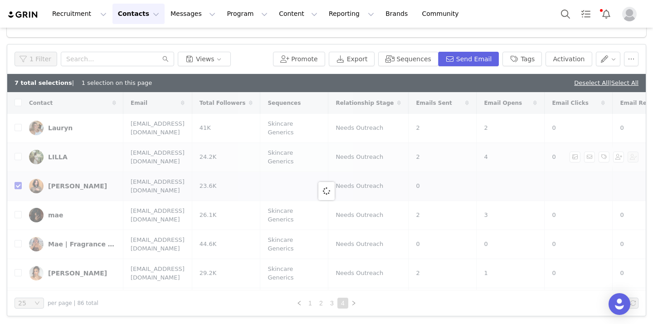
checkbox input "false"
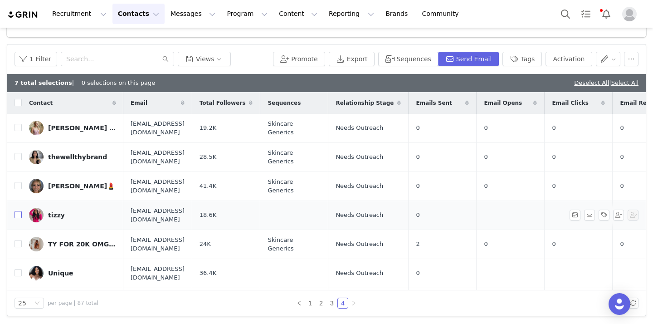
click at [16, 211] on input "checkbox" at bounding box center [18, 214] width 7 height 7
checkbox input "true"
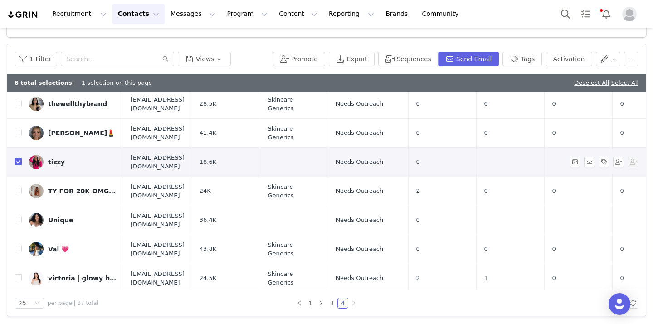
scroll to position [54, 0]
click at [20, 215] on input "checkbox" at bounding box center [18, 218] width 7 height 7
checkbox input "true"
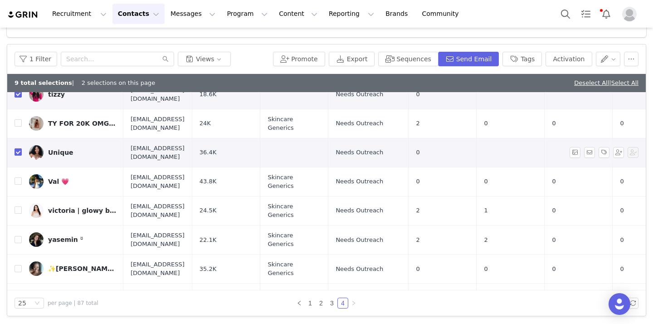
scroll to position [134, 0]
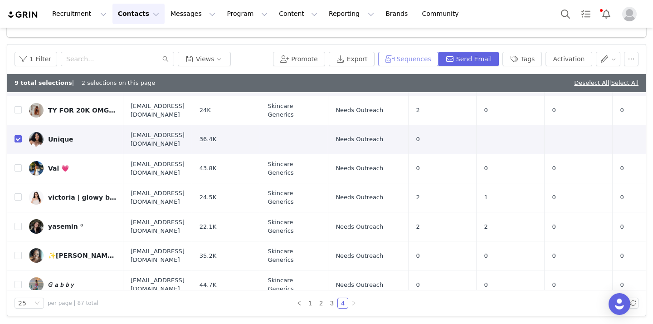
click at [401, 54] on button "Sequences" at bounding box center [408, 59] width 60 height 15
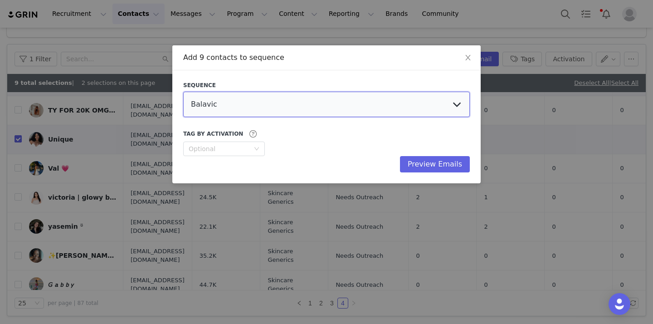
click at [348, 102] on select "Balavic Holistic Horizons Skincare Generics Align Elementa Oral Care Crafty and…" at bounding box center [326, 104] width 287 height 25
select select "df0764e5-964c-460f-a43a-2fc3366972bf"
click at [183, 92] on select "Balavic Holistic Horizons Skincare Generics Align Elementa Oral Care Crafty and…" at bounding box center [326, 104] width 287 height 25
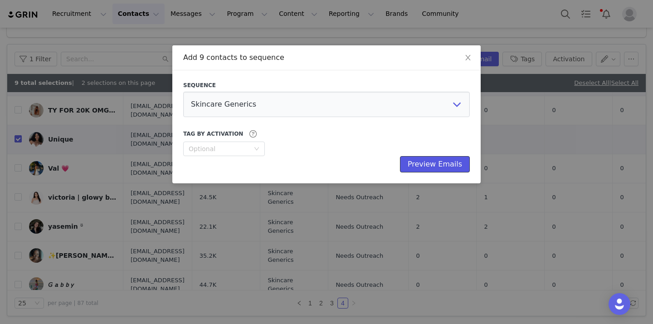
click at [416, 166] on button "Preview Emails" at bounding box center [435, 164] width 70 height 16
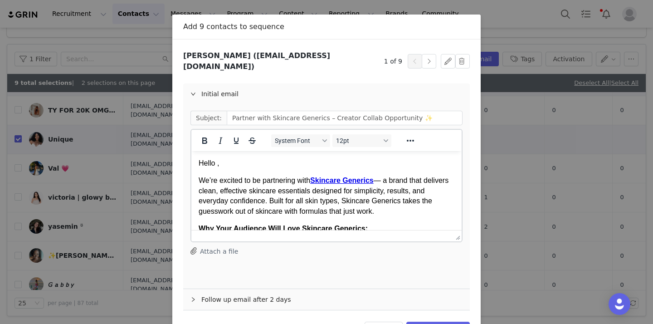
scroll to position [58, 0]
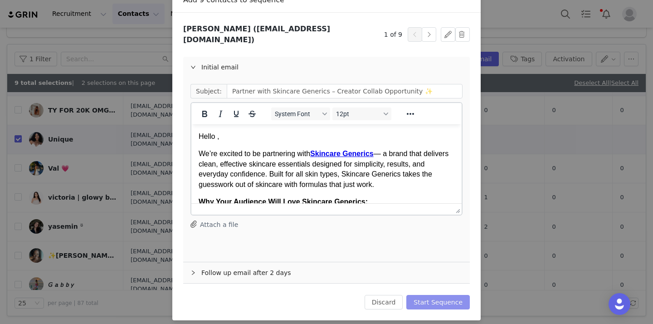
click at [423, 295] on button "Start Sequence" at bounding box center [438, 302] width 64 height 15
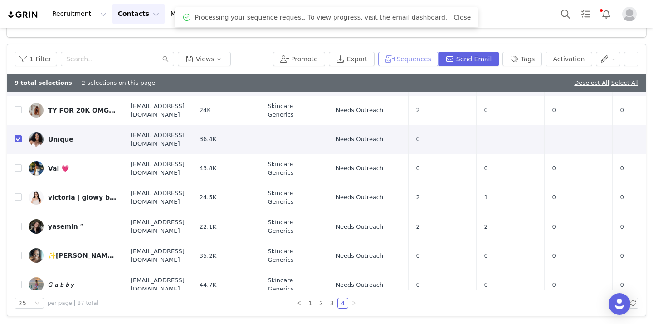
scroll to position [0, 0]
click at [453, 15] on div "Recruitment Recruitment Creator Search Curated Lists Landing Pages Web Extensio…" at bounding box center [326, 14] width 653 height 28
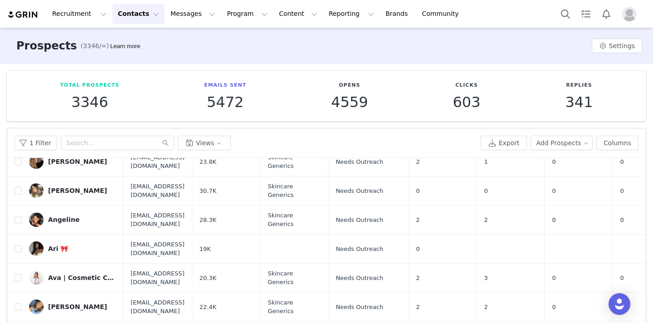
scroll to position [256, 0]
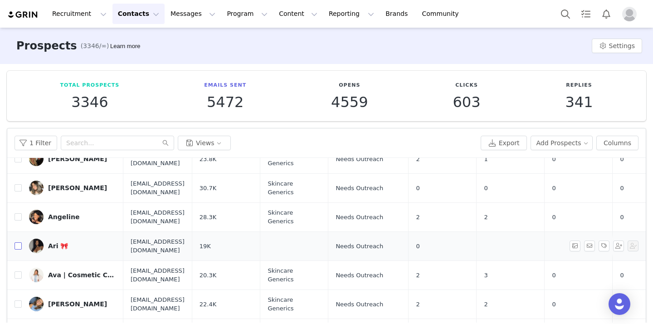
click at [20, 242] on input "checkbox" at bounding box center [18, 245] width 7 height 7
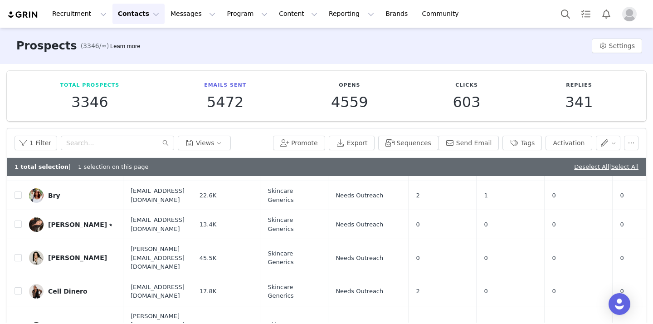
scroll to position [84, 0]
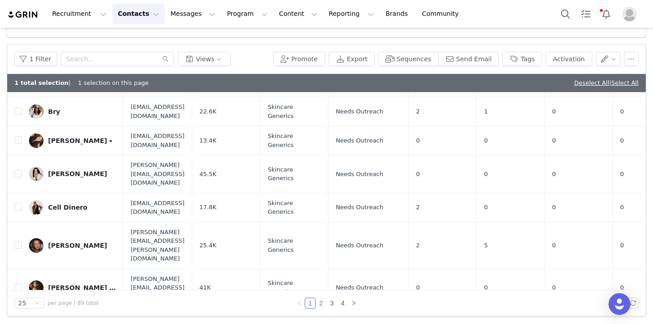
click at [320, 300] on link "2" at bounding box center [321, 303] width 10 height 10
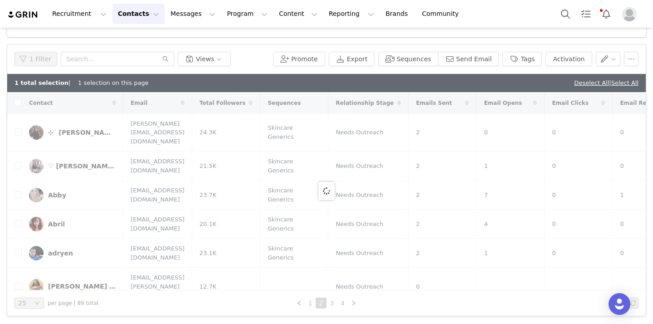
checkbox input "false"
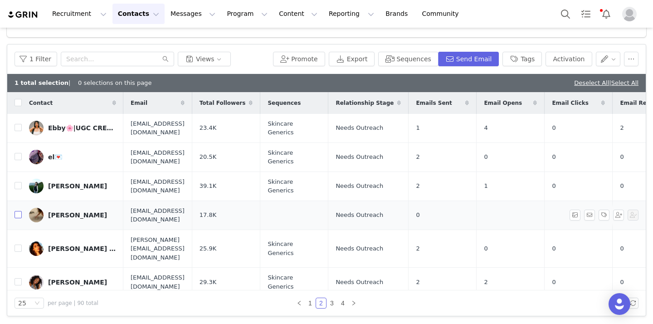
click at [20, 211] on input "checkbox" at bounding box center [18, 214] width 7 height 7
checkbox input "true"
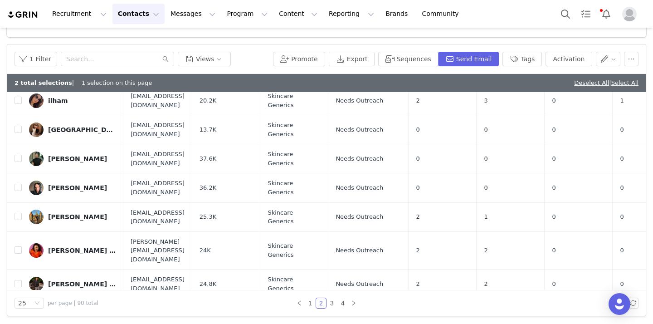
scroll to position [470, 0]
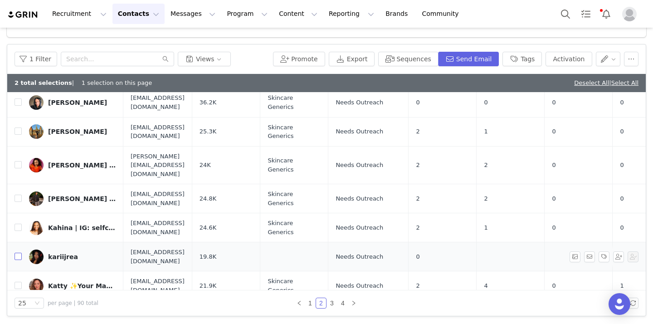
click at [16, 253] on input "checkbox" at bounding box center [18, 256] width 7 height 7
checkbox input "true"
click at [332, 299] on link "3" at bounding box center [332, 303] width 10 height 10
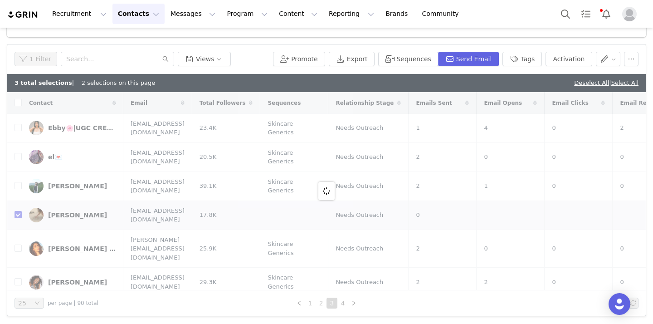
checkbox input "false"
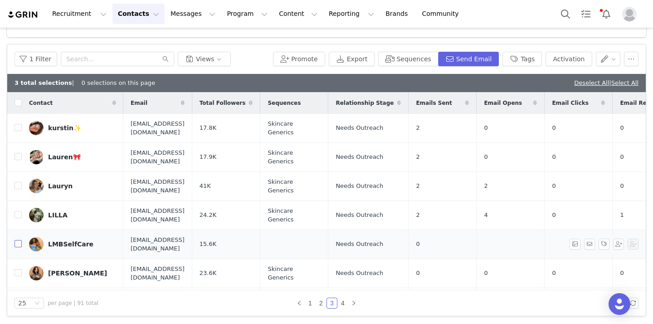
click at [18, 240] on input "checkbox" at bounding box center [18, 243] width 7 height 7
checkbox input "true"
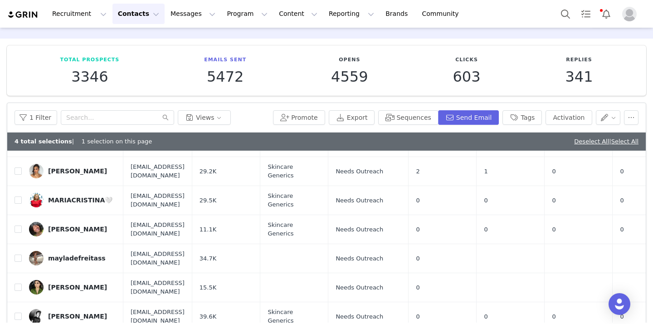
scroll to position [249, 0]
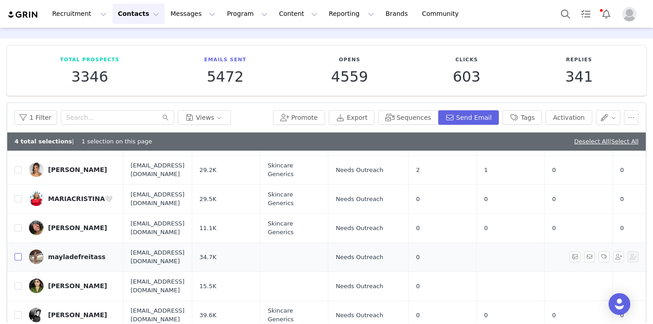
click at [20, 253] on input "checkbox" at bounding box center [18, 256] width 7 height 7
checkbox input "true"
click at [20, 282] on input "checkbox" at bounding box center [18, 285] width 7 height 7
checkbox input "true"
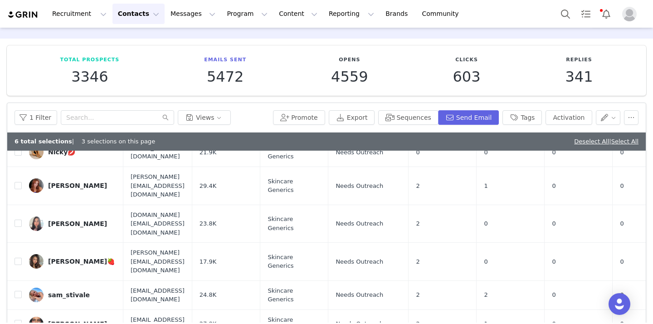
scroll to position [84, 0]
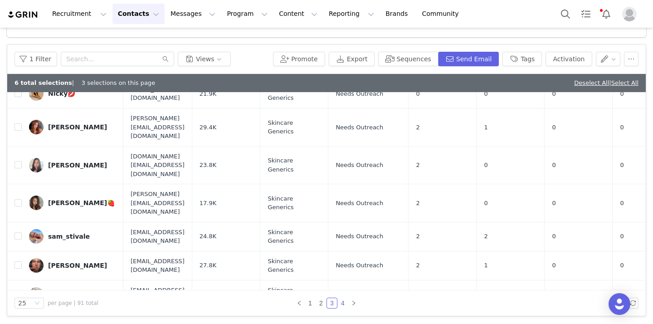
click at [343, 301] on link "4" at bounding box center [343, 303] width 10 height 10
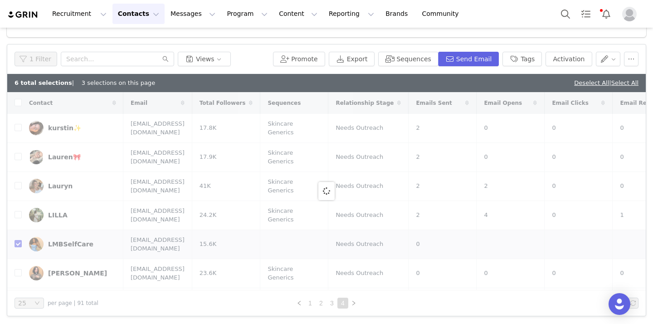
checkbox input "false"
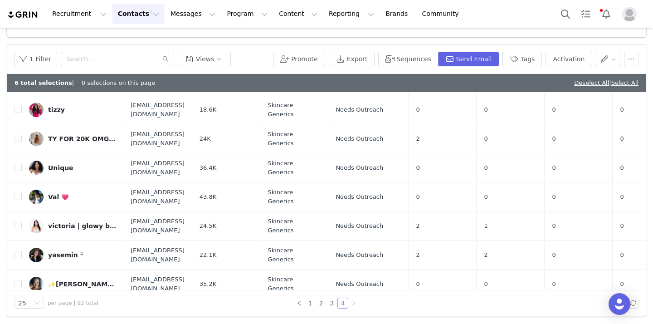
scroll to position [263, 0]
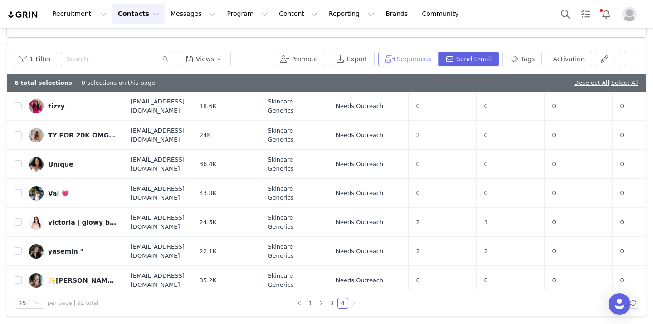
click at [406, 59] on button "Sequences" at bounding box center [408, 59] width 60 height 15
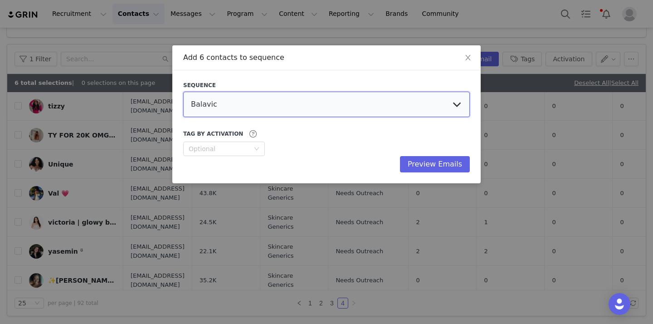
click at [314, 103] on select "Balavic Holistic Horizons Skincare Generics Align Elementa Oral Care Crafty and…" at bounding box center [326, 104] width 287 height 25
select select "df0764e5-964c-460f-a43a-2fc3366972bf"
click at [183, 92] on select "Balavic Holistic Horizons Skincare Generics Align Elementa Oral Care Crafty and…" at bounding box center [326, 104] width 287 height 25
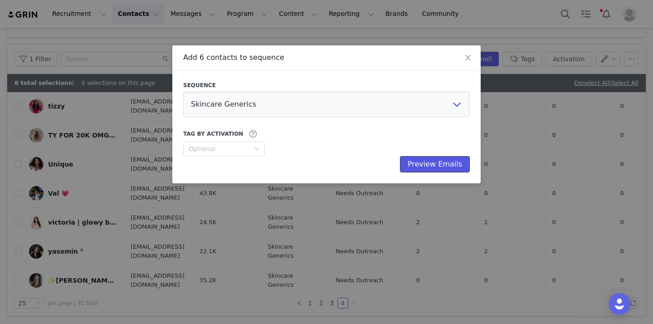
click at [421, 166] on button "Preview Emails" at bounding box center [435, 164] width 70 height 16
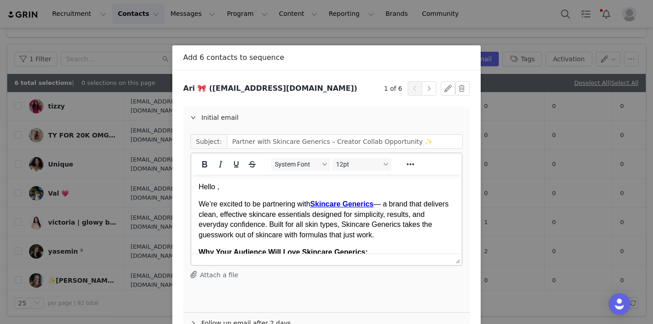
scroll to position [58, 0]
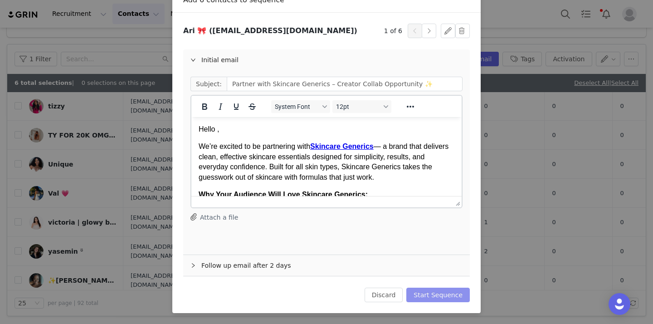
click at [429, 289] on button "Start Sequence" at bounding box center [438, 295] width 64 height 15
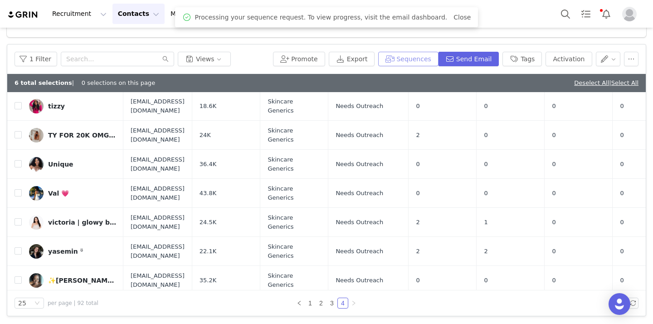
scroll to position [0, 0]
click at [312, 303] on link "1" at bounding box center [310, 303] width 10 height 10
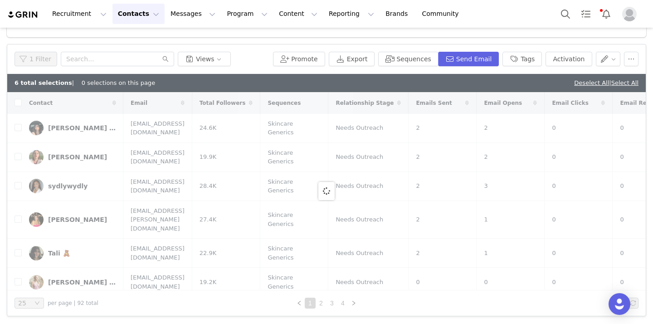
checkbox input "true"
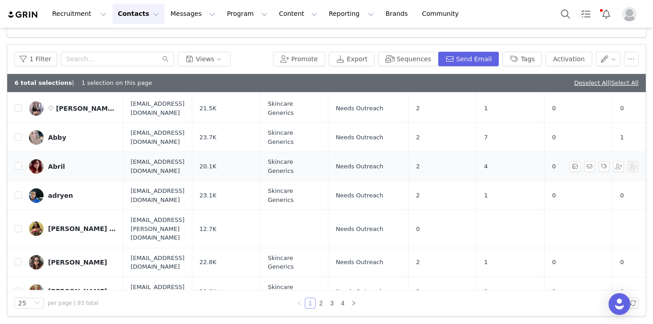
scroll to position [97, 0]
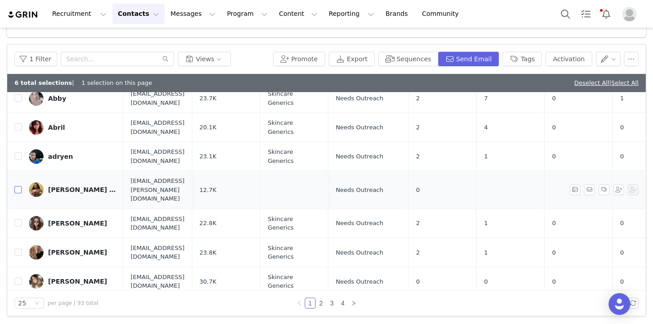
click at [18, 186] on input "checkbox" at bounding box center [18, 189] width 7 height 7
checkbox input "true"
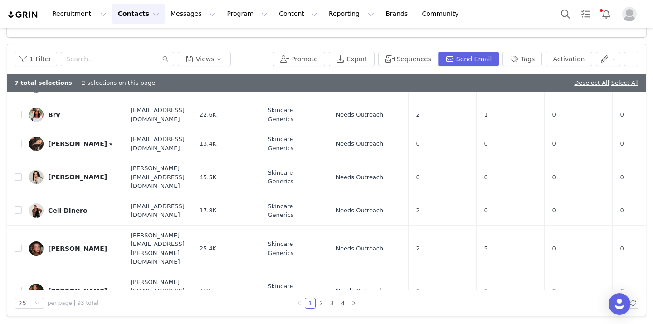
scroll to position [470, 0]
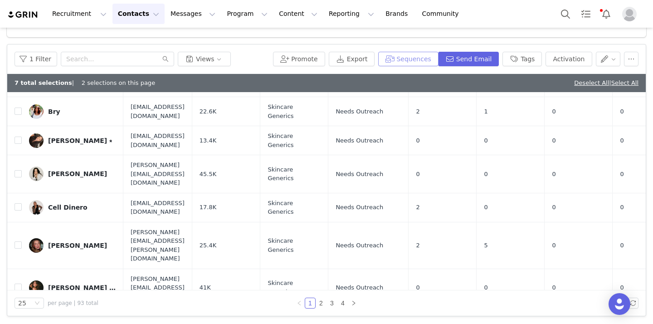
click at [403, 58] on button "Sequences" at bounding box center [408, 59] width 60 height 15
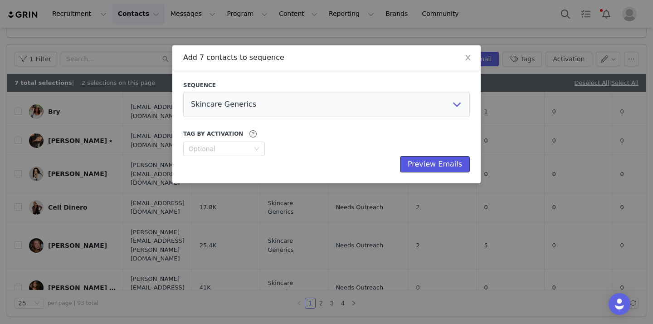
click at [419, 162] on button "Preview Emails" at bounding box center [435, 164] width 70 height 16
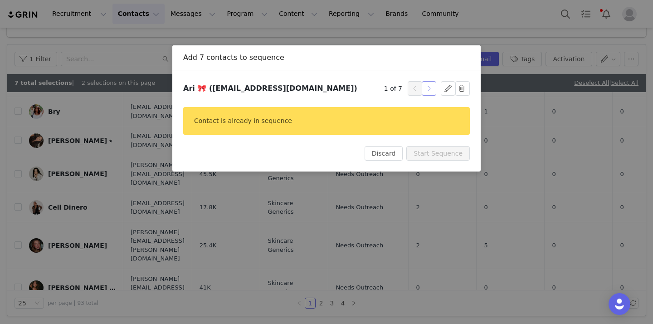
click at [432, 85] on button "button" at bounding box center [429, 88] width 15 height 15
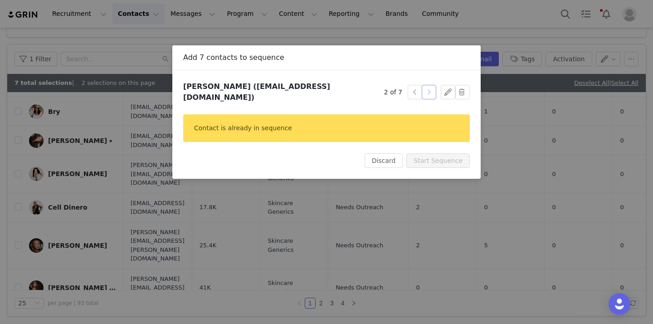
click at [431, 85] on button "button" at bounding box center [429, 92] width 15 height 15
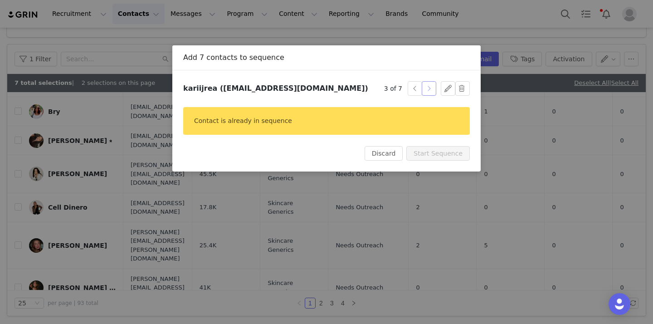
click at [431, 85] on button "button" at bounding box center [429, 88] width 15 height 15
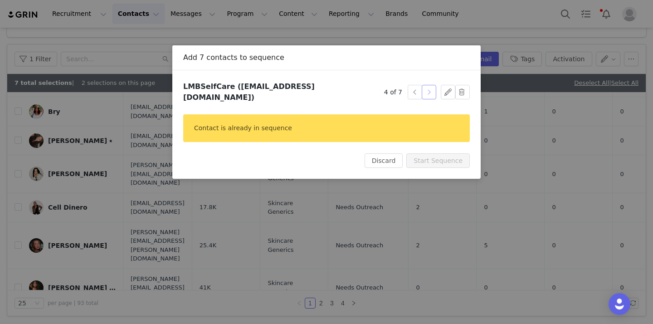
click at [431, 85] on button "button" at bounding box center [429, 92] width 15 height 15
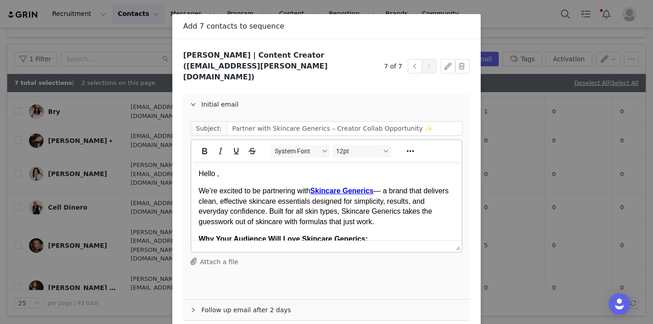
scroll to position [65, 0]
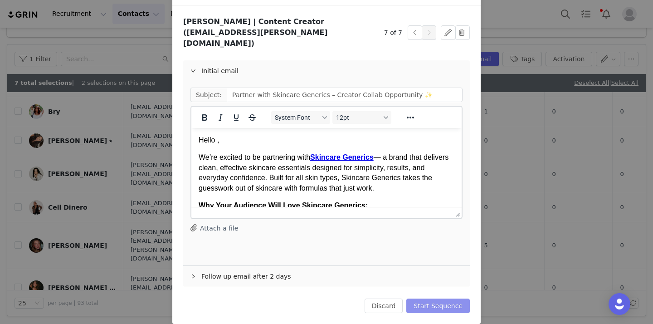
click at [423, 299] on button "Start Sequence" at bounding box center [438, 306] width 64 height 15
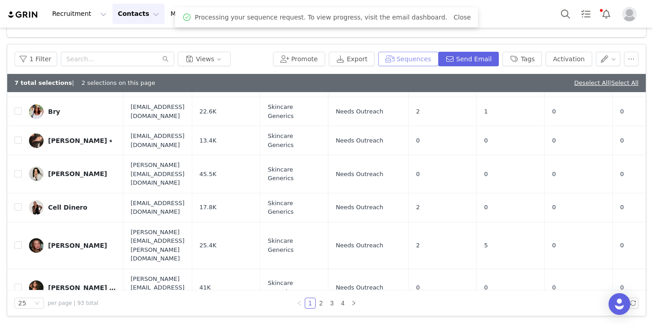
scroll to position [0, 0]
click at [526, 18] on div "Recruitment Recruitment Creator Search Curated Lists Landing Pages Web Extensio…" at bounding box center [326, 14] width 653 height 28
